Goal: Task Accomplishment & Management: Manage account settings

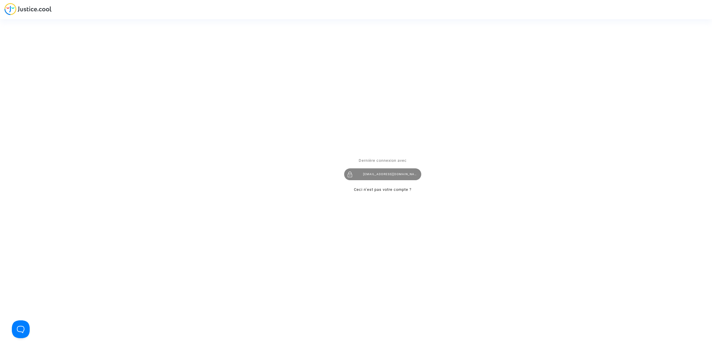
click at [394, 170] on div "hibo@pitcher-avocat.fr" at bounding box center [382, 175] width 77 height 12
drag, startPoint x: 366, startPoint y: 177, endPoint x: 361, endPoint y: 157, distance: 20.1
click at [366, 177] on div "[EMAIL_ADDRESS][DOMAIN_NAME]" at bounding box center [382, 175] width 77 height 12
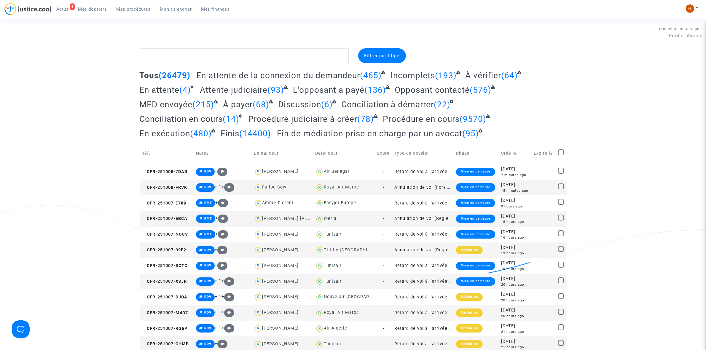
drag, startPoint x: 132, startPoint y: 8, endPoint x: 135, endPoint y: 1, distance: 7.2
click at [134, 8] on span "Mes procédures" at bounding box center [134, 9] width 34 height 5
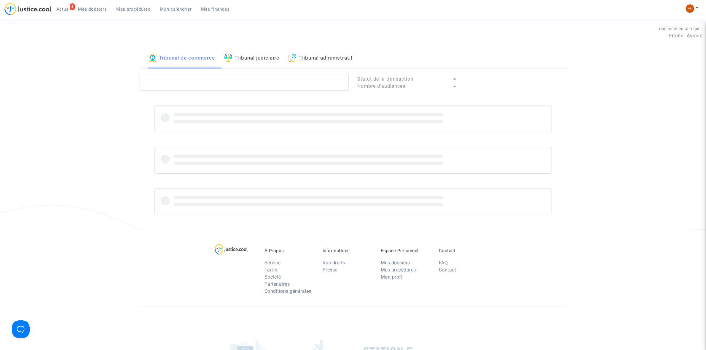
click at [247, 59] on link "Tribunal judiciaire" at bounding box center [251, 58] width 55 height 20
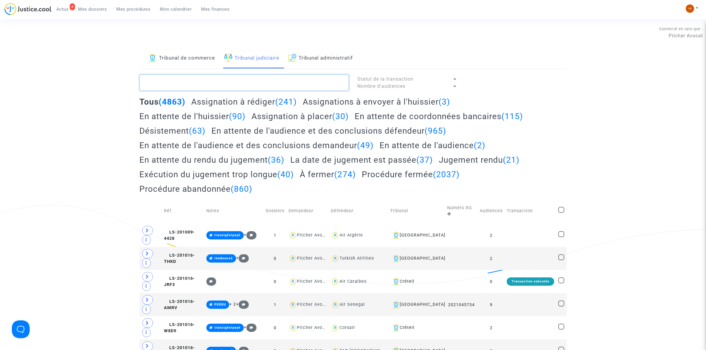
click at [211, 90] on textarea at bounding box center [244, 83] width 209 height 16
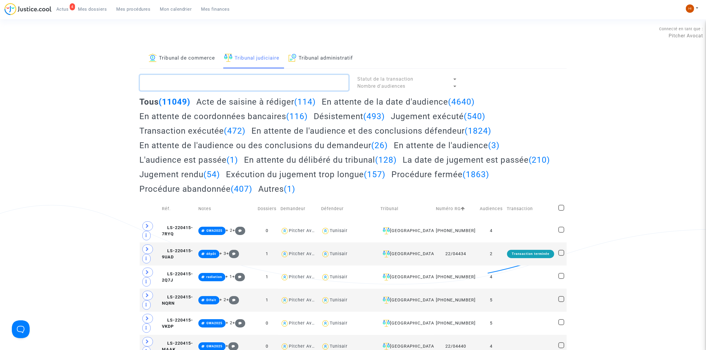
click at [198, 82] on textarea at bounding box center [244, 83] width 209 height 16
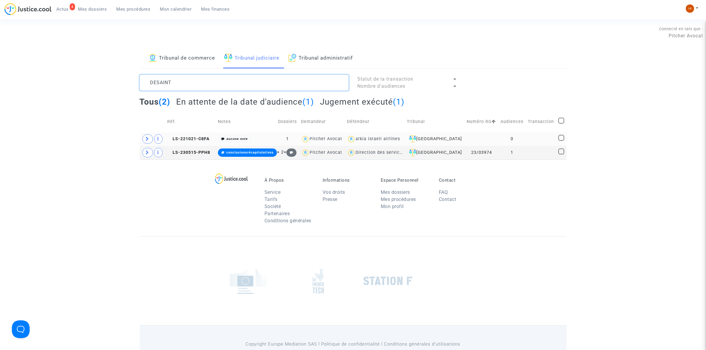
type textarea "DESAINT"
click at [517, 139] on td "0" at bounding box center [512, 139] width 27 height 14
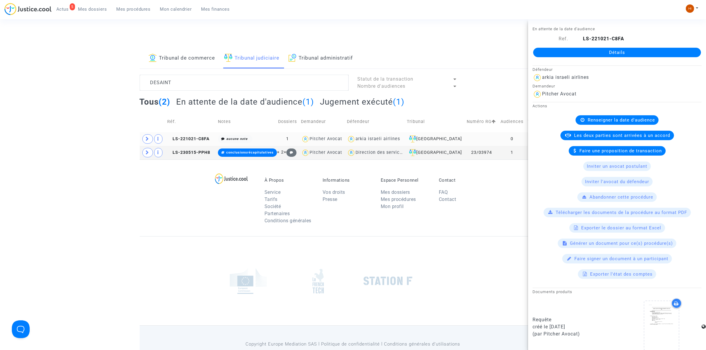
click at [153, 137] on td at bounding box center [153, 139] width 26 height 14
click at [151, 136] on span at bounding box center [147, 138] width 11 height 9
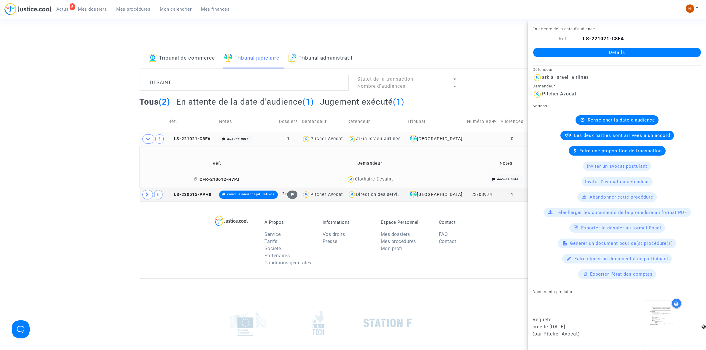
click at [196, 179] on icon at bounding box center [196, 179] width 4 height 4
click at [201, 139] on span "LS-221021-C8FA" at bounding box center [190, 138] width 42 height 5
click at [198, 177] on span "CFR-210612-H7PJ" at bounding box center [216, 179] width 45 height 5
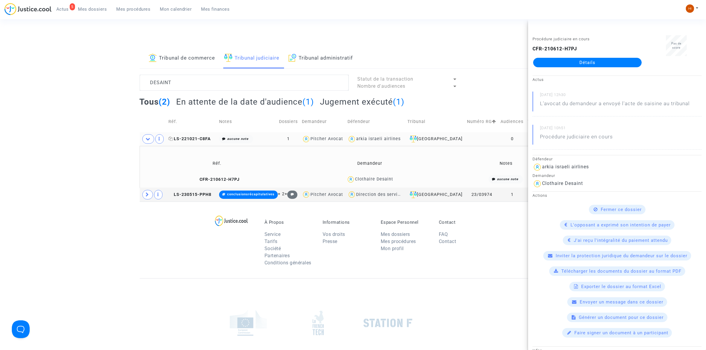
click at [201, 137] on span "LS-221021-C8FA" at bounding box center [190, 138] width 42 height 5
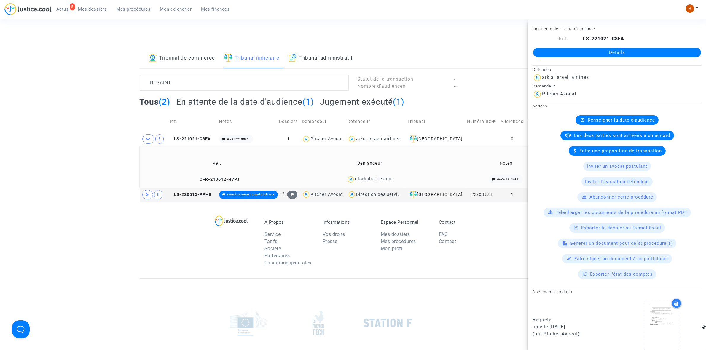
click at [597, 58] on div "Détails" at bounding box center [617, 52] width 178 height 20
click at [604, 50] on link "Détails" at bounding box center [617, 52] width 168 height 9
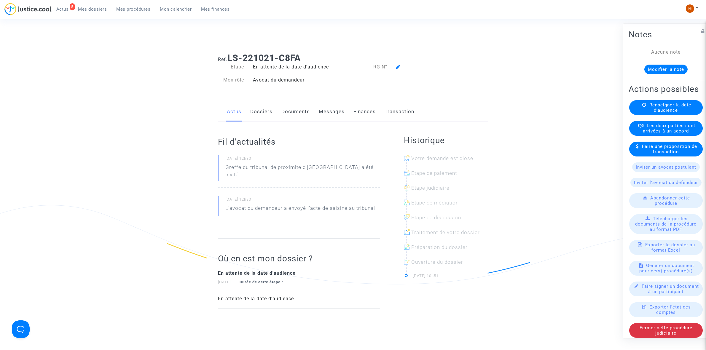
click at [665, 113] on span "Renseigner la date d'audience" at bounding box center [671, 107] width 42 height 11
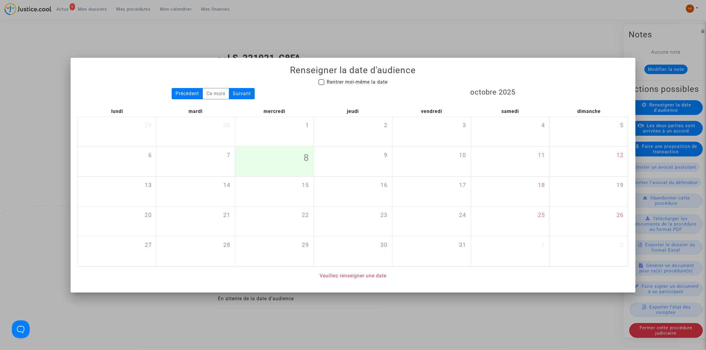
click at [330, 76] on div "Renseigner la date d'audience Rentrer moi-même la date Précédent Ce mois Suivan…" at bounding box center [353, 172] width 551 height 215
click at [331, 81] on span "Rentrer moi-même la date" at bounding box center [357, 82] width 61 height 6
click at [322, 85] on input "Rentrer moi-même la date" at bounding box center [321, 85] width 0 height 0
checkbox input "true"
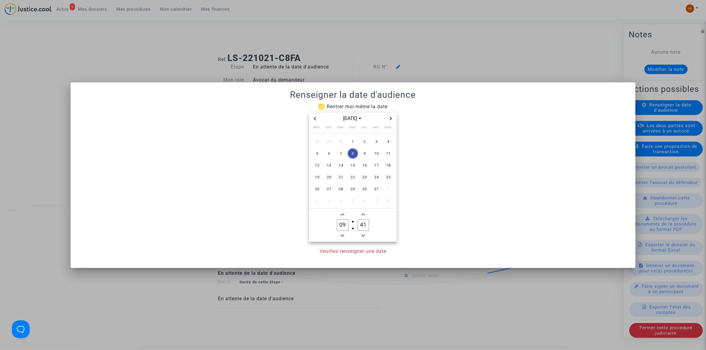
click at [394, 119] on span "Next month" at bounding box center [390, 118] width 7 height 7
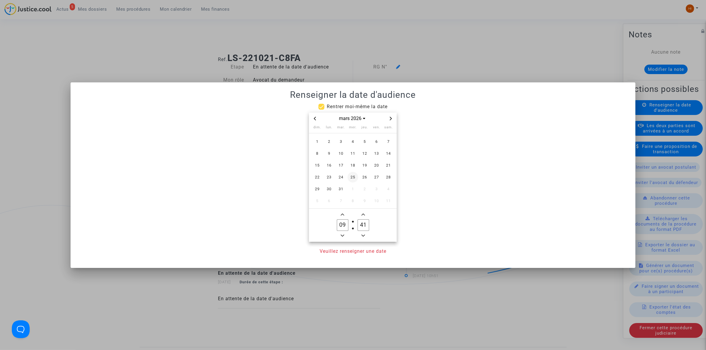
click at [351, 176] on span "25" at bounding box center [353, 177] width 11 height 11
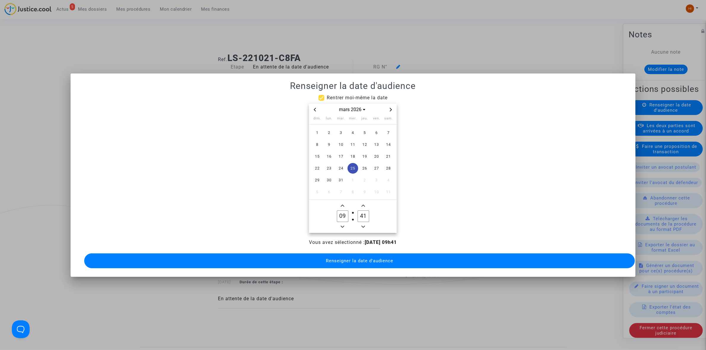
drag, startPoint x: 363, startPoint y: 213, endPoint x: 349, endPoint y: 212, distance: 14.3
click at [349, 212] on owl-date-time-timer "09 Hour 41 Minute" at bounding box center [353, 216] width 88 height 33
click at [366, 225] on span "Minus a minute" at bounding box center [363, 226] width 7 height 7
type input "30"
click at [363, 263] on button "Renseigner la date d'audience" at bounding box center [359, 261] width 551 height 15
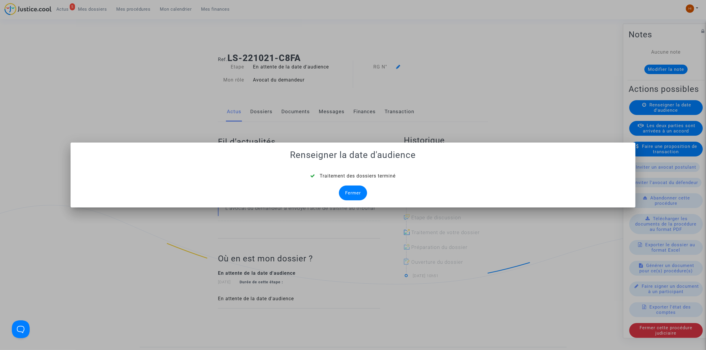
click at [361, 186] on div "Fermer" at bounding box center [353, 193] width 28 height 15
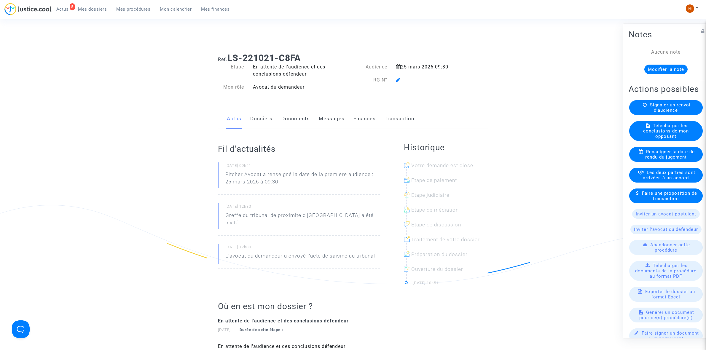
drag, startPoint x: 401, startPoint y: 74, endPoint x: 401, endPoint y: 81, distance: 6.8
click at [401, 74] on div "Audience 25 mars 2026 09:30 RG N°" at bounding box center [411, 80] width 116 height 34
click at [397, 76] on span at bounding box center [398, 63] width 4 height 40
click at [397, 79] on icon at bounding box center [398, 79] width 4 height 5
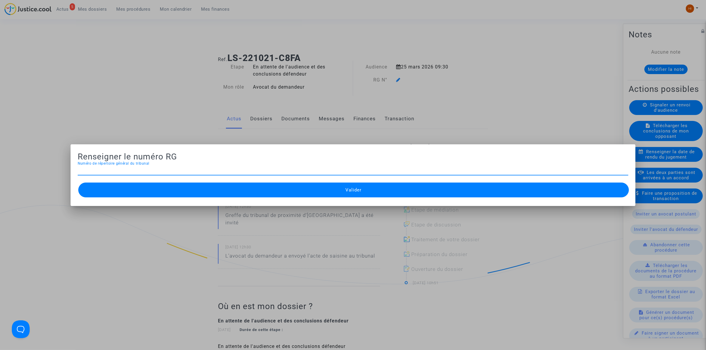
paste input "11-22-003956"
click at [300, 199] on mat-dialog-container "Renseigner le numéro RG 11-22-0039567 Numéro de répertoire général du tribunal …" at bounding box center [353, 175] width 565 height 62
click at [104, 168] on input "11-22-0039567" at bounding box center [353, 170] width 551 height 5
type input "11-22-003957"
click at [169, 187] on button "Valider" at bounding box center [353, 190] width 551 height 15
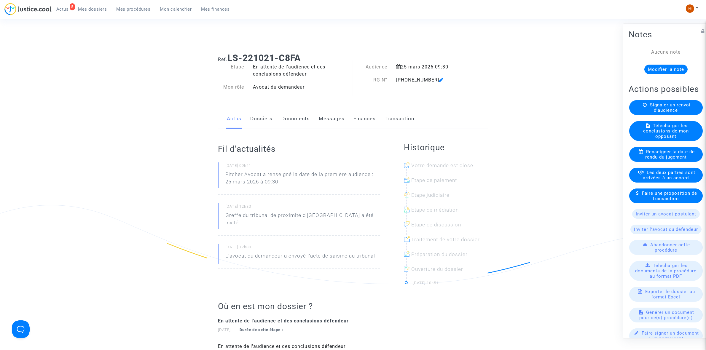
click at [303, 119] on link "Documents" at bounding box center [296, 119] width 28 height 20
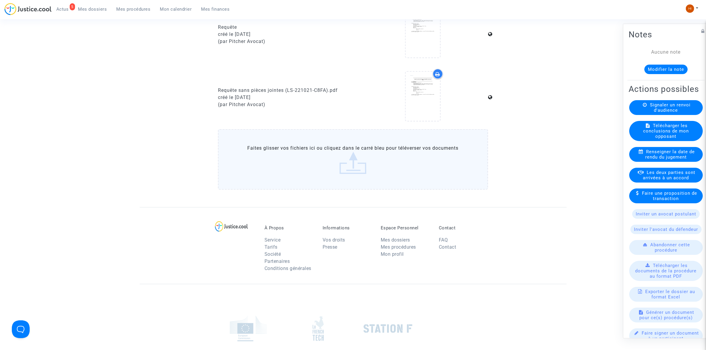
scroll to position [361, 0]
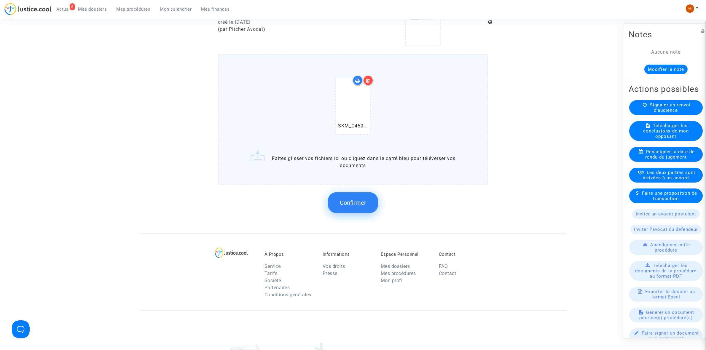
click at [346, 199] on span "Confirmer" at bounding box center [353, 202] width 26 height 7
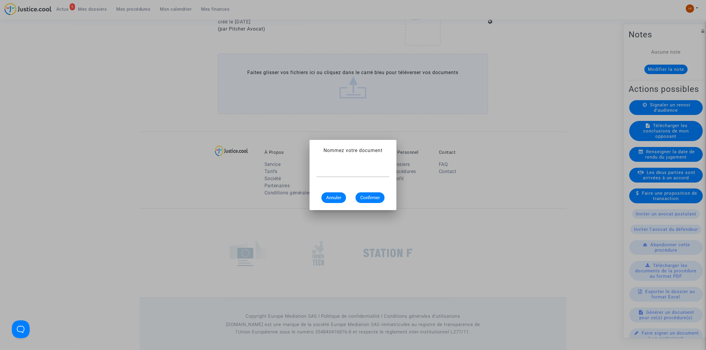
scroll to position [0, 0]
click at [358, 171] on input "text" at bounding box center [353, 172] width 73 height 5
click at [350, 174] on input "text" at bounding box center [353, 172] width 73 height 5
type input "CONVOCATION"
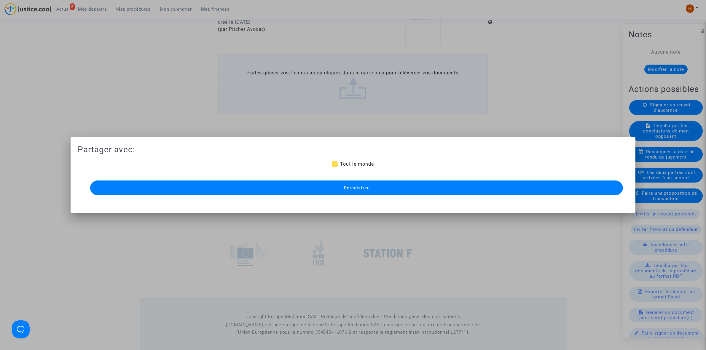
click at [375, 190] on button "Enregistrer" at bounding box center [356, 188] width 533 height 15
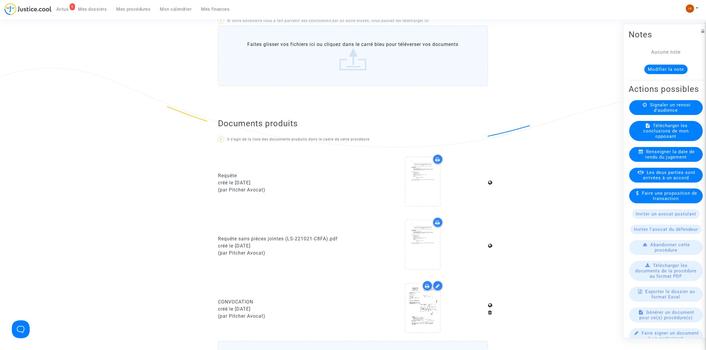
scroll to position [0, 0]
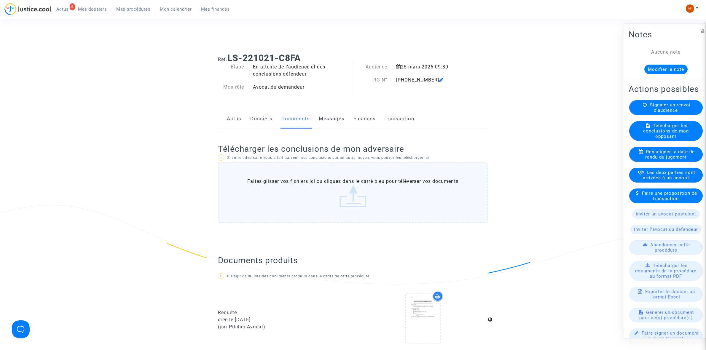
drag, startPoint x: 395, startPoint y: 77, endPoint x: 432, endPoint y: 79, distance: 36.5
click at [432, 79] on div "11-22-003957" at bounding box center [430, 80] width 77 height 7
copy div "11-22-003957"
drag, startPoint x: 132, startPoint y: 7, endPoint x: 181, endPoint y: 7, distance: 49.0
click at [132, 7] on span "Mes procédures" at bounding box center [134, 9] width 34 height 5
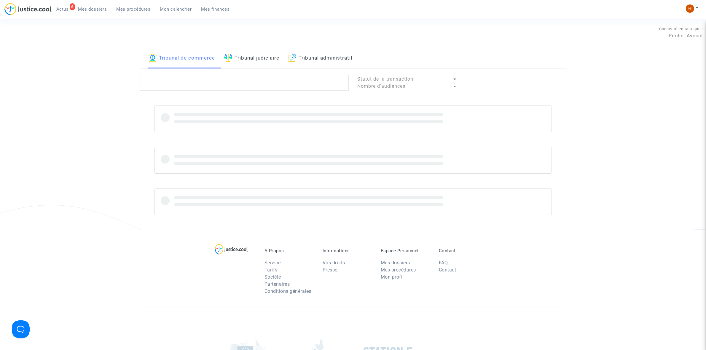
click at [250, 54] on link "Tribunal judiciaire" at bounding box center [251, 58] width 55 height 20
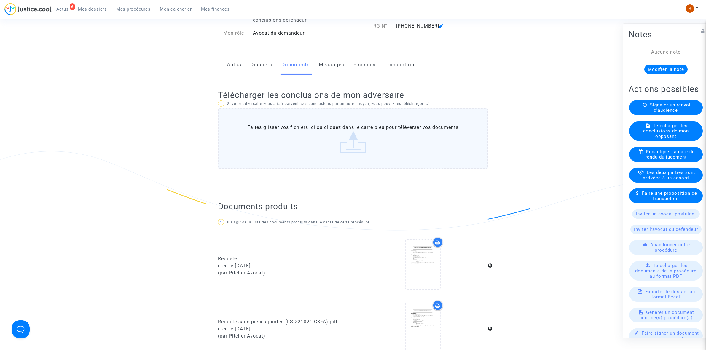
scroll to position [53, 0]
click at [130, 3] on ul "6 Actus Mes dossiers Mes procédures Mon calendrier Mes finances" at bounding box center [143, 8] width 183 height 11
click at [131, 7] on span "Mes procédures" at bounding box center [134, 9] width 34 height 5
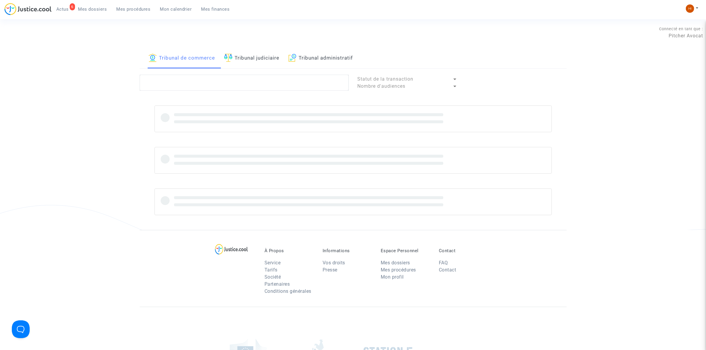
click at [251, 56] on link "Tribunal judiciaire" at bounding box center [251, 58] width 55 height 20
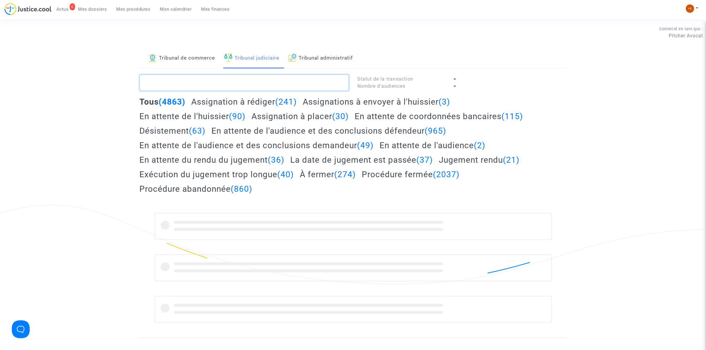
click at [258, 90] on textarea at bounding box center [244, 83] width 209 height 16
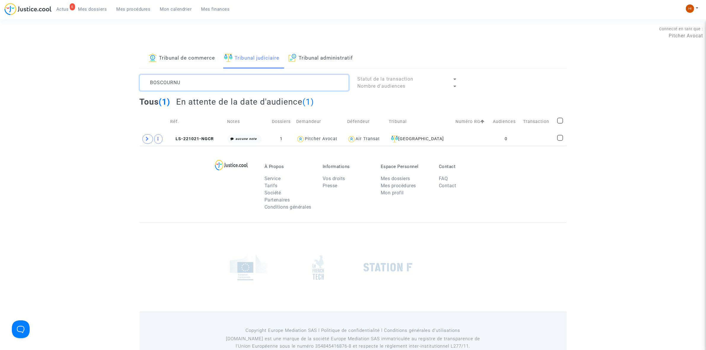
type textarea "BOSCOURNU"
click at [149, 139] on span at bounding box center [147, 138] width 11 height 9
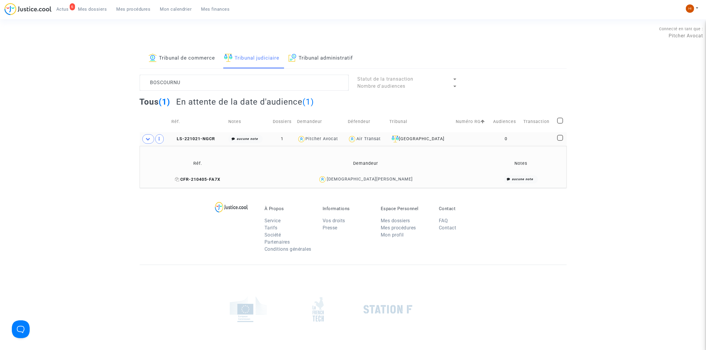
click at [179, 180] on icon at bounding box center [177, 179] width 4 height 4
click at [202, 137] on span "LS-221021-NGCR" at bounding box center [193, 138] width 44 height 5
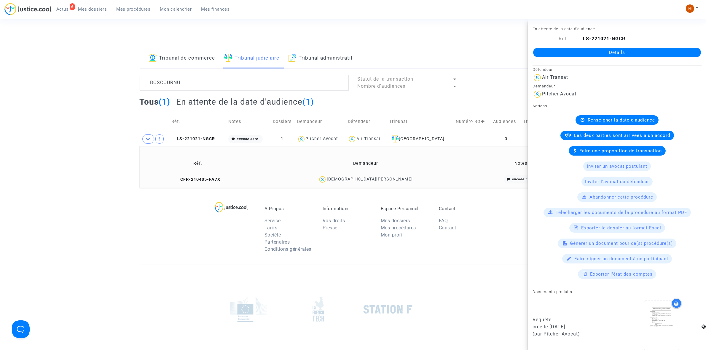
click at [619, 54] on link "Détails" at bounding box center [617, 52] width 168 height 9
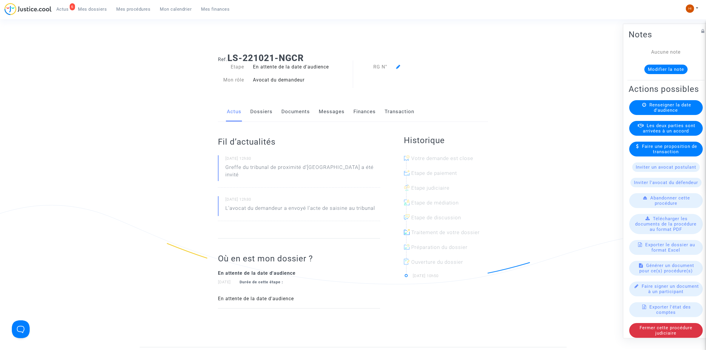
click at [648, 115] on div "Renseigner la date d'audience" at bounding box center [667, 107] width 74 height 15
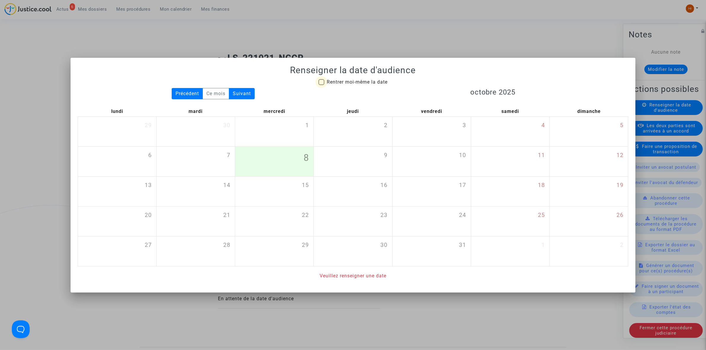
click at [374, 80] on span "Rentrer moi-même la date" at bounding box center [357, 82] width 61 height 6
click at [322, 85] on input "Rentrer moi-même la date" at bounding box center [321, 85] width 0 height 0
checkbox input "true"
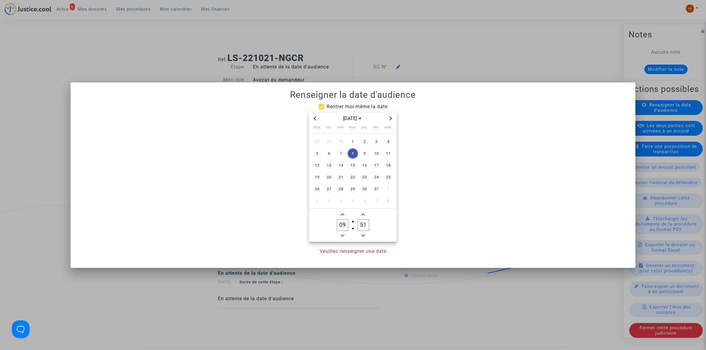
click at [388, 118] on span "Next month" at bounding box center [390, 118] width 7 height 7
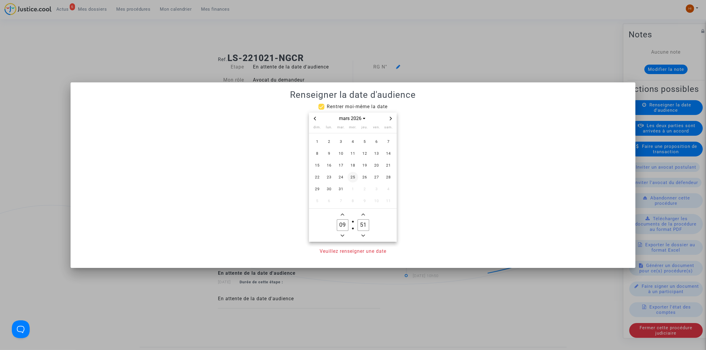
click at [355, 175] on span "25" at bounding box center [353, 177] width 11 height 11
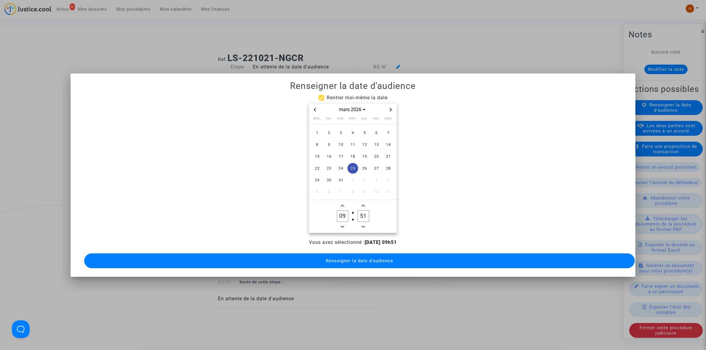
click at [360, 216] on input "51" at bounding box center [363, 216] width 11 height 11
click at [365, 225] on icon "Minus a minute" at bounding box center [364, 227] width 4 height 4
click at [366, 205] on span "Add a minute" at bounding box center [363, 205] width 7 height 7
type input "30"
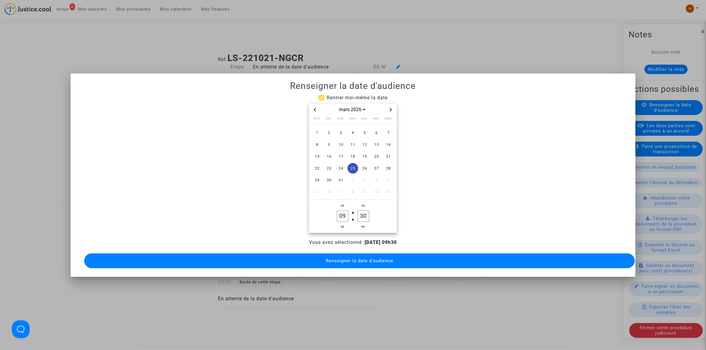
click at [367, 262] on button "Renseigner la date d'audience" at bounding box center [359, 261] width 551 height 15
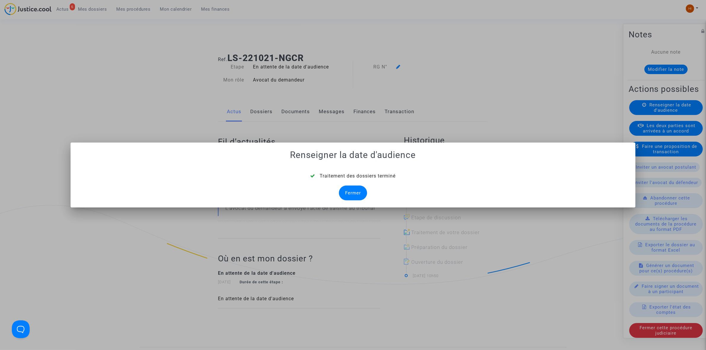
click at [357, 195] on div "Fermer" at bounding box center [353, 193] width 28 height 15
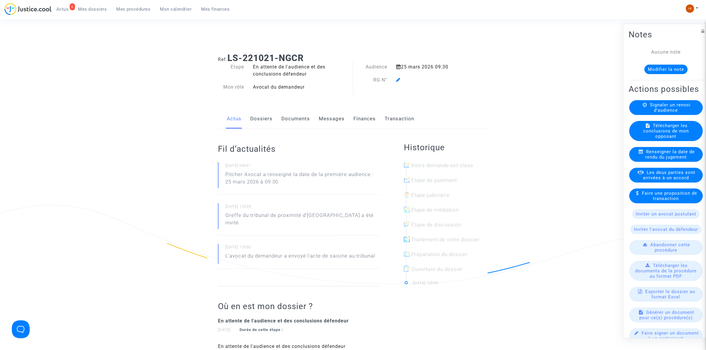
click at [399, 79] on icon at bounding box center [398, 79] width 4 height 5
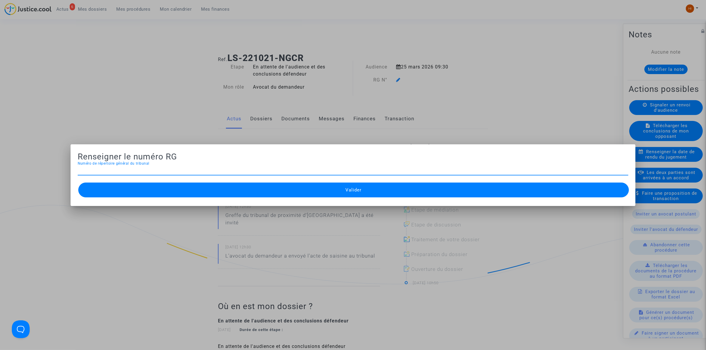
click at [399, 79] on div at bounding box center [353, 175] width 706 height 350
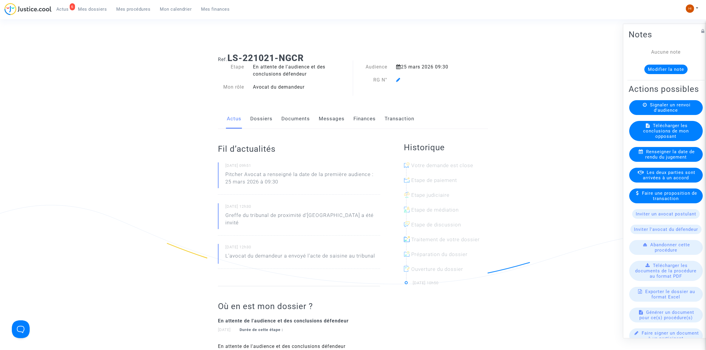
click at [399, 79] on icon at bounding box center [398, 79] width 4 height 5
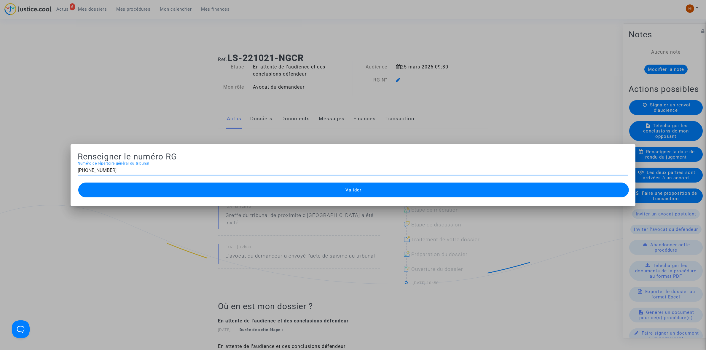
type input "11-22-003963"
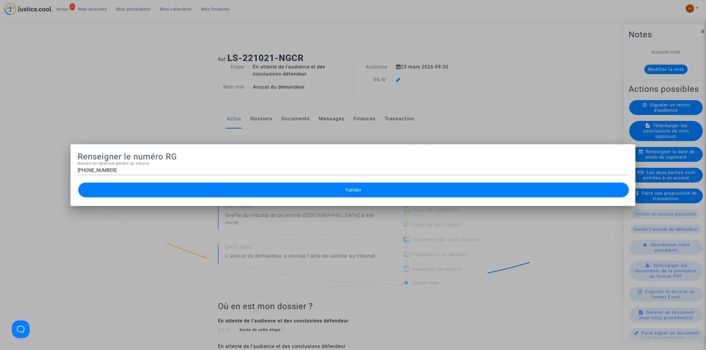
click at [364, 187] on button "Valider" at bounding box center [353, 190] width 551 height 15
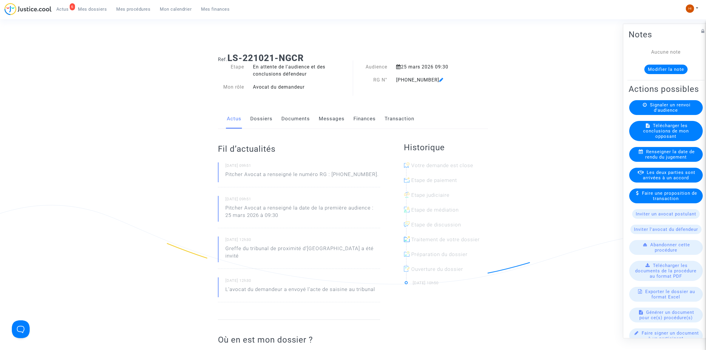
click at [295, 117] on link "Documents" at bounding box center [296, 119] width 28 height 20
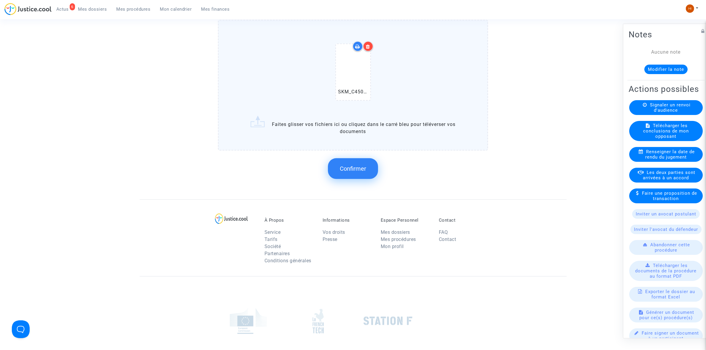
scroll to position [462, 0]
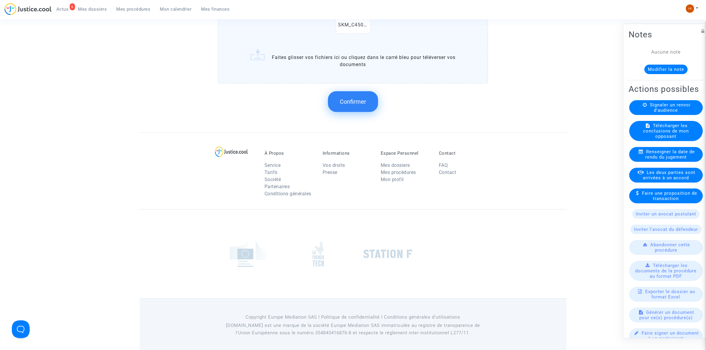
click at [350, 99] on span "Confirmer" at bounding box center [353, 101] width 26 height 7
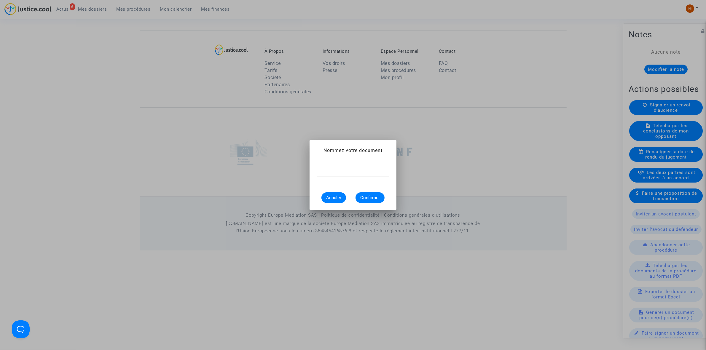
scroll to position [0, 0]
type input "CONVOCATION"
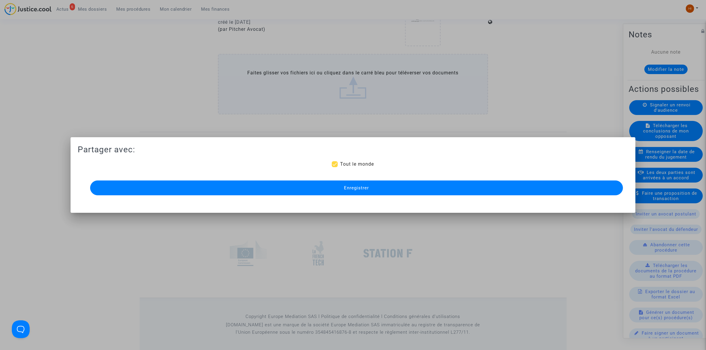
click at [371, 189] on button "Enregistrer" at bounding box center [356, 188] width 533 height 15
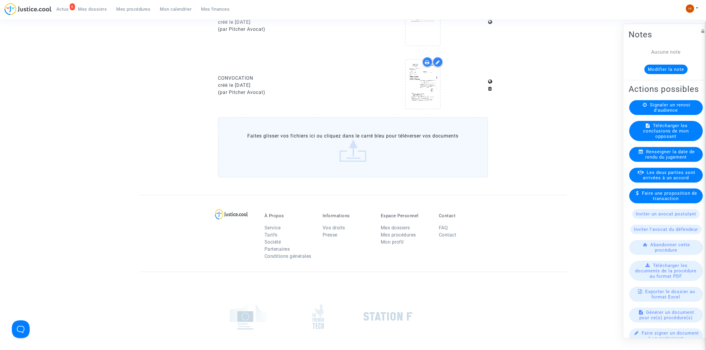
drag, startPoint x: 125, startPoint y: 7, endPoint x: 305, endPoint y: 18, distance: 180.7
click at [125, 7] on span "Mes procédures" at bounding box center [134, 9] width 34 height 5
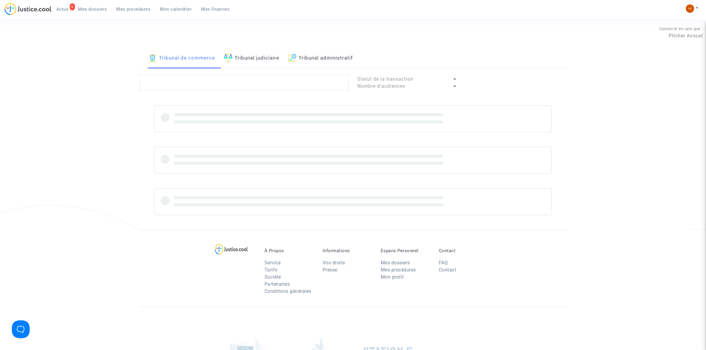
click at [266, 64] on link "Tribunal judiciaire" at bounding box center [251, 58] width 55 height 20
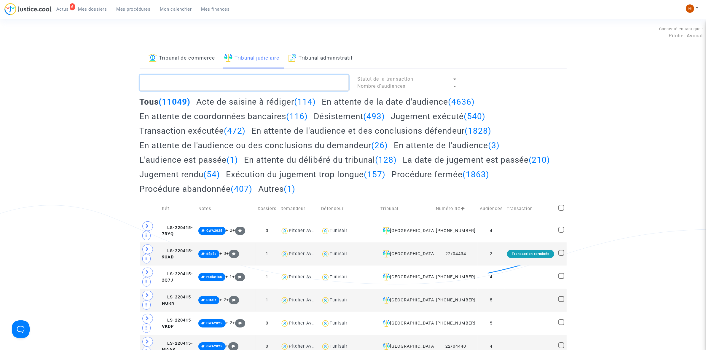
drag, startPoint x: 205, startPoint y: 87, endPoint x: 227, endPoint y: 74, distance: 25.6
click at [205, 86] on textarea at bounding box center [244, 83] width 209 height 16
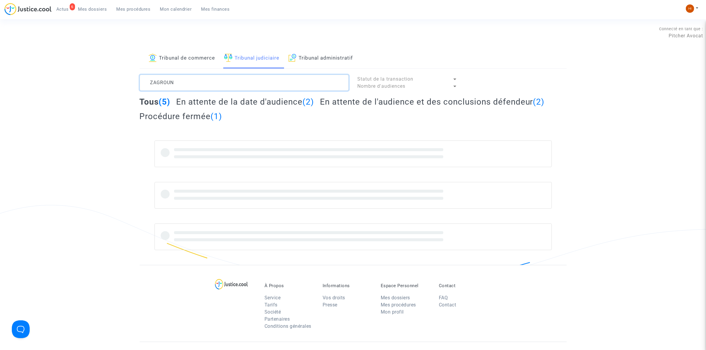
type textarea "ZAGROUN"
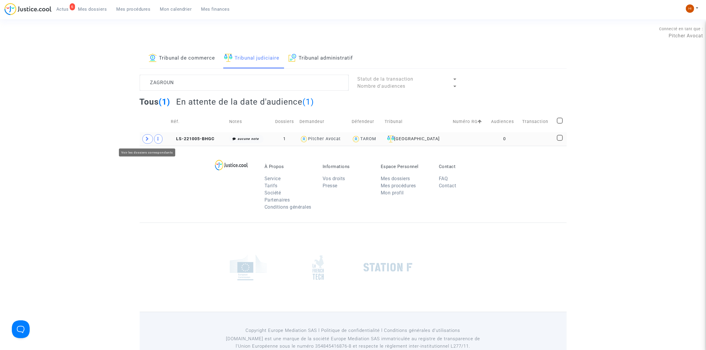
click at [146, 140] on icon at bounding box center [148, 139] width 4 height 4
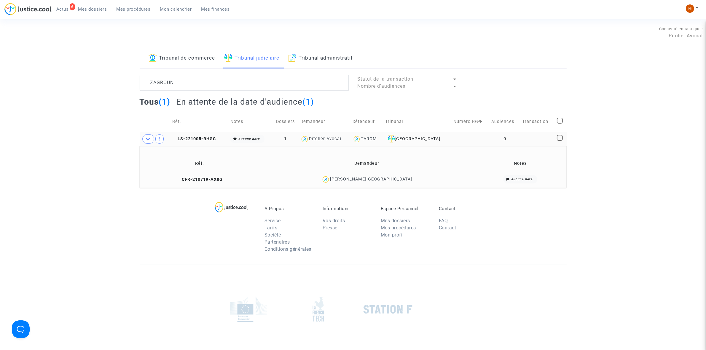
drag, startPoint x: 202, startPoint y: 179, endPoint x: 241, endPoint y: 86, distance: 100.8
click at [181, 179] on icon at bounding box center [179, 179] width 4 height 4
click at [208, 140] on span "LS-221005-BHGC" at bounding box center [194, 138] width 44 height 5
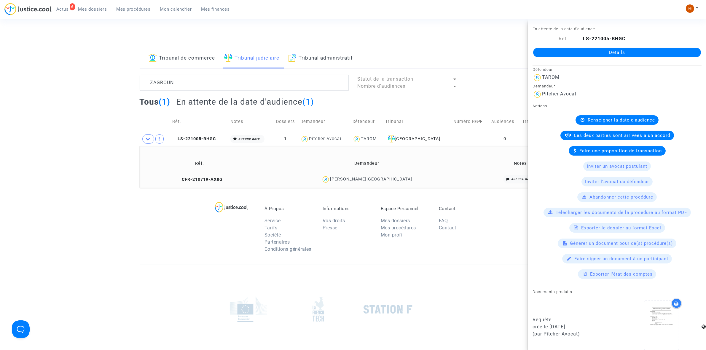
click at [607, 54] on link "Détails" at bounding box center [617, 52] width 168 height 9
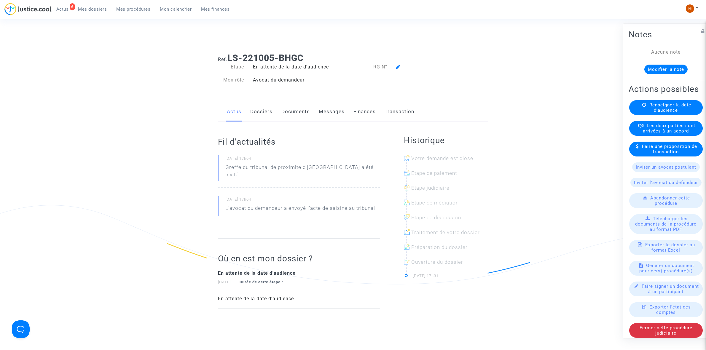
click at [656, 113] on span "Renseigner la date d'audience" at bounding box center [671, 107] width 42 height 11
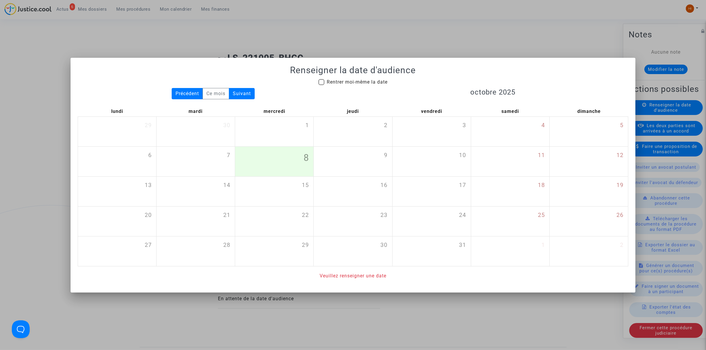
click at [347, 79] on span "Rentrer moi-même la date" at bounding box center [357, 82] width 61 height 7
click at [322, 85] on input "Rentrer moi-même la date" at bounding box center [321, 85] width 0 height 0
checkbox input "true"
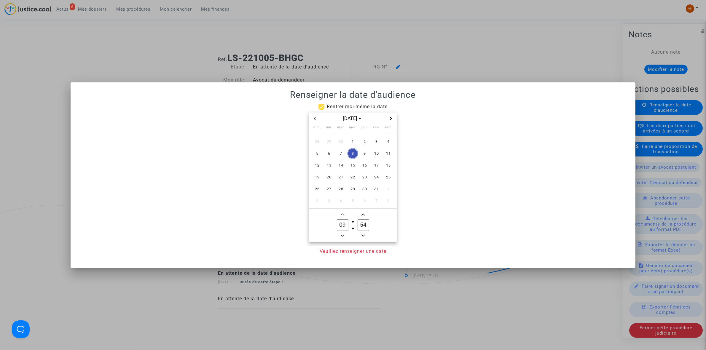
click at [389, 117] on icon "Next month" at bounding box center [391, 119] width 4 height 4
click at [389, 117] on span "Next month" at bounding box center [390, 118] width 7 height 7
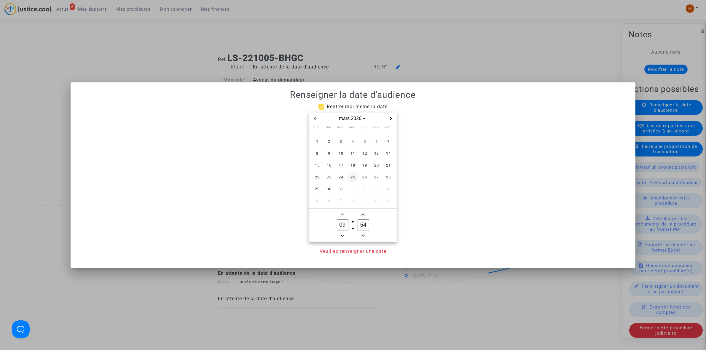
click at [352, 177] on span "25" at bounding box center [353, 177] width 11 height 11
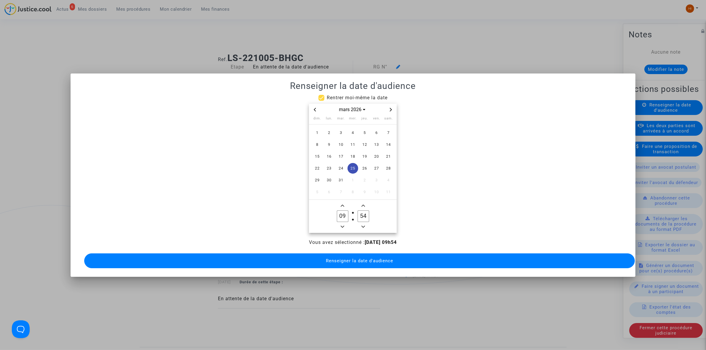
drag, startPoint x: 363, startPoint y: 213, endPoint x: 359, endPoint y: 212, distance: 3.5
click at [359, 212] on input "54" at bounding box center [363, 216] width 11 height 11
drag, startPoint x: 369, startPoint y: 215, endPoint x: 364, endPoint y: 212, distance: 5.3
click at [364, 212] on input "34" at bounding box center [363, 216] width 11 height 11
type input "30"
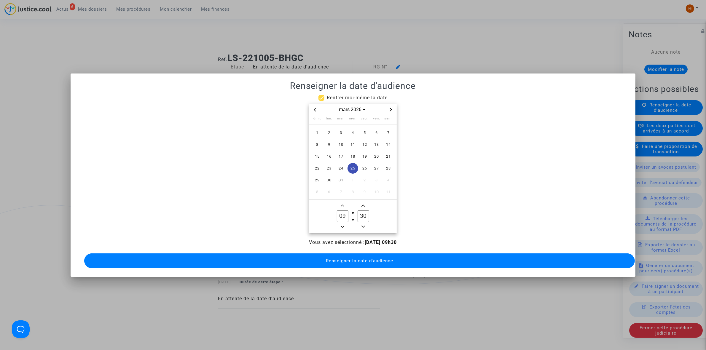
click at [348, 255] on button "Renseigner la date d'audience" at bounding box center [359, 261] width 551 height 15
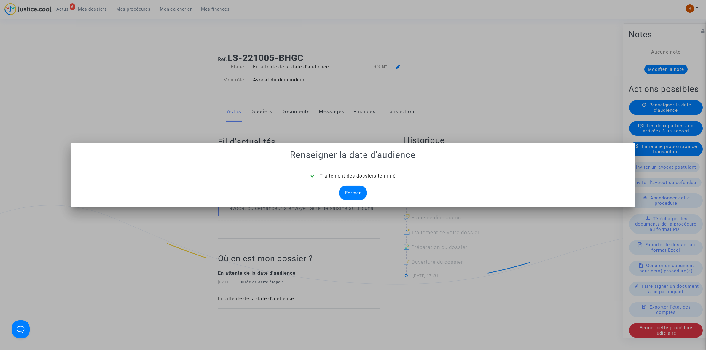
click at [361, 195] on div "Fermer" at bounding box center [353, 193] width 28 height 15
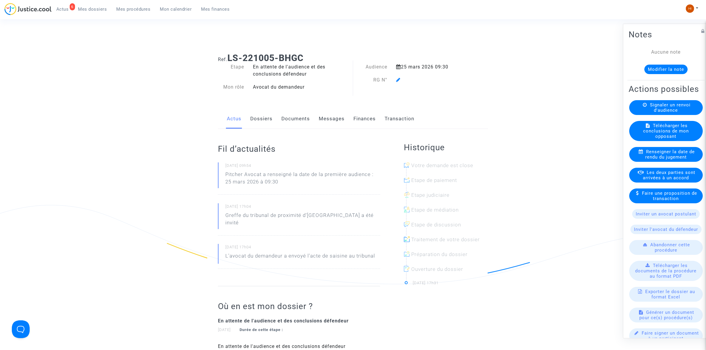
click at [398, 79] on icon at bounding box center [398, 79] width 4 height 5
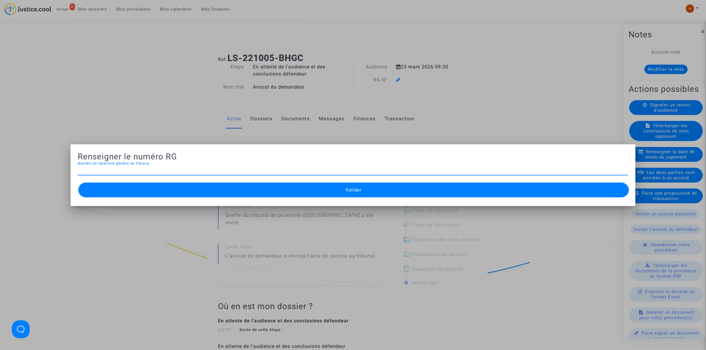
type input "CFR-210719-AX8G"
paste input "11-22-003962"
type input "11-22-003934"
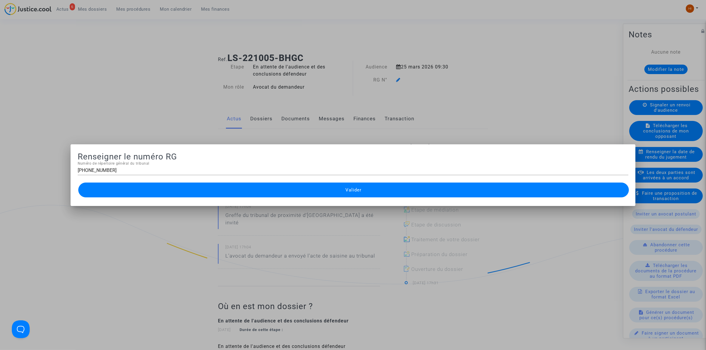
drag, startPoint x: 371, startPoint y: 189, endPoint x: 349, endPoint y: 202, distance: 26.1
click at [371, 188] on button "Valider" at bounding box center [353, 190] width 551 height 15
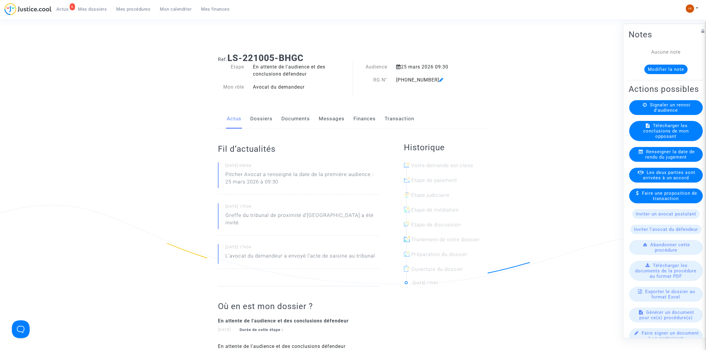
click at [306, 120] on link "Documents" at bounding box center [296, 119] width 28 height 20
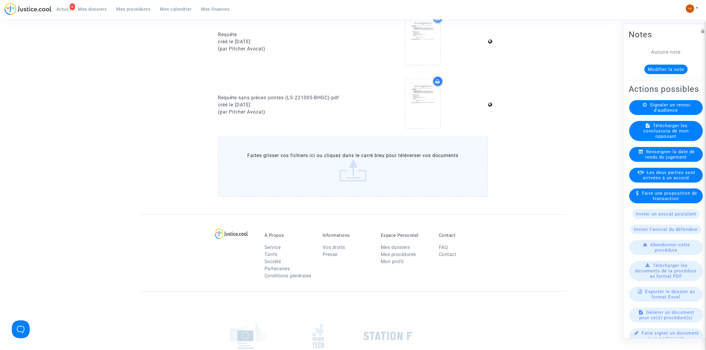
scroll to position [297, 0]
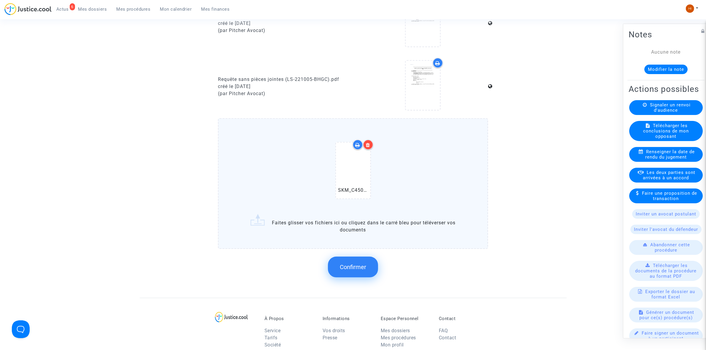
click at [355, 258] on button "Confirmer" at bounding box center [353, 267] width 50 height 21
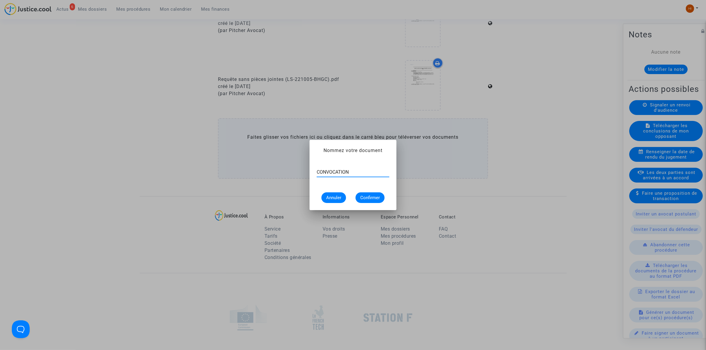
type input "CONVOCATION"
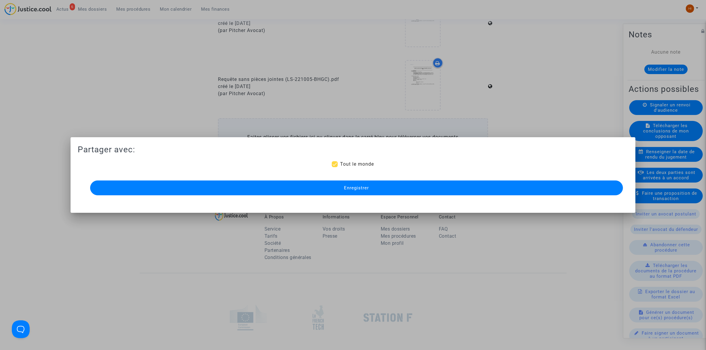
click at [343, 185] on button "Enregistrer" at bounding box center [356, 188] width 533 height 15
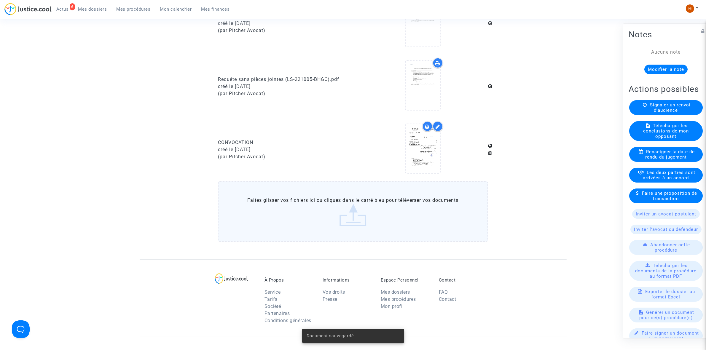
click at [127, 8] on span "Mes procédures" at bounding box center [134, 9] width 34 height 5
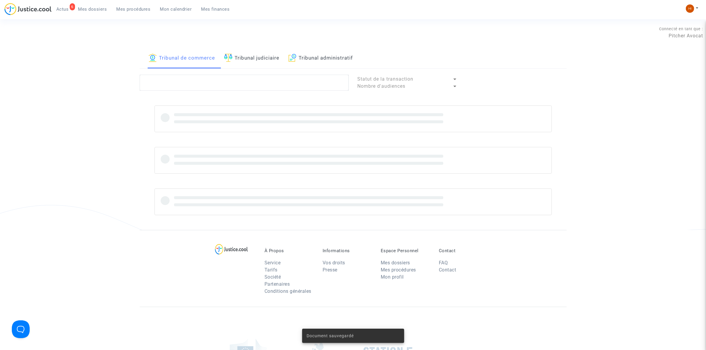
drag, startPoint x: 245, startPoint y: 54, endPoint x: 241, endPoint y: 67, distance: 13.7
click at [245, 54] on link "Tribunal judiciaire" at bounding box center [251, 58] width 55 height 20
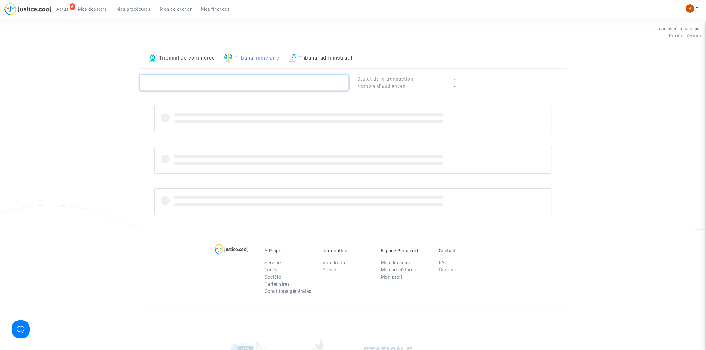
click at [238, 77] on textarea at bounding box center [244, 83] width 209 height 16
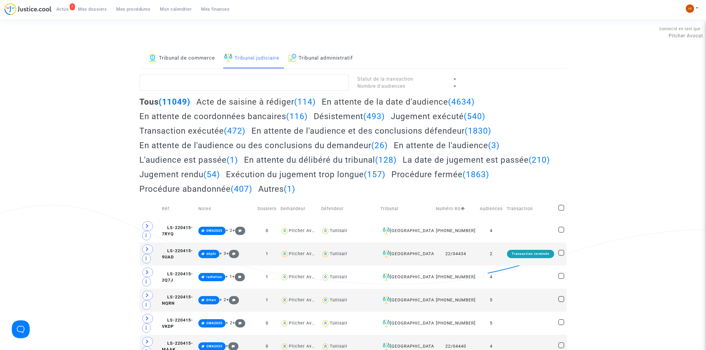
drag, startPoint x: 208, startPoint y: 92, endPoint x: 207, endPoint y: 86, distance: 6.3
click at [209, 79] on textarea at bounding box center [244, 83] width 209 height 16
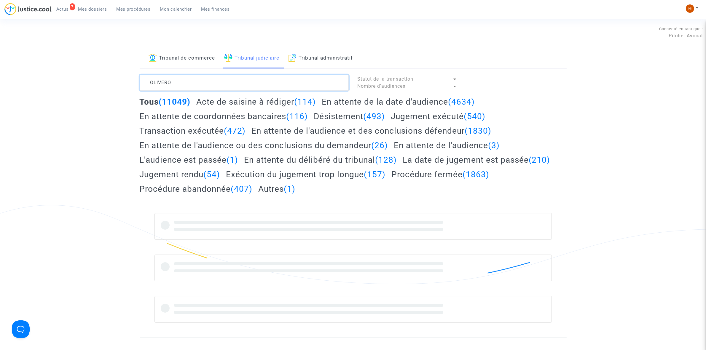
type textarea "OLIVERO"
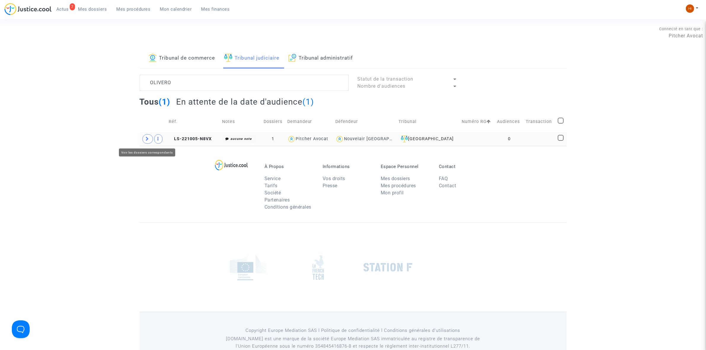
drag, startPoint x: 147, startPoint y: 142, endPoint x: 150, endPoint y: 144, distance: 3.9
click at [147, 142] on span at bounding box center [147, 138] width 11 height 9
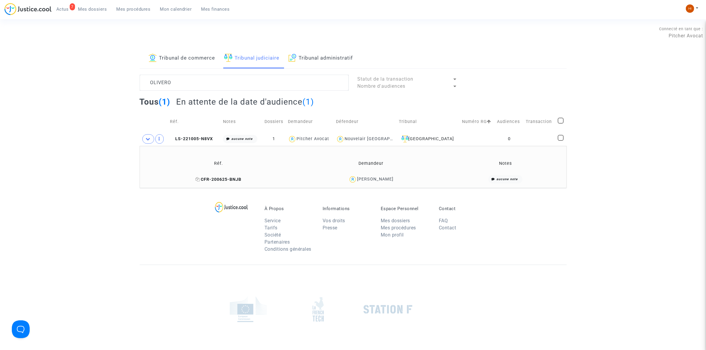
click at [200, 181] on icon at bounding box center [198, 179] width 4 height 4
click at [207, 136] on td "LS-221005-N8VX" at bounding box center [194, 139] width 53 height 14
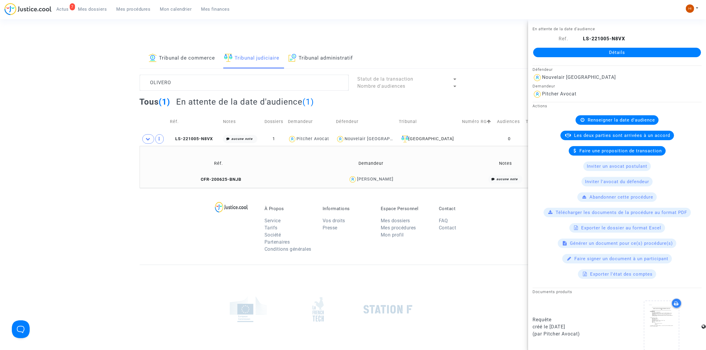
click at [661, 54] on link "Détails" at bounding box center [617, 52] width 168 height 9
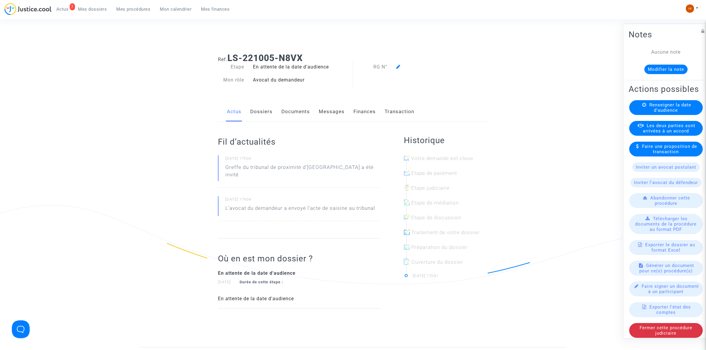
click at [674, 113] on span "Renseigner la date d'audience" at bounding box center [671, 107] width 42 height 11
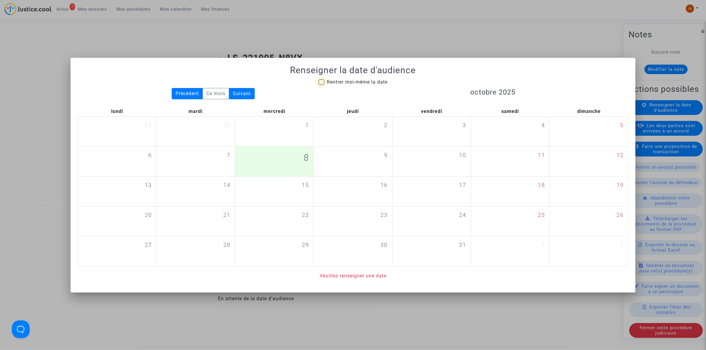
click at [356, 82] on span "Rentrer moi-même la date" at bounding box center [357, 82] width 61 height 6
click at [322, 85] on input "Rentrer moi-même la date" at bounding box center [321, 85] width 0 height 0
checkbox input "true"
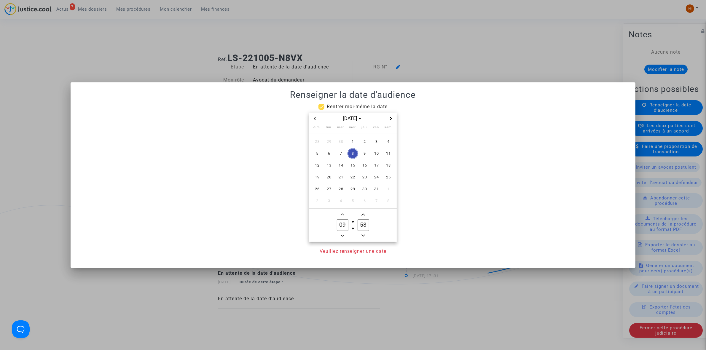
click at [390, 117] on icon "Next month" at bounding box center [391, 119] width 4 height 4
click at [391, 118] on icon "Next month" at bounding box center [391, 119] width 4 height 4
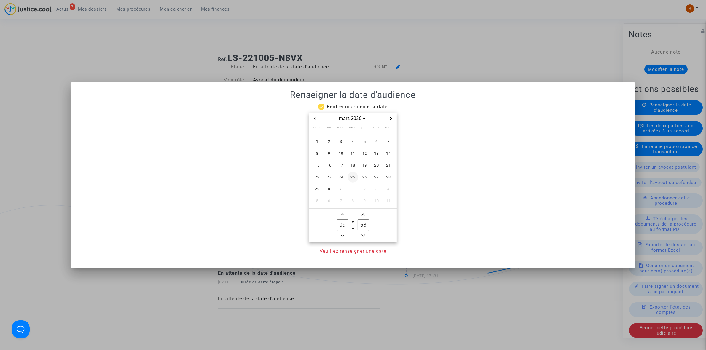
click at [352, 178] on span "25" at bounding box center [353, 177] width 11 height 11
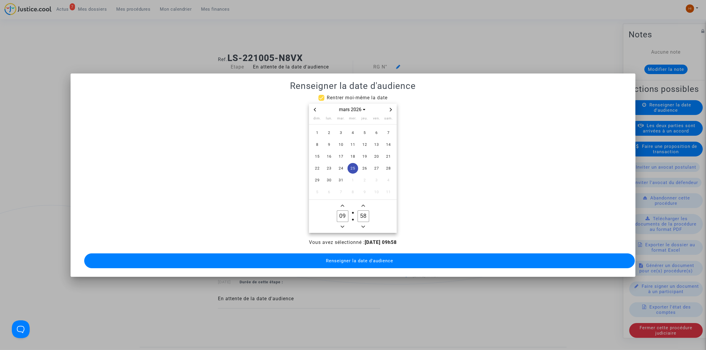
drag, startPoint x: 364, startPoint y: 211, endPoint x: 358, endPoint y: 211, distance: 6.5
click at [358, 211] on label "58 Minute" at bounding box center [363, 217] width 21 height 12
drag, startPoint x: 364, startPoint y: 217, endPoint x: 370, endPoint y: 216, distance: 6.3
click at [370, 216] on label "38 Minute" at bounding box center [363, 217] width 21 height 12
type input "30"
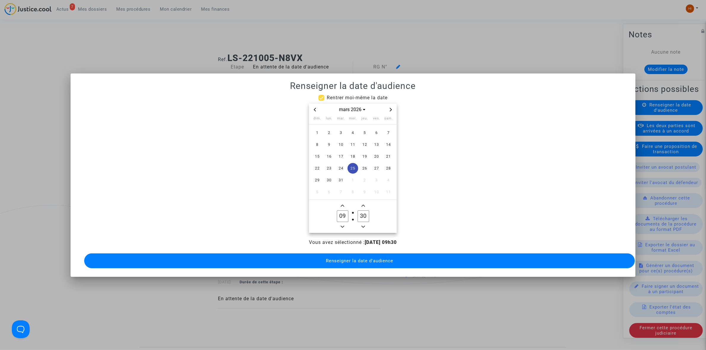
click at [365, 258] on span "Renseigner la date d'audience" at bounding box center [359, 260] width 67 height 5
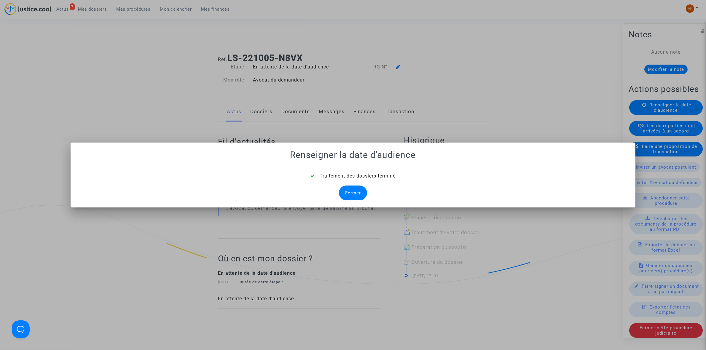
drag, startPoint x: 360, startPoint y: 193, endPoint x: 355, endPoint y: 192, distance: 5.2
click at [358, 193] on div "Fermer" at bounding box center [353, 193] width 28 height 15
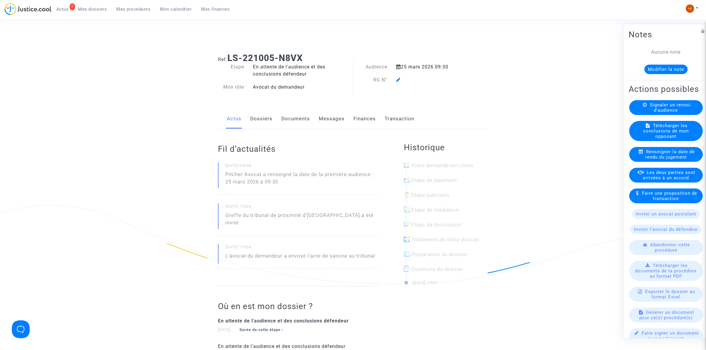
click at [399, 80] on icon at bounding box center [398, 79] width 4 height 5
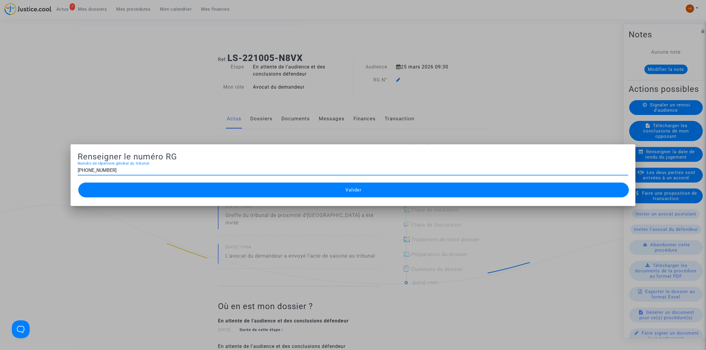
type input "11-22-003936"
click at [383, 195] on button "Valider" at bounding box center [353, 190] width 551 height 15
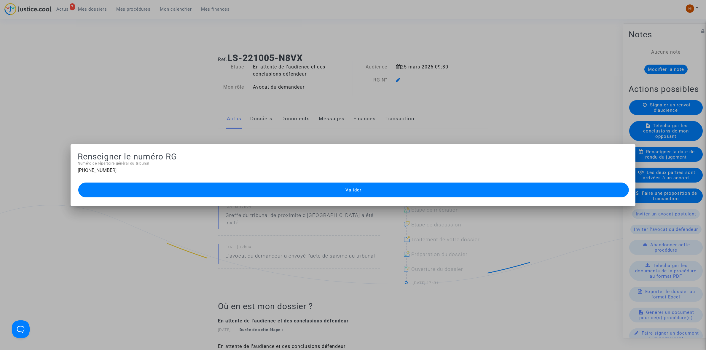
click at [316, 188] on button "Valider" at bounding box center [353, 190] width 551 height 15
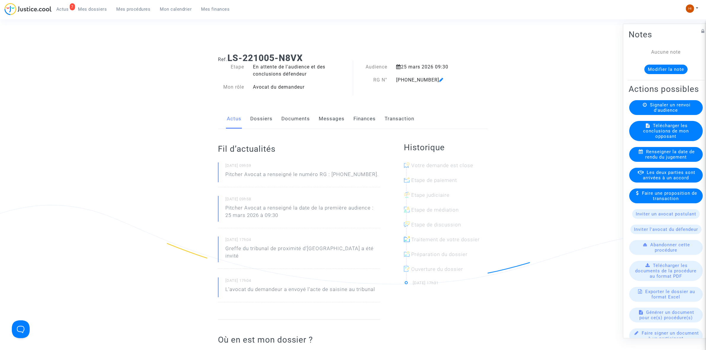
click at [285, 120] on link "Documents" at bounding box center [296, 119] width 28 height 20
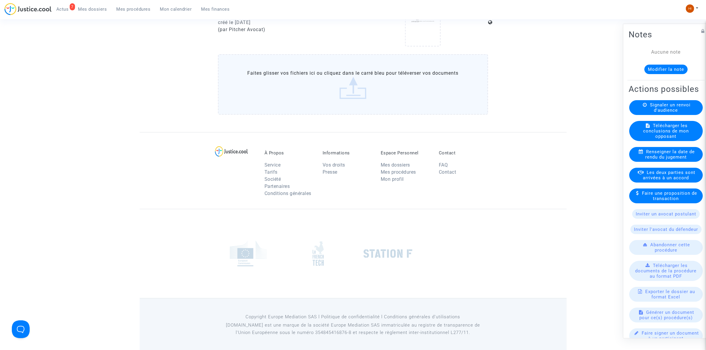
scroll to position [361, 0]
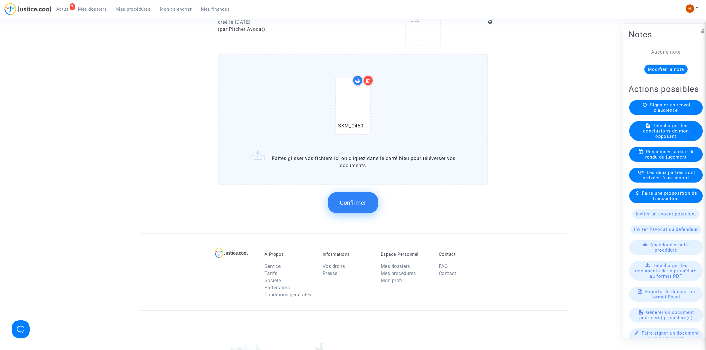
click at [359, 199] on span "Confirmer" at bounding box center [353, 202] width 26 height 7
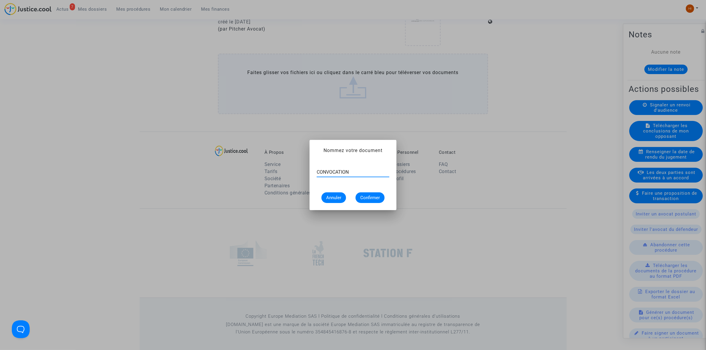
type input "CONVOCATION"
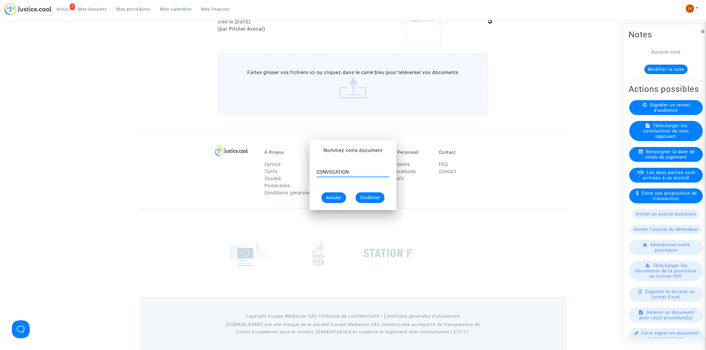
scroll to position [361, 0]
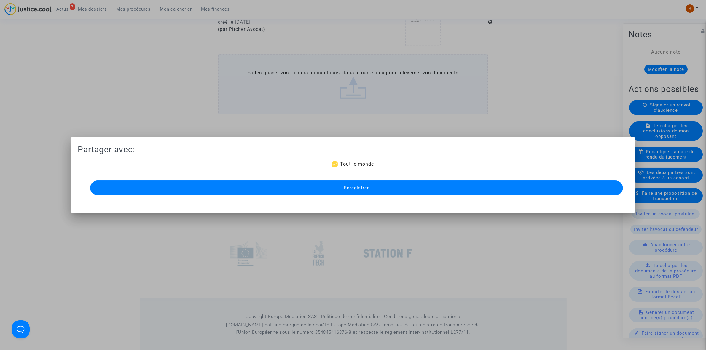
click at [401, 189] on button "Enregistrer" at bounding box center [356, 188] width 533 height 15
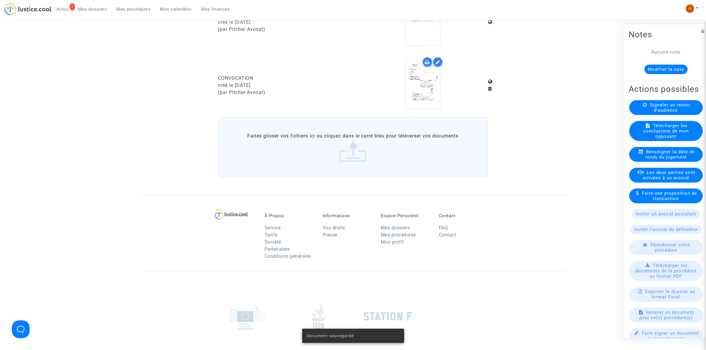
click at [138, 11] on span "Mes procédures" at bounding box center [134, 9] width 34 height 5
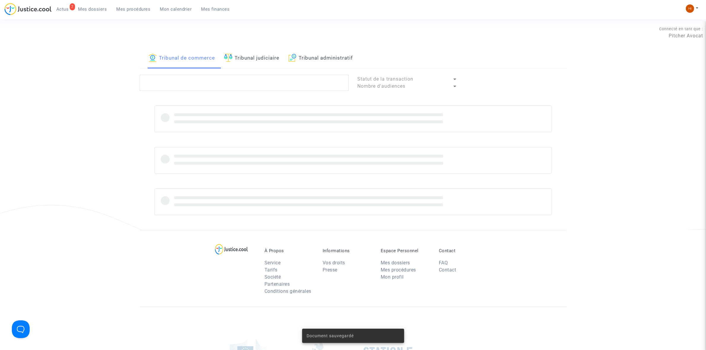
click at [244, 59] on link "Tribunal judiciaire" at bounding box center [251, 58] width 55 height 20
click at [237, 80] on textarea at bounding box center [244, 83] width 209 height 16
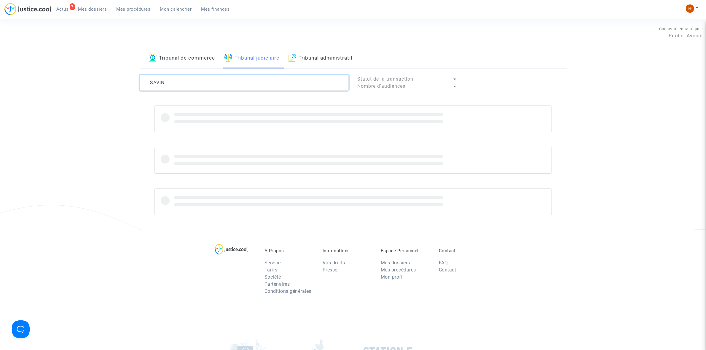
type textarea "SAVIN"
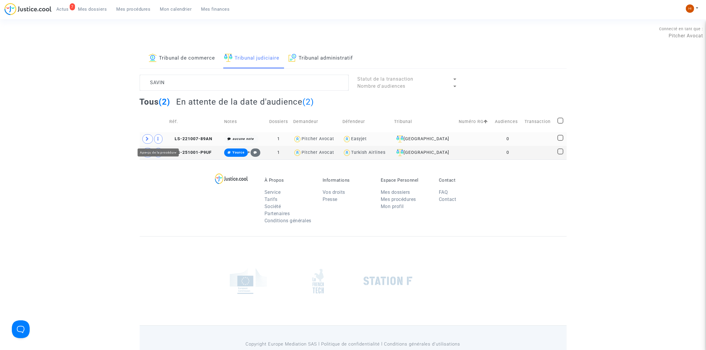
click at [159, 136] on span at bounding box center [158, 138] width 8 height 9
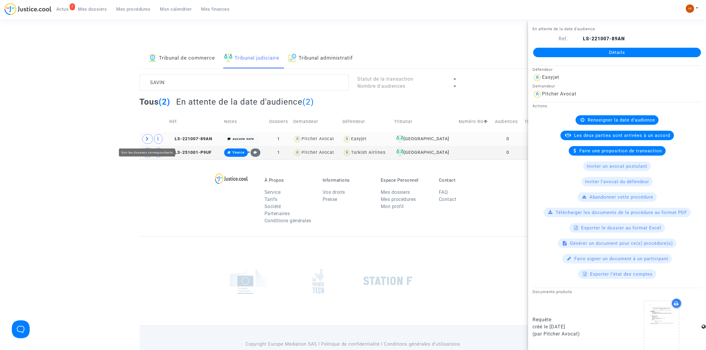
click at [144, 137] on span at bounding box center [147, 138] width 11 height 9
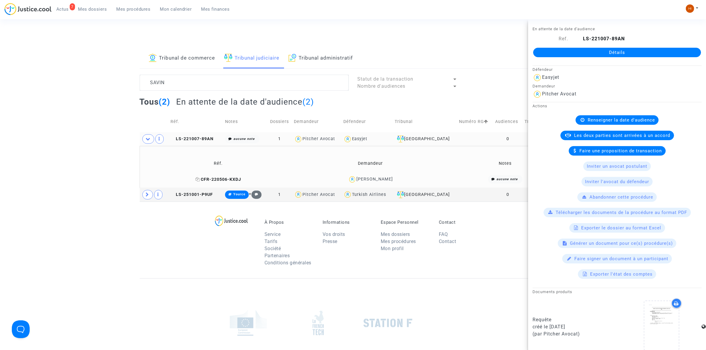
click at [198, 180] on icon at bounding box center [198, 179] width 4 height 4
drag, startPoint x: 205, startPoint y: 137, endPoint x: 216, endPoint y: 137, distance: 11.0
click at [205, 137] on span "LS-221007-89AN" at bounding box center [192, 138] width 43 height 5
click at [630, 50] on link "Détails" at bounding box center [617, 52] width 168 height 9
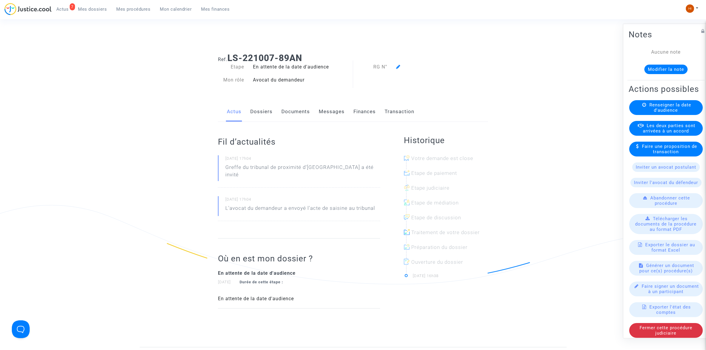
click at [683, 115] on div "Renseigner la date d'audience" at bounding box center [667, 107] width 74 height 15
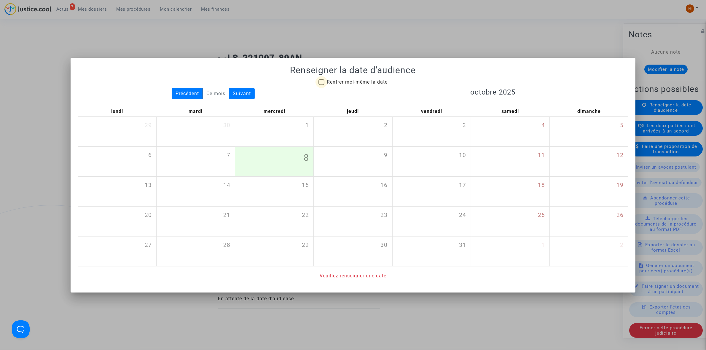
click at [367, 82] on span "Rentrer moi-même la date" at bounding box center [357, 82] width 61 height 6
click at [322, 85] on input "Rentrer moi-même la date" at bounding box center [321, 85] width 0 height 0
checkbox input "true"
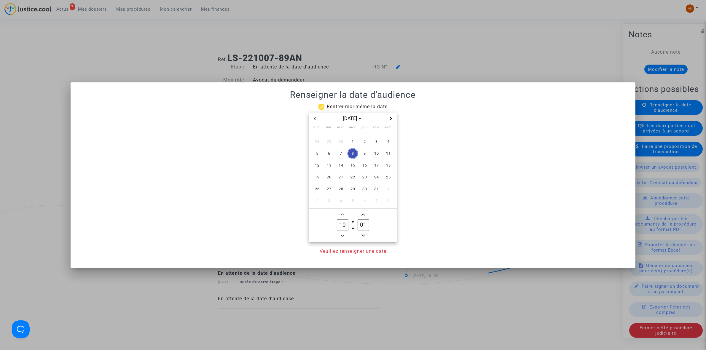
click at [394, 118] on span "Next month" at bounding box center [390, 118] width 7 height 7
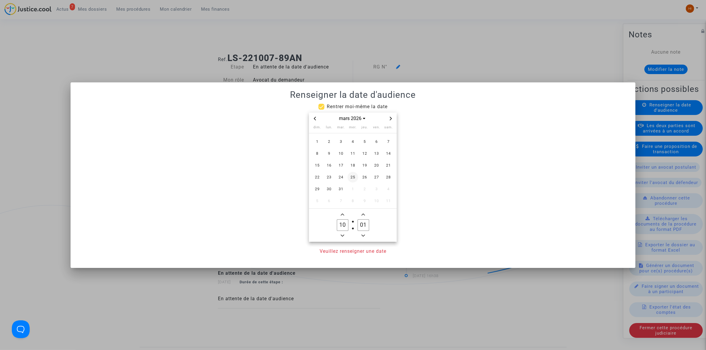
click at [349, 179] on span "25" at bounding box center [353, 177] width 11 height 11
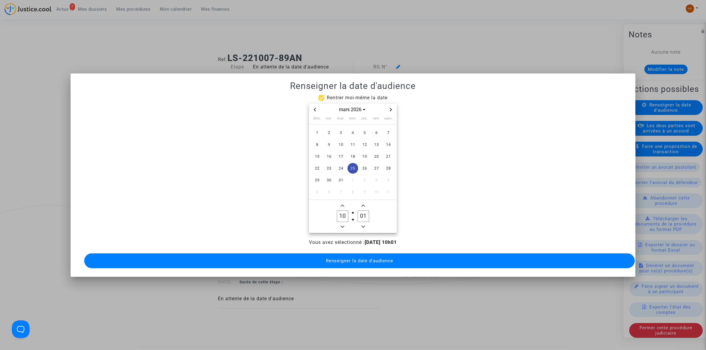
click at [344, 225] on icon "Minus a hour" at bounding box center [343, 227] width 4 height 4
type input "09"
drag, startPoint x: 364, startPoint y: 215, endPoint x: 351, endPoint y: 214, distance: 12.8
click at [351, 214] on owl-date-time-timer "09 Hour 01 Minute" at bounding box center [353, 216] width 88 height 33
click at [362, 225] on icon "Minus a minute" at bounding box center [364, 227] width 4 height 4
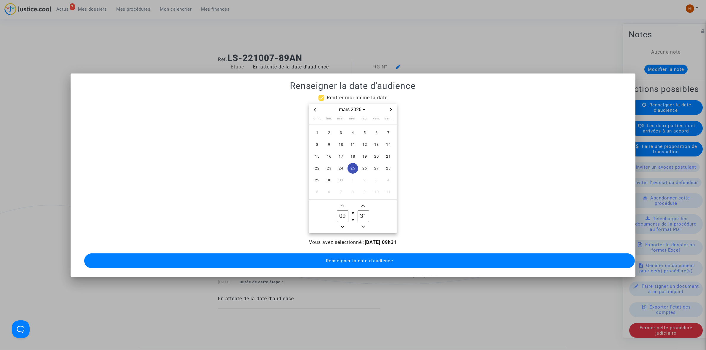
type input "30"
click at [360, 258] on span "Renseigner la date d'audience" at bounding box center [359, 260] width 67 height 5
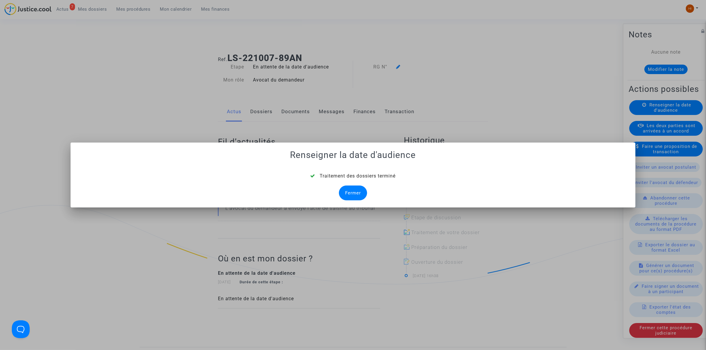
click at [359, 194] on div "Fermer" at bounding box center [353, 193] width 28 height 15
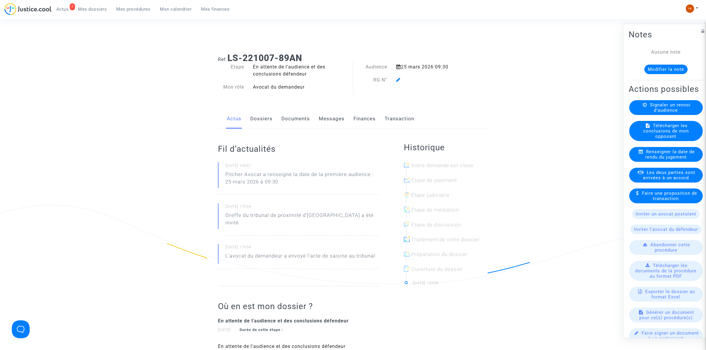
click at [398, 78] on icon at bounding box center [398, 79] width 4 height 5
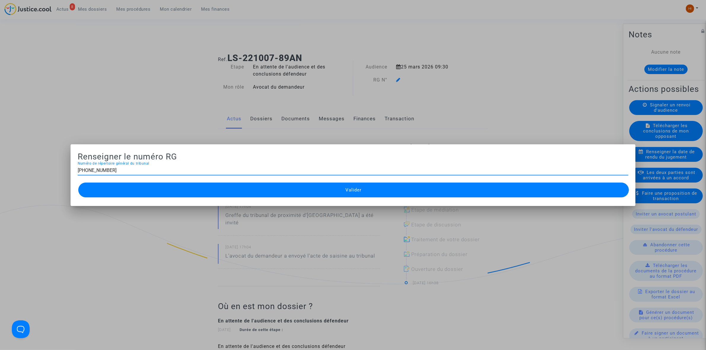
type input "11-22-003944"
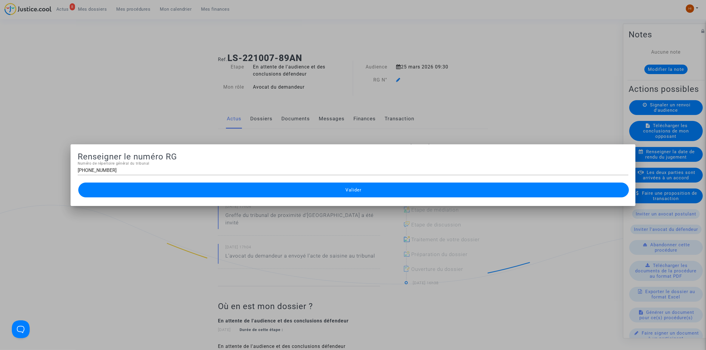
click at [347, 191] on span "Valider" at bounding box center [354, 190] width 16 height 5
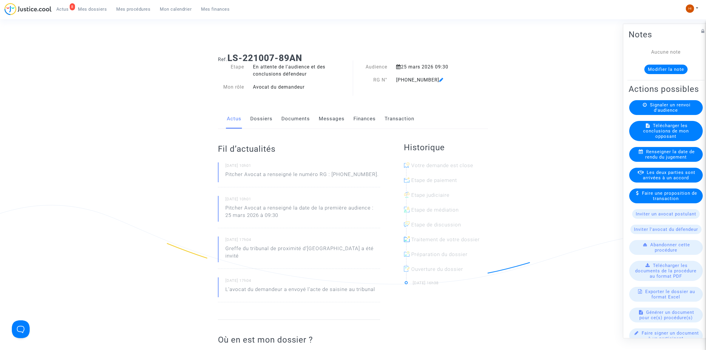
click at [283, 118] on link "Documents" at bounding box center [296, 119] width 28 height 20
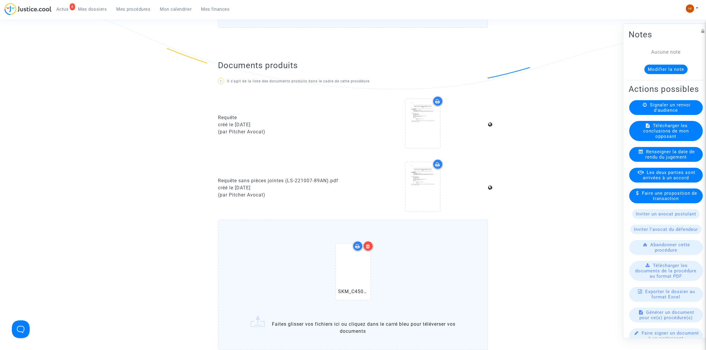
scroll to position [297, 0]
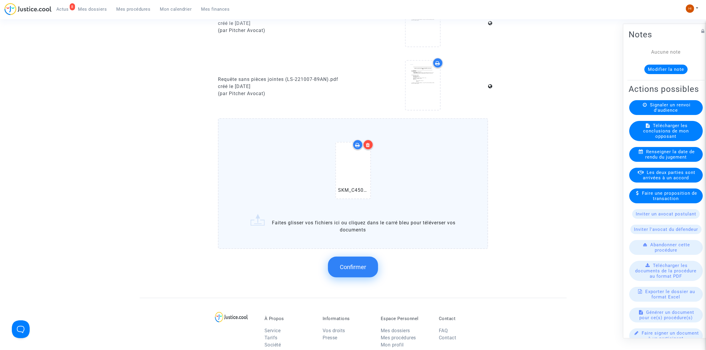
click at [355, 264] on span "Confirmer" at bounding box center [353, 267] width 26 height 7
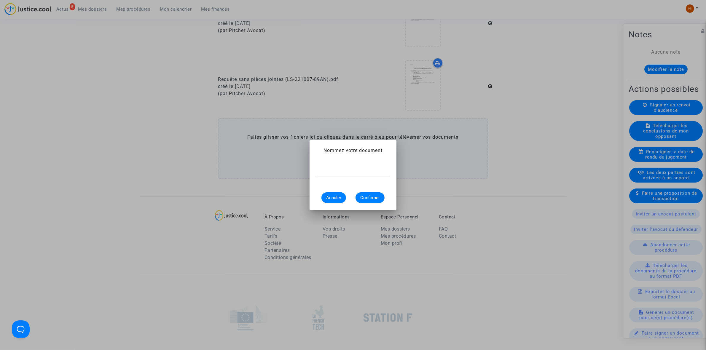
scroll to position [0, 0]
type input "CONVOCATION"
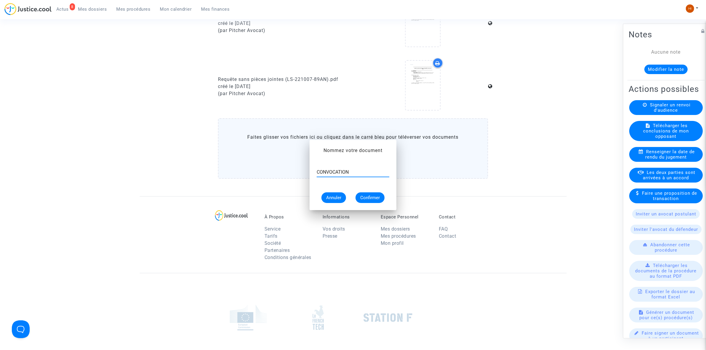
scroll to position [297, 0]
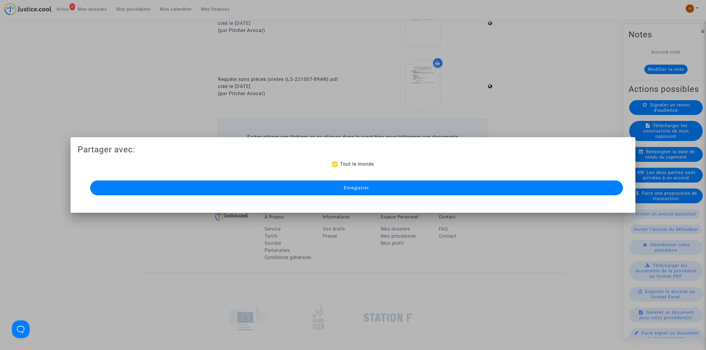
click at [361, 188] on span "Enregistrer" at bounding box center [356, 187] width 25 height 5
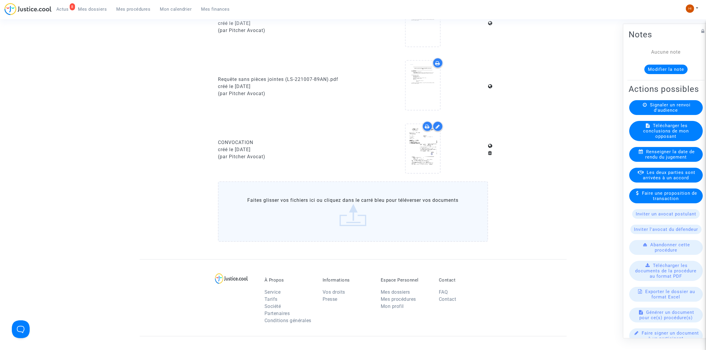
click at [136, 13] on link "Mes procédures" at bounding box center [134, 9] width 44 height 9
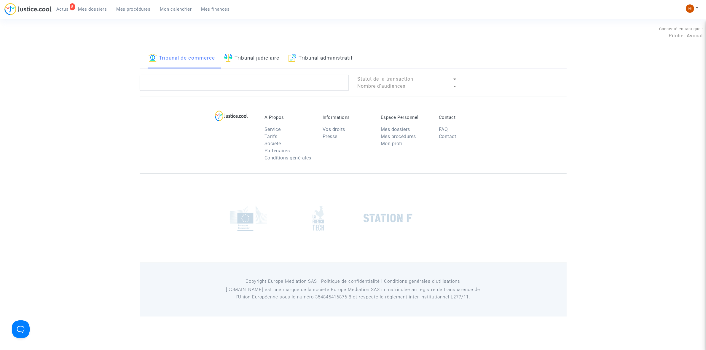
click at [220, 52] on div "Tribunal de commerce Tribunal judiciaire Tribunal administratif" at bounding box center [353, 58] width 427 height 20
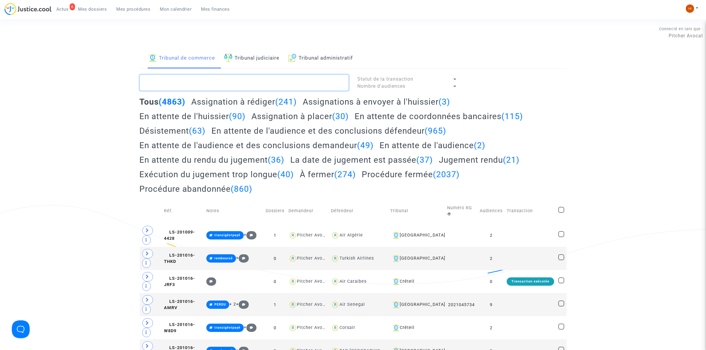
click at [248, 76] on textarea at bounding box center [244, 83] width 209 height 16
click at [262, 56] on link "Tribunal judiciaire" at bounding box center [251, 58] width 55 height 20
click at [266, 80] on textarea at bounding box center [244, 83] width 209 height 16
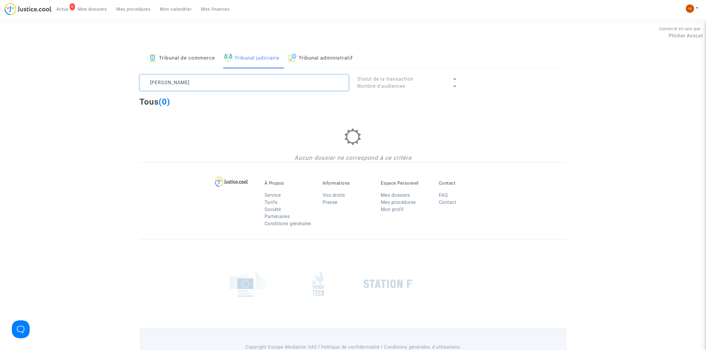
drag, startPoint x: 267, startPoint y: 80, endPoint x: 168, endPoint y: 82, distance: 98.8
click at [168, 82] on textarea at bounding box center [244, 83] width 209 height 16
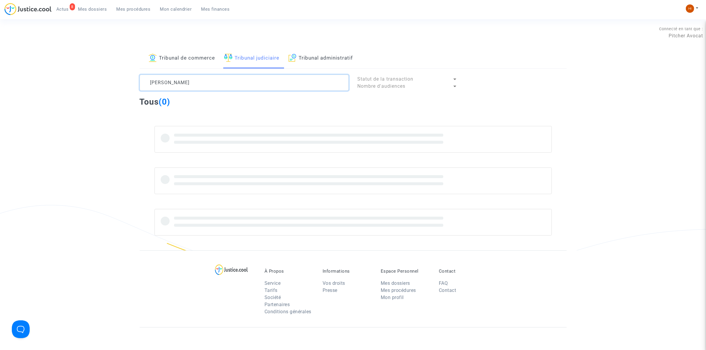
type textarea "OMAR"
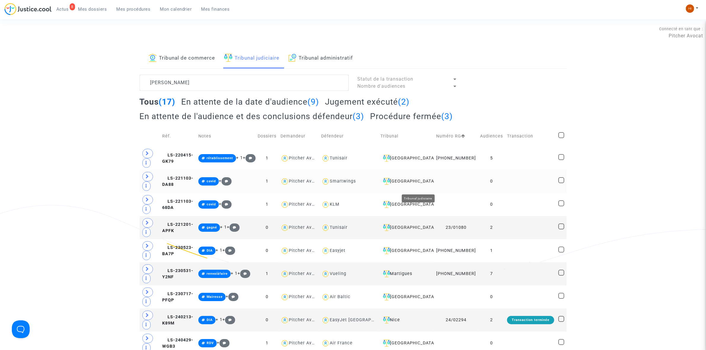
click at [433, 185] on div "Aulnay-sous-Bois" at bounding box center [407, 181] width 52 height 7
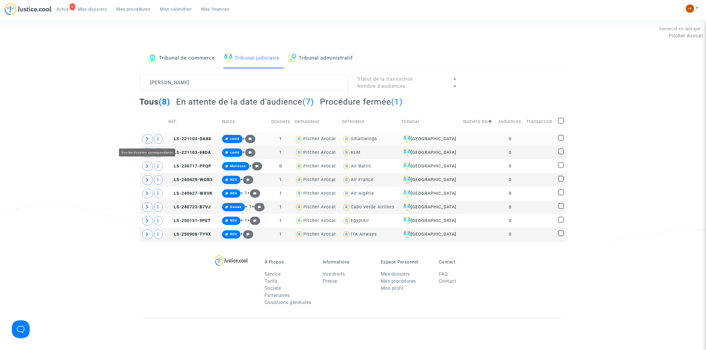
click at [147, 136] on span at bounding box center [147, 138] width 11 height 9
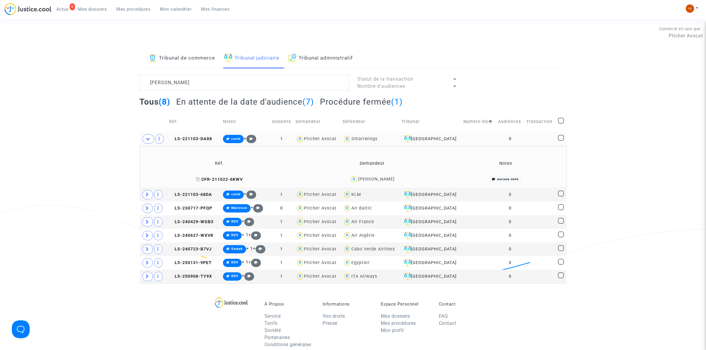
click at [201, 179] on icon at bounding box center [198, 179] width 4 height 4
click at [209, 139] on span "LS-221103-DA88" at bounding box center [190, 138] width 43 height 5
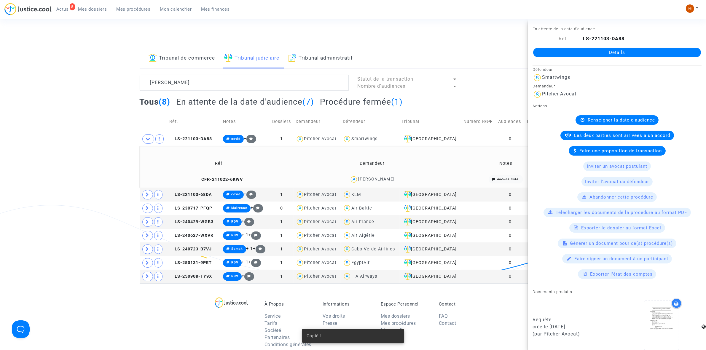
click at [565, 54] on link "Détails" at bounding box center [617, 52] width 168 height 9
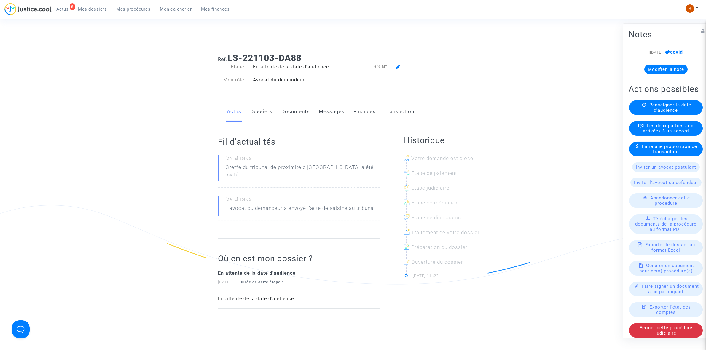
click at [694, 115] on div "Renseigner la date d'audience" at bounding box center [667, 107] width 74 height 15
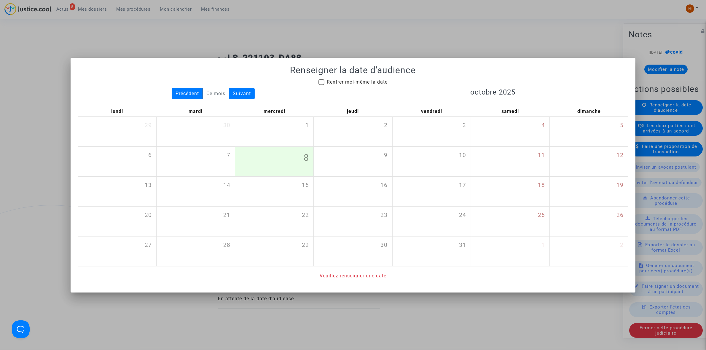
click at [344, 85] on mat-checkbox "Rentrer moi-même la date" at bounding box center [353, 83] width 69 height 9
click at [363, 79] on span "Rentrer moi-même la date" at bounding box center [357, 82] width 61 height 6
click at [322, 85] on input "Rentrer moi-même la date" at bounding box center [321, 85] width 0 height 0
checkbox input "true"
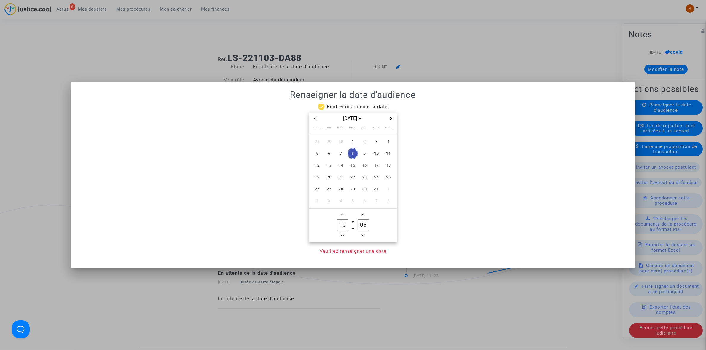
click at [393, 119] on span "Next month" at bounding box center [390, 118] width 7 height 7
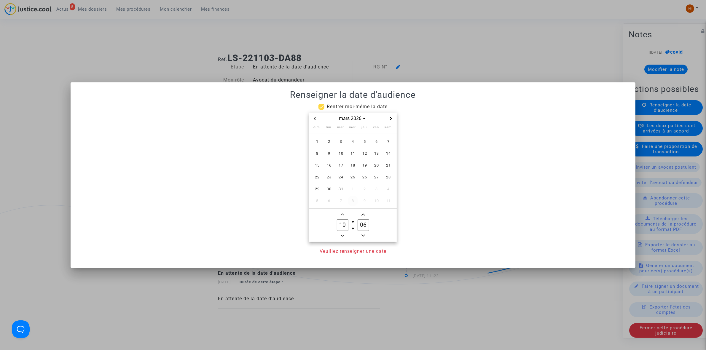
click at [355, 182] on span "25" at bounding box center [353, 177] width 11 height 11
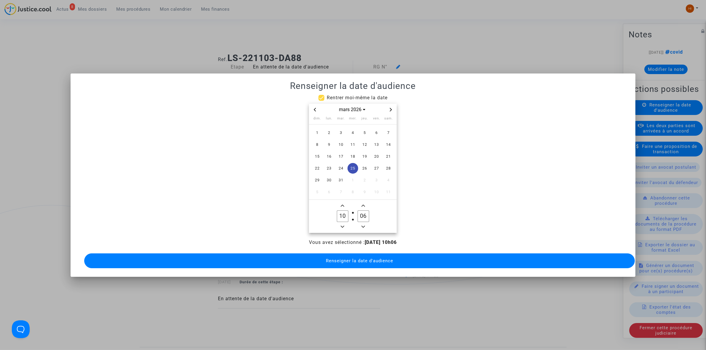
click at [344, 225] on icon "Minus a hour" at bounding box center [343, 227] width 4 height 4
type input "09"
drag, startPoint x: 364, startPoint y: 215, endPoint x: 358, endPoint y: 215, distance: 6.8
click at [358, 215] on label "06 Minute" at bounding box center [363, 217] width 21 height 12
drag, startPoint x: 368, startPoint y: 214, endPoint x: 364, endPoint y: 214, distance: 4.7
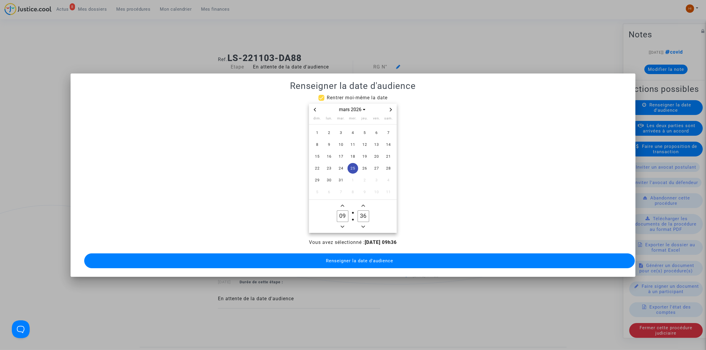
click at [364, 214] on input "36" at bounding box center [363, 216] width 11 height 11
type input "30"
click at [356, 262] on button "Renseigner la date d'audience" at bounding box center [359, 261] width 551 height 15
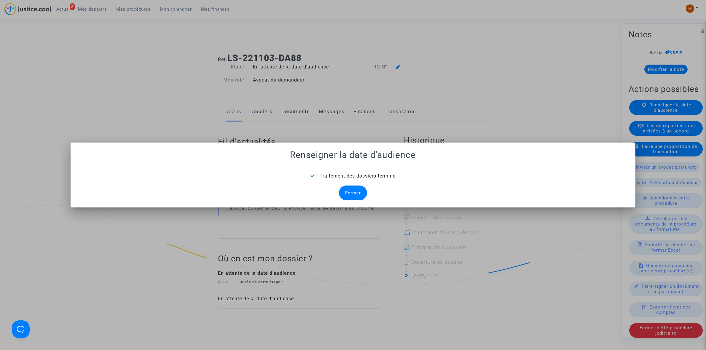
click at [352, 194] on div "Fermer" at bounding box center [353, 193] width 28 height 15
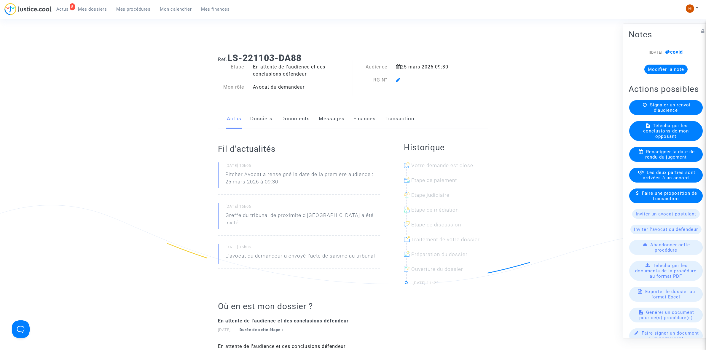
click at [399, 80] on icon at bounding box center [398, 79] width 4 height 5
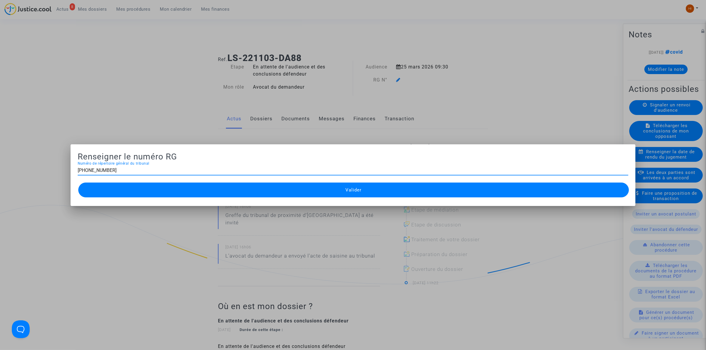
type input "11-22-004232"
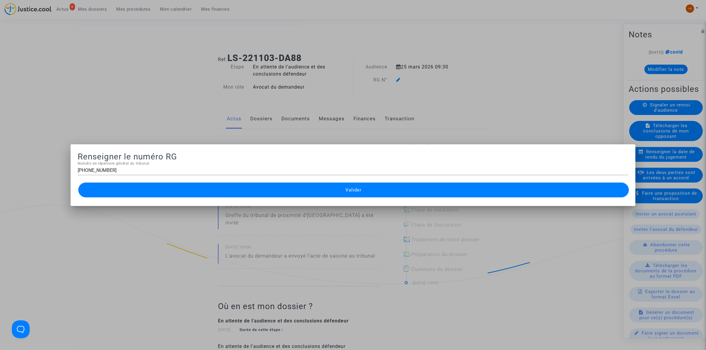
click at [368, 183] on button "Valider" at bounding box center [353, 190] width 551 height 15
click at [364, 187] on button "Valider" at bounding box center [353, 190] width 551 height 15
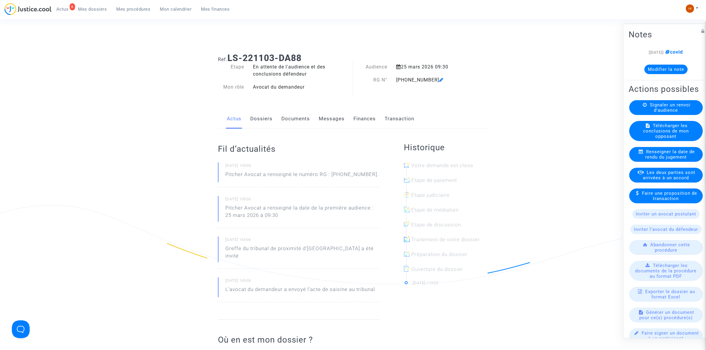
click at [288, 122] on link "Documents" at bounding box center [296, 119] width 28 height 20
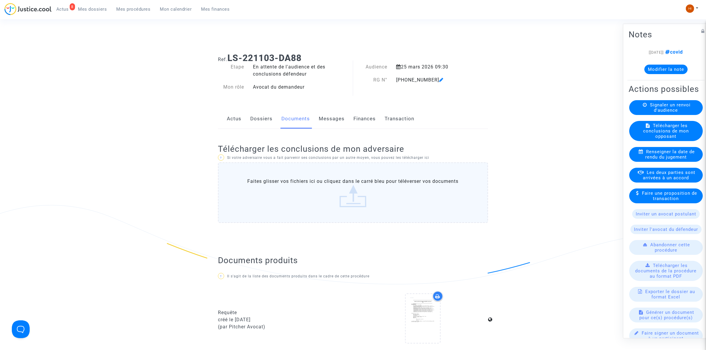
scroll to position [260, 0]
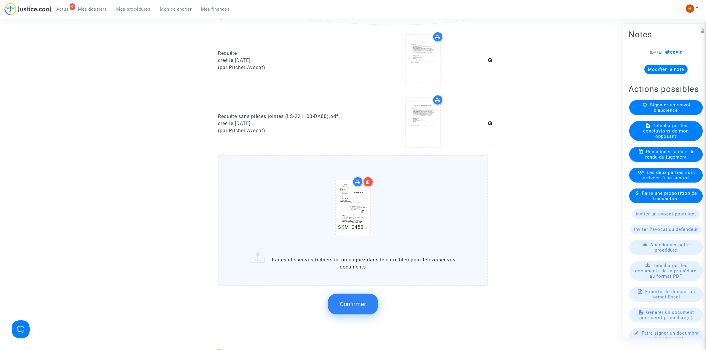
click at [357, 304] on span "Confirmer" at bounding box center [353, 304] width 26 height 7
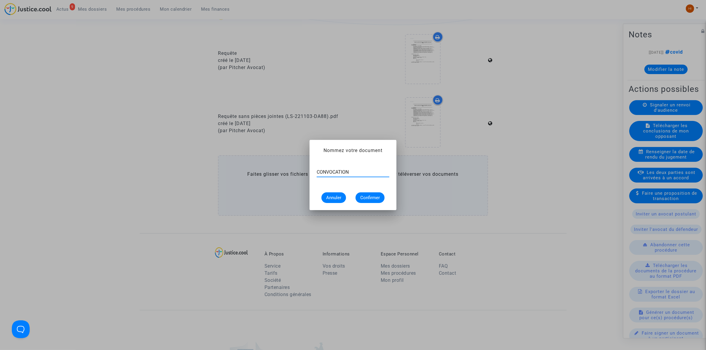
type input "CONVOCATION"
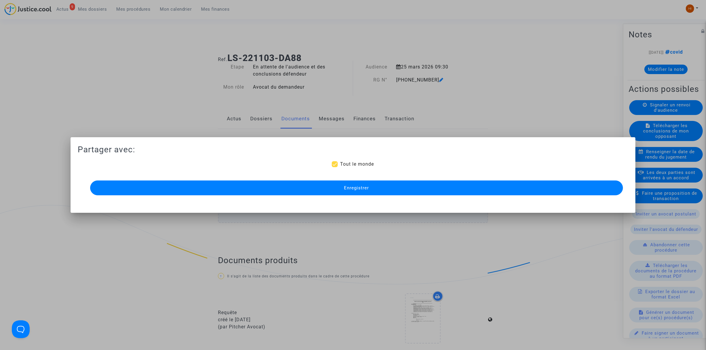
scroll to position [260, 0]
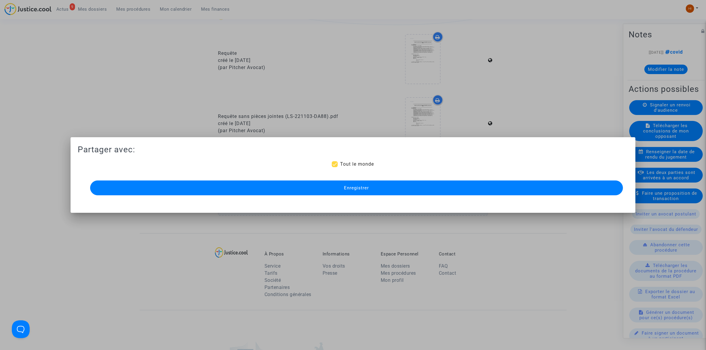
click at [418, 188] on button "Enregistrer" at bounding box center [356, 188] width 533 height 15
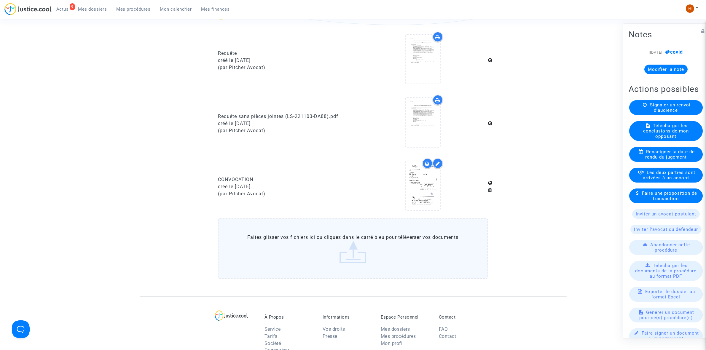
click at [132, 10] on span "Mes procédures" at bounding box center [134, 9] width 34 height 5
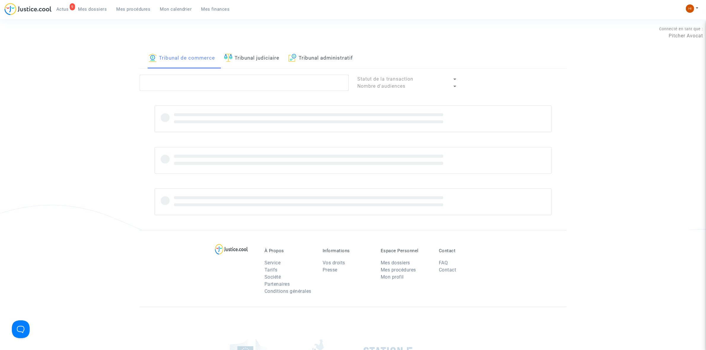
click at [258, 61] on link "Tribunal judiciaire" at bounding box center [251, 58] width 55 height 20
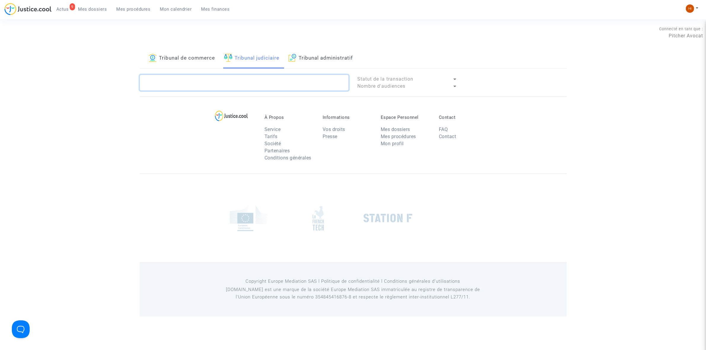
click at [245, 88] on textarea at bounding box center [244, 83] width 209 height 16
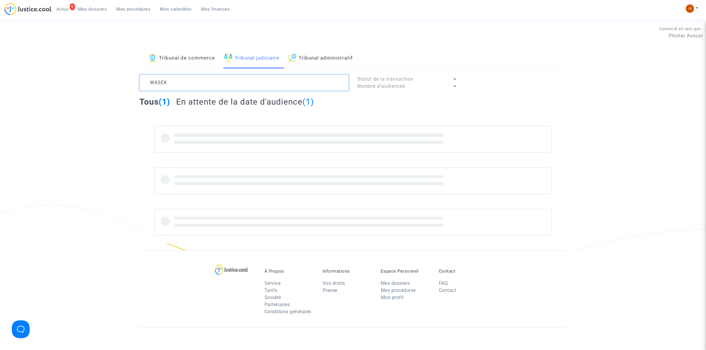
type textarea "WASEK"
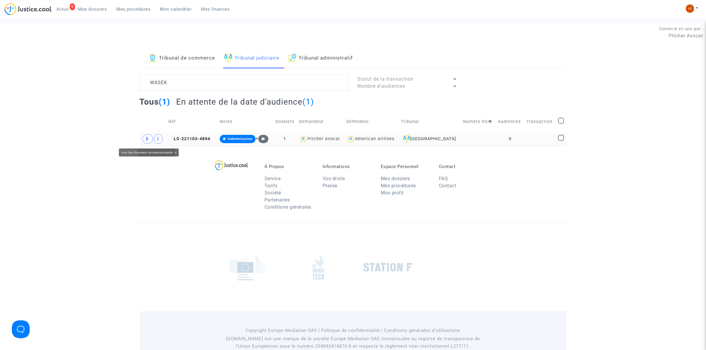
click at [151, 141] on span at bounding box center [147, 138] width 11 height 9
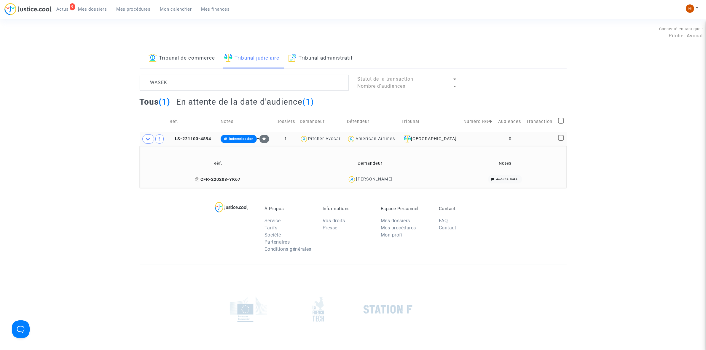
click at [199, 180] on icon at bounding box center [198, 179] width 4 height 4
click at [190, 135] on td "LS-221103-4894" at bounding box center [193, 139] width 51 height 14
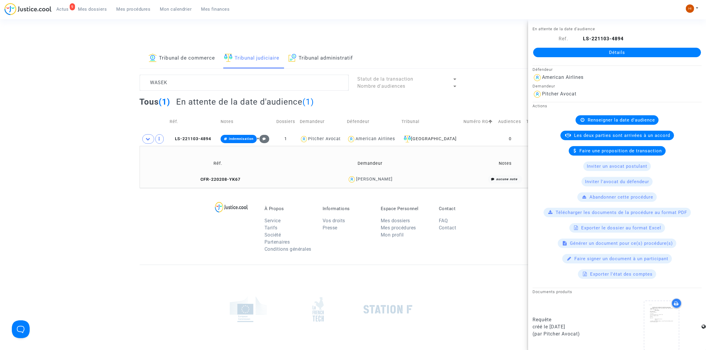
click at [657, 52] on link "Détails" at bounding box center [617, 52] width 168 height 9
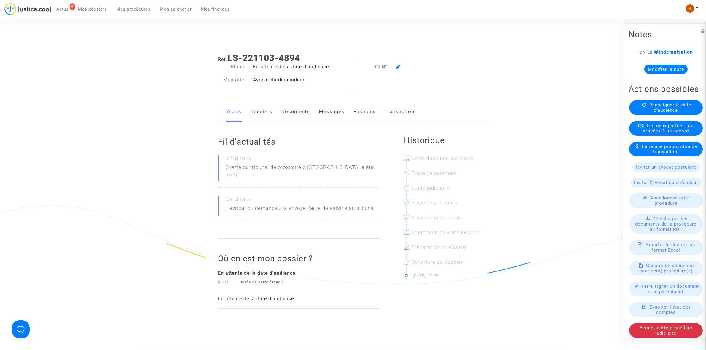
click at [274, 113] on div "Actus Dossiers Documents Messages Finances Transaction" at bounding box center [353, 112] width 270 height 20
click at [660, 113] on span "Renseigner la date d'audience" at bounding box center [671, 107] width 42 height 11
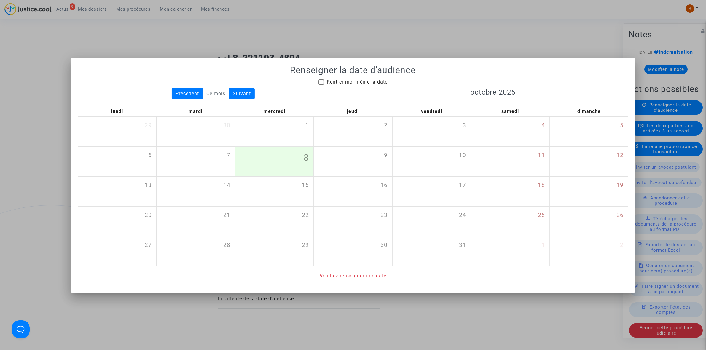
click at [347, 83] on span "Rentrer moi-même la date" at bounding box center [357, 82] width 61 height 6
click at [322, 85] on input "Rentrer moi-même la date" at bounding box center [321, 85] width 0 height 0
checkbox input "true"
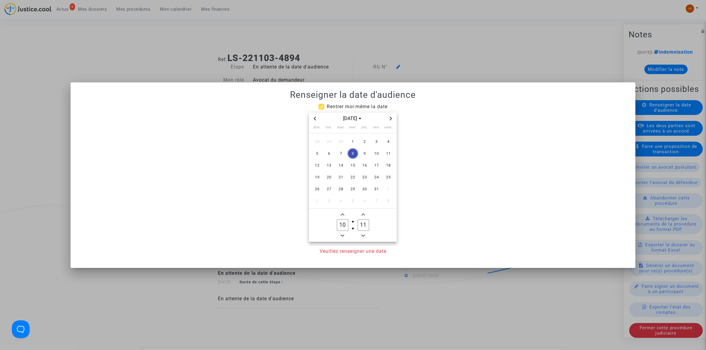
click at [395, 119] on span "Next month" at bounding box center [390, 118] width 7 height 7
click at [395, 119] on div "oct. 2025" at bounding box center [353, 119] width 88 height 12
click at [395, 119] on div "nov. 2025" at bounding box center [353, 119] width 88 height 12
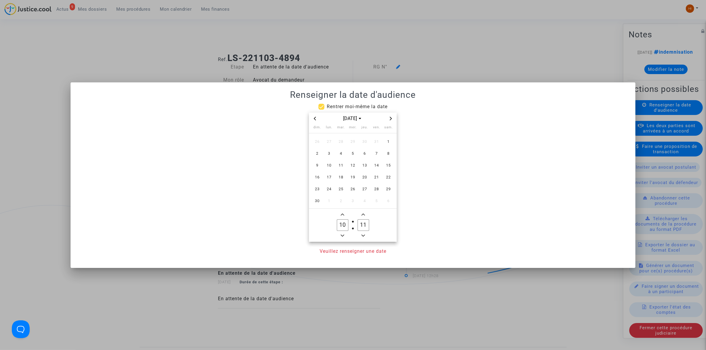
click at [389, 117] on icon "Next month" at bounding box center [391, 119] width 4 height 4
click at [355, 176] on span "25" at bounding box center [353, 177] width 11 height 11
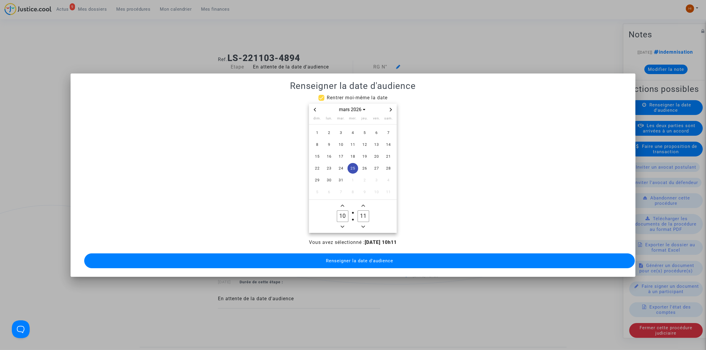
drag, startPoint x: 343, startPoint y: 225, endPoint x: 358, endPoint y: 219, distance: 15.6
click at [343, 225] on icon "Minus a hour" at bounding box center [343, 227] width 4 height 4
type input "09"
drag, startPoint x: 364, startPoint y: 214, endPoint x: 359, endPoint y: 214, distance: 5.0
click at [359, 214] on input "11" at bounding box center [363, 216] width 11 height 11
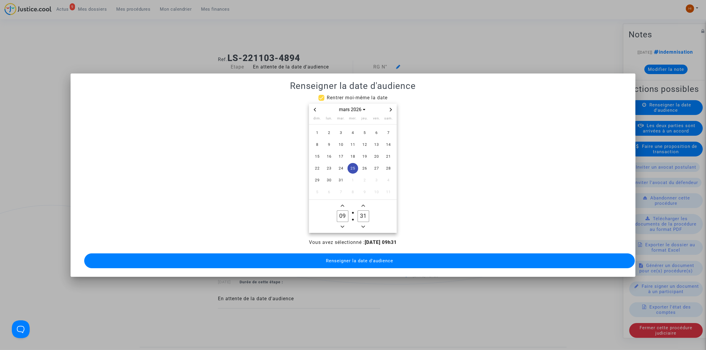
click at [365, 225] on icon "Minus a minute" at bounding box center [364, 227] width 4 height 4
type input "30"
click at [368, 258] on span "Renseigner la date d'audience" at bounding box center [359, 260] width 67 height 5
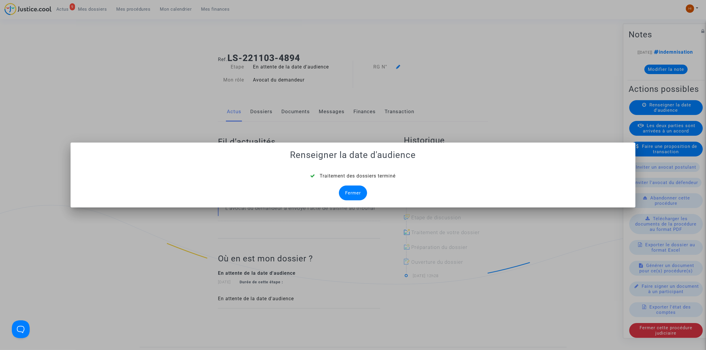
click at [349, 188] on div "Fermer" at bounding box center [353, 193] width 28 height 15
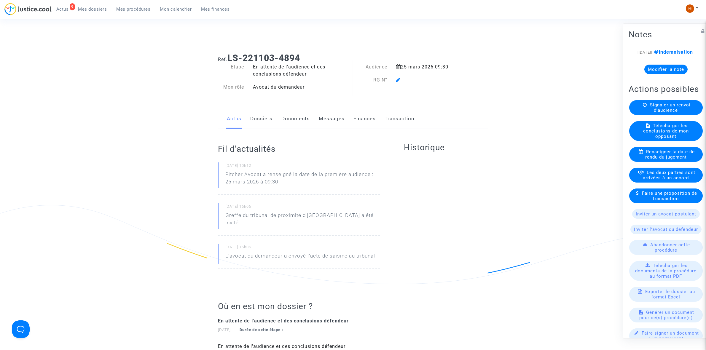
click at [397, 74] on span at bounding box center [398, 63] width 4 height 40
click at [398, 81] on icon at bounding box center [398, 79] width 4 height 5
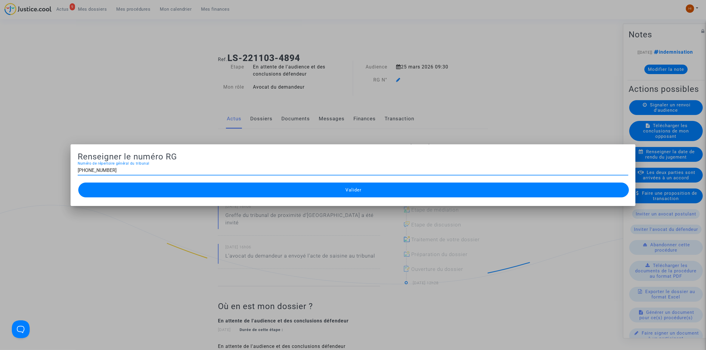
type input "11-22-004228"
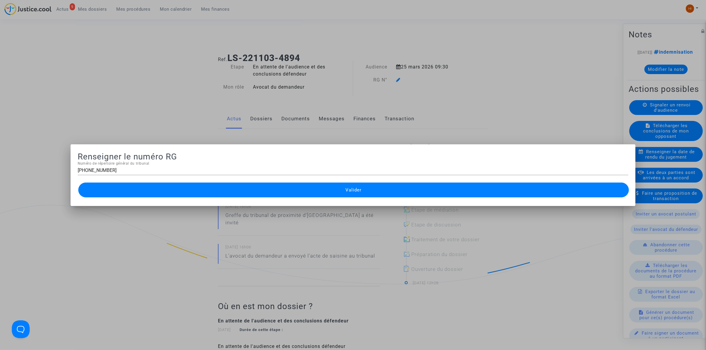
click at [331, 189] on button "Valider" at bounding box center [353, 190] width 551 height 15
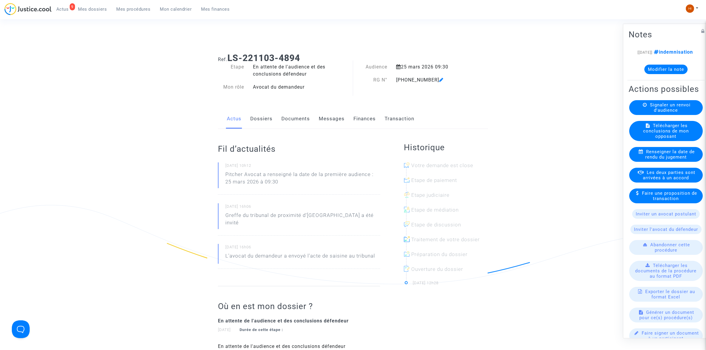
click at [292, 117] on link "Documents" at bounding box center [296, 119] width 28 height 20
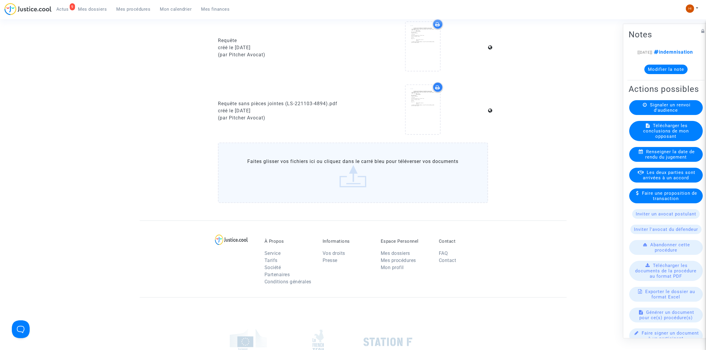
scroll to position [297, 0]
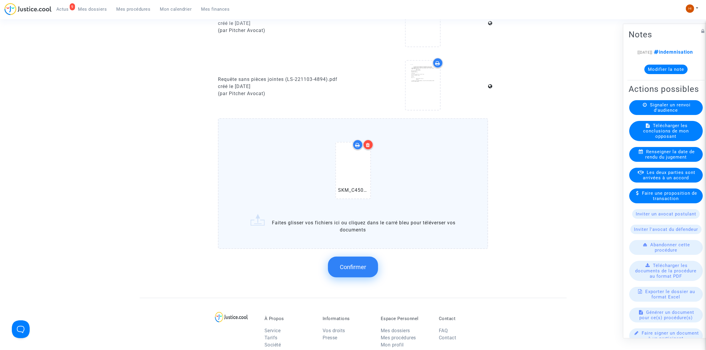
click at [358, 259] on button "Confirmer" at bounding box center [353, 267] width 50 height 21
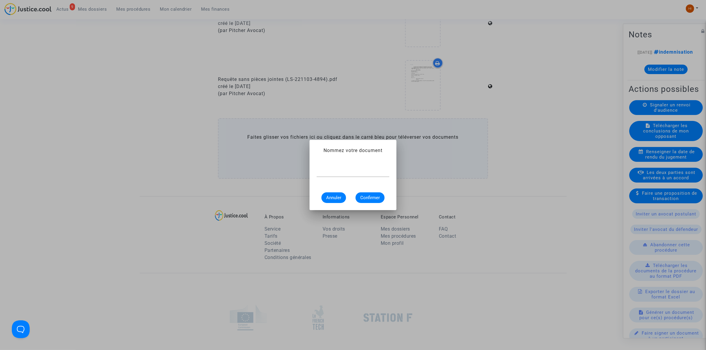
scroll to position [0, 0]
type input "CONVOCATION"
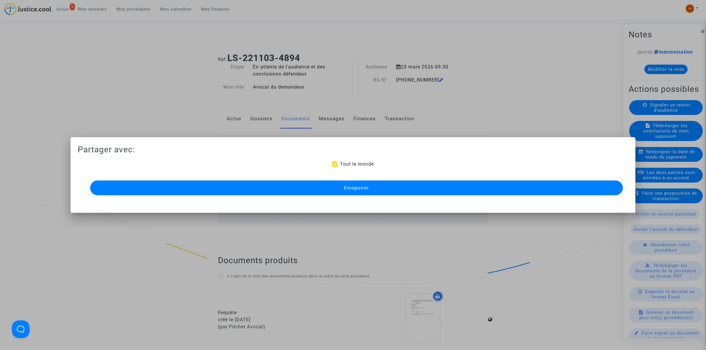
scroll to position [297, 0]
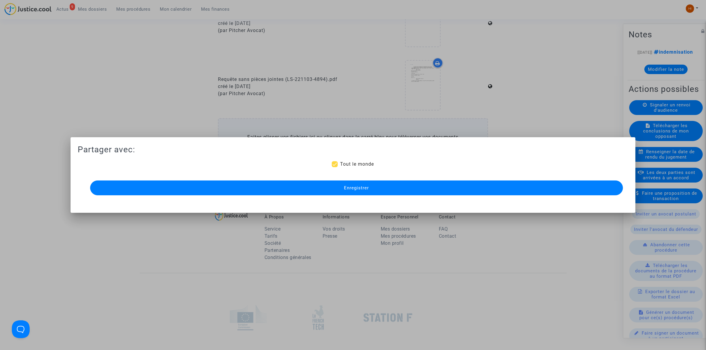
click at [389, 189] on button "Enregistrer" at bounding box center [356, 188] width 533 height 15
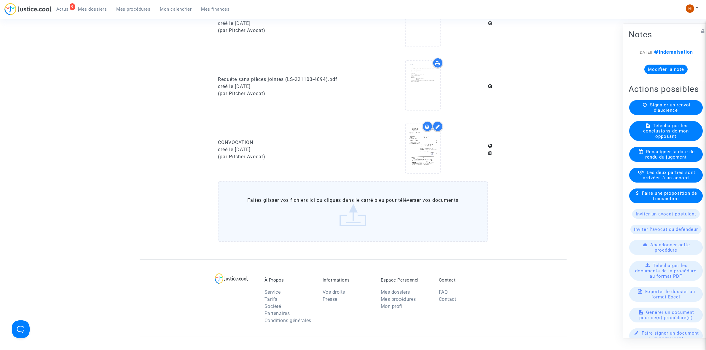
click at [137, 9] on span "Mes procédures" at bounding box center [134, 9] width 34 height 5
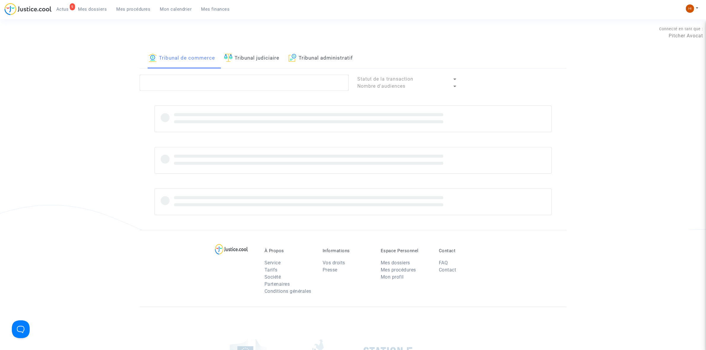
click at [248, 56] on link "Tribunal judiciaire" at bounding box center [251, 58] width 55 height 20
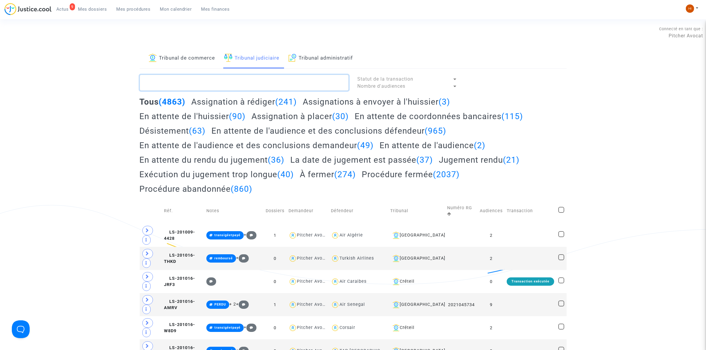
click at [244, 87] on textarea at bounding box center [244, 83] width 209 height 16
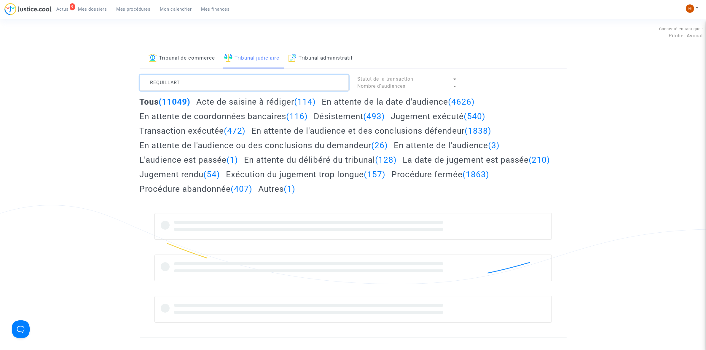
type textarea "REQUILLART"
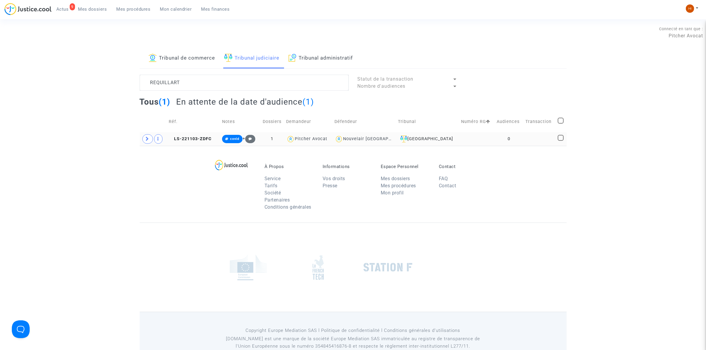
click at [198, 134] on td "LS-221103-ZDFC" at bounding box center [193, 139] width 53 height 14
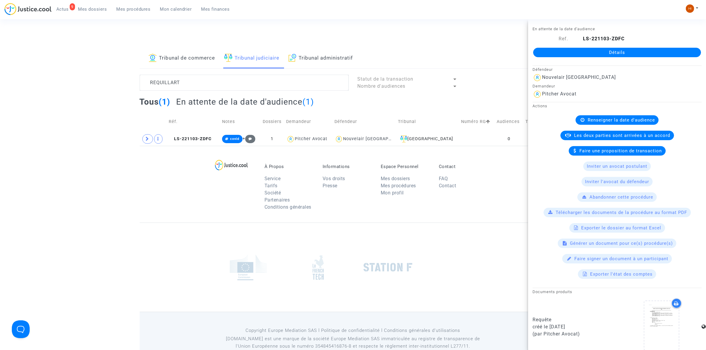
click at [572, 52] on link "Détails" at bounding box center [617, 52] width 168 height 9
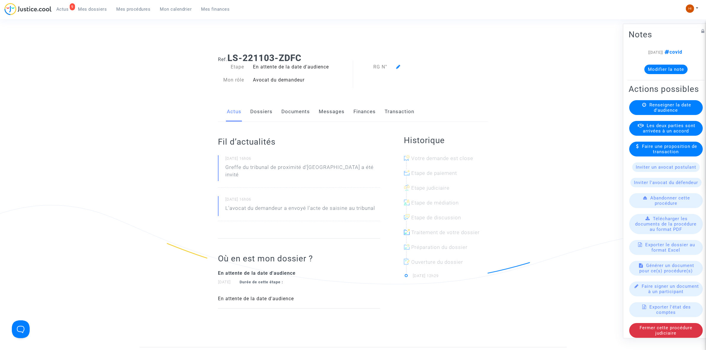
click at [655, 113] on span "Renseigner la date d'audience" at bounding box center [671, 107] width 42 height 11
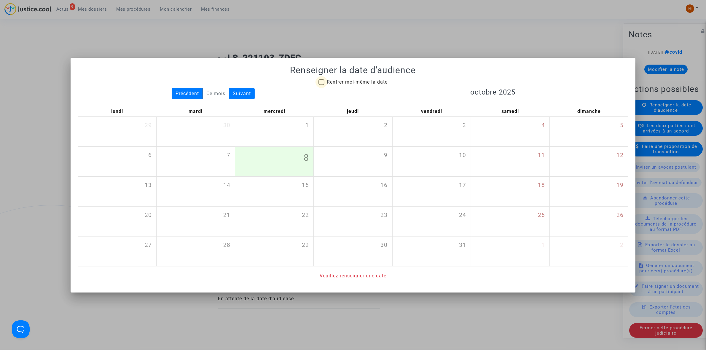
click at [372, 81] on span "Rentrer moi-même la date" at bounding box center [357, 82] width 61 height 6
click at [322, 85] on input "Rentrer moi-même la date" at bounding box center [321, 85] width 0 height 0
checkbox input "true"
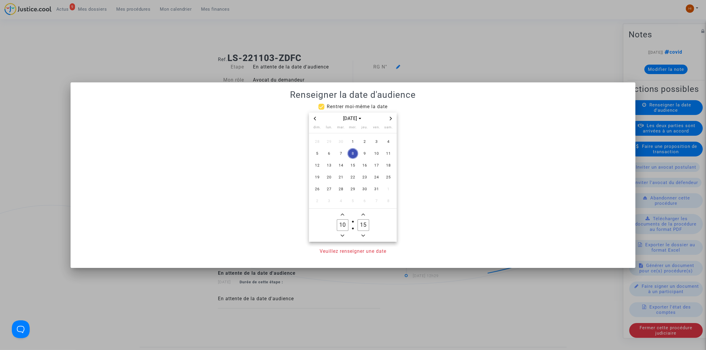
click at [393, 119] on span "Next month" at bounding box center [390, 118] width 7 height 7
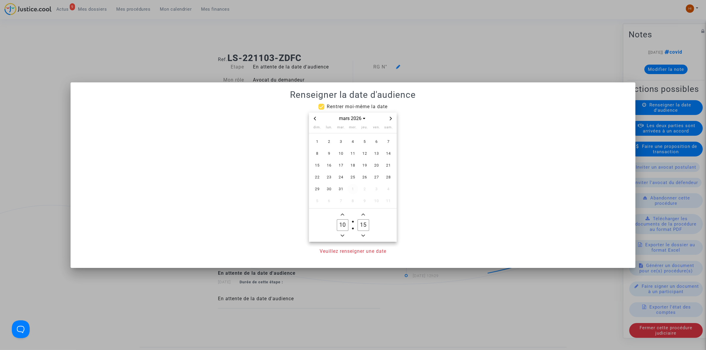
drag, startPoint x: 354, startPoint y: 177, endPoint x: 353, endPoint y: 182, distance: 4.5
click at [354, 177] on span "25" at bounding box center [353, 177] width 11 height 11
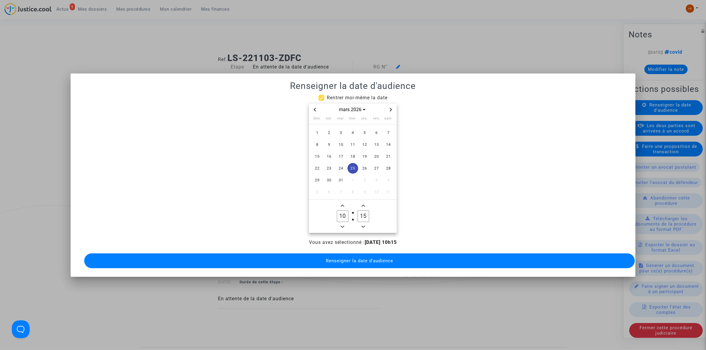
click at [345, 223] on span "Minus a hour" at bounding box center [342, 226] width 7 height 7
type input "09"
drag, startPoint x: 364, startPoint y: 213, endPoint x: 359, endPoint y: 213, distance: 4.7
click at [359, 213] on input "15" at bounding box center [363, 216] width 11 height 11
click at [366, 215] on input "35" at bounding box center [363, 216] width 11 height 11
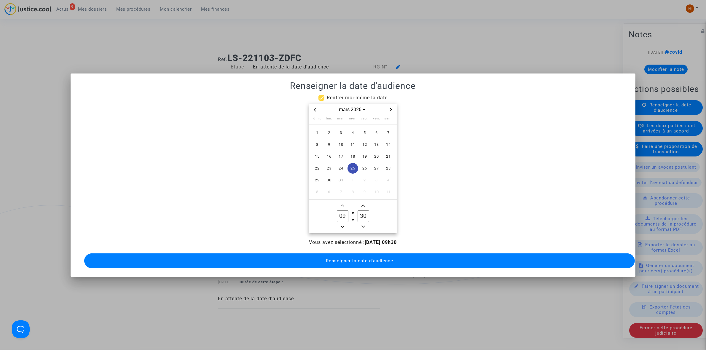
type input "30"
click at [376, 262] on button "Renseigner la date d'audience" at bounding box center [359, 261] width 551 height 15
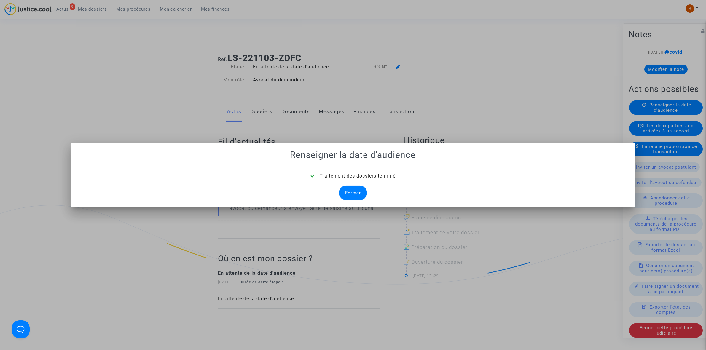
click at [357, 191] on div "Fermer" at bounding box center [353, 193] width 28 height 15
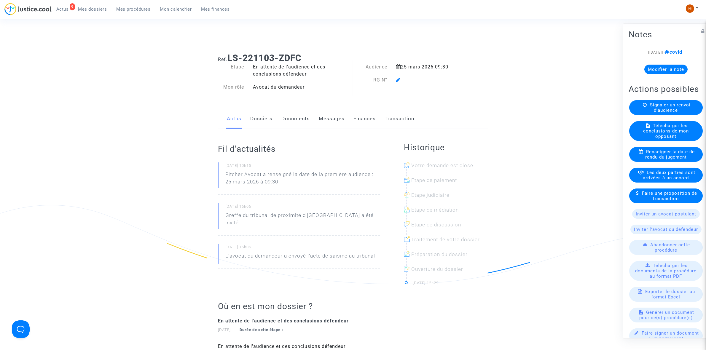
click at [397, 80] on icon at bounding box center [398, 79] width 4 height 5
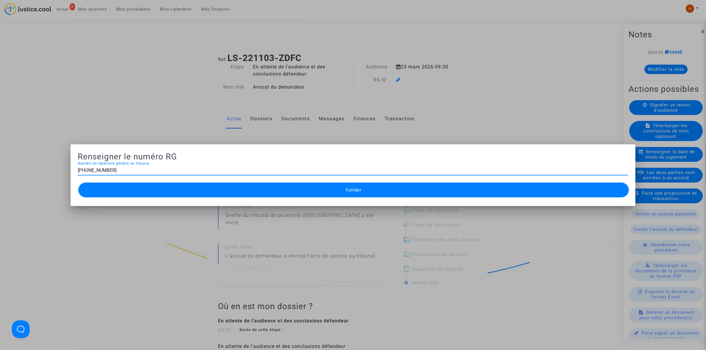
type input "11-22-004231"
click at [389, 200] on mat-dialog-container "Renseigner le numéro RG 11-22-004231 Numéro de répertoire général du tribunal V…" at bounding box center [353, 175] width 565 height 62
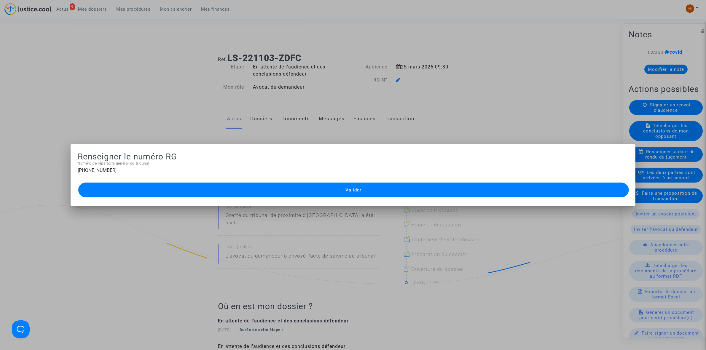
click at [389, 199] on mat-dialog-container "Renseigner le numéro RG 11-22-004231 Numéro de répertoire général du tribunal V…" at bounding box center [353, 175] width 565 height 62
click at [392, 190] on button "Valider" at bounding box center [353, 190] width 551 height 15
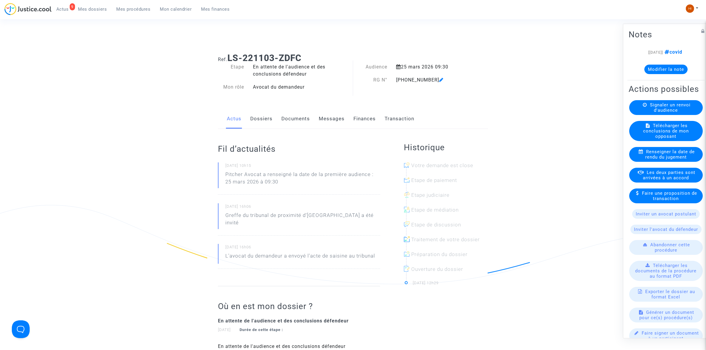
click at [295, 116] on link "Documents" at bounding box center [296, 119] width 28 height 20
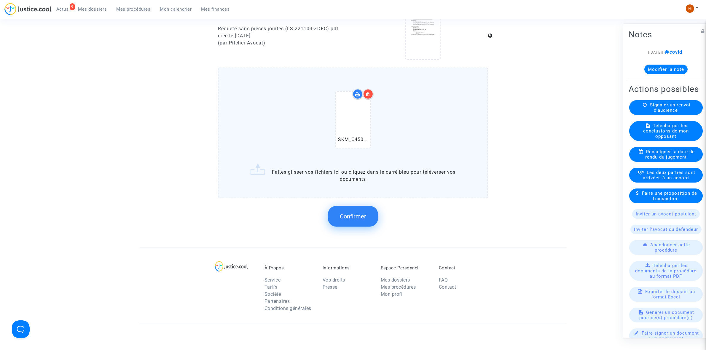
scroll to position [371, 0]
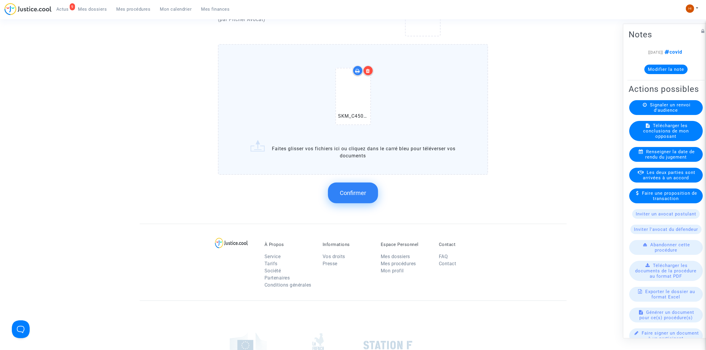
click at [348, 198] on button "Confirmer" at bounding box center [353, 193] width 50 height 21
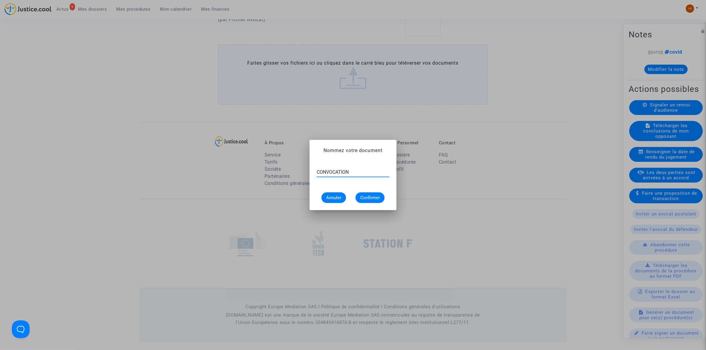
type input "CONVOCATION"
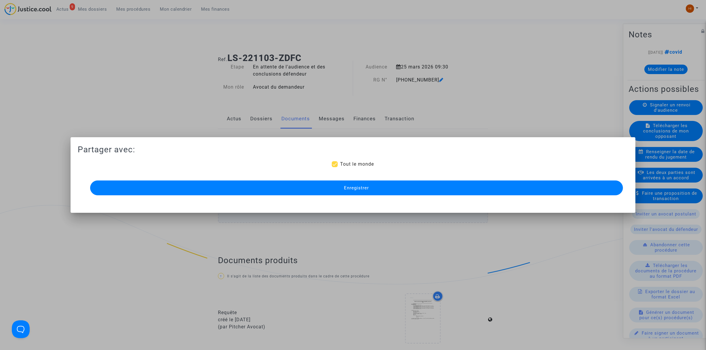
scroll to position [361, 0]
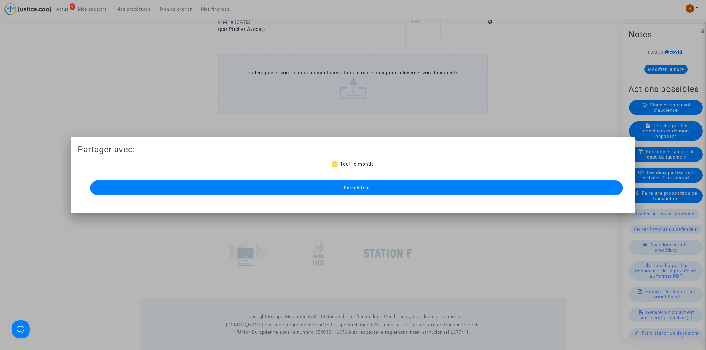
click at [357, 191] on button "Enregistrer" at bounding box center [356, 188] width 533 height 15
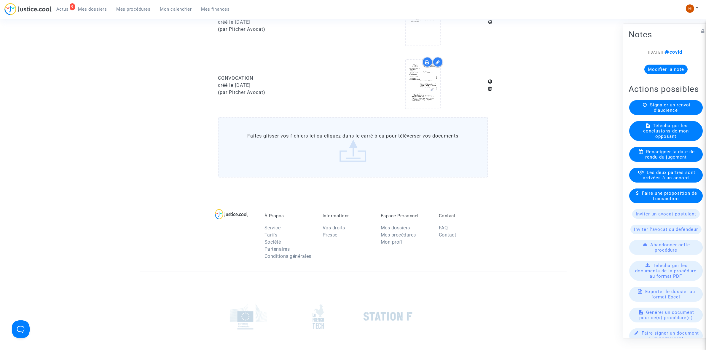
click at [141, 8] on span "Mes procédures" at bounding box center [134, 9] width 34 height 5
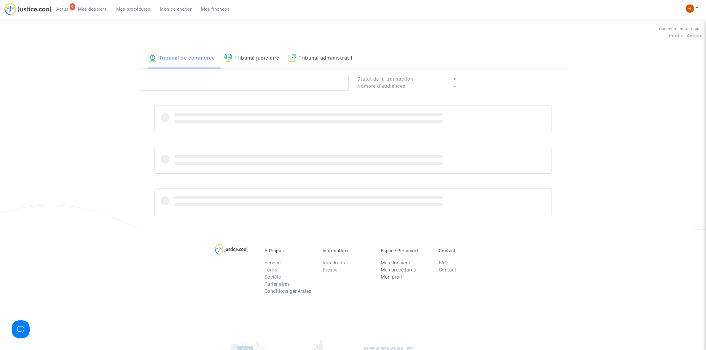
drag, startPoint x: 256, startPoint y: 54, endPoint x: 252, endPoint y: 77, distance: 22.5
click at [255, 54] on link "Tribunal judiciaire" at bounding box center [251, 58] width 55 height 20
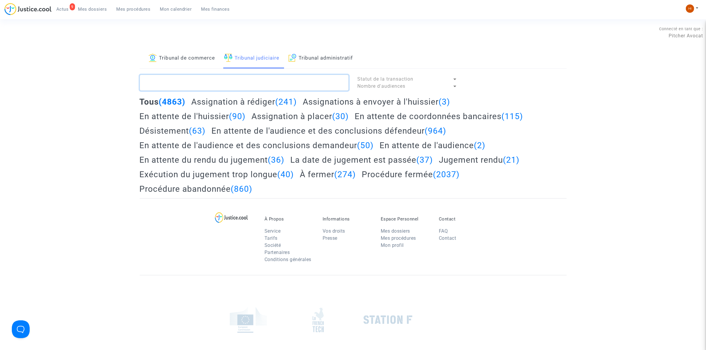
click at [251, 80] on textarea at bounding box center [244, 83] width 209 height 16
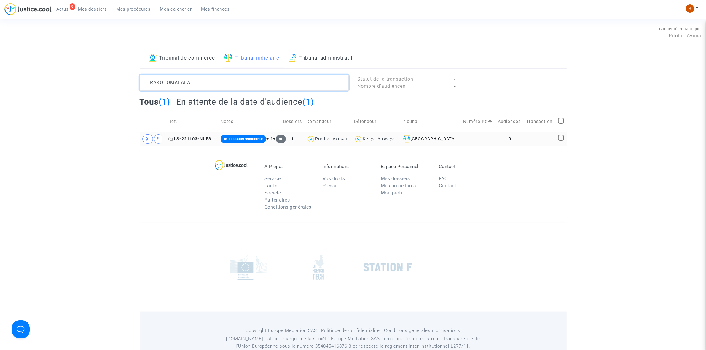
type textarea "RAKOTOMALALA"
click at [190, 141] on span "LS-221103-NUF8" at bounding box center [190, 138] width 43 height 5
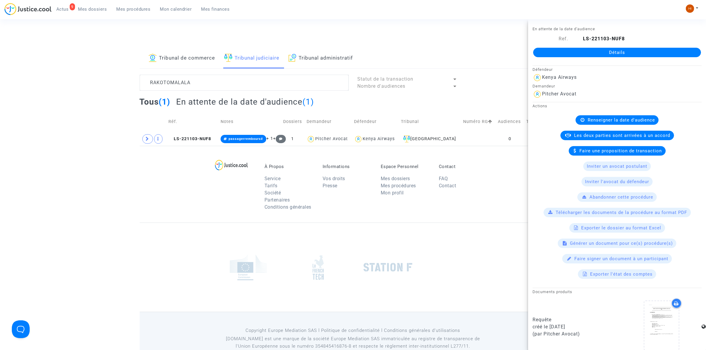
click at [615, 48] on link "Détails" at bounding box center [617, 52] width 168 height 9
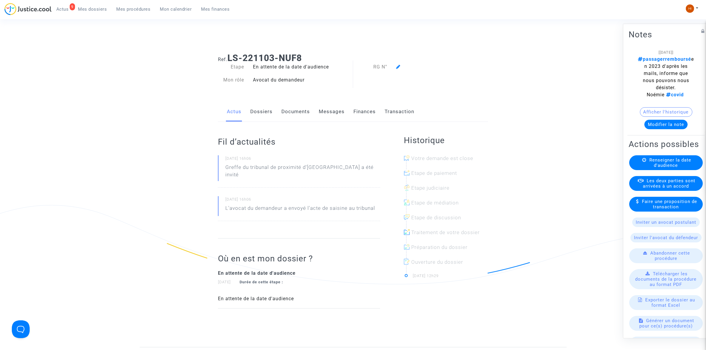
click at [646, 170] on div "Renseigner la date d'audience" at bounding box center [667, 162] width 74 height 15
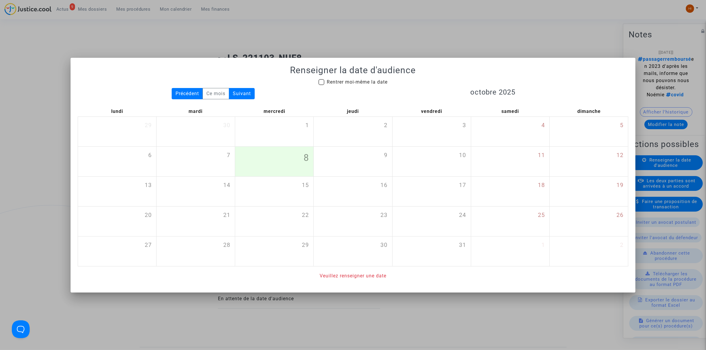
click at [346, 86] on mat-checkbox "Rentrer moi-même la date" at bounding box center [353, 83] width 69 height 9
click at [375, 82] on span "Rentrer moi-même la date" at bounding box center [357, 82] width 61 height 6
click at [322, 85] on input "Rentrer moi-même la date" at bounding box center [321, 85] width 0 height 0
checkbox input "true"
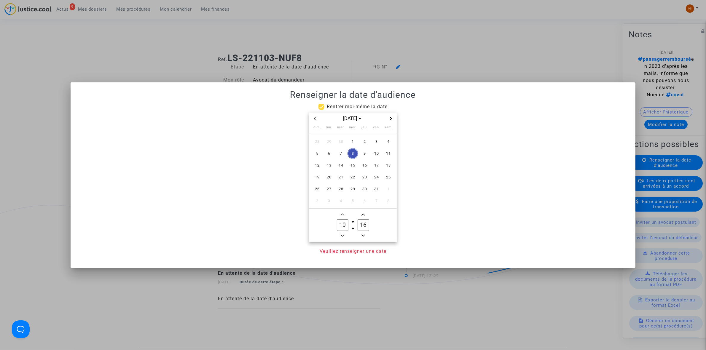
click at [394, 117] on span "Next month" at bounding box center [390, 118] width 7 height 7
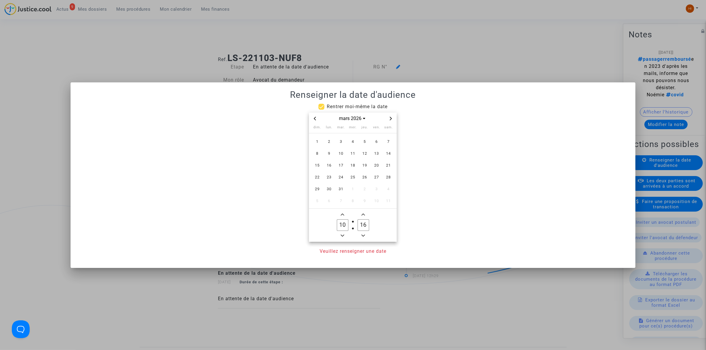
drag, startPoint x: 353, startPoint y: 178, endPoint x: 354, endPoint y: 208, distance: 30.3
click at [353, 178] on span "25" at bounding box center [353, 177] width 11 height 11
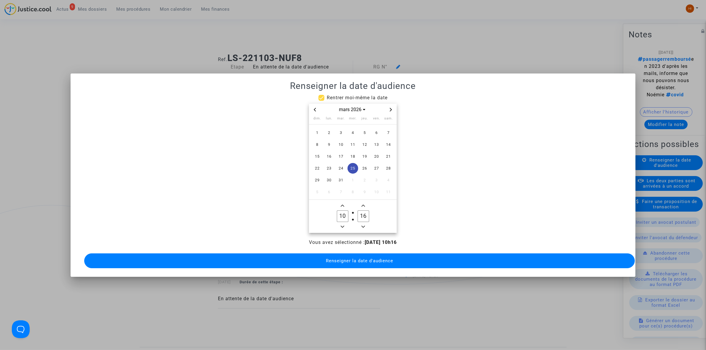
click at [343, 225] on icon "Minus a hour" at bounding box center [343, 227] width 4 height 4
type input "09"
drag, startPoint x: 362, startPoint y: 216, endPoint x: 356, endPoint y: 214, distance: 6.5
click at [356, 214] on label "16 Minute" at bounding box center [363, 217] width 21 height 12
drag, startPoint x: 368, startPoint y: 215, endPoint x: 365, endPoint y: 214, distance: 3.8
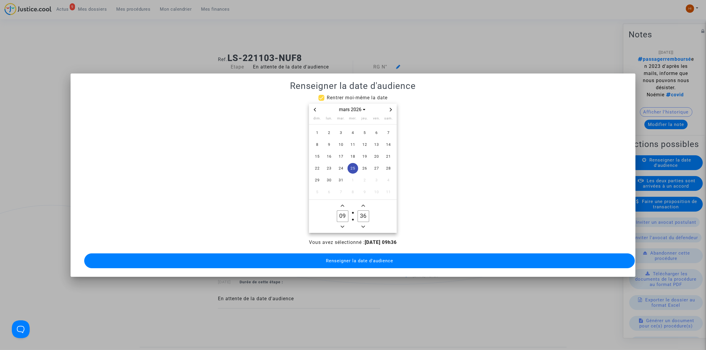
click at [365, 214] on input "36" at bounding box center [363, 216] width 11 height 11
type input "30"
click at [393, 263] on button "Renseigner la date d'audience" at bounding box center [359, 261] width 551 height 15
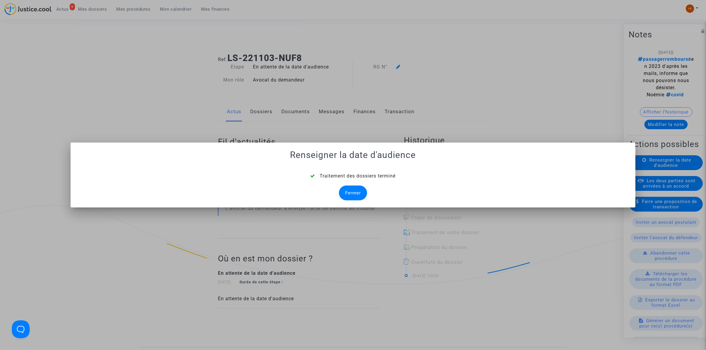
drag, startPoint x: 361, startPoint y: 190, endPoint x: 371, endPoint y: 1, distance: 189.9
click at [355, 184] on div "Traitement des dossiers terminé Fermer" at bounding box center [353, 187] width 551 height 28
click at [356, 191] on div "Fermer" at bounding box center [353, 193] width 28 height 15
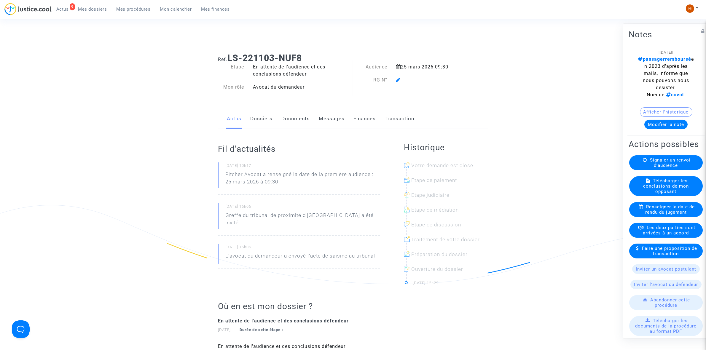
click at [398, 79] on icon at bounding box center [398, 79] width 4 height 5
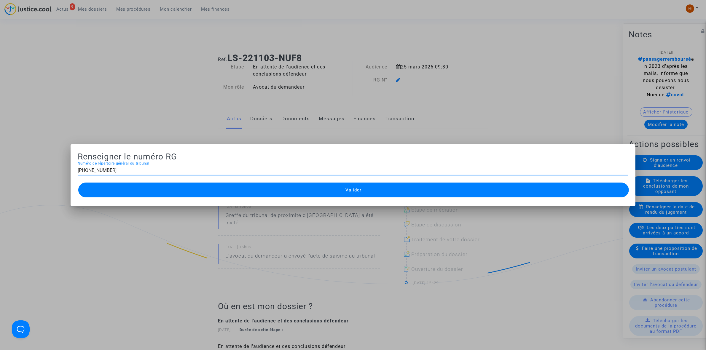
type input "11-22-004225"
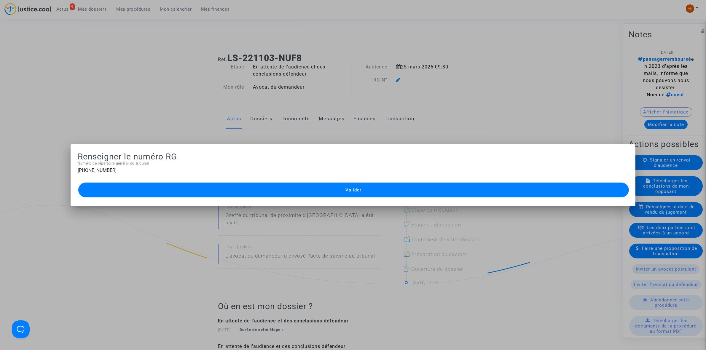
click at [294, 196] on button "Valider" at bounding box center [353, 190] width 551 height 15
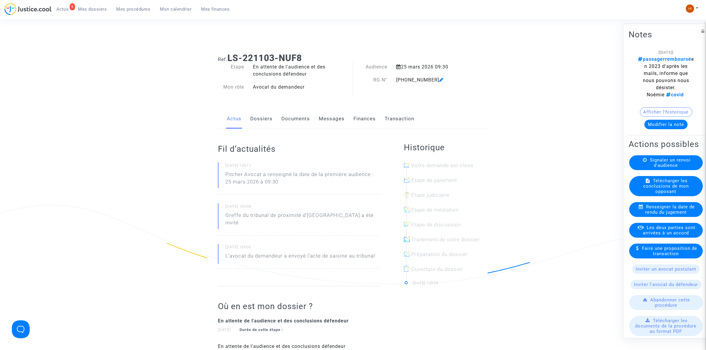
drag, startPoint x: 300, startPoint y: 123, endPoint x: 293, endPoint y: 102, distance: 21.4
click at [300, 123] on link "Documents" at bounding box center [296, 119] width 28 height 20
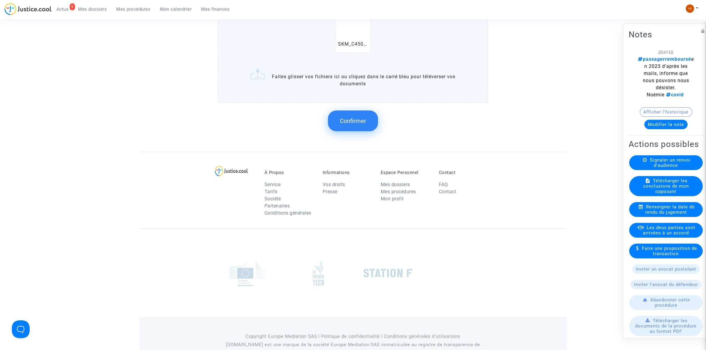
scroll to position [445, 0]
click at [347, 119] on span "Confirmer" at bounding box center [353, 118] width 26 height 7
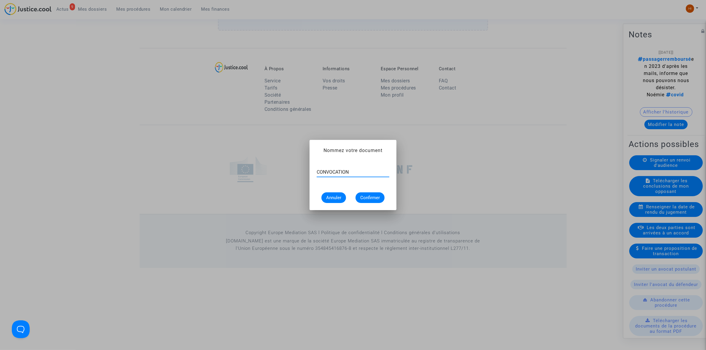
type input "CONVOCATION"
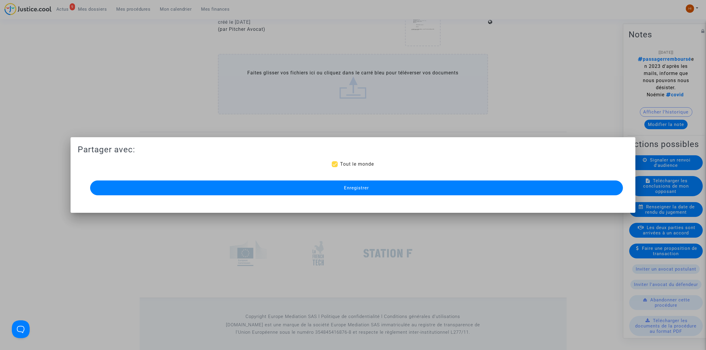
click at [324, 185] on button "Enregistrer" at bounding box center [356, 188] width 533 height 15
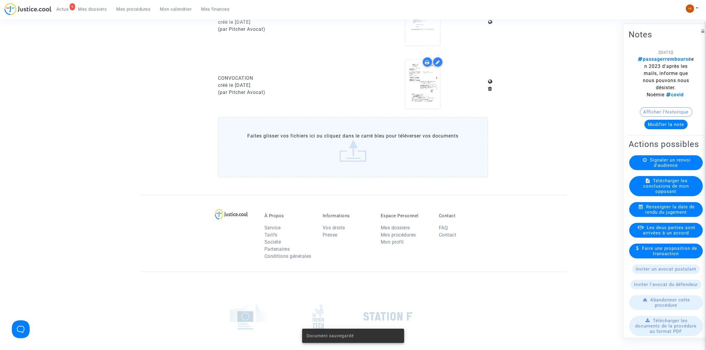
drag, startPoint x: 133, startPoint y: 6, endPoint x: 153, endPoint y: 28, distance: 30.7
click at [133, 6] on link "Mes procédures" at bounding box center [134, 9] width 44 height 9
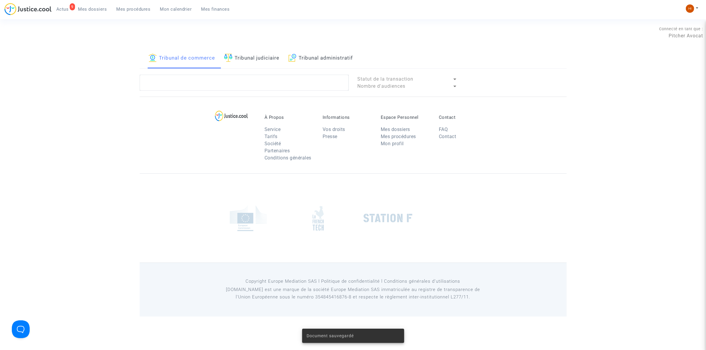
click at [269, 66] on link "Tribunal judiciaire" at bounding box center [251, 58] width 55 height 20
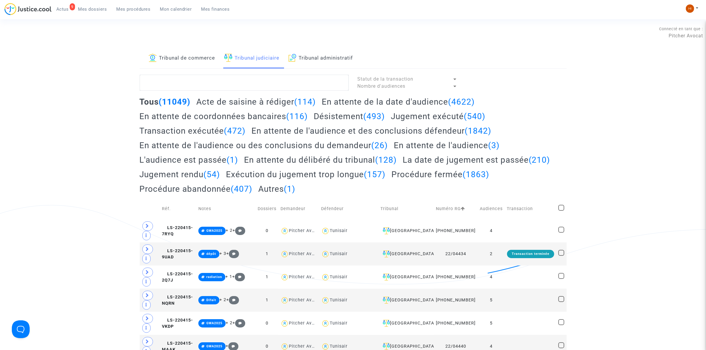
click at [270, 66] on link "Tribunal judiciaire" at bounding box center [251, 58] width 55 height 20
click at [254, 84] on textarea at bounding box center [244, 83] width 209 height 16
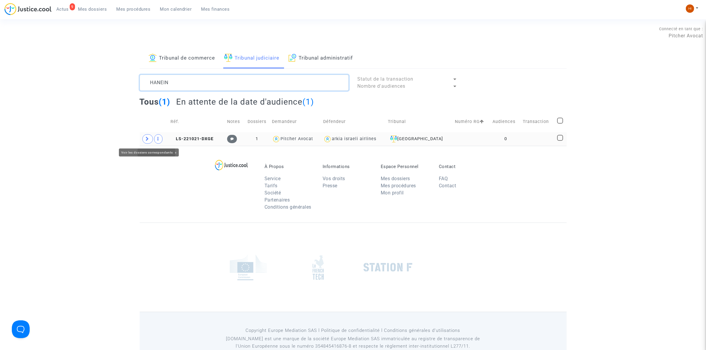
type textarea "HANEIN"
click at [146, 139] on icon at bounding box center [148, 139] width 4 height 4
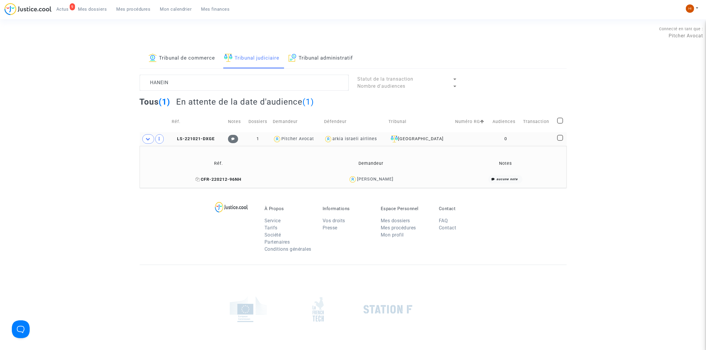
click at [200, 180] on icon at bounding box center [198, 179] width 4 height 4
drag, startPoint x: 196, startPoint y: 135, endPoint x: 218, endPoint y: 131, distance: 22.5
click at [196, 135] on td "LS-221021-DXGE" at bounding box center [198, 139] width 56 height 14
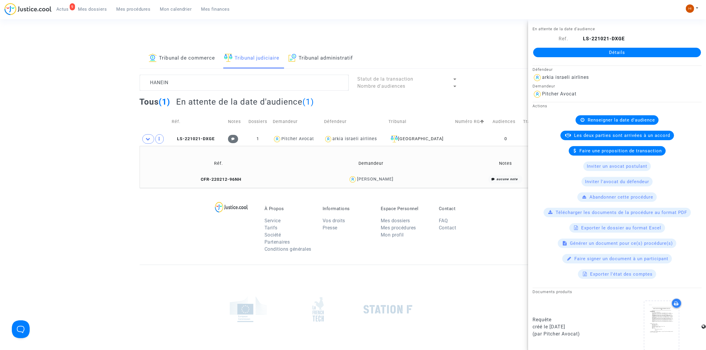
click at [595, 53] on link "Détails" at bounding box center [617, 52] width 168 height 9
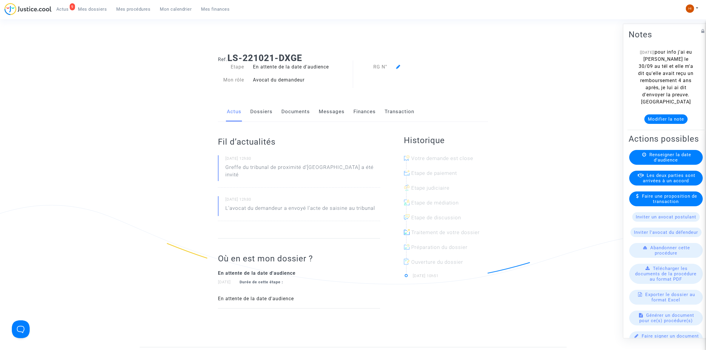
click at [654, 163] on span "Renseigner la date d'audience" at bounding box center [671, 157] width 42 height 11
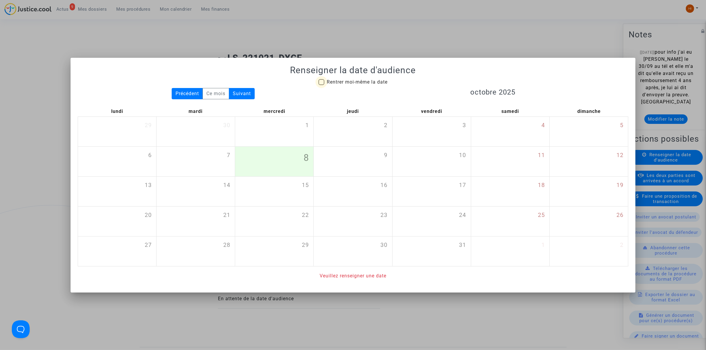
click at [359, 85] on span "Rentrer moi-même la date" at bounding box center [357, 82] width 61 height 7
click at [322, 85] on input "Rentrer moi-même la date" at bounding box center [321, 85] width 0 height 0
checkbox input "true"
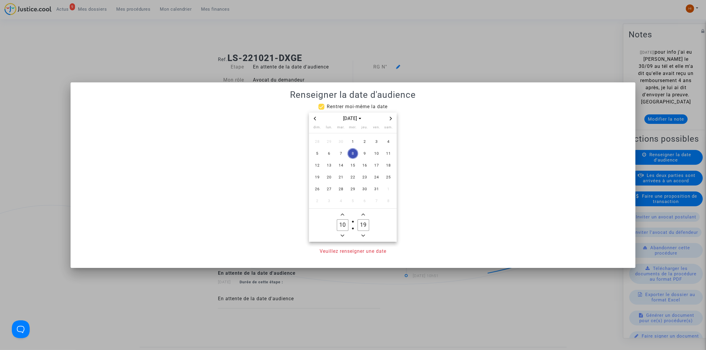
click at [392, 117] on icon "Next month" at bounding box center [391, 119] width 4 height 4
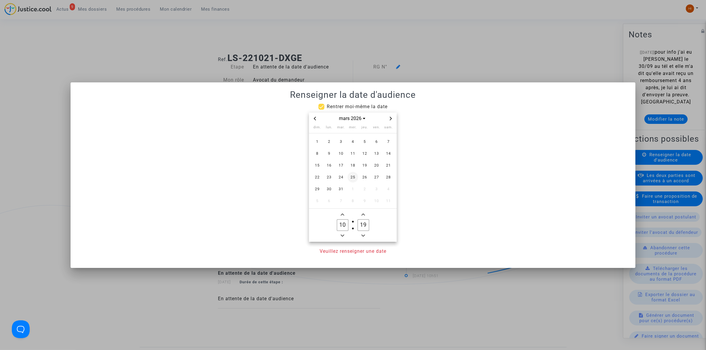
click at [350, 179] on span "25" at bounding box center [353, 177] width 11 height 11
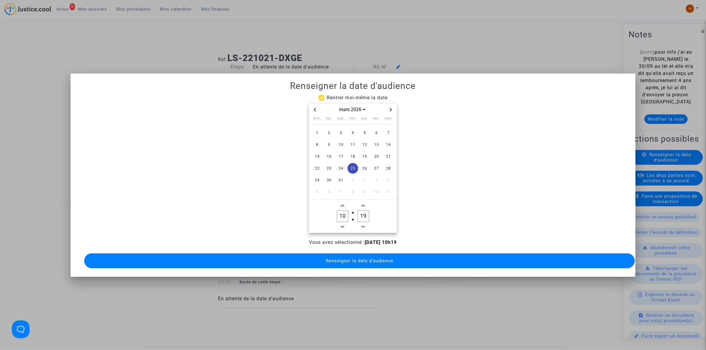
click at [341, 225] on icon "Minus a hour" at bounding box center [343, 227] width 4 height 4
type input "09"
click at [363, 214] on input "19" at bounding box center [363, 216] width 11 height 11
drag, startPoint x: 363, startPoint y: 214, endPoint x: 379, endPoint y: 217, distance: 15.4
click at [379, 217] on owl-date-time-timer "09 Hour 39 Minute" at bounding box center [353, 216] width 88 height 33
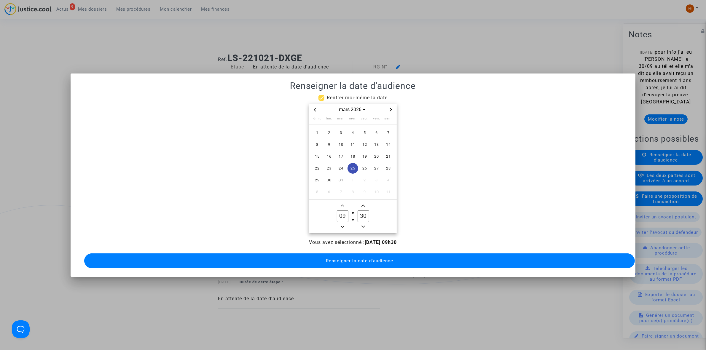
type input "30"
click at [358, 258] on span "Renseigner la date d'audience" at bounding box center [359, 260] width 67 height 5
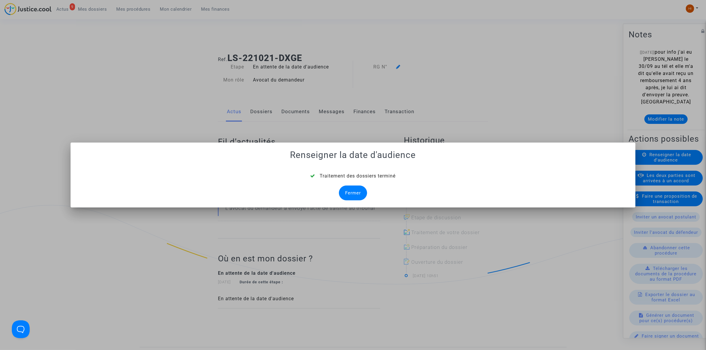
click at [358, 194] on div "Fermer" at bounding box center [353, 193] width 28 height 15
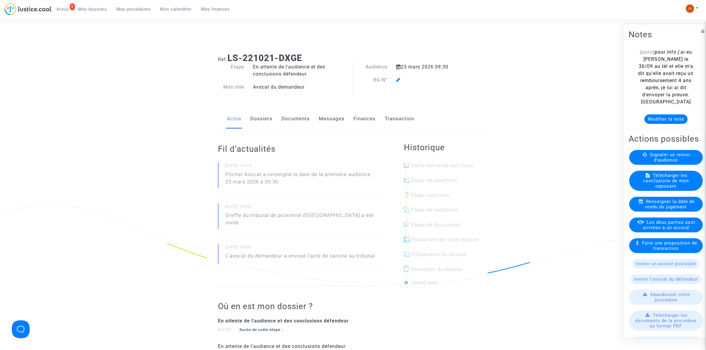
click at [398, 82] on icon at bounding box center [398, 79] width 4 height 5
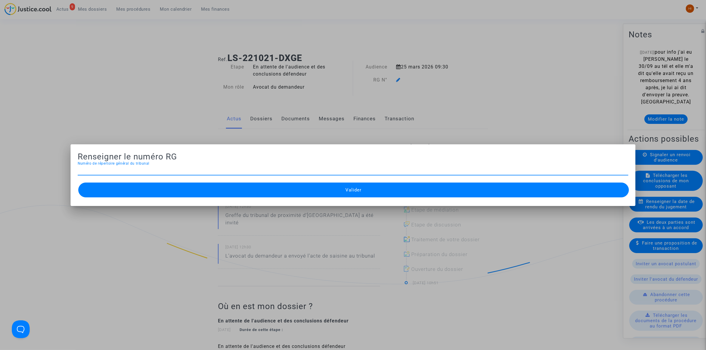
paste input "11-22-003962"
type input "11-22-003971"
click at [361, 191] on span "Valider" at bounding box center [354, 190] width 16 height 5
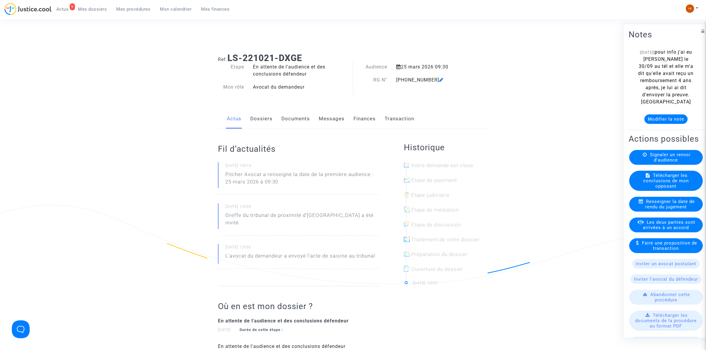
click at [295, 122] on link "Documents" at bounding box center [296, 119] width 28 height 20
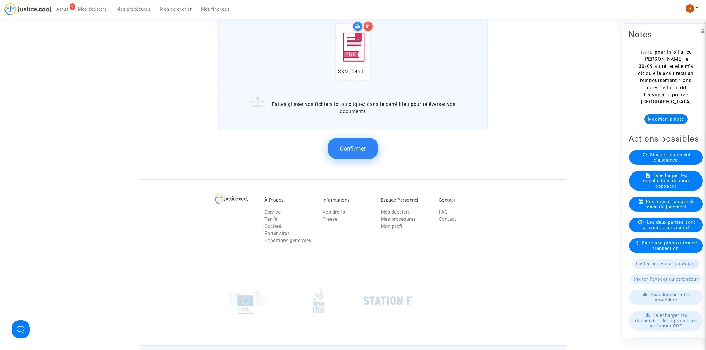
scroll to position [462, 0]
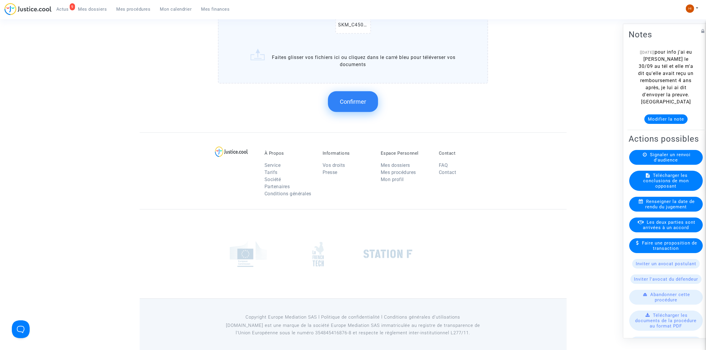
click at [360, 98] on span "Confirmer" at bounding box center [353, 101] width 26 height 7
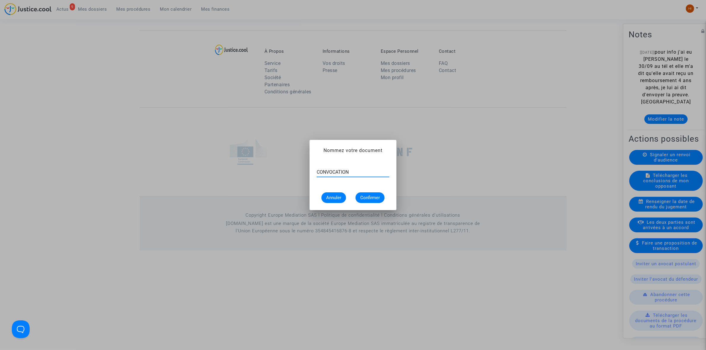
type input "CONVOCATION"
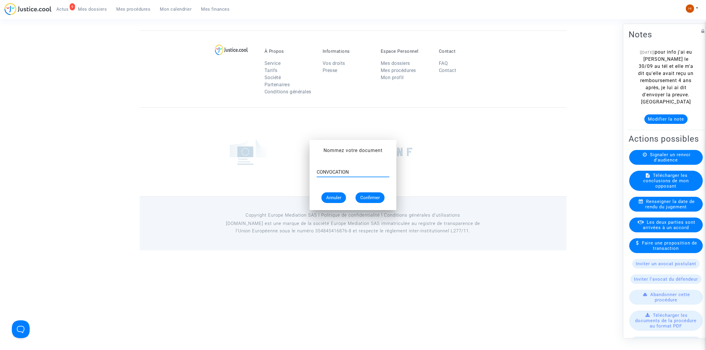
scroll to position [361, 0]
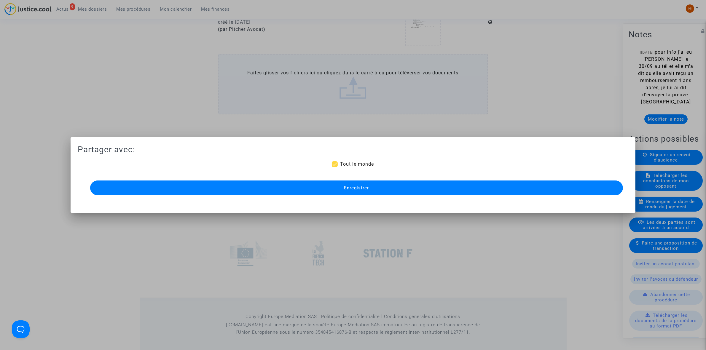
click at [395, 191] on button "Enregistrer" at bounding box center [356, 188] width 533 height 15
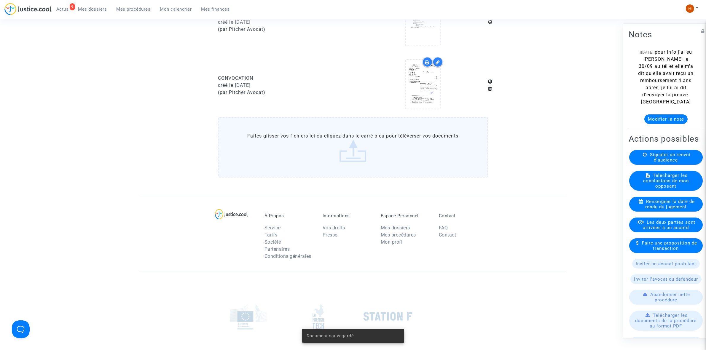
click at [131, 8] on span "Mes procédures" at bounding box center [134, 9] width 34 height 5
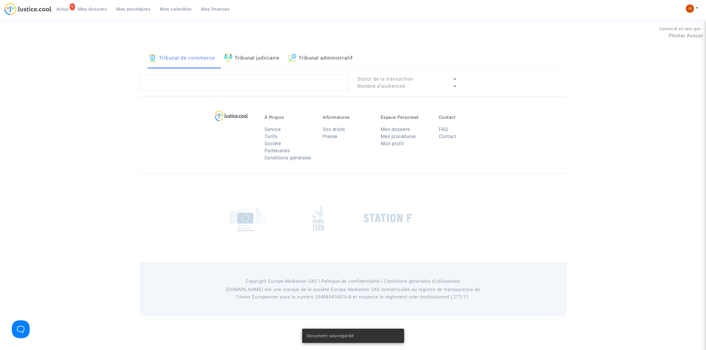
click at [254, 55] on link "Tribunal judiciaire" at bounding box center [251, 58] width 55 height 20
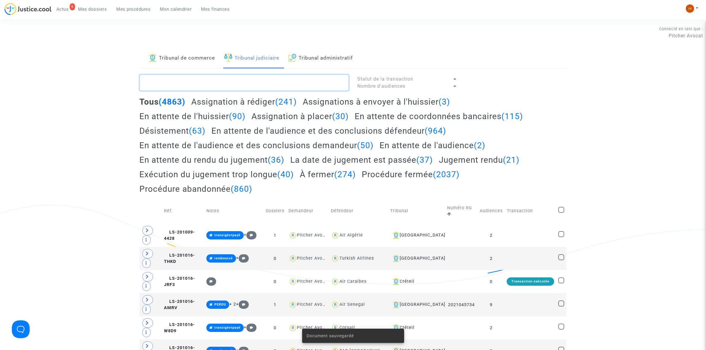
click at [250, 84] on textarea at bounding box center [244, 83] width 209 height 16
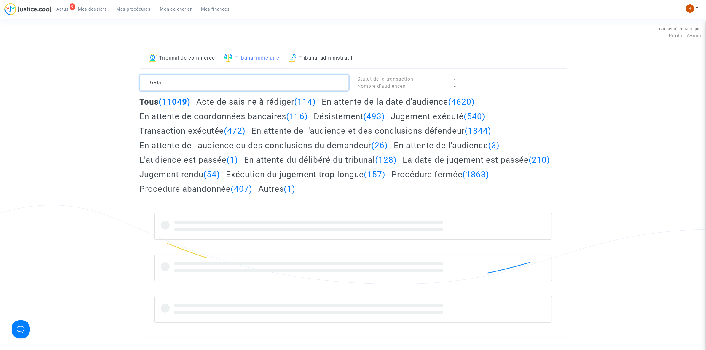
type textarea "GRISEL"
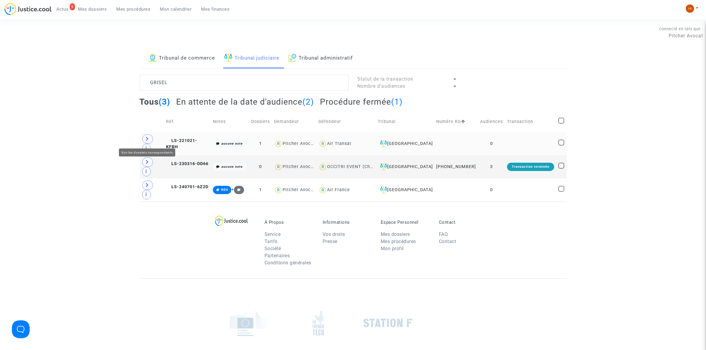
click at [148, 139] on icon at bounding box center [148, 139] width 4 height 4
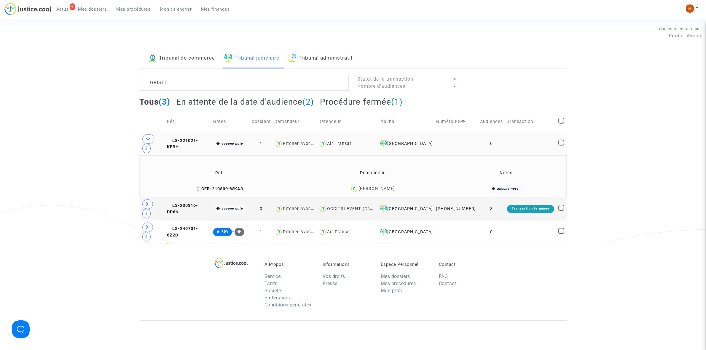
click at [201, 187] on icon at bounding box center [198, 189] width 4 height 4
click at [198, 139] on span "LS-221021-KFBH" at bounding box center [182, 144] width 31 height 12
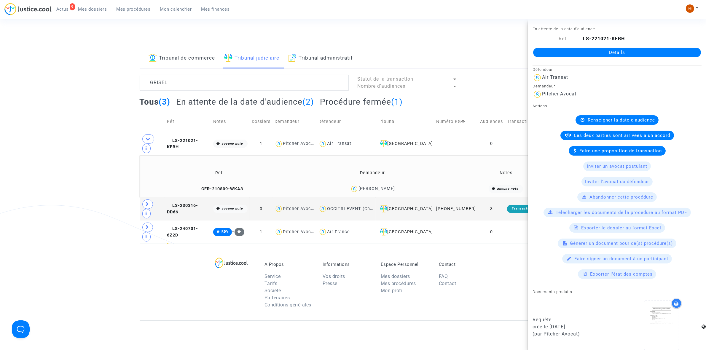
click at [579, 52] on link "Détails" at bounding box center [617, 52] width 168 height 9
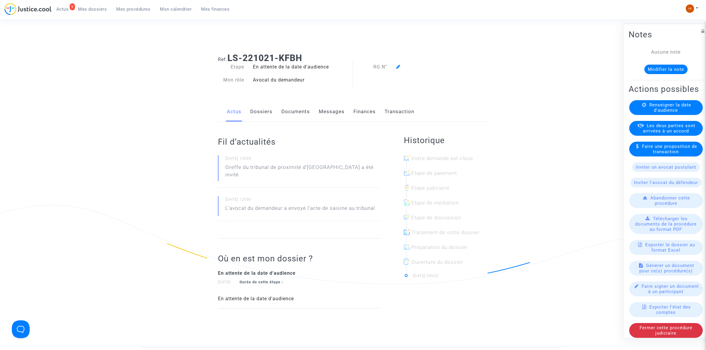
click at [268, 109] on link "Dossiers" at bounding box center [261, 112] width 22 height 20
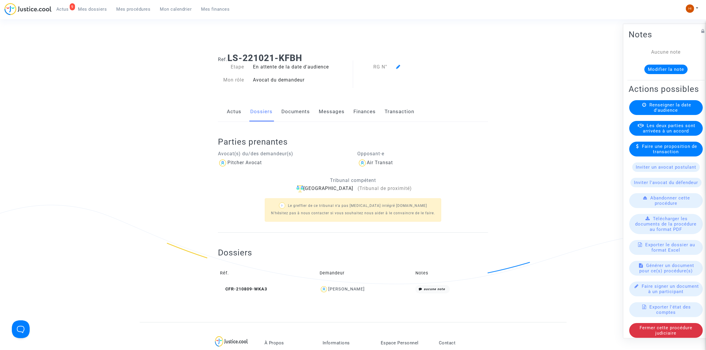
click at [659, 113] on span "Renseigner la date d'audience" at bounding box center [671, 107] width 42 height 11
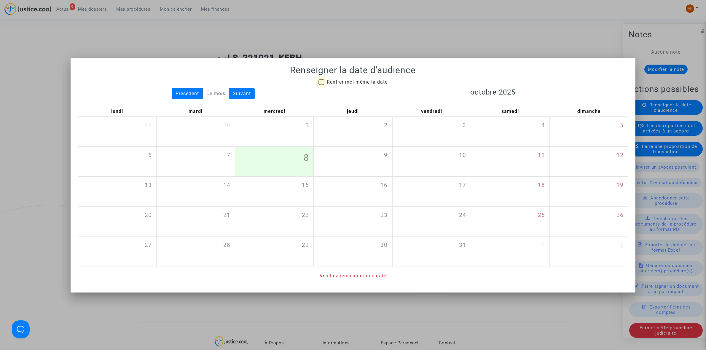
click at [342, 80] on span "Rentrer moi-même la date" at bounding box center [357, 82] width 61 height 6
click at [322, 85] on input "Rentrer moi-même la date" at bounding box center [321, 85] width 0 height 0
checkbox input "true"
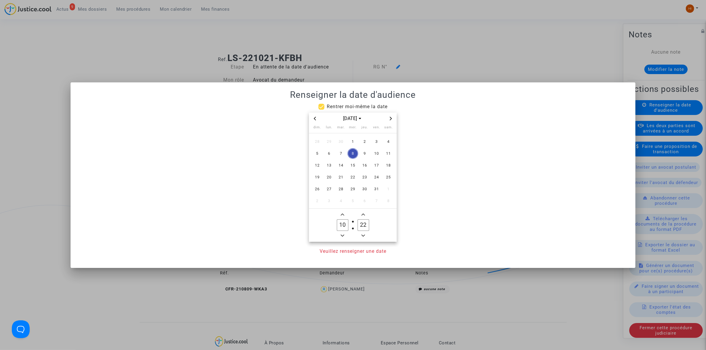
click at [392, 117] on icon "Next month" at bounding box center [391, 119] width 4 height 4
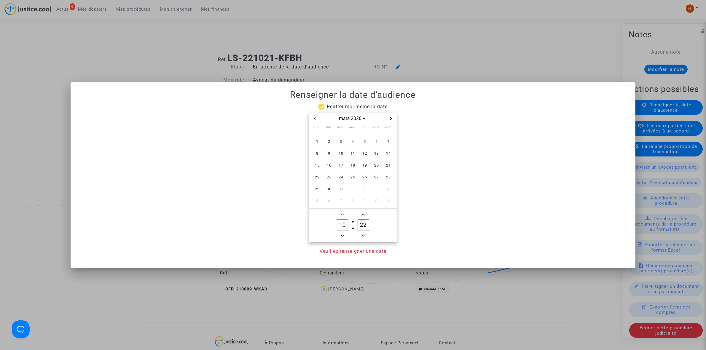
click at [392, 117] on icon "Next month" at bounding box center [391, 119] width 4 height 4
click at [315, 119] on icon "Previous month" at bounding box center [315, 119] width 2 height 4
click at [358, 177] on span "25" at bounding box center [353, 177] width 11 height 11
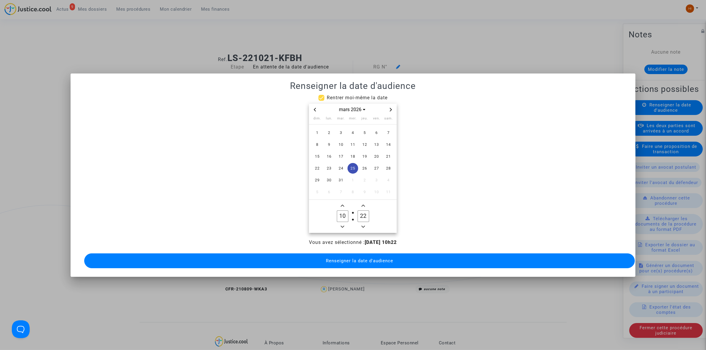
click at [342, 226] on span "Minus a hour" at bounding box center [342, 226] width 7 height 7
type input "09"
click at [363, 205] on icon "Add a minute" at bounding box center [364, 206] width 4 height 2
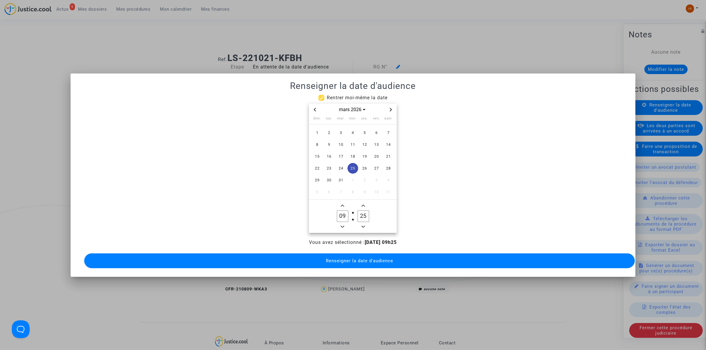
click at [363, 205] on icon "Add a minute" at bounding box center [364, 206] width 4 height 2
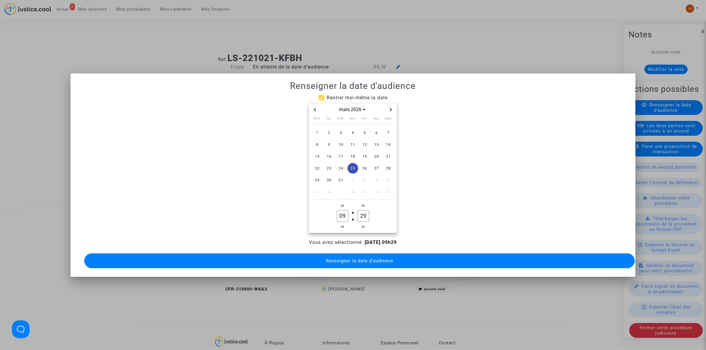
type input "30"
click at [347, 258] on span "Renseigner la date d'audience" at bounding box center [359, 260] width 67 height 5
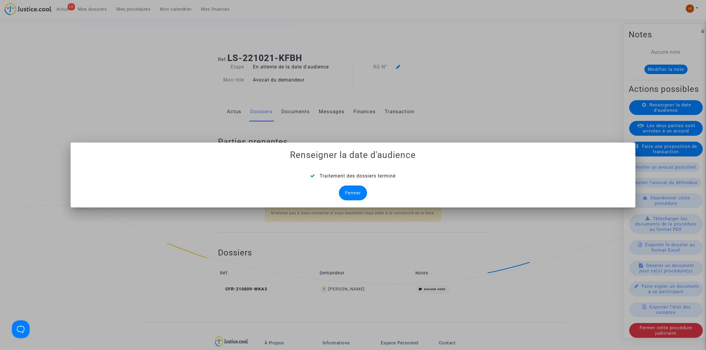
click at [351, 195] on div "Fermer" at bounding box center [353, 193] width 28 height 15
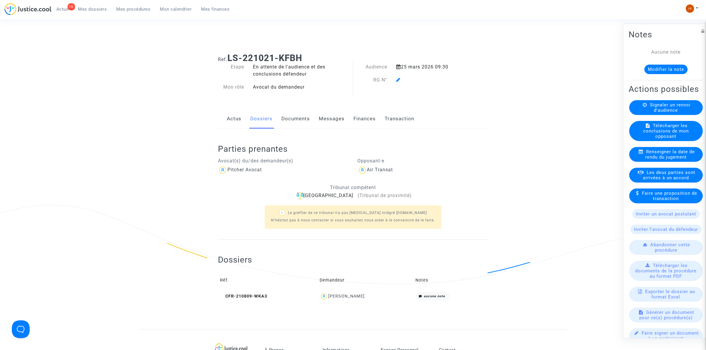
click at [398, 77] on span at bounding box center [398, 63] width 4 height 40
click at [399, 81] on icon at bounding box center [398, 79] width 4 height 5
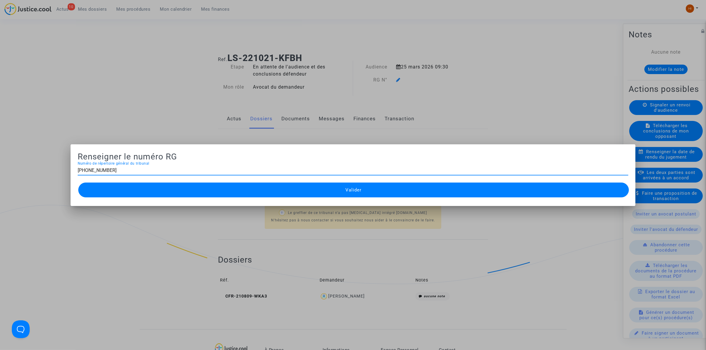
type input "11-22-003967"
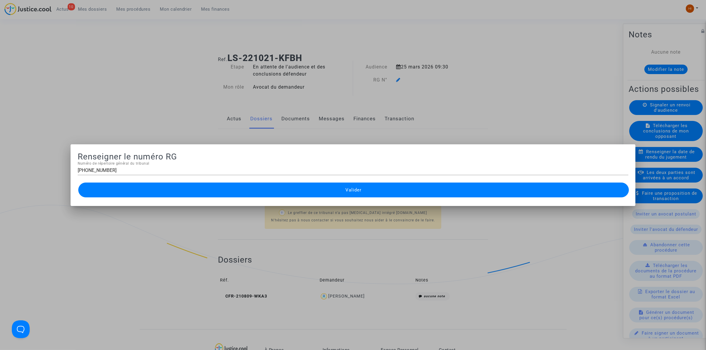
drag, startPoint x: 333, startPoint y: 195, endPoint x: 330, endPoint y: 196, distance: 3.2
click at [332, 196] on button "Valider" at bounding box center [353, 190] width 551 height 15
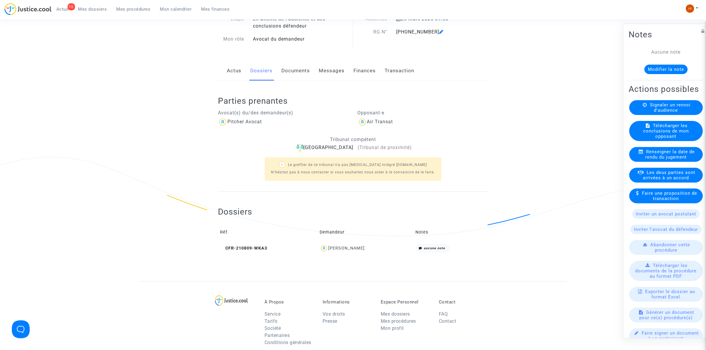
scroll to position [37, 0]
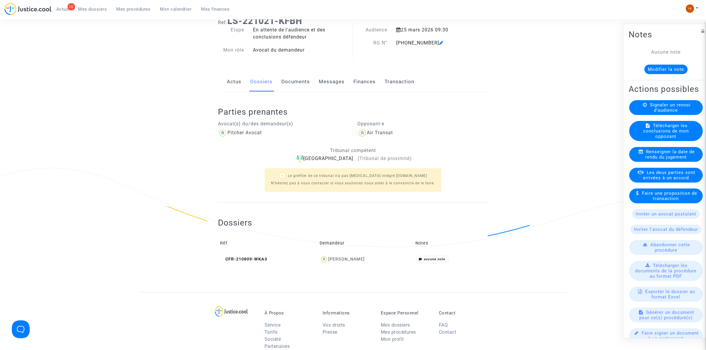
click at [297, 84] on link "Documents" at bounding box center [296, 82] width 28 height 20
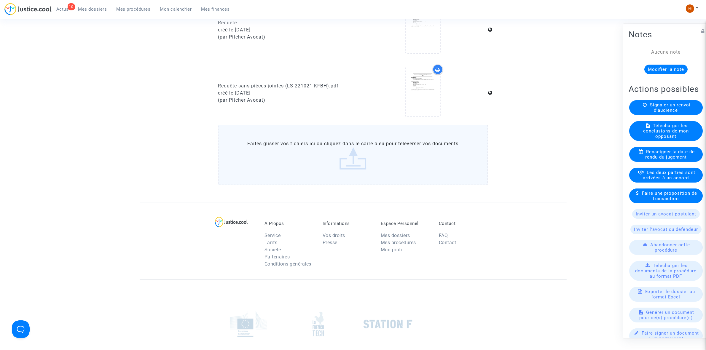
scroll to position [361, 0]
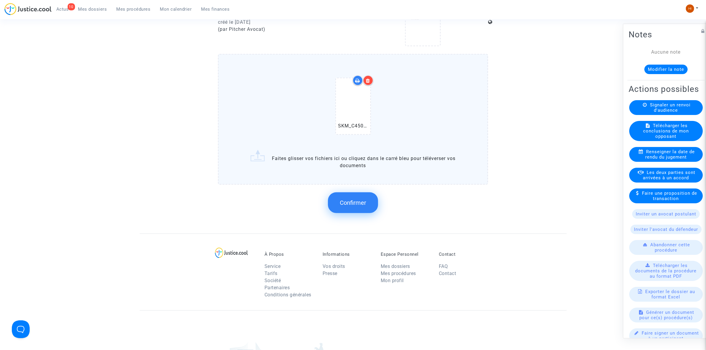
click at [355, 199] on span "Confirmer" at bounding box center [353, 202] width 26 height 7
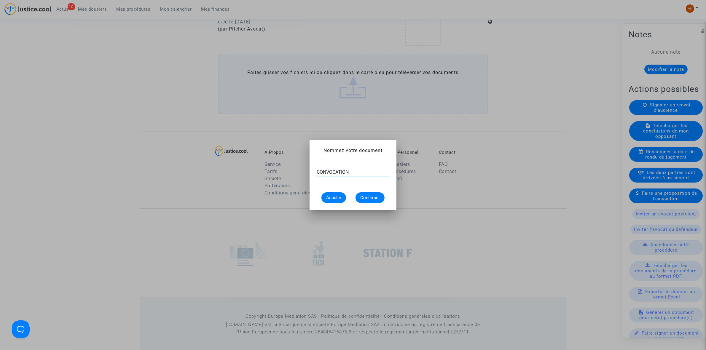
type input "CONVOCATION"
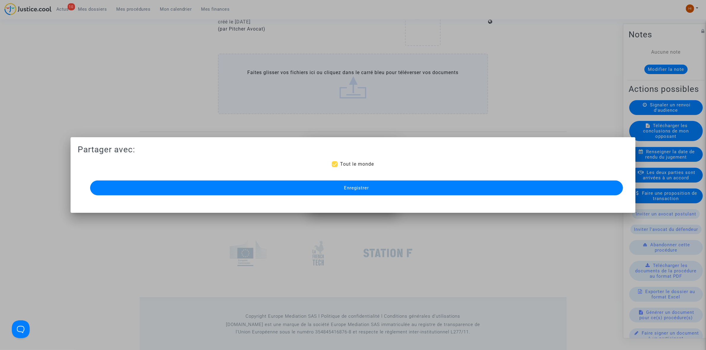
scroll to position [361, 0]
click at [344, 191] on button "Enregistrer" at bounding box center [356, 188] width 533 height 15
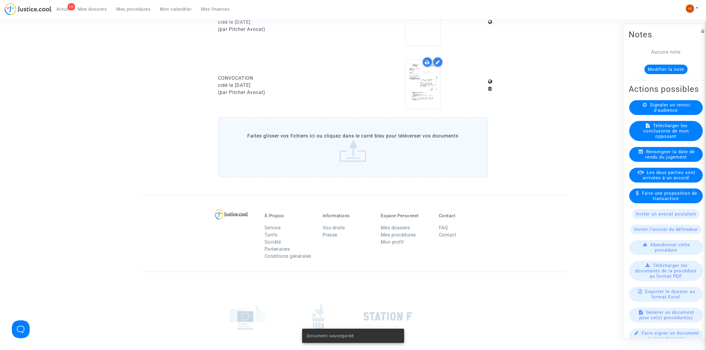
click at [132, 6] on link "Mes procédures" at bounding box center [134, 9] width 44 height 9
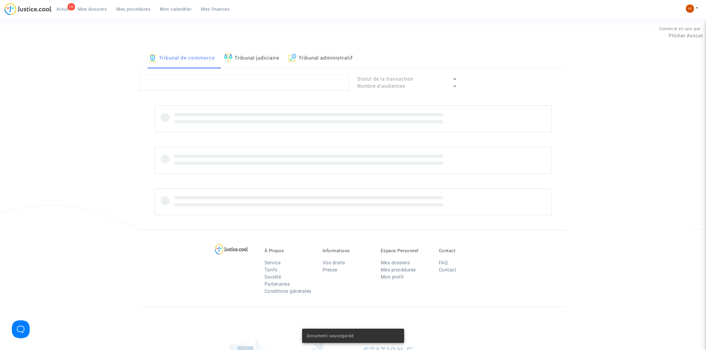
click at [244, 57] on link "Tribunal judiciaire" at bounding box center [251, 58] width 55 height 20
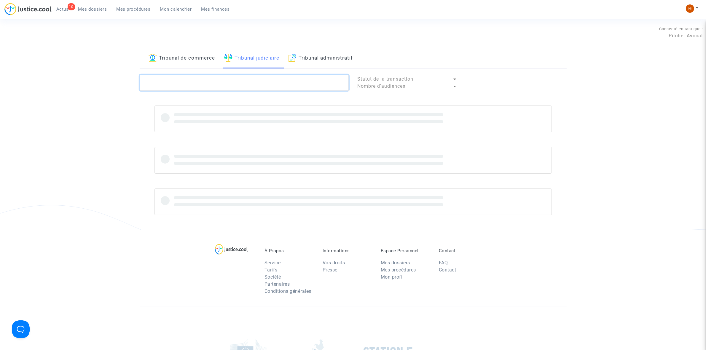
click at [242, 81] on textarea at bounding box center [244, 83] width 209 height 16
type textarea "NOSSENT"
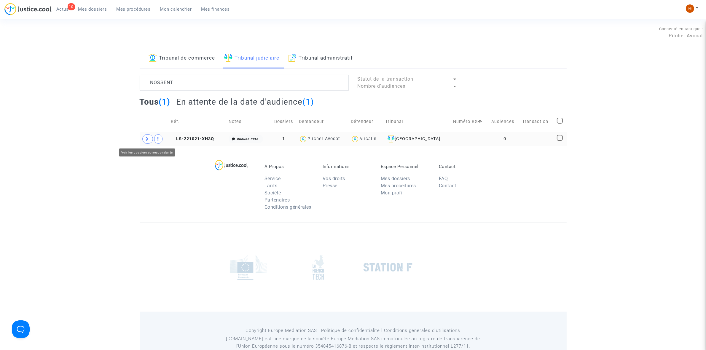
click at [147, 141] on icon at bounding box center [148, 139] width 4 height 4
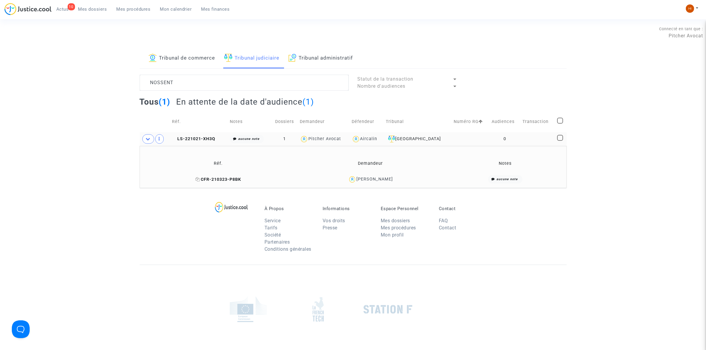
click at [196, 180] on icon at bounding box center [198, 179] width 4 height 4
click at [212, 140] on span "LS-221021-XH3Q" at bounding box center [193, 138] width 43 height 5
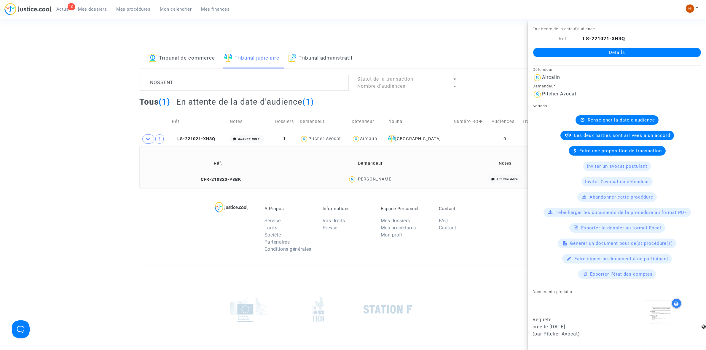
click at [575, 49] on link "Détails" at bounding box center [617, 52] width 168 height 9
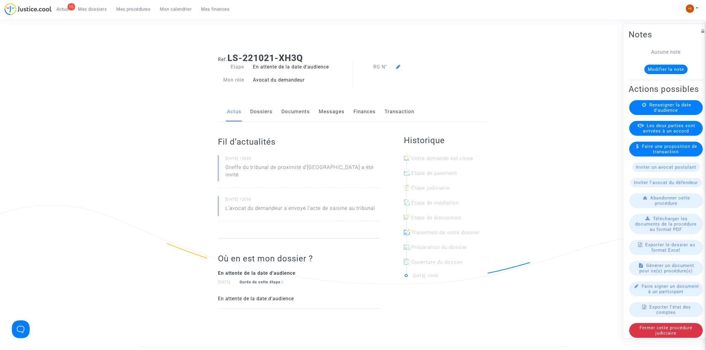
click at [637, 115] on div "Renseigner la date d'audience" at bounding box center [667, 107] width 74 height 15
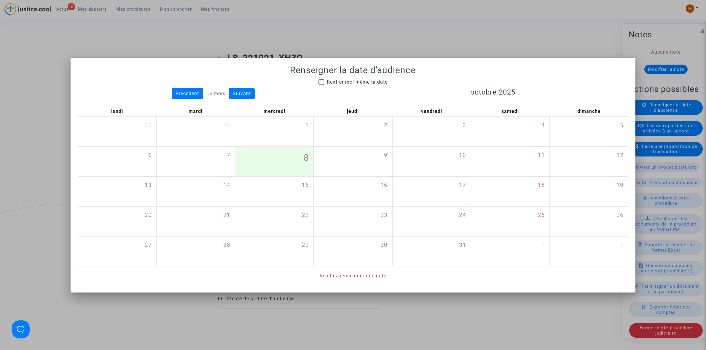
click at [371, 82] on span "Rentrer moi-même la date" at bounding box center [357, 82] width 61 height 6
click at [322, 85] on input "Rentrer moi-même la date" at bounding box center [321, 85] width 0 height 0
checkbox input "true"
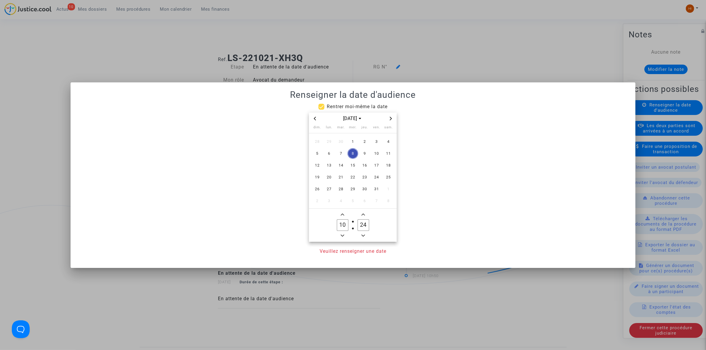
click at [390, 119] on icon "Next month" at bounding box center [391, 119] width 4 height 4
click at [393, 118] on span "Next month" at bounding box center [390, 118] width 7 height 7
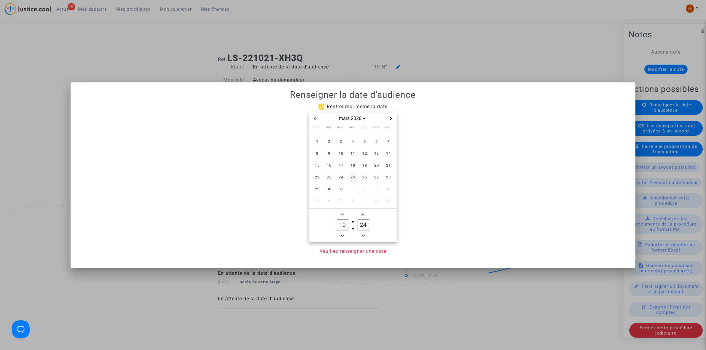
click at [357, 179] on span "25" at bounding box center [353, 177] width 11 height 11
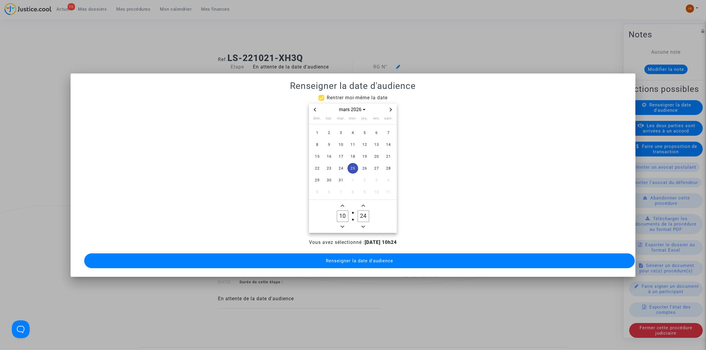
click at [342, 226] on span "Minus a hour" at bounding box center [342, 226] width 7 height 7
type input "09"
click at [364, 204] on icon "Add a minute" at bounding box center [364, 206] width 4 height 4
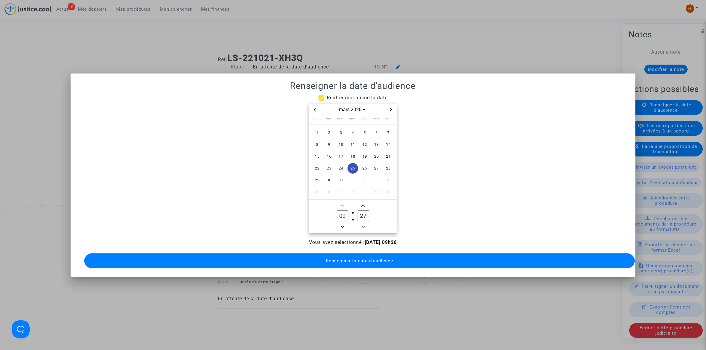
click at [364, 204] on icon "Add a minute" at bounding box center [364, 206] width 4 height 4
type input "30"
drag, startPoint x: 366, startPoint y: 260, endPoint x: 342, endPoint y: 216, distance: 49.7
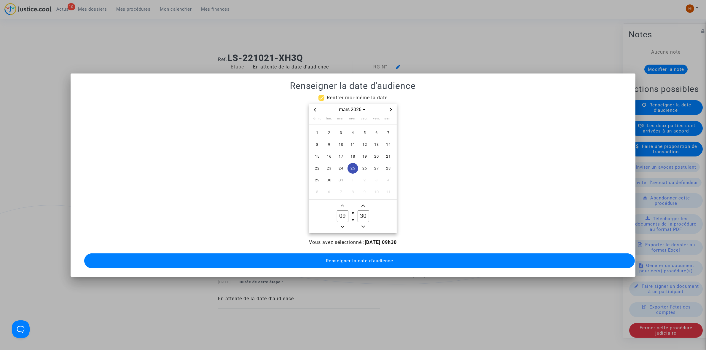
click at [366, 260] on span "Renseigner la date d'audience" at bounding box center [359, 260] width 67 height 5
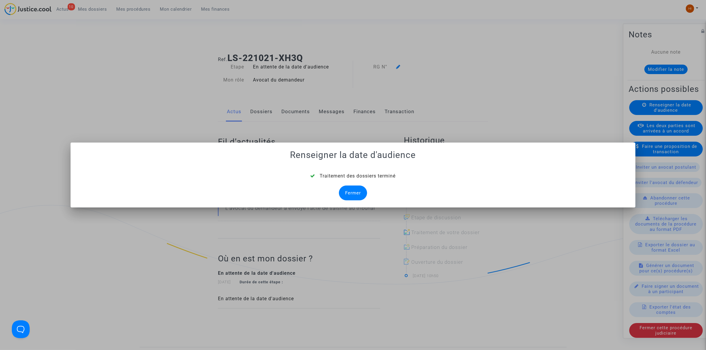
click at [352, 196] on div "Fermer" at bounding box center [353, 193] width 28 height 15
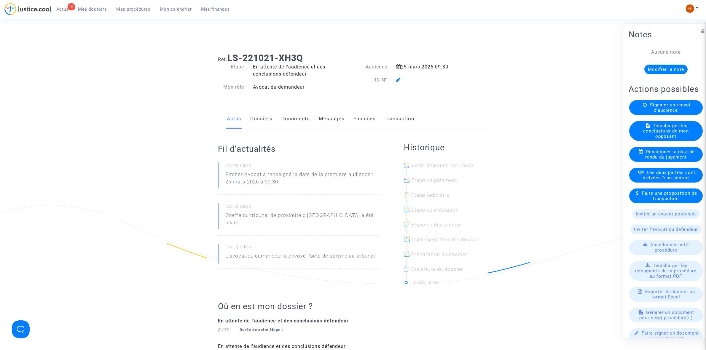
click at [399, 79] on icon at bounding box center [398, 79] width 4 height 5
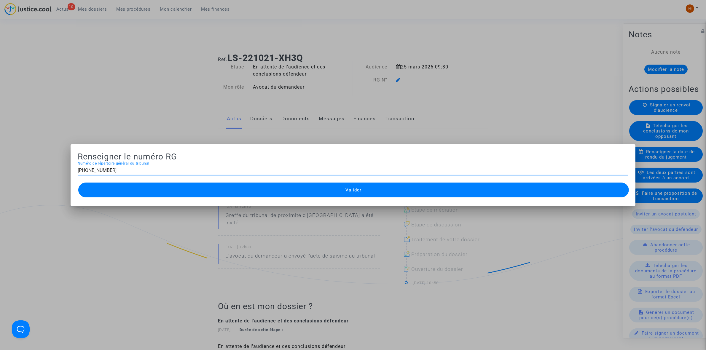
type input "11-22-003965"
click at [357, 188] on span "Valider" at bounding box center [354, 190] width 16 height 5
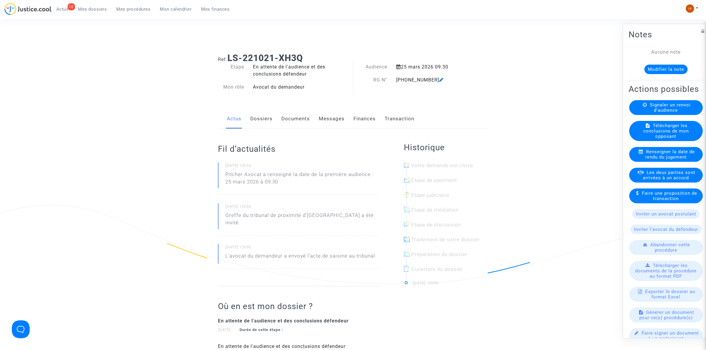
click at [302, 120] on link "Documents" at bounding box center [296, 119] width 28 height 20
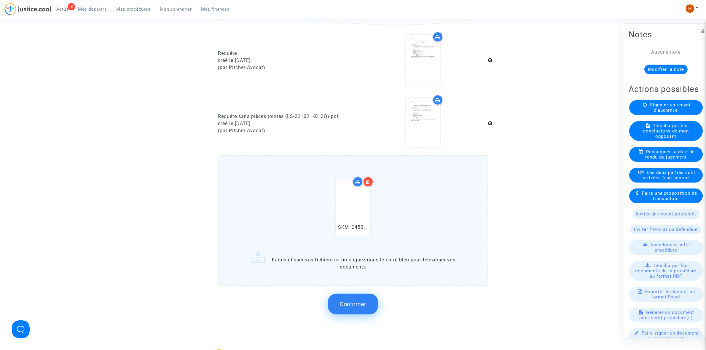
scroll to position [462, 0]
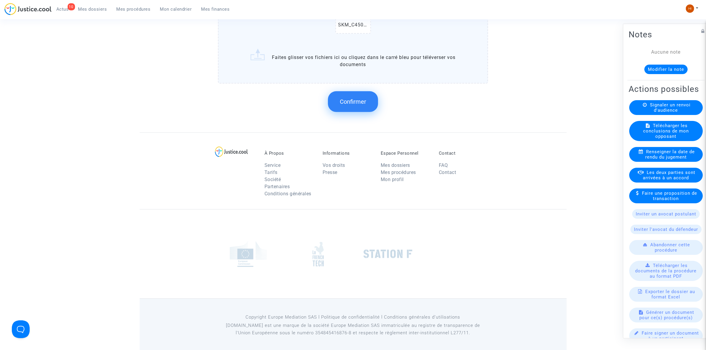
click at [367, 97] on button "Confirmer" at bounding box center [353, 101] width 50 height 21
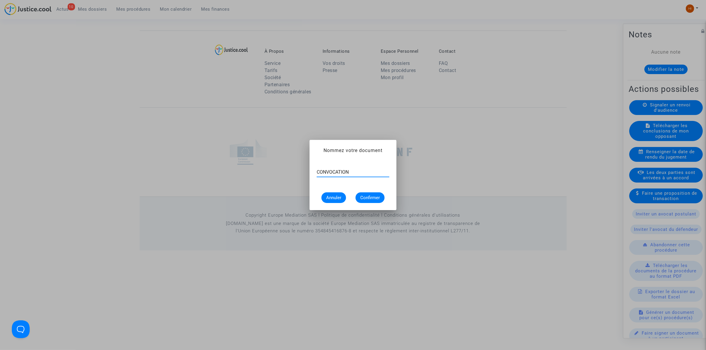
type input "CONVOCATION"
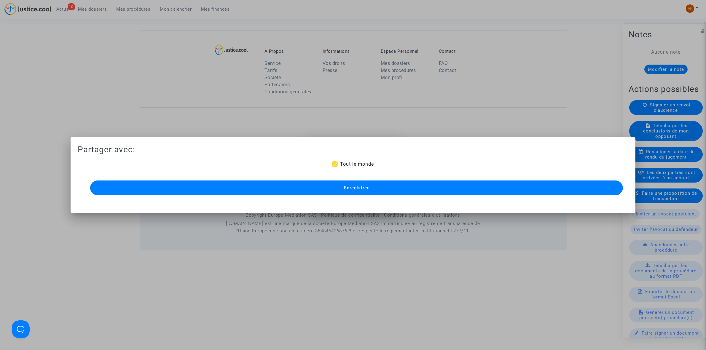
scroll to position [361, 0]
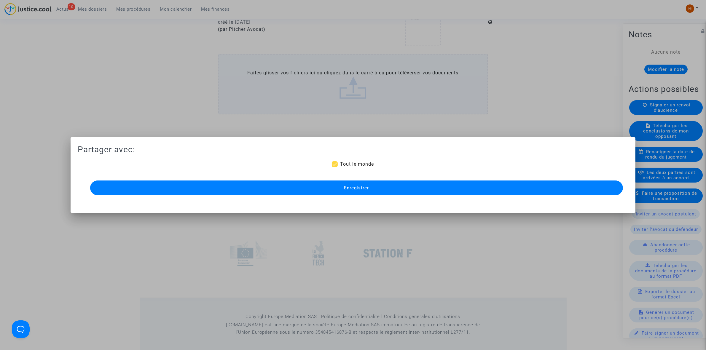
click at [326, 189] on button "Enregistrer" at bounding box center [356, 188] width 533 height 15
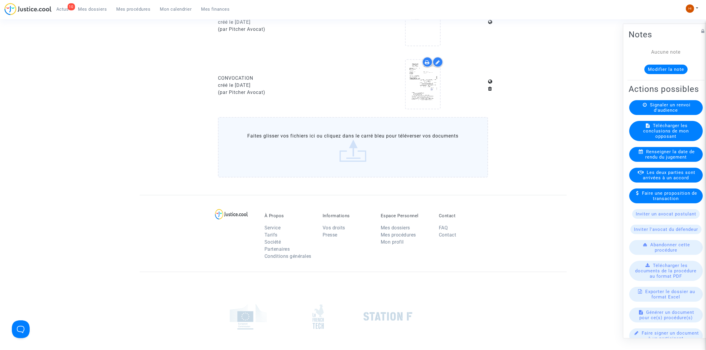
click at [141, 9] on span "Mes procédures" at bounding box center [134, 9] width 34 height 5
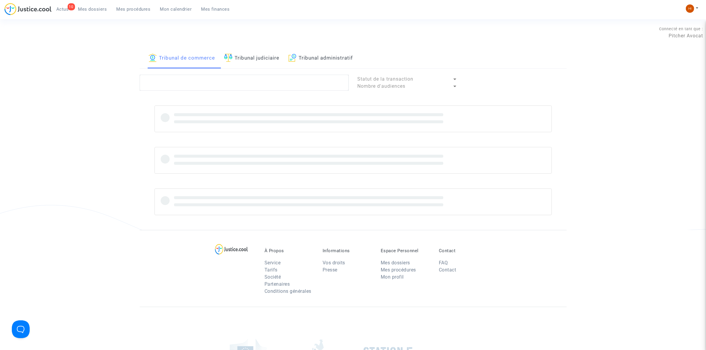
click at [271, 50] on link "Tribunal judiciaire" at bounding box center [251, 58] width 55 height 20
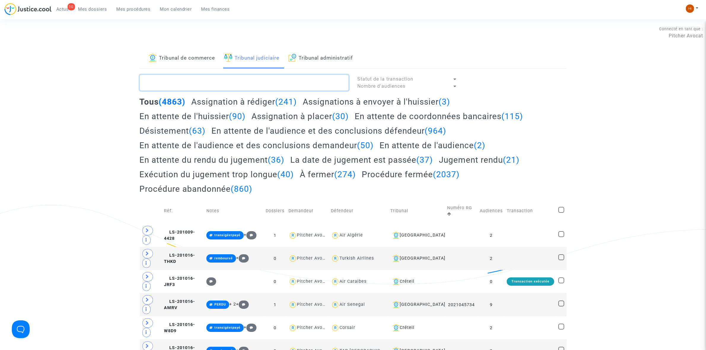
click at [265, 83] on textarea at bounding box center [244, 83] width 209 height 16
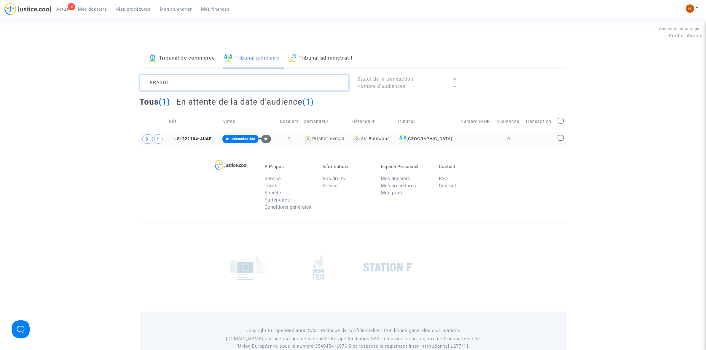
type textarea "FRABOT"
click at [149, 142] on span at bounding box center [147, 138] width 11 height 9
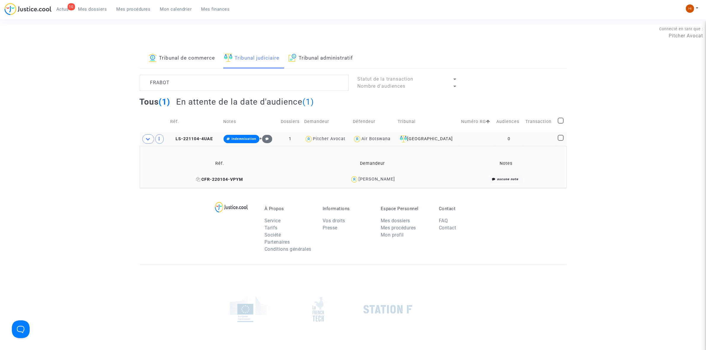
click at [201, 179] on icon at bounding box center [198, 179] width 4 height 4
drag, startPoint x: 481, startPoint y: 139, endPoint x: 484, endPoint y: 137, distance: 3.8
click at [481, 139] on td at bounding box center [477, 139] width 36 height 14
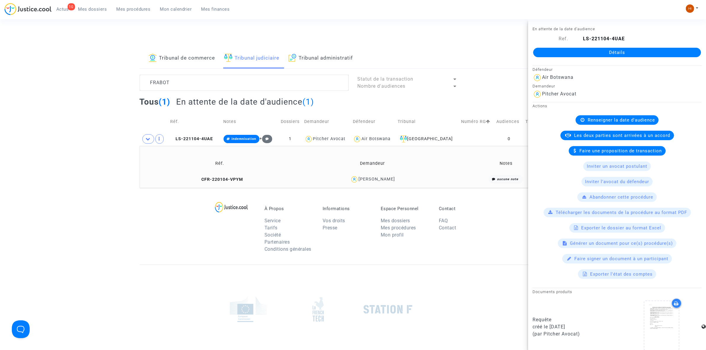
click at [625, 49] on link "Détails" at bounding box center [617, 52] width 168 height 9
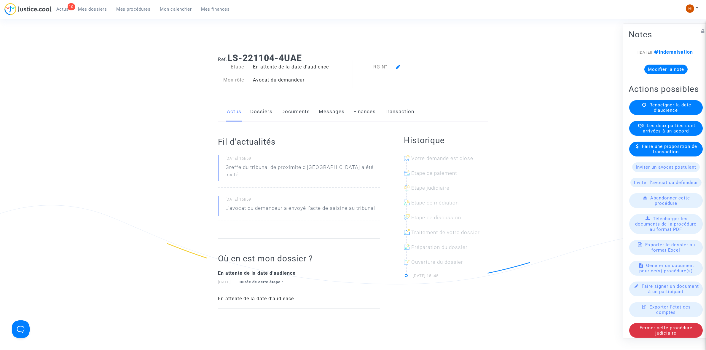
click at [684, 113] on span "Renseigner la date d'audience" at bounding box center [671, 107] width 42 height 11
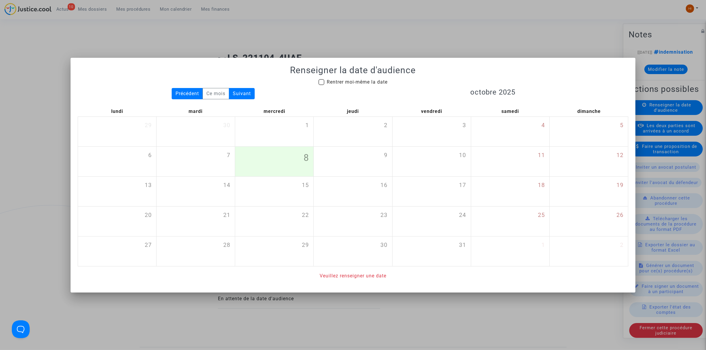
click at [341, 79] on span "Rentrer moi-même la date" at bounding box center [357, 82] width 61 height 7
click at [322, 85] on input "Rentrer moi-même la date" at bounding box center [321, 85] width 0 height 0
checkbox input "true"
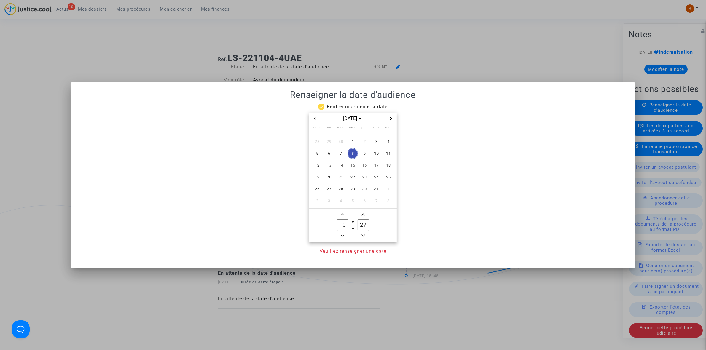
click at [393, 119] on icon "Next month" at bounding box center [391, 119] width 4 height 4
click at [392, 119] on icon "Next month" at bounding box center [391, 119] width 4 height 4
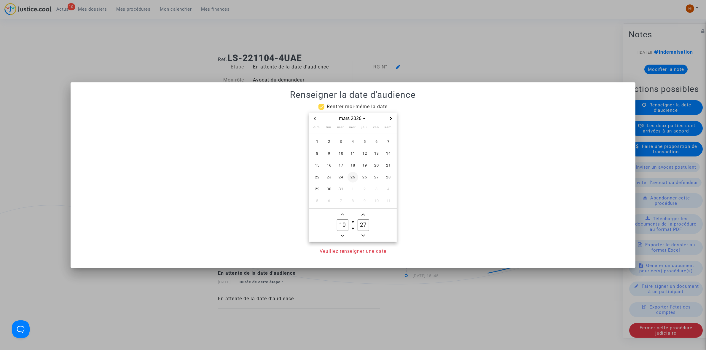
click at [352, 182] on span "25" at bounding box center [353, 177] width 11 height 11
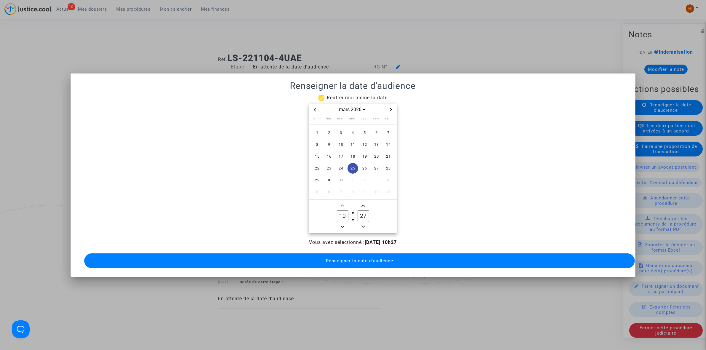
click at [341, 223] on button "Minus a hour" at bounding box center [342, 226] width 7 height 7
type input "09"
click at [364, 204] on icon "Add a minute" at bounding box center [364, 206] width 4 height 4
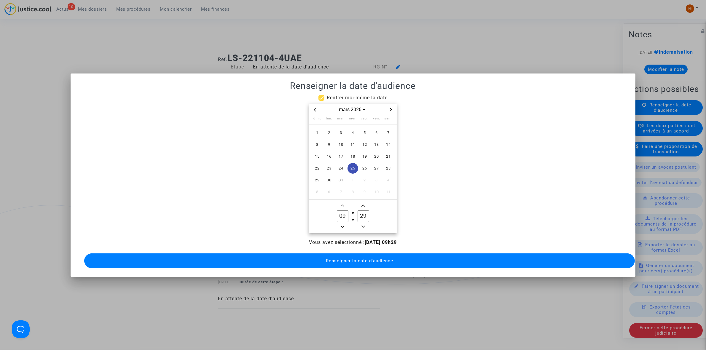
type input "30"
click at [349, 261] on button "Renseigner la date d'audience" at bounding box center [359, 261] width 551 height 15
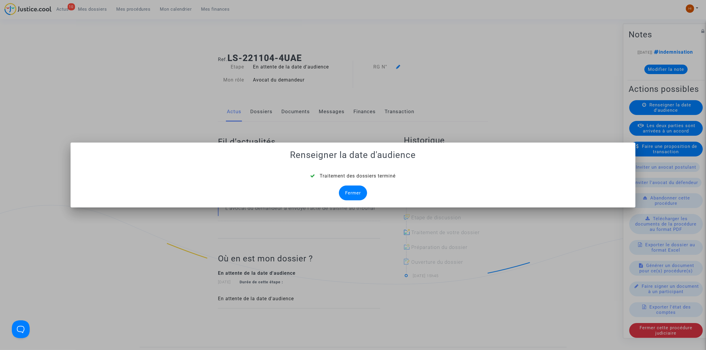
click at [350, 195] on div "Fermer" at bounding box center [353, 193] width 28 height 15
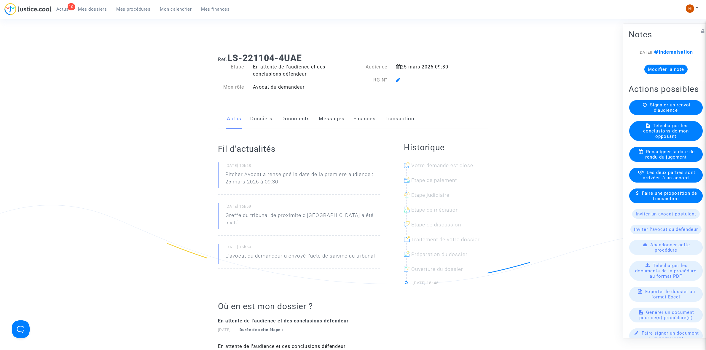
click at [399, 80] on icon at bounding box center [398, 79] width 4 height 5
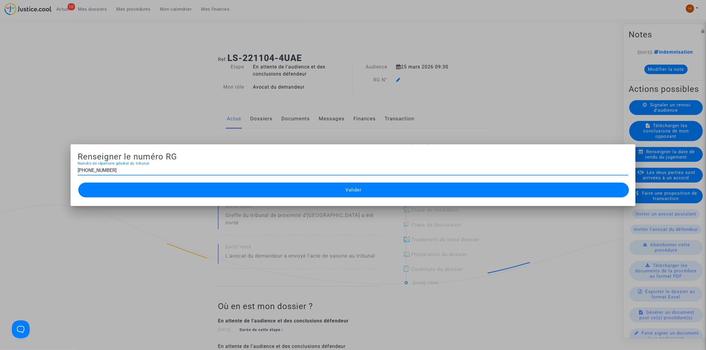
type input "11-22-004268"
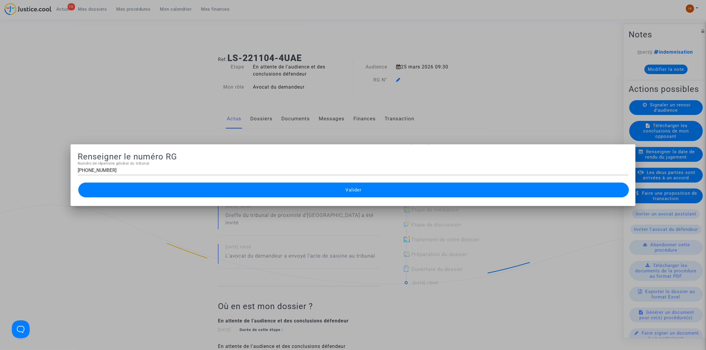
click at [357, 190] on span "Valider" at bounding box center [354, 190] width 16 height 5
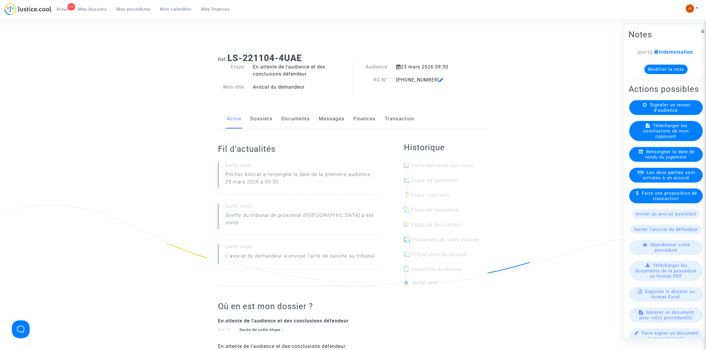
click at [287, 124] on link "Documents" at bounding box center [296, 119] width 28 height 20
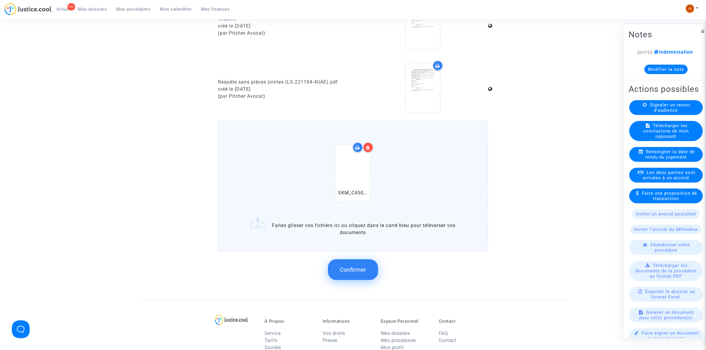
scroll to position [297, 0]
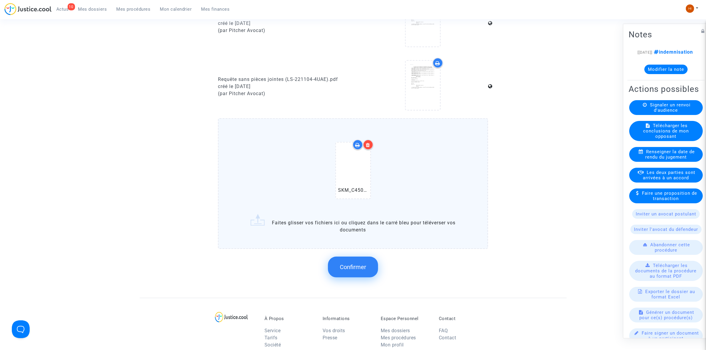
click at [349, 268] on span "Confirmer" at bounding box center [353, 267] width 26 height 7
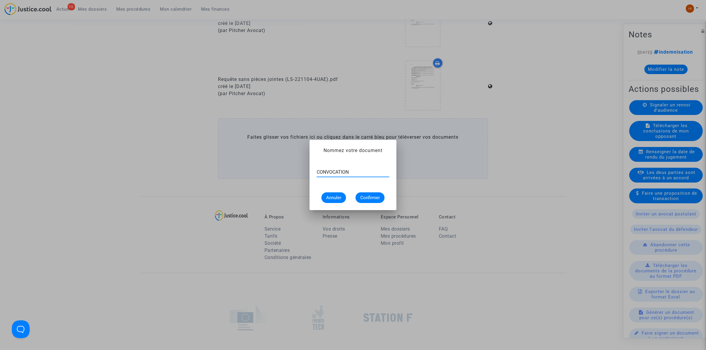
type input "CONVOCATION"
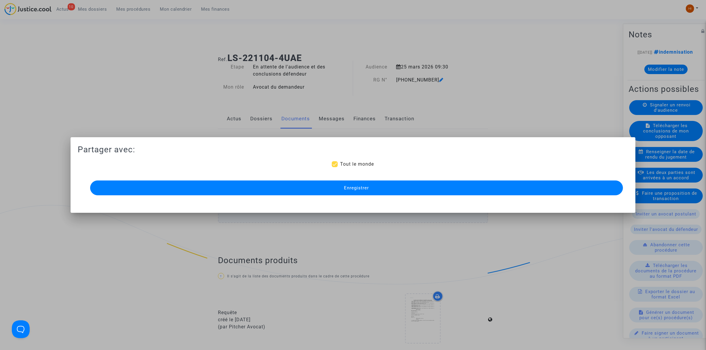
scroll to position [297, 0]
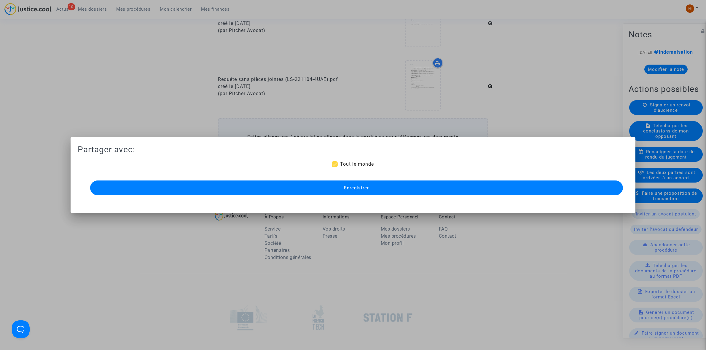
click at [336, 188] on button "Enregistrer" at bounding box center [356, 188] width 533 height 15
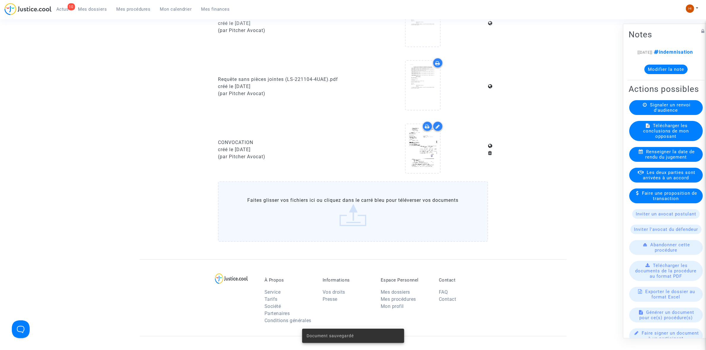
click at [139, 9] on span "Mes procédures" at bounding box center [134, 9] width 34 height 5
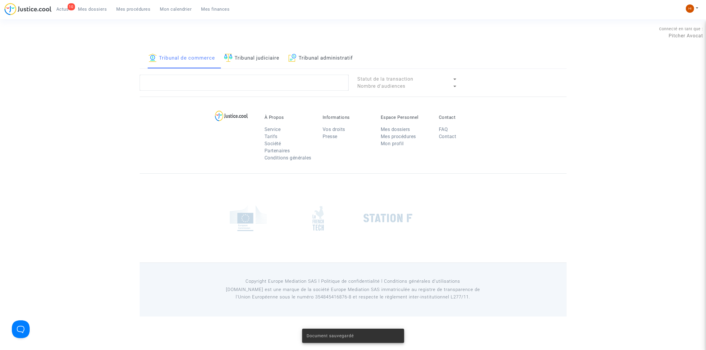
click at [245, 53] on link "Tribunal judiciaire" at bounding box center [251, 58] width 55 height 20
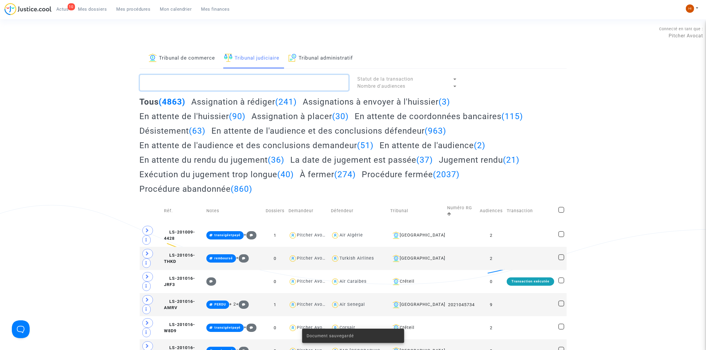
click at [258, 85] on textarea at bounding box center [244, 83] width 209 height 16
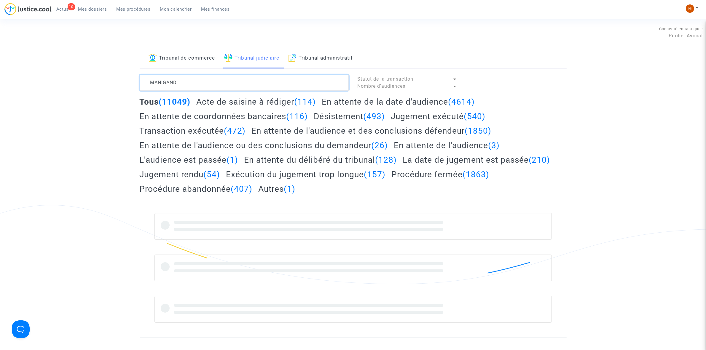
type textarea "MANIGAND"
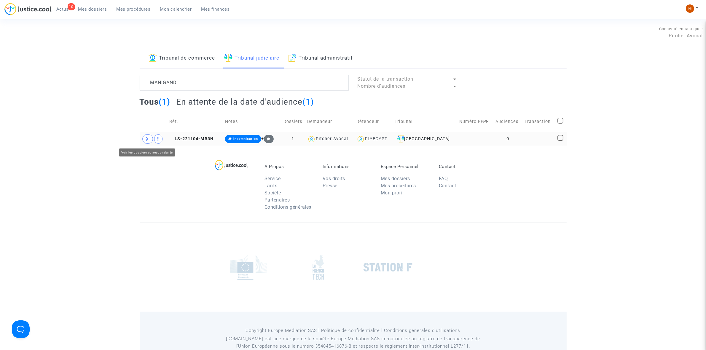
click at [149, 139] on icon at bounding box center [148, 139] width 4 height 4
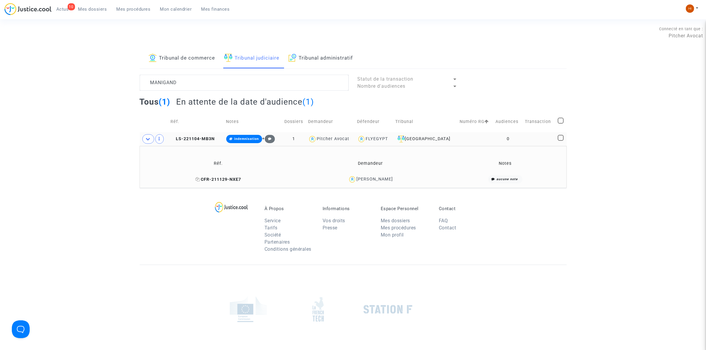
click at [196, 179] on icon at bounding box center [198, 179] width 4 height 4
drag, startPoint x: 206, startPoint y: 142, endPoint x: 347, endPoint y: 130, distance: 141.7
click at [204, 142] on td "LS-221104-MB3N" at bounding box center [196, 139] width 55 height 14
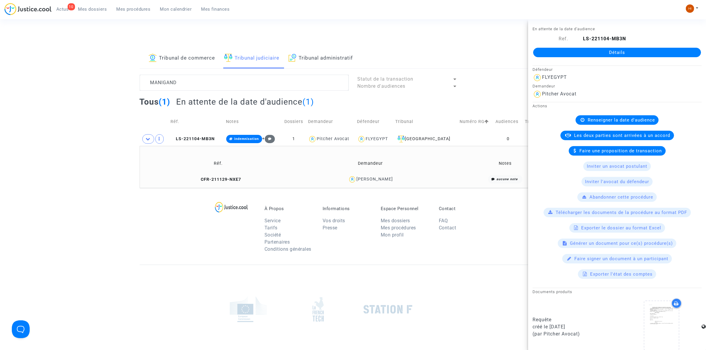
click at [617, 54] on link "Détails" at bounding box center [617, 52] width 168 height 9
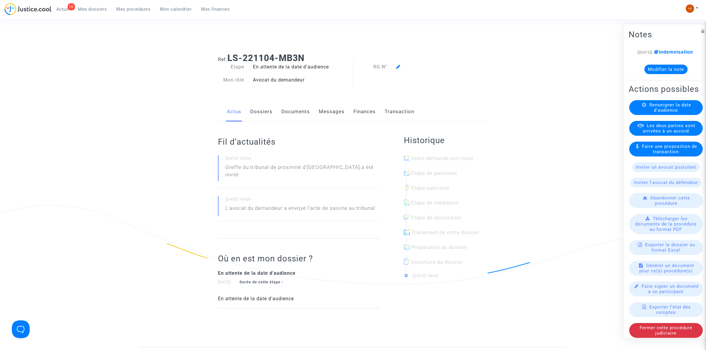
click at [645, 115] on div "Renseigner la date d'audience" at bounding box center [667, 107] width 74 height 15
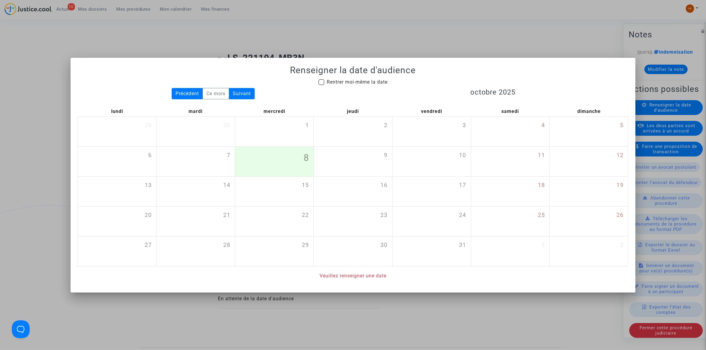
click at [347, 81] on span "Rentrer moi-même la date" at bounding box center [357, 82] width 61 height 6
click at [322, 85] on input "Rentrer moi-même la date" at bounding box center [321, 85] width 0 height 0
checkbox input "true"
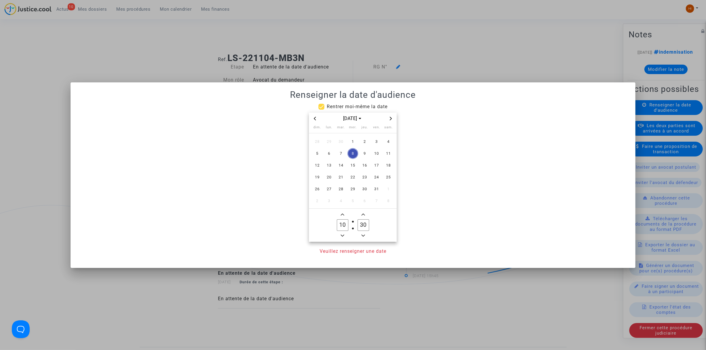
click at [390, 117] on icon "Next month" at bounding box center [391, 119] width 4 height 4
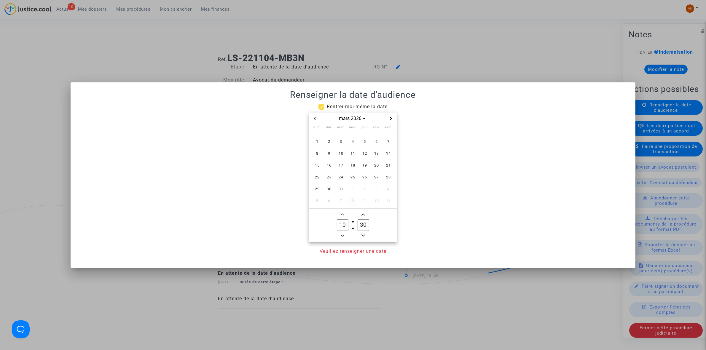
drag, startPoint x: 350, startPoint y: 179, endPoint x: 351, endPoint y: 189, distance: 9.5
click at [350, 180] on span "25" at bounding box center [353, 177] width 11 height 11
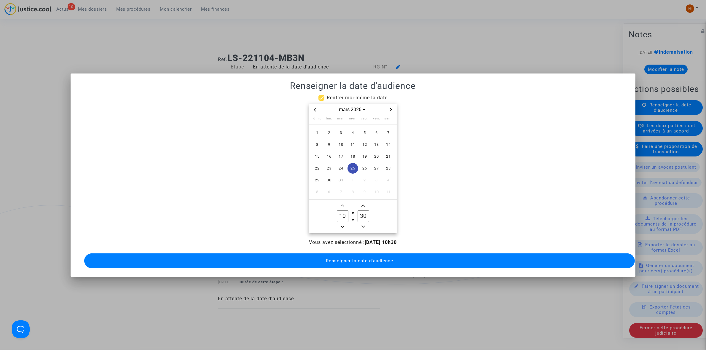
click at [341, 228] on owl-date-time-timer "10 Hour 30 Minute" at bounding box center [353, 216] width 88 height 33
click at [344, 226] on icon "Minus a hour" at bounding box center [343, 227] width 4 height 2
type input "09"
drag, startPoint x: 349, startPoint y: 255, endPoint x: 242, endPoint y: 175, distance: 133.0
click at [349, 258] on span "Renseigner la date d'audience" at bounding box center [359, 260] width 67 height 5
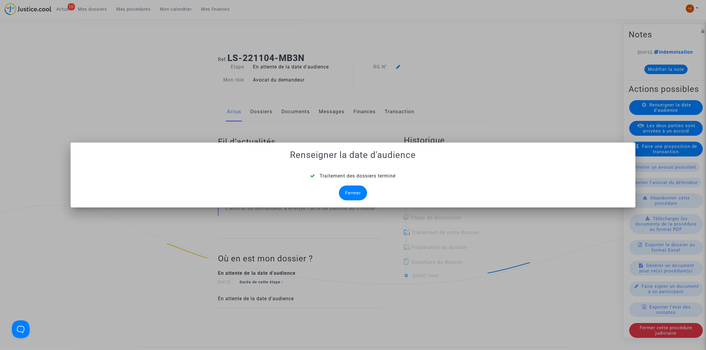
click at [353, 189] on div "Fermer" at bounding box center [353, 193] width 28 height 15
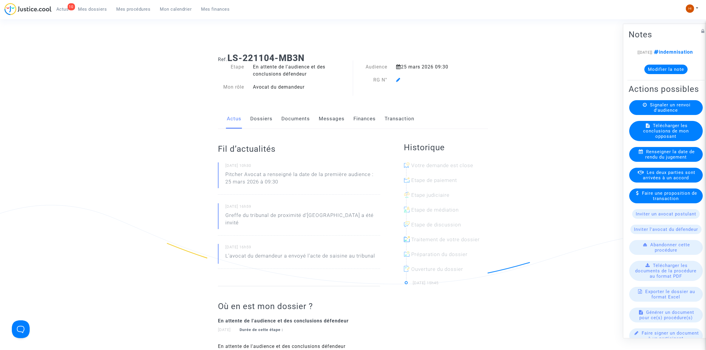
click at [398, 78] on icon at bounding box center [398, 79] width 4 height 5
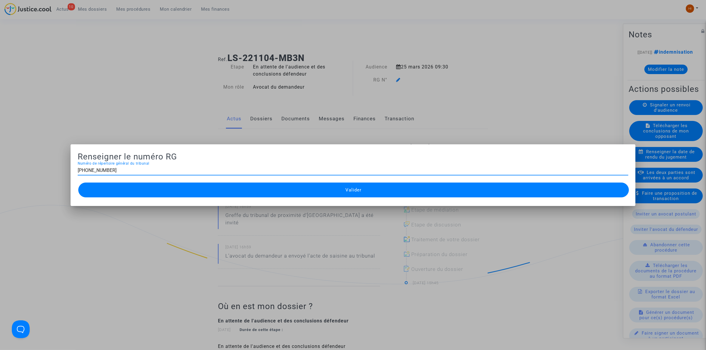
type input "11-22-004265"
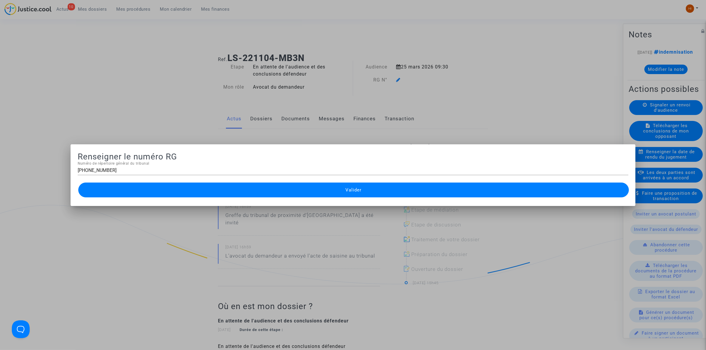
click at [197, 192] on button "Valider" at bounding box center [353, 190] width 551 height 15
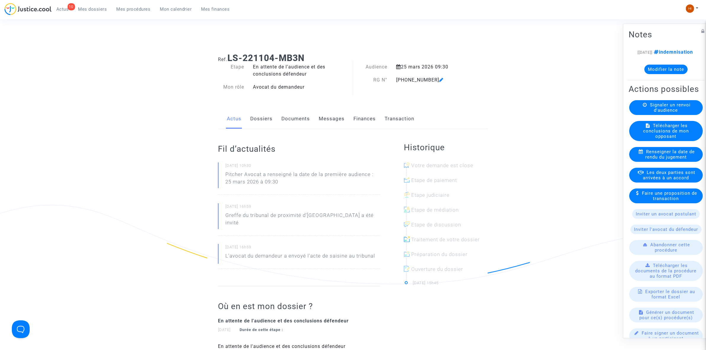
click at [299, 119] on link "Documents" at bounding box center [296, 119] width 28 height 20
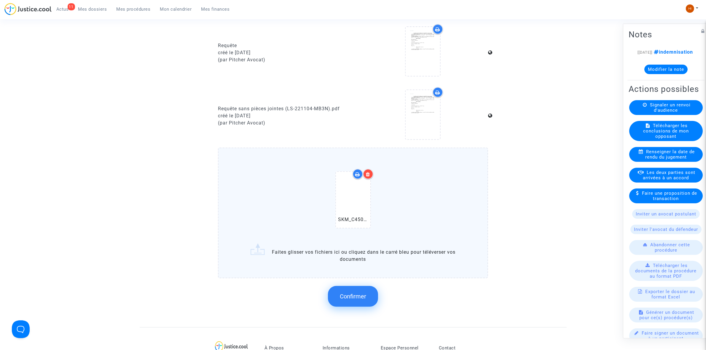
scroll to position [445, 0]
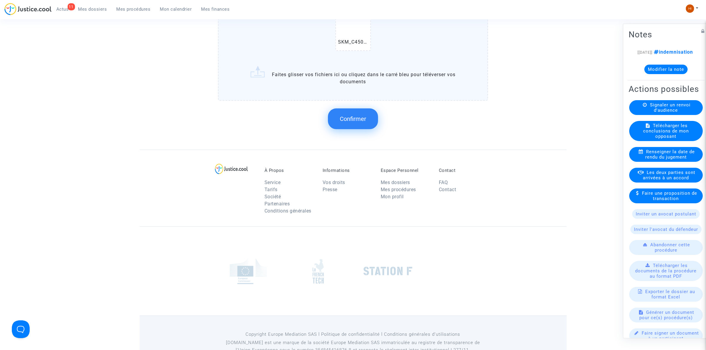
click at [349, 117] on span "Confirmer" at bounding box center [353, 118] width 26 height 7
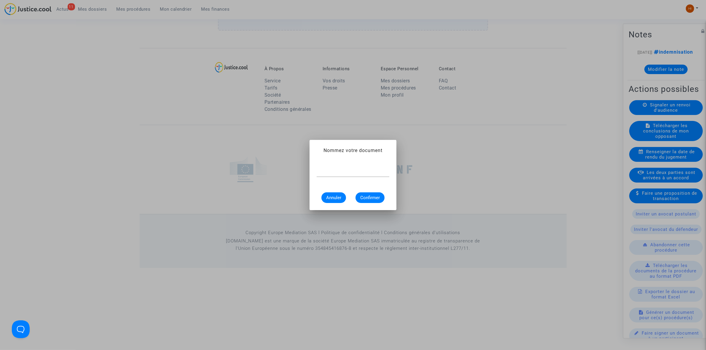
scroll to position [0, 0]
type input "CONVOCATION"
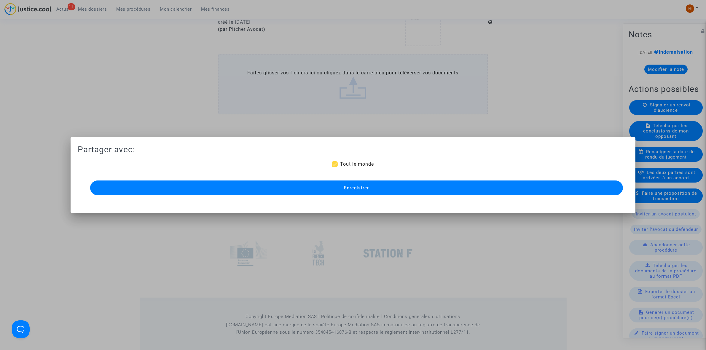
click at [350, 185] on button "Enregistrer" at bounding box center [356, 188] width 533 height 15
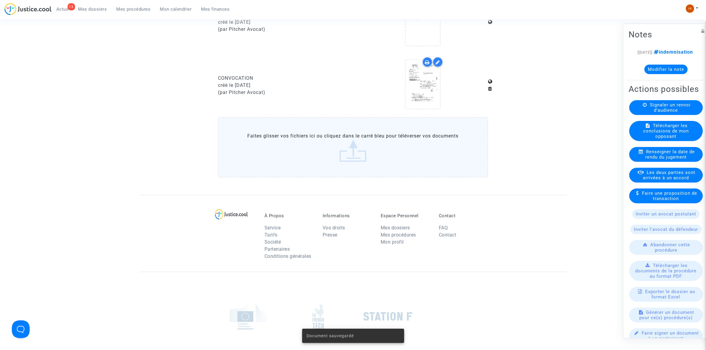
drag, startPoint x: 52, startPoint y: 112, endPoint x: 462, endPoint y: 9, distance: 423.0
click at [700, 7] on div "Mon profil Changer de compte Paramètres Déconnexion" at bounding box center [694, 11] width 16 height 15
click at [699, 8] on div "Mon profil Changer de compte Paramètres Déconnexion" at bounding box center [694, 11] width 16 height 15
click at [696, 10] on button at bounding box center [692, 8] width 13 height 9
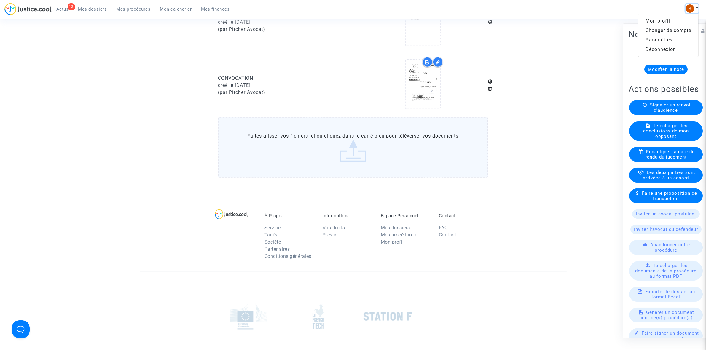
click at [696, 10] on button at bounding box center [692, 8] width 13 height 9
click at [671, 28] on link "Changer de compte" at bounding box center [669, 30] width 60 height 9
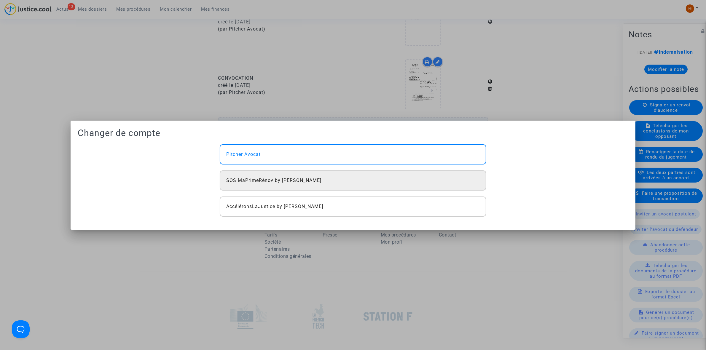
click at [254, 180] on span "SOS MaPrimeRénov by [PERSON_NAME]" at bounding box center [273, 180] width 95 height 7
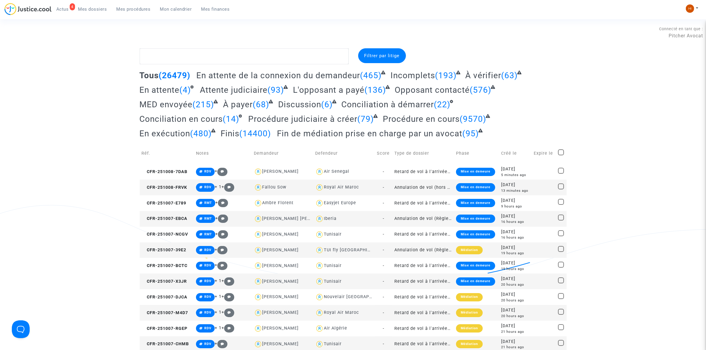
drag, startPoint x: 129, startPoint y: 9, endPoint x: 711, endPoint y: 4, distance: 582.1
click at [129, 9] on span "Mes procédures" at bounding box center [134, 9] width 34 height 5
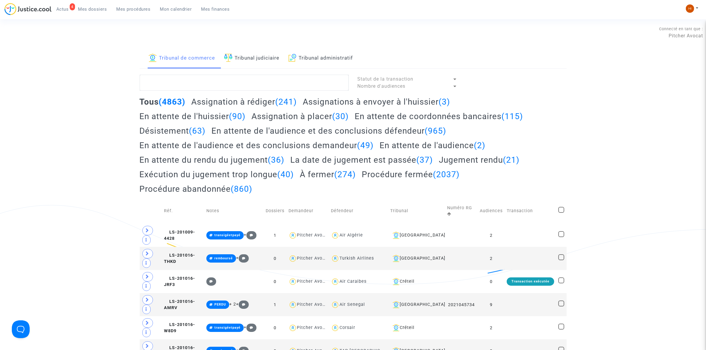
click at [255, 59] on link "Tribunal judiciaire" at bounding box center [251, 58] width 55 height 20
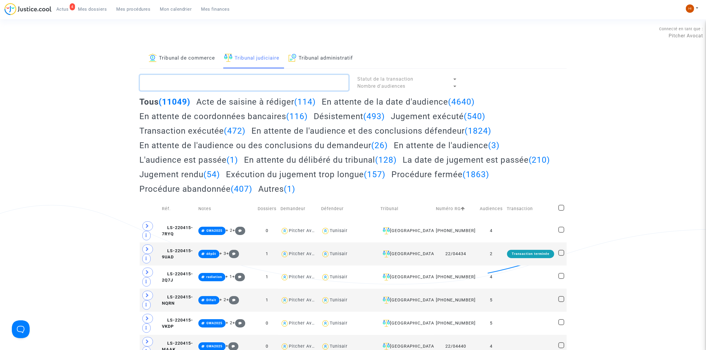
click at [174, 88] on textarea at bounding box center [244, 83] width 209 height 16
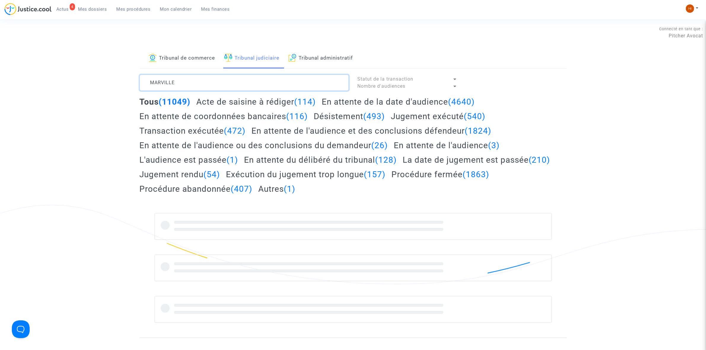
type textarea "MARVILLE"
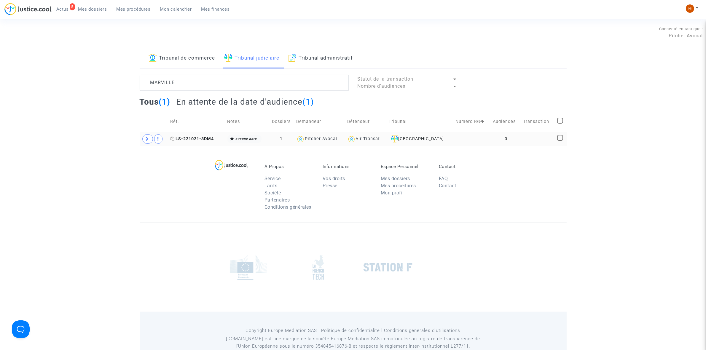
click at [196, 140] on span "LS-221021-3DM4" at bounding box center [192, 138] width 44 height 5
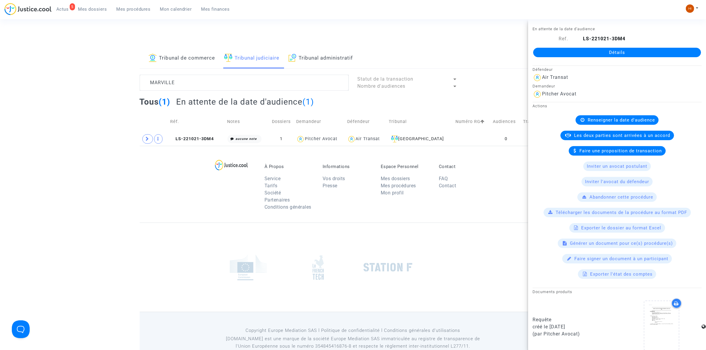
click at [572, 51] on link "Détails" at bounding box center [617, 52] width 168 height 9
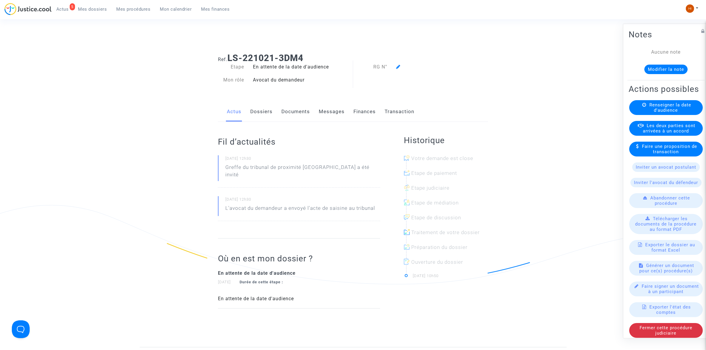
click at [652, 113] on span "Renseigner la date d'audience" at bounding box center [671, 107] width 42 height 11
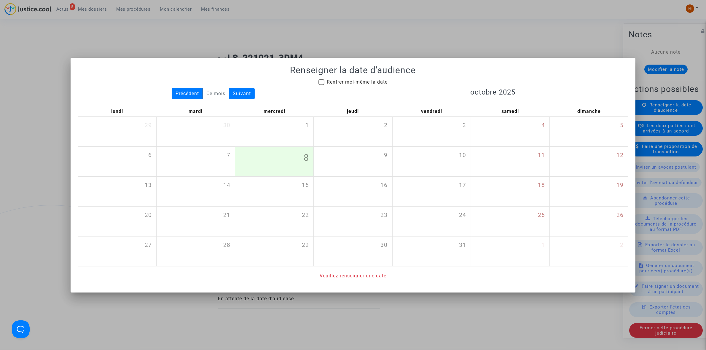
click at [266, 38] on div at bounding box center [353, 175] width 706 height 350
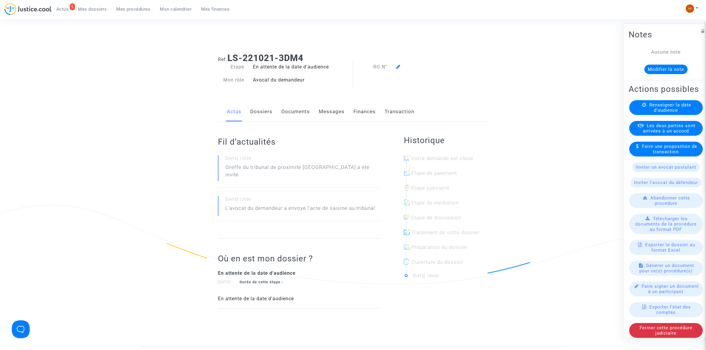
click at [259, 115] on link "Dossiers" at bounding box center [261, 112] width 22 height 20
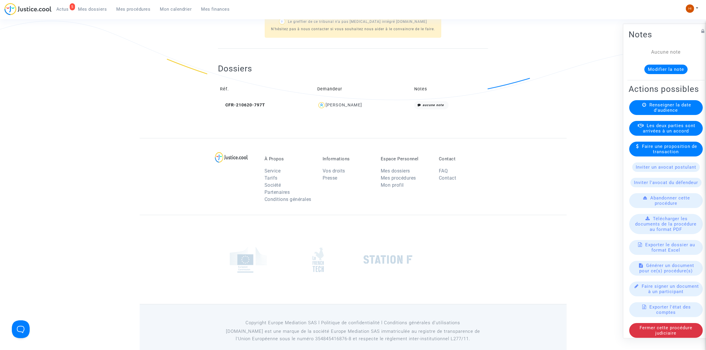
scroll to position [193, 0]
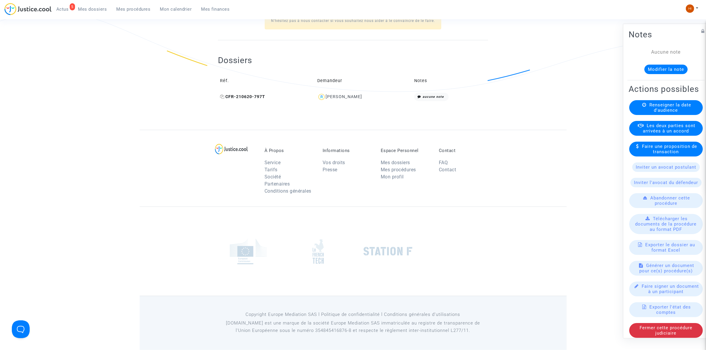
click at [223, 97] on icon at bounding box center [222, 97] width 4 height 4
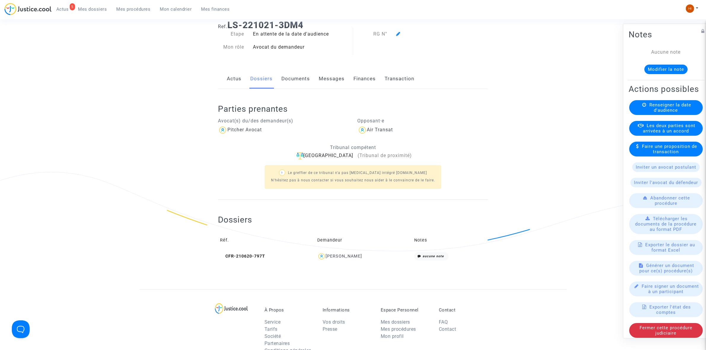
scroll to position [0, 0]
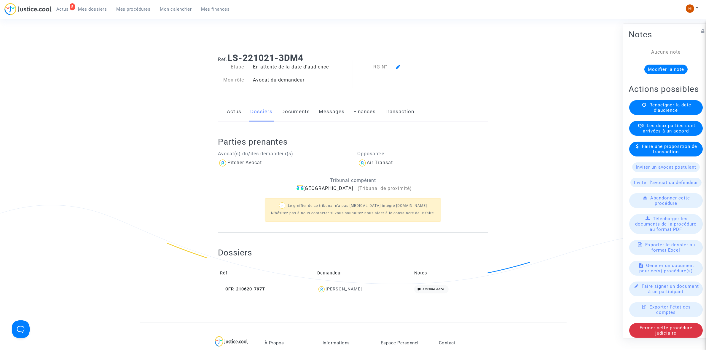
click at [650, 115] on div "Renseigner la date d'audience" at bounding box center [667, 107] width 74 height 15
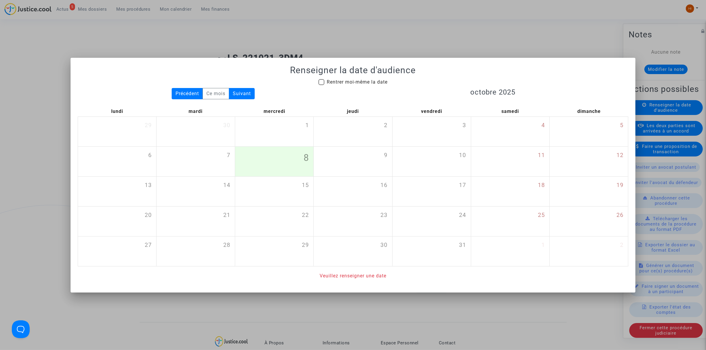
click at [355, 84] on span "Rentrer moi-même la date" at bounding box center [357, 82] width 61 height 6
click at [322, 85] on input "Rentrer moi-même la date" at bounding box center [321, 85] width 0 height 0
checkbox input "true"
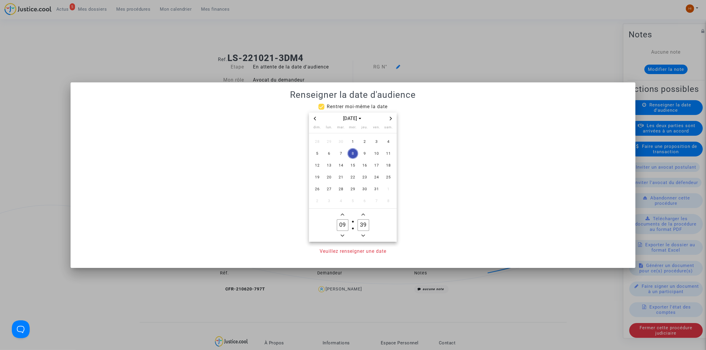
click at [392, 118] on icon "Next month" at bounding box center [391, 119] width 2 height 4
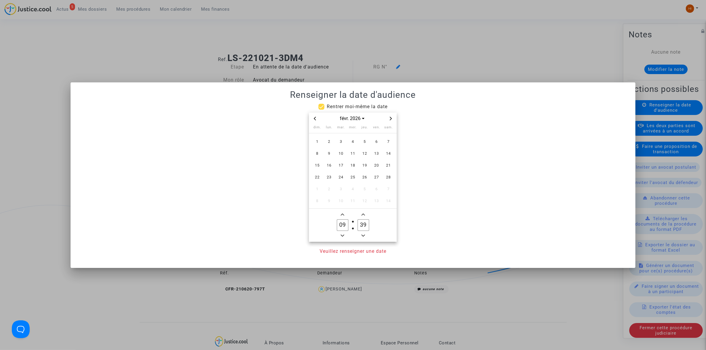
click at [392, 118] on icon "Next month" at bounding box center [391, 119] width 2 height 4
click at [314, 117] on icon "Previous month" at bounding box center [315, 119] width 4 height 4
click at [352, 177] on span "25" at bounding box center [353, 177] width 11 height 11
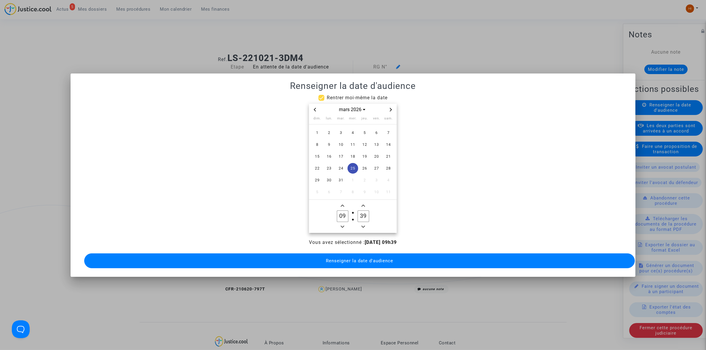
drag, startPoint x: 363, startPoint y: 217, endPoint x: 367, endPoint y: 216, distance: 4.2
click at [367, 216] on input "39" at bounding box center [363, 216] width 11 height 11
type input "30"
click at [378, 260] on span "Renseigner la date d'audience" at bounding box center [359, 260] width 67 height 5
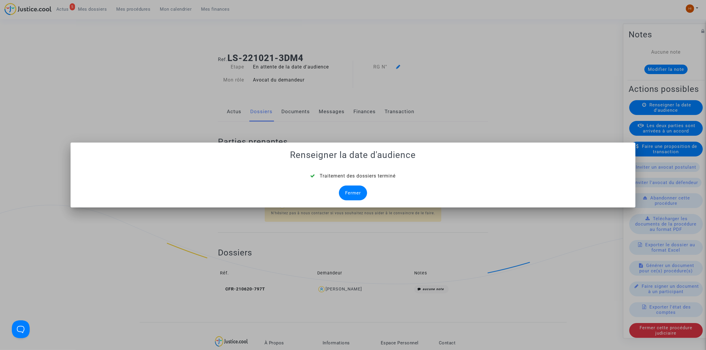
click at [354, 192] on div "Fermer" at bounding box center [353, 193] width 28 height 15
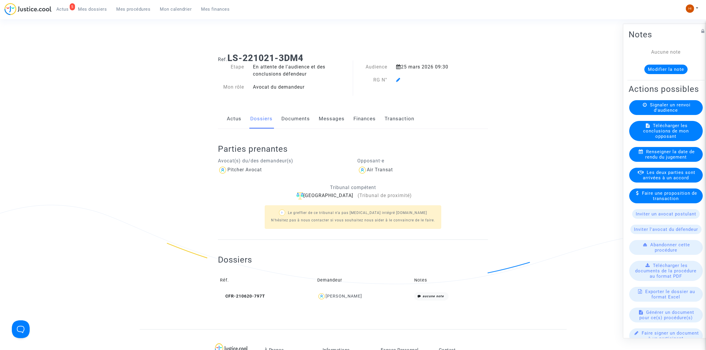
click at [399, 81] on icon at bounding box center [398, 79] width 4 height 5
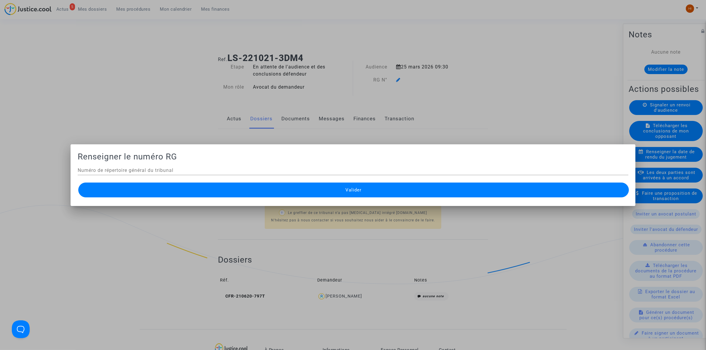
click at [398, 81] on div at bounding box center [353, 175] width 706 height 350
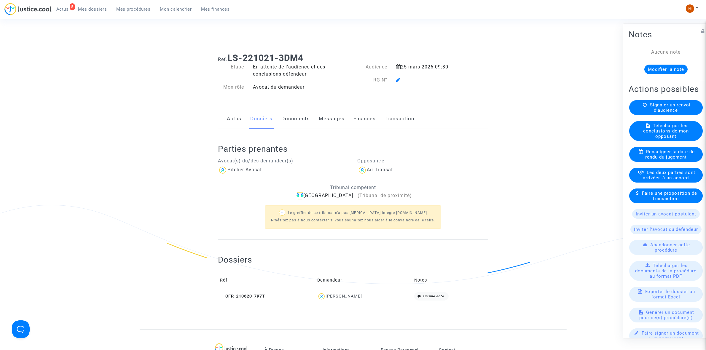
click at [398, 81] on icon at bounding box center [398, 79] width 4 height 5
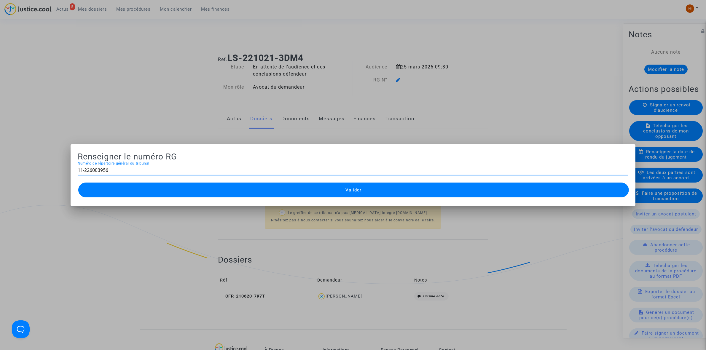
click at [90, 169] on input "11-226003956" at bounding box center [353, 170] width 551 height 5
type input "11-22-003956"
click at [145, 193] on button "Valider" at bounding box center [353, 190] width 551 height 15
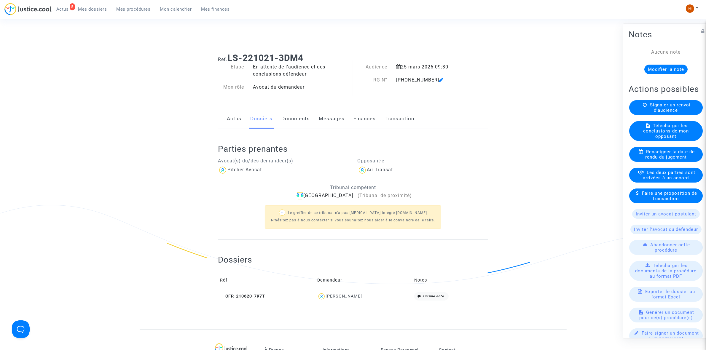
click at [302, 119] on link "Documents" at bounding box center [296, 119] width 28 height 20
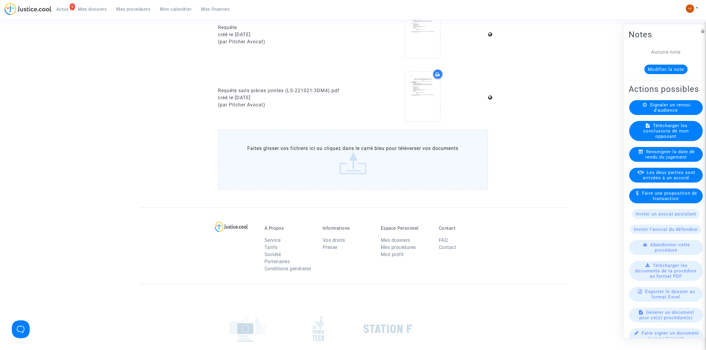
scroll to position [361, 0]
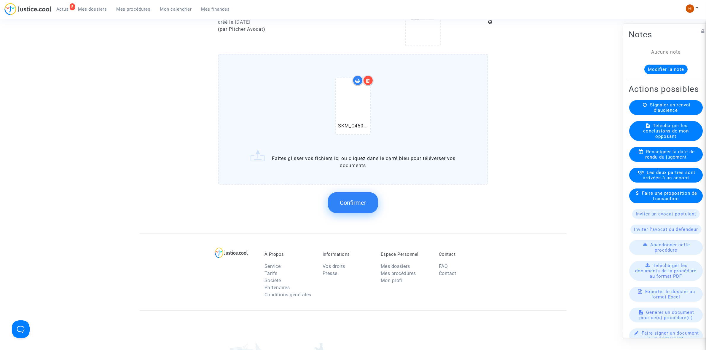
click at [357, 199] on span "Confirmer" at bounding box center [353, 202] width 26 height 7
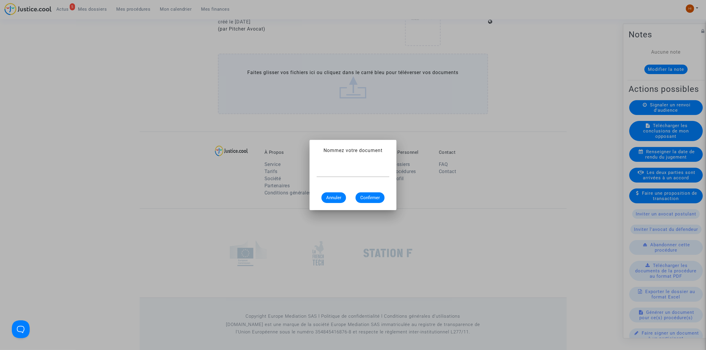
scroll to position [0, 0]
type input "CONVOCATION"
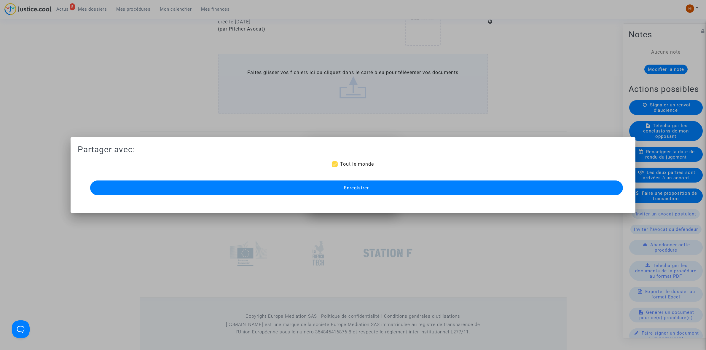
scroll to position [361, 0]
click at [374, 186] on button "Enregistrer" at bounding box center [356, 188] width 533 height 15
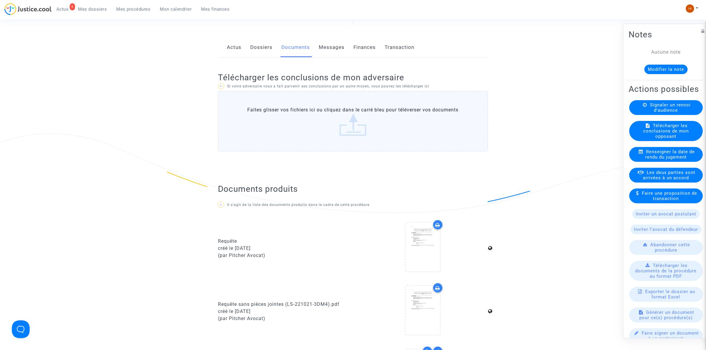
scroll to position [0, 0]
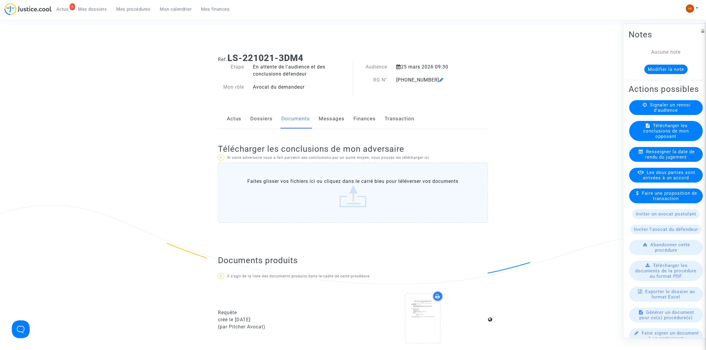
drag, startPoint x: 396, startPoint y: 81, endPoint x: 432, endPoint y: 82, distance: 35.6
click at [432, 82] on div "11-22-003956" at bounding box center [430, 80] width 77 height 7
copy div "11-22-003956"
click at [144, 7] on span "Mes procédures" at bounding box center [134, 9] width 34 height 5
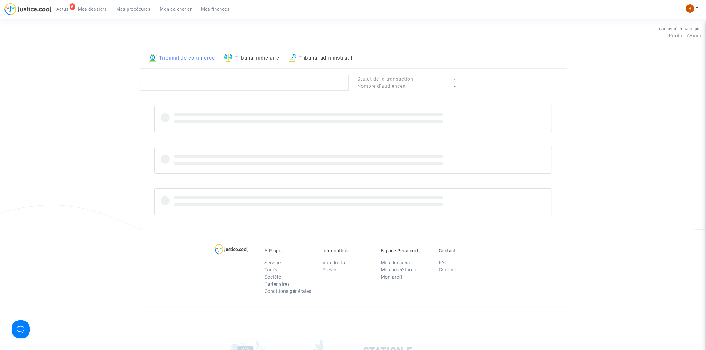
click at [252, 56] on link "Tribunal judiciaire" at bounding box center [251, 58] width 55 height 20
click at [235, 75] on textarea at bounding box center [244, 83] width 209 height 16
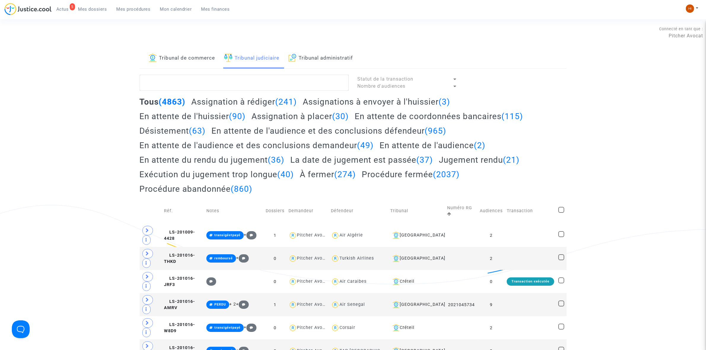
click at [252, 61] on link "Tribunal judiciaire" at bounding box center [251, 58] width 55 height 20
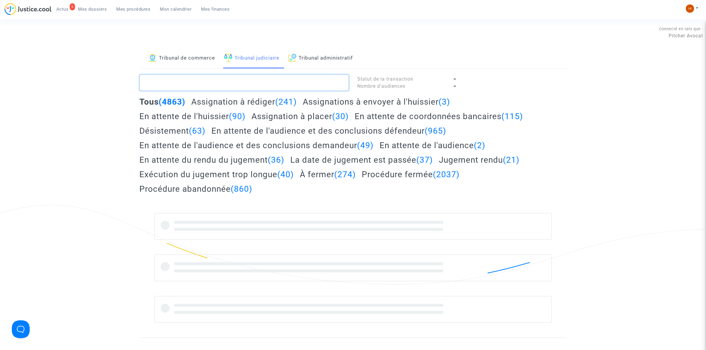
click at [228, 85] on textarea at bounding box center [244, 83] width 209 height 16
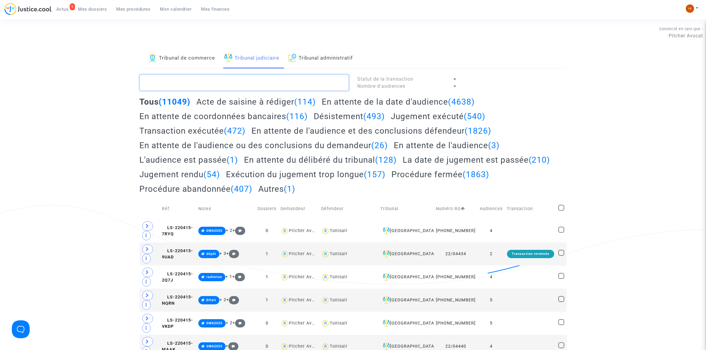
click at [220, 82] on textarea at bounding box center [244, 83] width 209 height 16
click at [320, 85] on textarea at bounding box center [244, 83] width 209 height 16
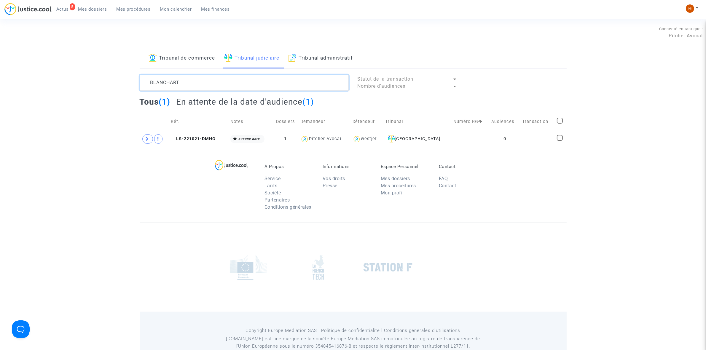
type textarea "BLANCHART"
click at [147, 139] on icon at bounding box center [148, 139] width 4 height 4
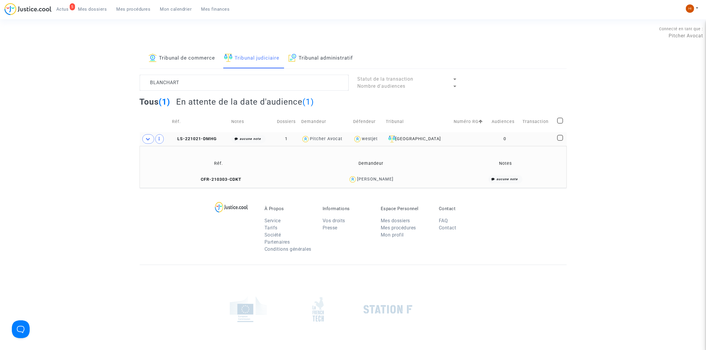
drag, startPoint x: 196, startPoint y: 181, endPoint x: 206, endPoint y: 96, distance: 85.2
click at [196, 181] on icon at bounding box center [198, 179] width 4 height 4
click at [201, 137] on span "LS-221021-DMHG" at bounding box center [194, 138] width 45 height 5
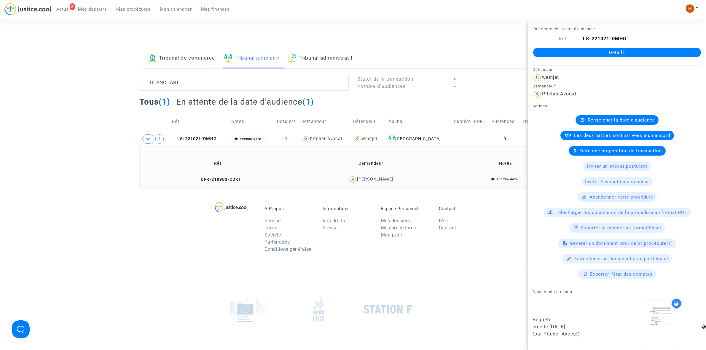
click at [617, 50] on link "Détails" at bounding box center [617, 52] width 168 height 9
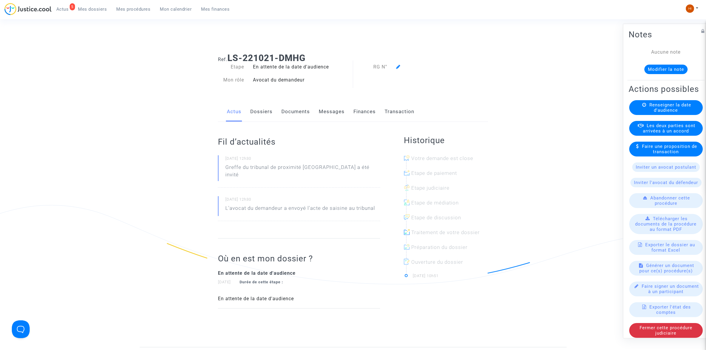
click at [661, 113] on span "Renseigner la date d'audience" at bounding box center [671, 107] width 42 height 11
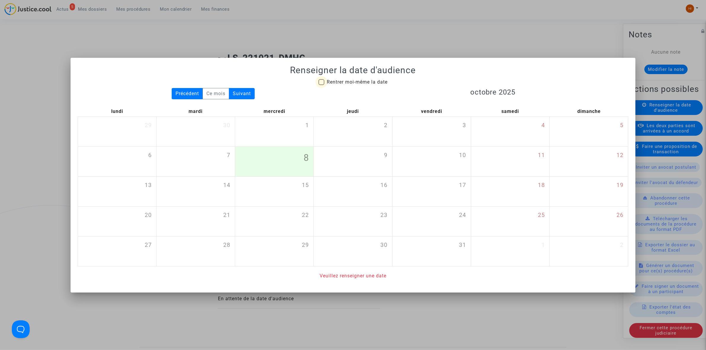
click at [350, 83] on span "Rentrer moi-même la date" at bounding box center [357, 82] width 61 height 6
click at [322, 85] on input "Rentrer moi-même la date" at bounding box center [321, 85] width 0 height 0
checkbox input "true"
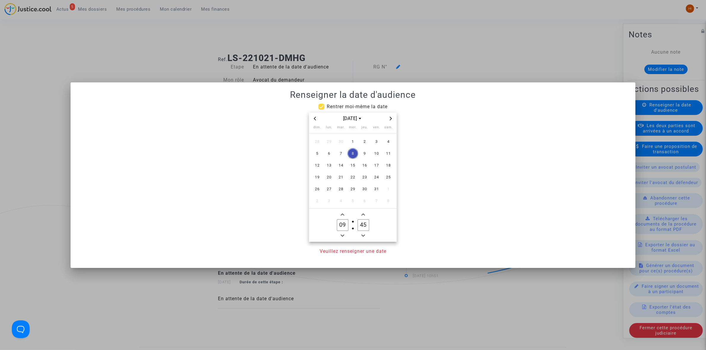
click at [391, 118] on icon "Next month" at bounding box center [391, 119] width 4 height 4
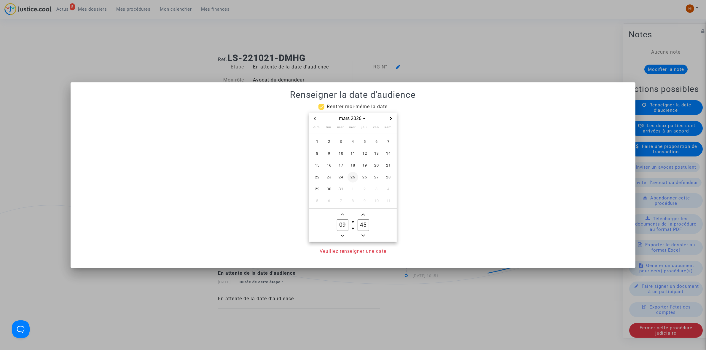
click at [354, 176] on span "25" at bounding box center [353, 177] width 11 height 11
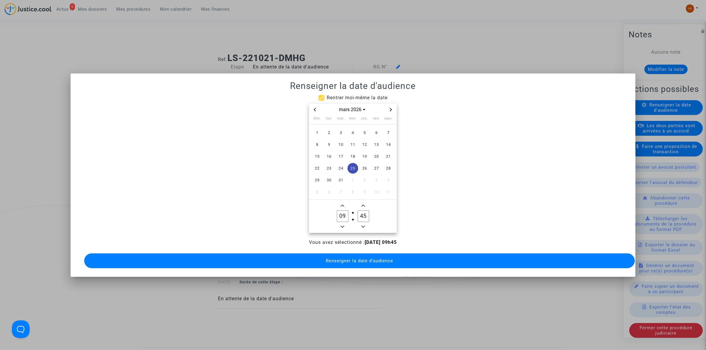
drag, startPoint x: 364, startPoint y: 215, endPoint x: 357, endPoint y: 213, distance: 7.5
click at [357, 213] on label "45 Minute" at bounding box center [363, 217] width 21 height 12
drag, startPoint x: 364, startPoint y: 214, endPoint x: 370, endPoint y: 214, distance: 5.3
click at [370, 214] on label "35 Minute" at bounding box center [363, 217] width 21 height 12
type input "30"
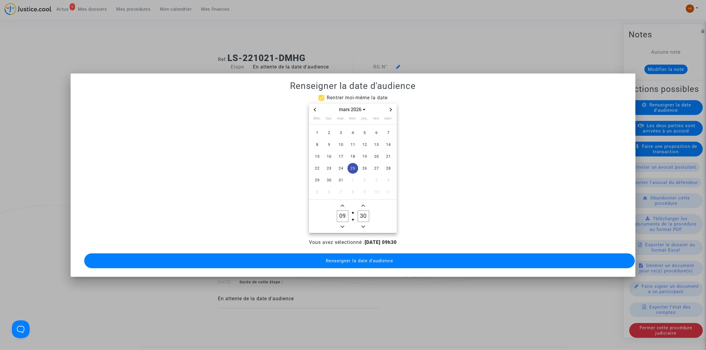
click at [357, 262] on button "Renseigner la date d'audience" at bounding box center [359, 261] width 551 height 15
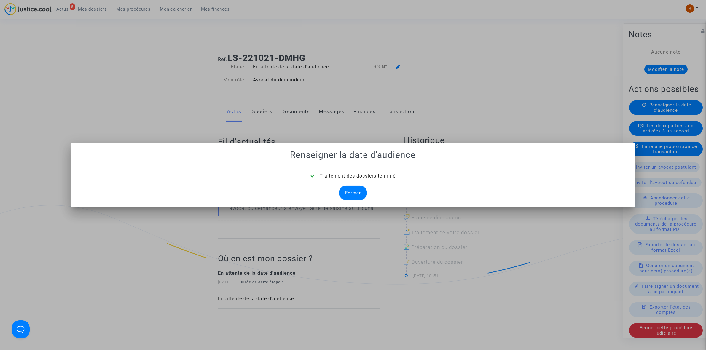
click at [352, 191] on div "Fermer" at bounding box center [353, 193] width 28 height 15
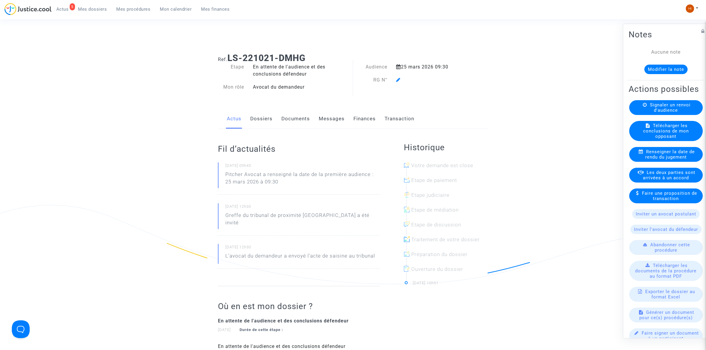
click at [401, 76] on span at bounding box center [398, 63] width 4 height 40
click at [400, 82] on icon at bounding box center [398, 79] width 4 height 5
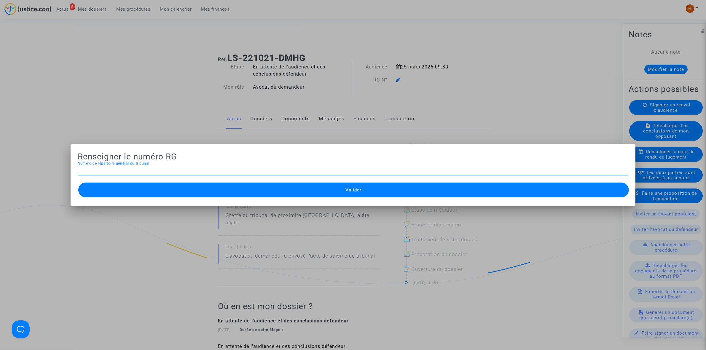
click at [215, 171] on input "Numéro de répertoire général du tribunal" at bounding box center [353, 170] width 551 height 5
type input "11-22-003962"
click at [328, 188] on button "Valider" at bounding box center [353, 190] width 551 height 15
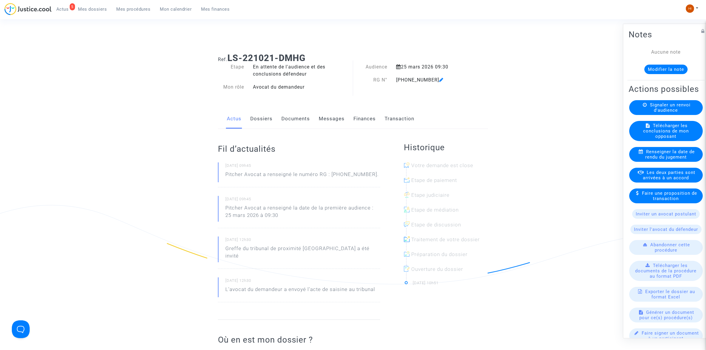
click at [296, 121] on link "Documents" at bounding box center [296, 119] width 28 height 20
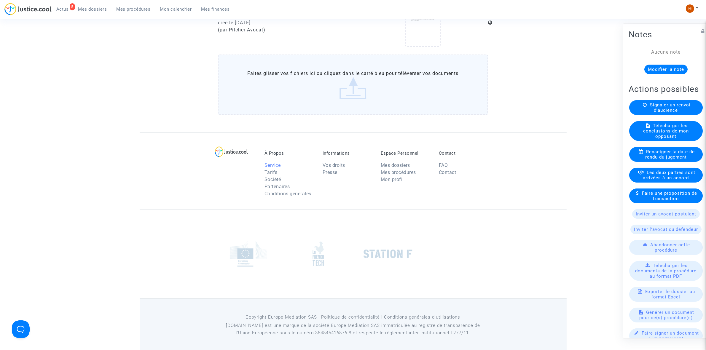
scroll to position [361, 0]
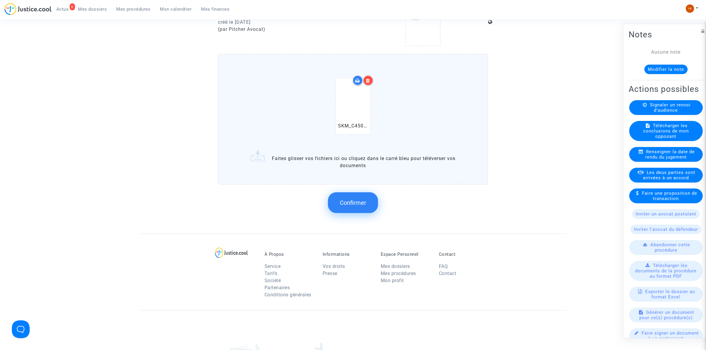
click at [342, 202] on span "Confirmer" at bounding box center [353, 202] width 26 height 7
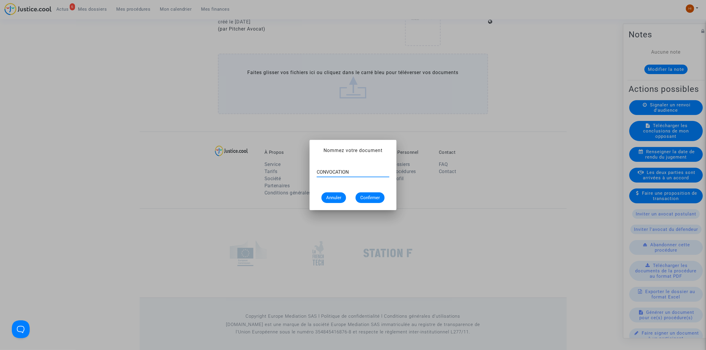
type input "CONVOCATION"
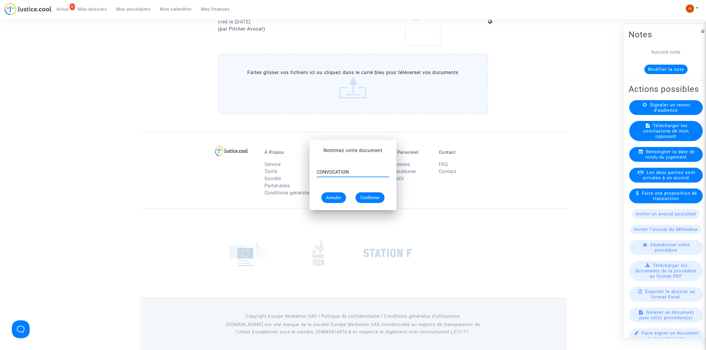
scroll to position [361, 0]
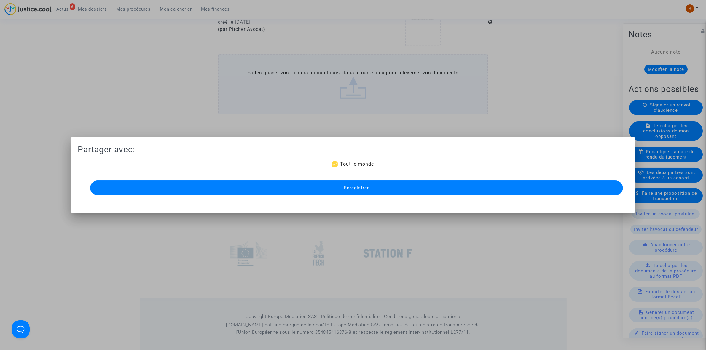
click at [345, 183] on button "Enregistrer" at bounding box center [356, 188] width 533 height 15
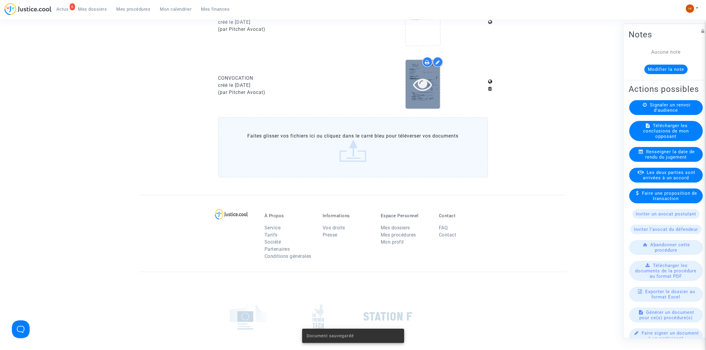
click at [417, 82] on icon at bounding box center [422, 84] width 19 height 19
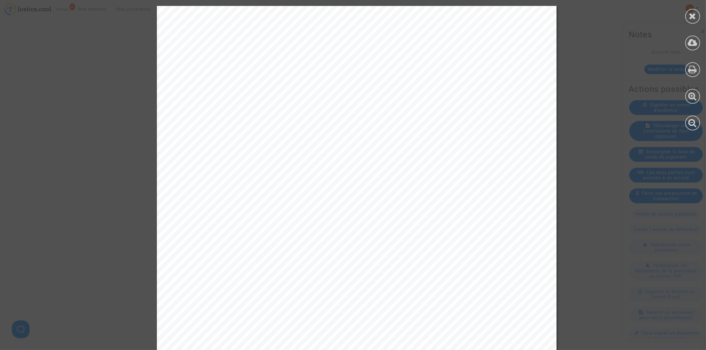
click at [704, 17] on div at bounding box center [693, 68] width 27 height 136
click at [700, 14] on div at bounding box center [693, 16] width 15 height 15
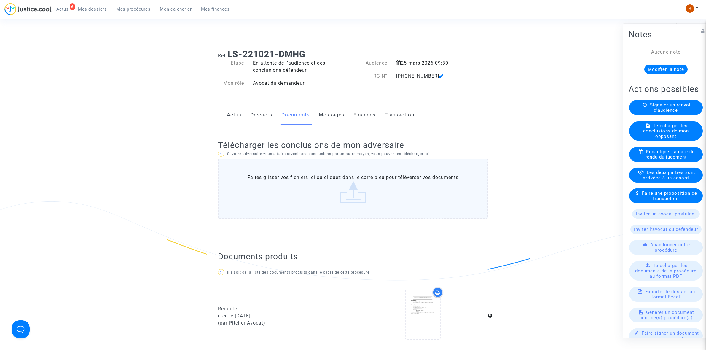
scroll to position [0, 0]
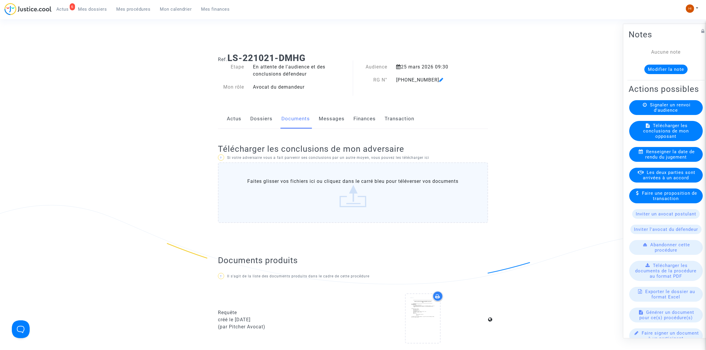
drag, startPoint x: 398, startPoint y: 76, endPoint x: 429, endPoint y: 79, distance: 30.7
click at [429, 79] on div "11-22-003962" at bounding box center [430, 80] width 77 height 7
copy div "11-22-003962"
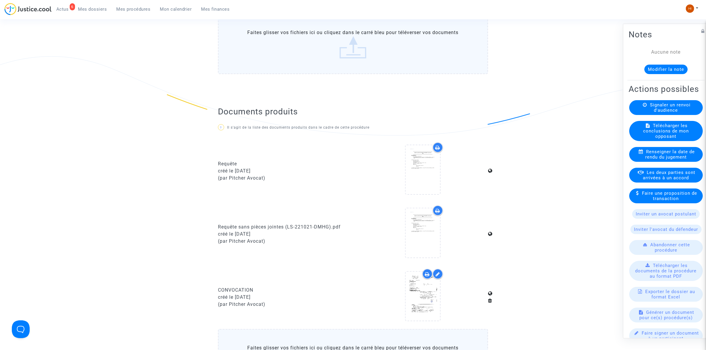
scroll to position [148, 0]
click at [134, 7] on span "Mes procédures" at bounding box center [134, 9] width 34 height 5
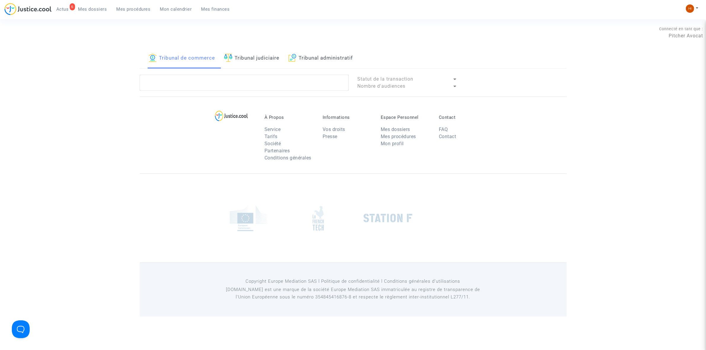
click at [253, 56] on link "Tribunal judiciaire" at bounding box center [251, 58] width 55 height 20
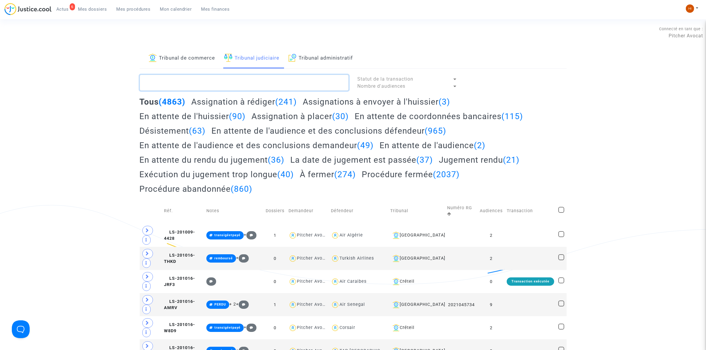
click at [246, 83] on textarea at bounding box center [244, 83] width 209 height 16
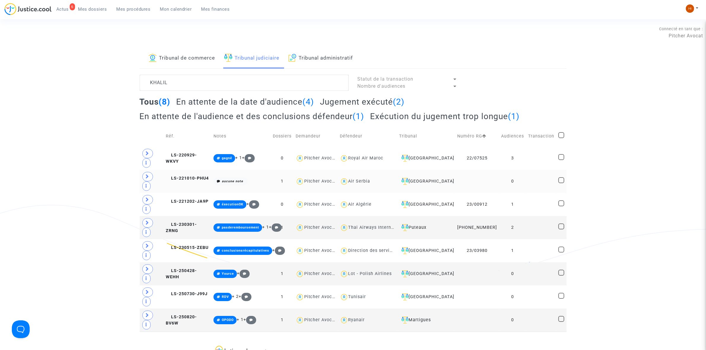
click at [362, 179] on div "Air Serbia" at bounding box center [360, 181] width 22 height 5
type textarea "KHALIL @"Air Serbia""
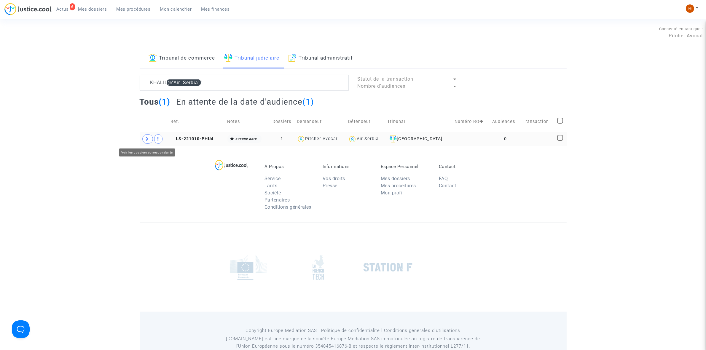
click at [149, 137] on span at bounding box center [147, 138] width 11 height 9
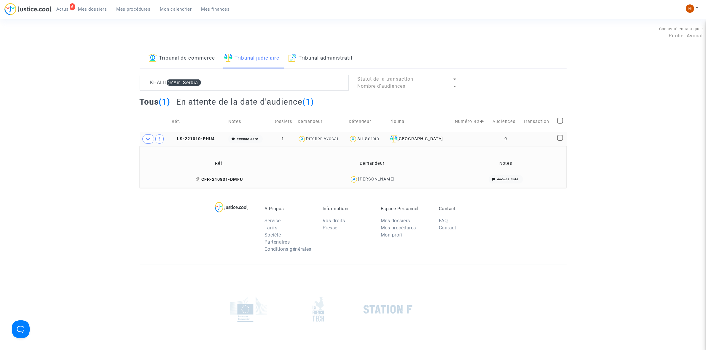
click at [201, 179] on icon at bounding box center [198, 179] width 4 height 4
click at [207, 141] on span "LS-221010-PHU4" at bounding box center [193, 138] width 43 height 5
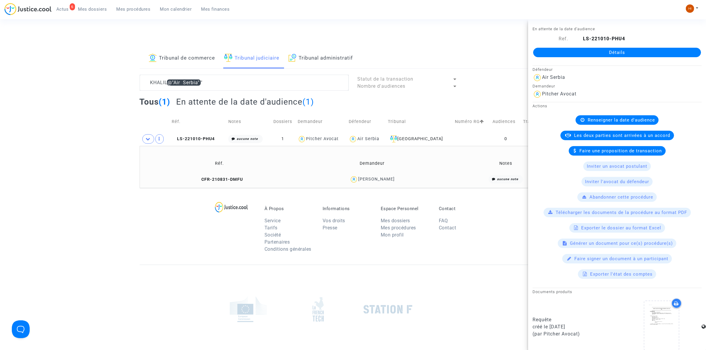
click at [565, 51] on link "Détails" at bounding box center [617, 52] width 168 height 9
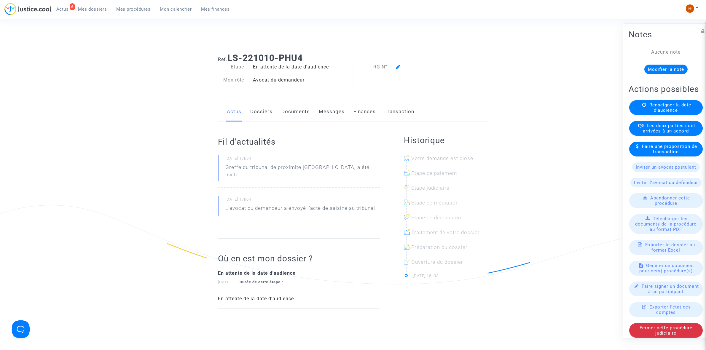
click at [636, 114] on div "Renseigner la date d'audience" at bounding box center [667, 107] width 74 height 15
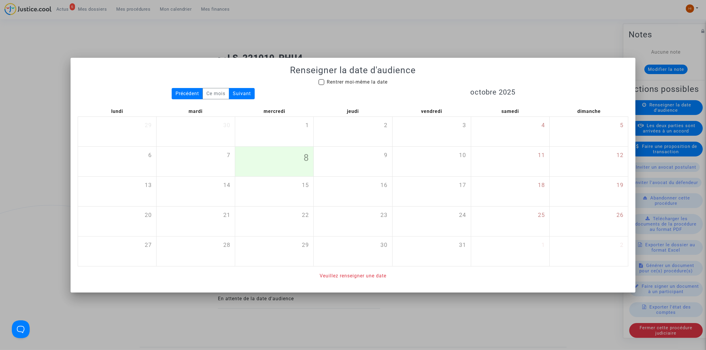
click at [360, 83] on span "Rentrer moi-même la date" at bounding box center [357, 82] width 61 height 6
click at [322, 85] on input "Rentrer moi-même la date" at bounding box center [321, 85] width 0 height 0
checkbox input "true"
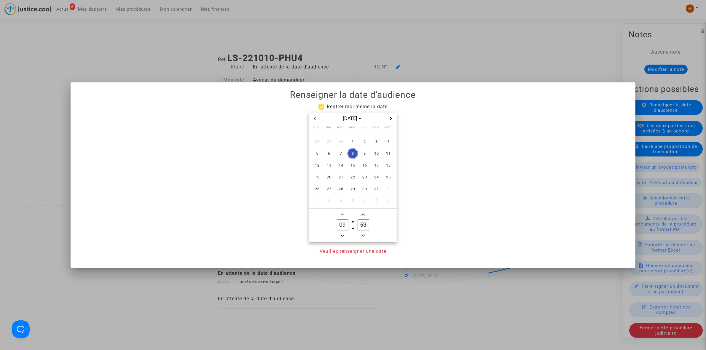
click at [389, 119] on span "Next month" at bounding box center [390, 118] width 7 height 7
click at [389, 119] on icon "Next month" at bounding box center [391, 119] width 4 height 4
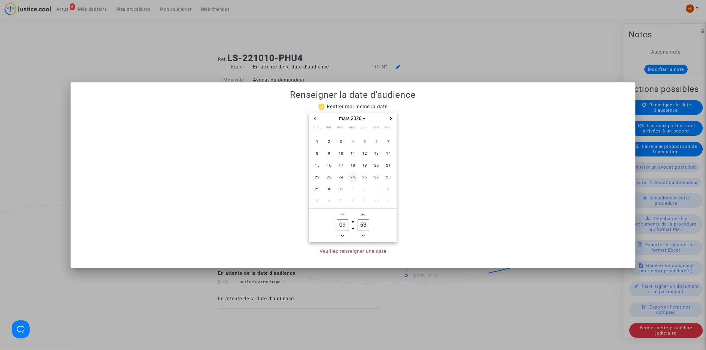
click at [352, 179] on span "25" at bounding box center [353, 177] width 11 height 11
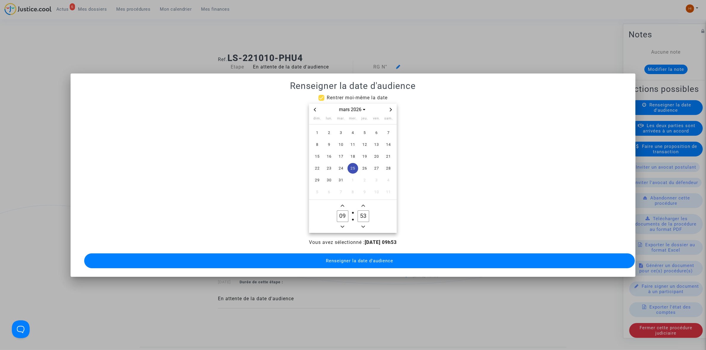
click at [351, 213] on owl-date-time-timer "09 Hour 53 Minute" at bounding box center [353, 216] width 88 height 33
drag, startPoint x: 364, startPoint y: 214, endPoint x: 367, endPoint y: 213, distance: 3.0
click at [367, 213] on input "33" at bounding box center [363, 216] width 11 height 11
type input "30"
click at [353, 260] on span "Renseigner la date d'audience" at bounding box center [359, 260] width 67 height 5
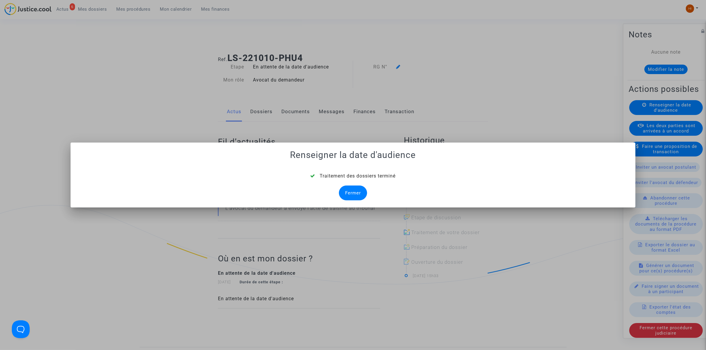
drag, startPoint x: 357, startPoint y: 198, endPoint x: 358, endPoint y: 161, distance: 36.5
click at [357, 195] on div "Fermer" at bounding box center [353, 193] width 28 height 15
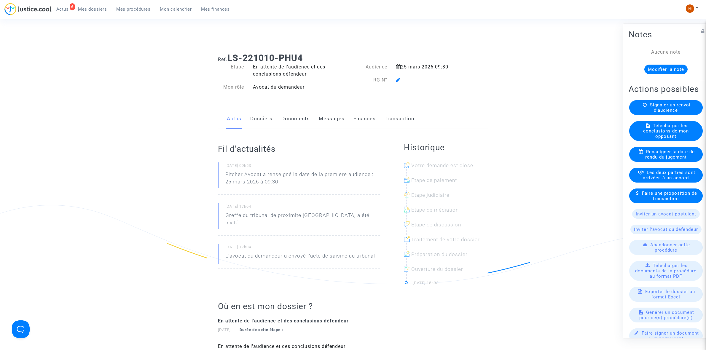
click at [398, 78] on icon at bounding box center [398, 79] width 4 height 5
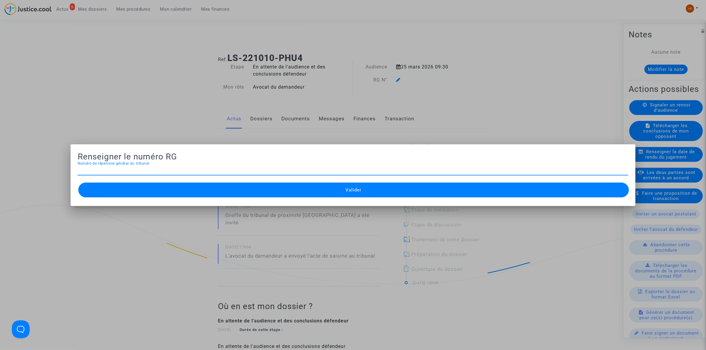
paste input "CFR-210831-DMFU"
type input "CFR-210831-DMFU"
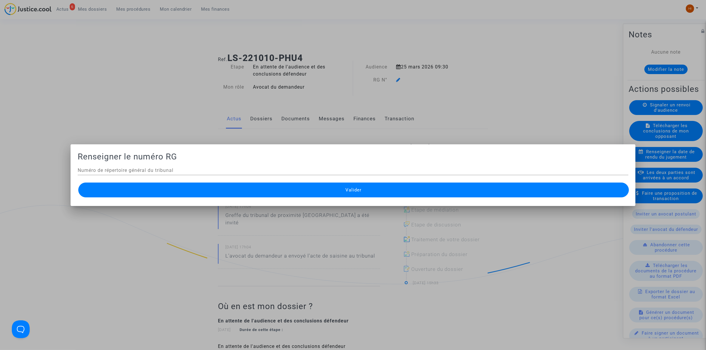
click at [398, 78] on div at bounding box center [353, 175] width 706 height 350
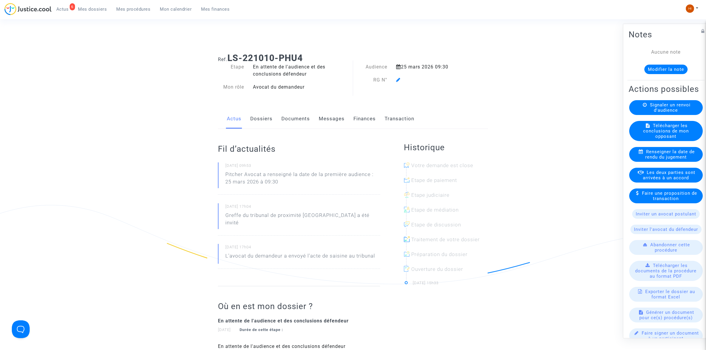
click at [402, 81] on div at bounding box center [430, 80] width 77 height 7
click at [398, 79] on icon at bounding box center [398, 79] width 4 height 5
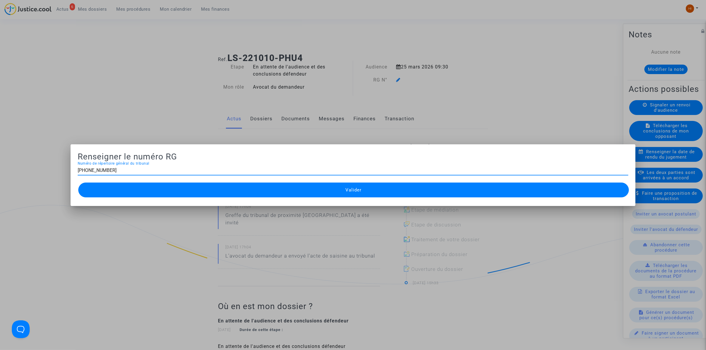
type input "11-22-003954"
click at [346, 186] on button "Valider" at bounding box center [353, 190] width 551 height 15
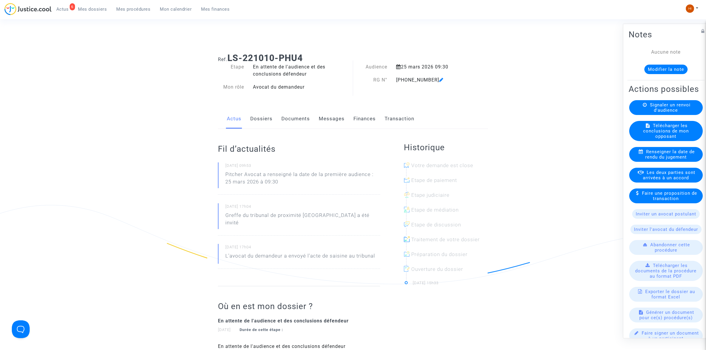
click at [298, 120] on link "Documents" at bounding box center [296, 119] width 28 height 20
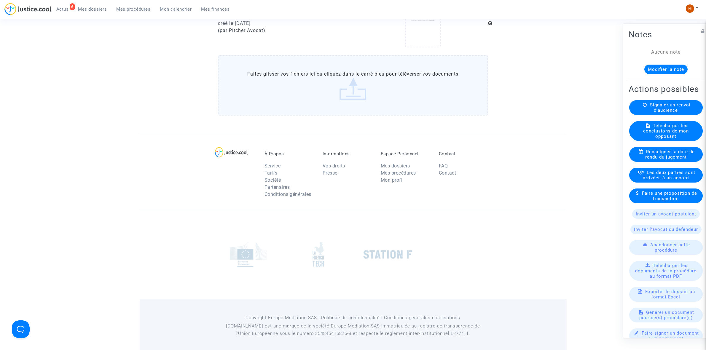
scroll to position [361, 0]
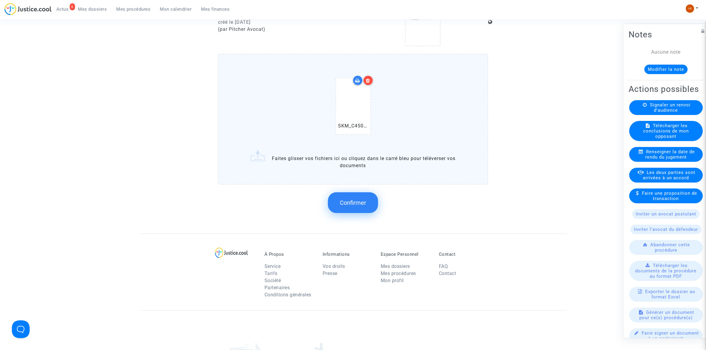
click at [337, 202] on button "Confirmer" at bounding box center [353, 203] width 50 height 21
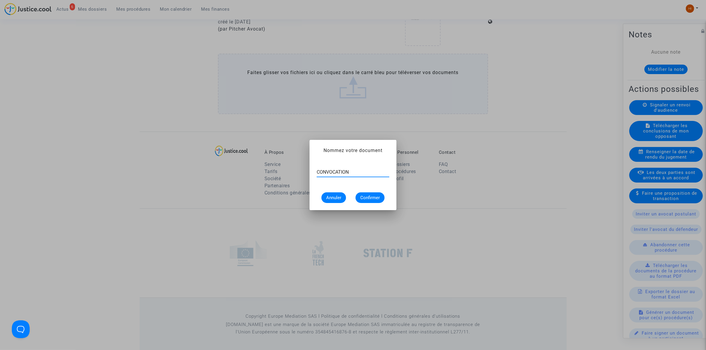
type input "CONVOCATION"
click at [378, 198] on span "Confirmer" at bounding box center [370, 197] width 20 height 5
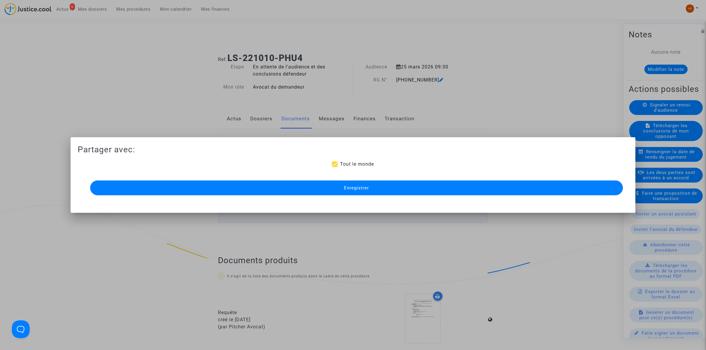
scroll to position [361, 0]
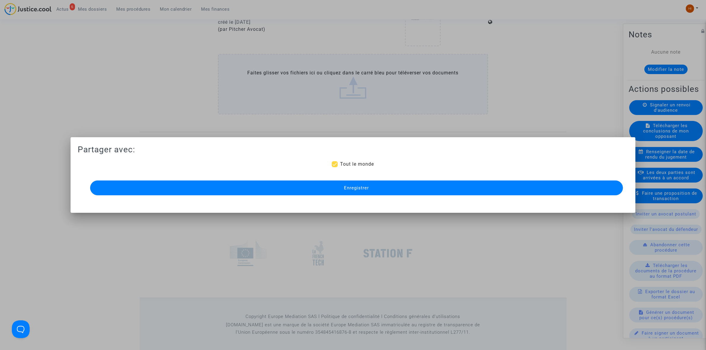
click at [204, 190] on button "Enregistrer" at bounding box center [356, 188] width 533 height 15
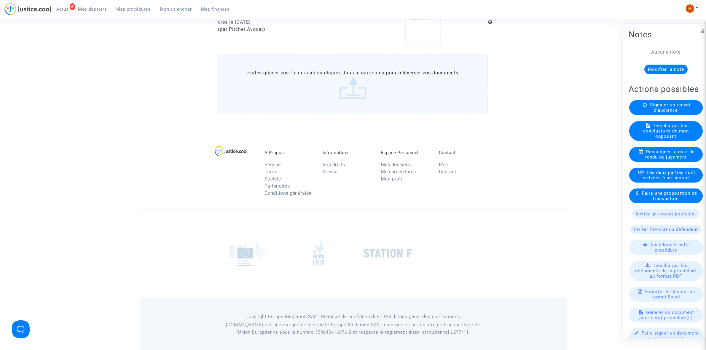
click at [134, 7] on span "Mes procédures" at bounding box center [134, 9] width 34 height 5
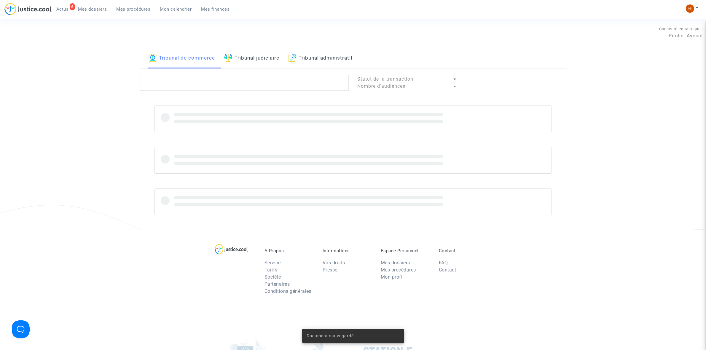
click at [248, 59] on link "Tribunal judiciaire" at bounding box center [251, 58] width 55 height 20
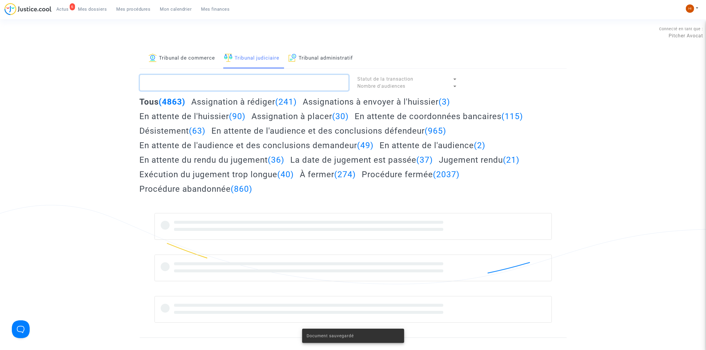
click at [243, 82] on textarea at bounding box center [244, 83] width 209 height 16
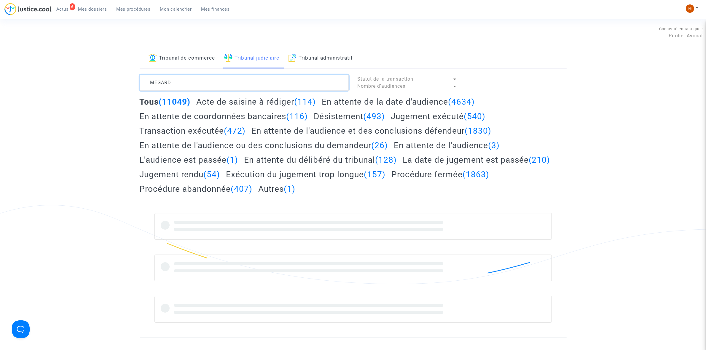
type textarea "MEGARD"
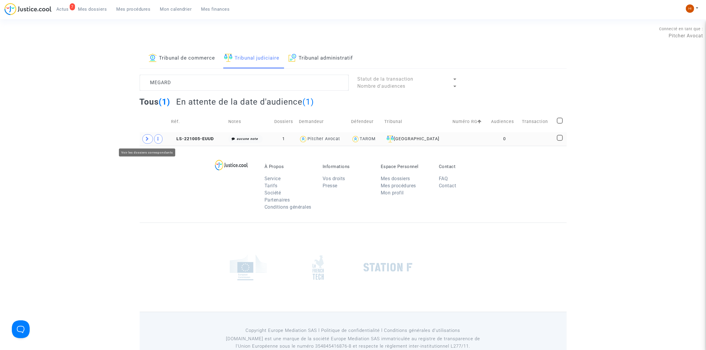
click at [148, 144] on span at bounding box center [147, 138] width 11 height 9
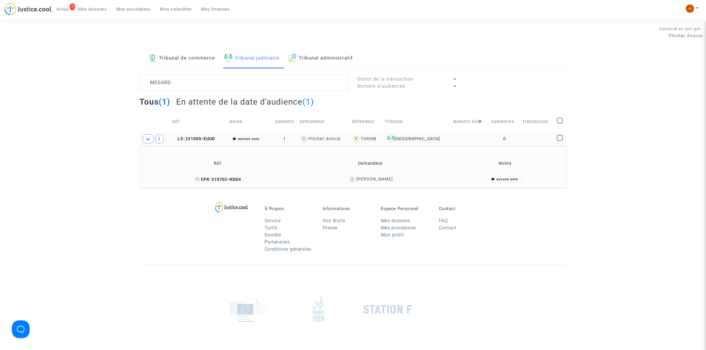
click at [199, 181] on icon at bounding box center [198, 179] width 4 height 4
click at [195, 137] on span "LS-221005-EUUD" at bounding box center [193, 138] width 43 height 5
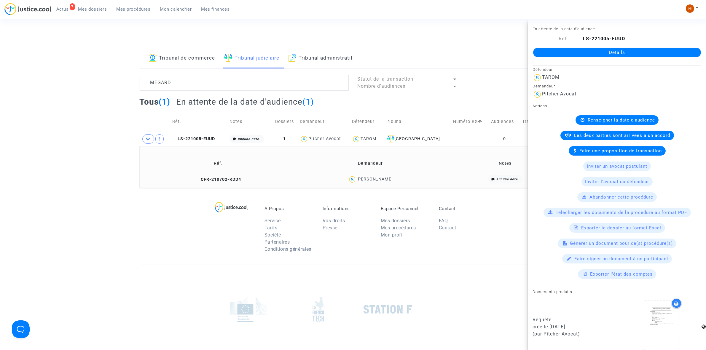
click at [646, 51] on link "Détails" at bounding box center [617, 52] width 168 height 9
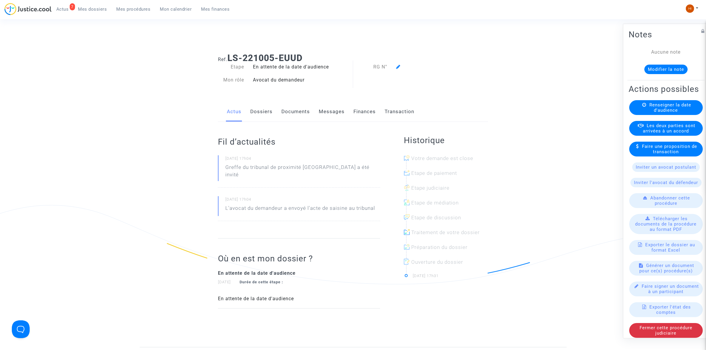
click at [657, 113] on span "Renseigner la date d'audience" at bounding box center [671, 107] width 42 height 11
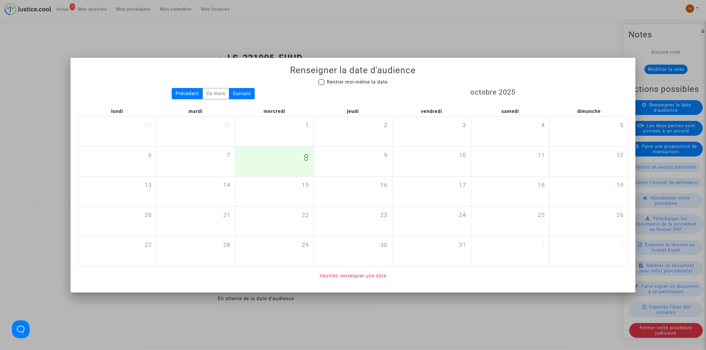
click at [343, 82] on span "Rentrer moi-même la date" at bounding box center [357, 82] width 61 height 6
click at [322, 85] on input "Rentrer moi-même la date" at bounding box center [321, 85] width 0 height 0
checkbox input "true"
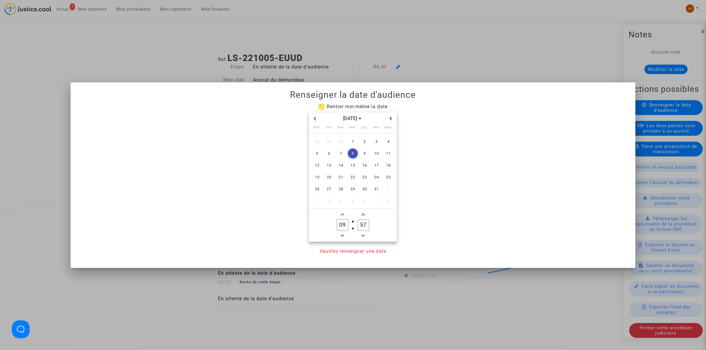
click at [390, 117] on icon "Next month" at bounding box center [391, 119] width 4 height 4
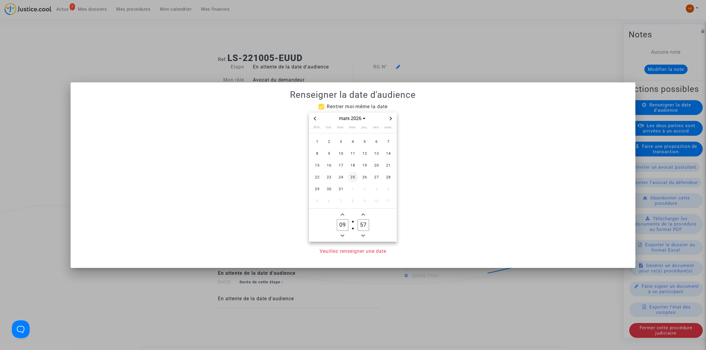
click at [350, 177] on span "25" at bounding box center [353, 177] width 11 height 11
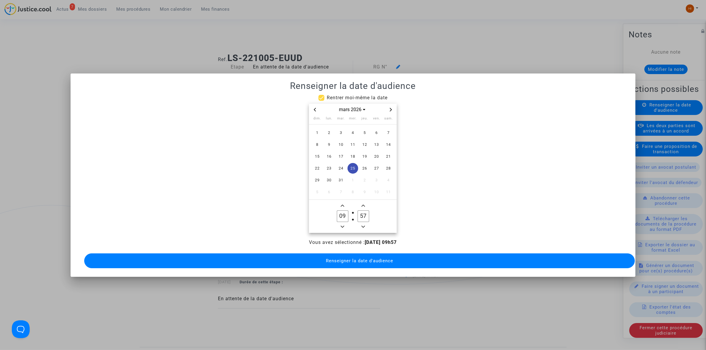
click at [364, 212] on input "57" at bounding box center [363, 216] width 11 height 11
drag, startPoint x: 367, startPoint y: 214, endPoint x: 364, endPoint y: 212, distance: 3.9
click at [364, 212] on input "37" at bounding box center [363, 216] width 11 height 11
type input "30"
click at [347, 265] on button "Renseigner la date d'audience" at bounding box center [359, 261] width 551 height 15
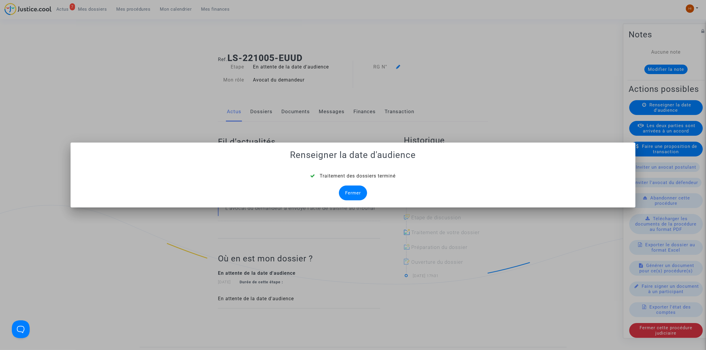
click at [358, 195] on div "Fermer" at bounding box center [353, 193] width 28 height 15
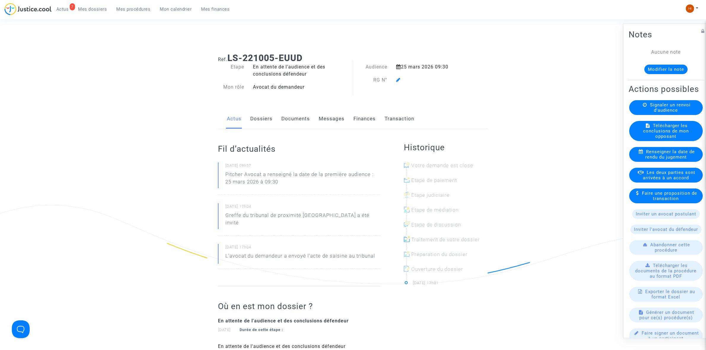
click at [397, 78] on icon at bounding box center [398, 79] width 4 height 5
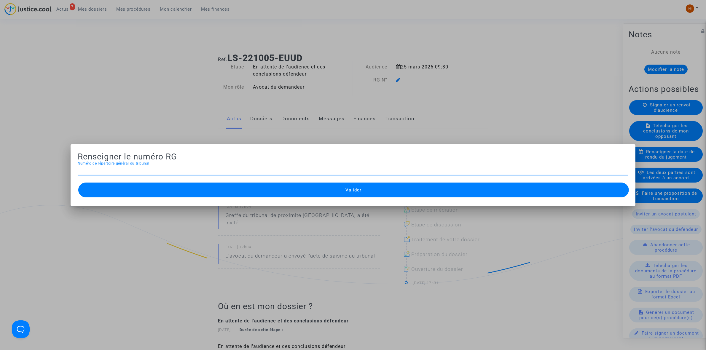
paste input "11-22-003962"
type input "11-22-003935"
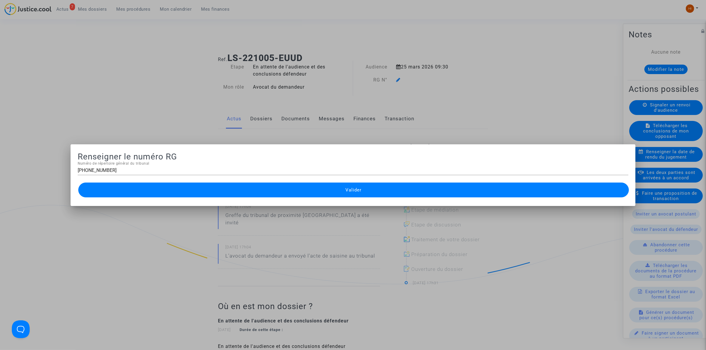
click at [286, 188] on button "Valider" at bounding box center [353, 190] width 551 height 15
click at [296, 193] on button "Valider" at bounding box center [353, 190] width 551 height 15
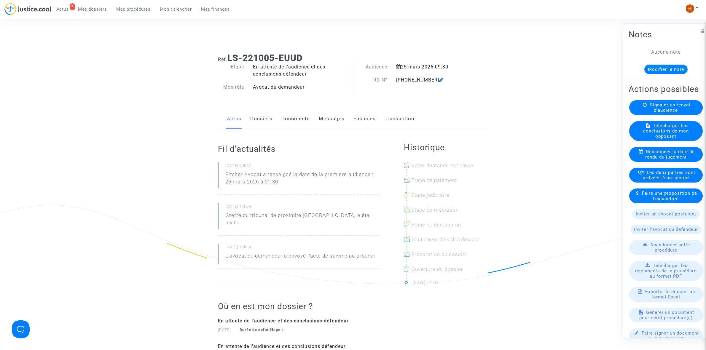
click at [295, 116] on link "Documents" at bounding box center [296, 119] width 28 height 20
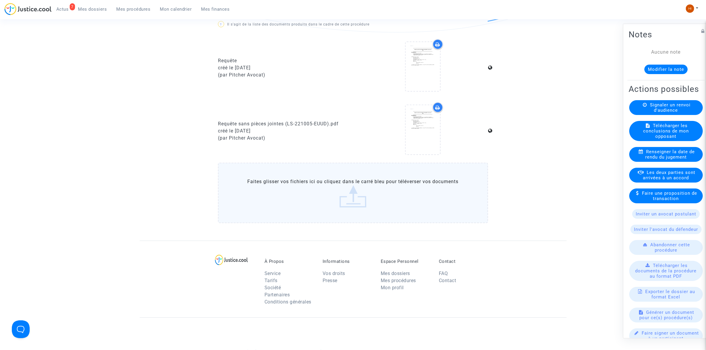
scroll to position [260, 0]
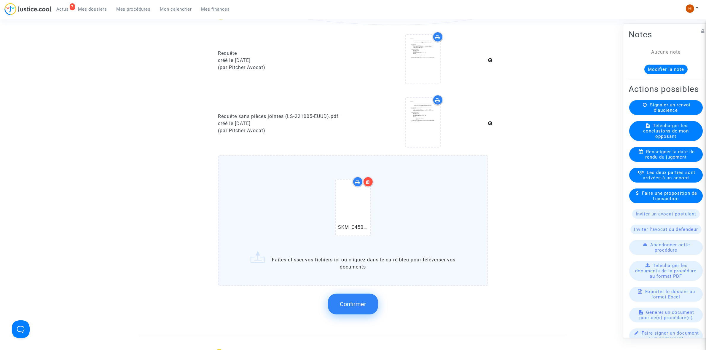
click at [586, 298] on div "Ref. LS-221005-EUUD Etape En attente de l'audience et des conclusions défendeur…" at bounding box center [353, 62] width 706 height 547
click at [375, 303] on button "Confirmer" at bounding box center [353, 304] width 50 height 21
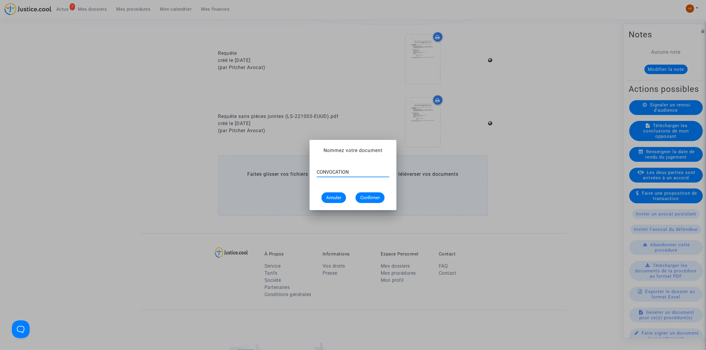
type input "CONVOCATION"
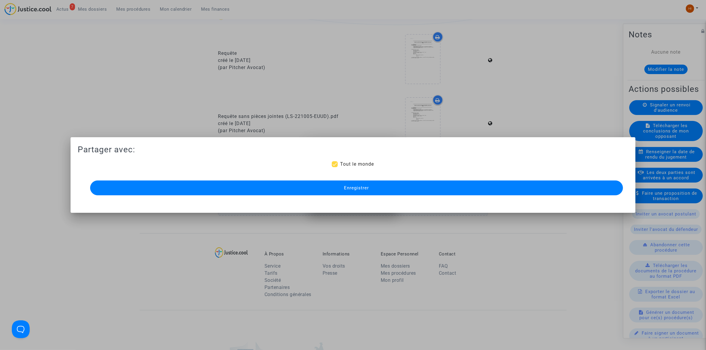
scroll to position [260, 0]
click at [429, 184] on button "Enregistrer" at bounding box center [356, 188] width 533 height 15
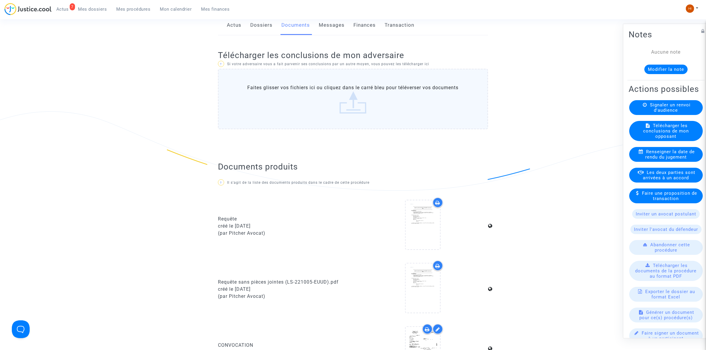
scroll to position [0, 0]
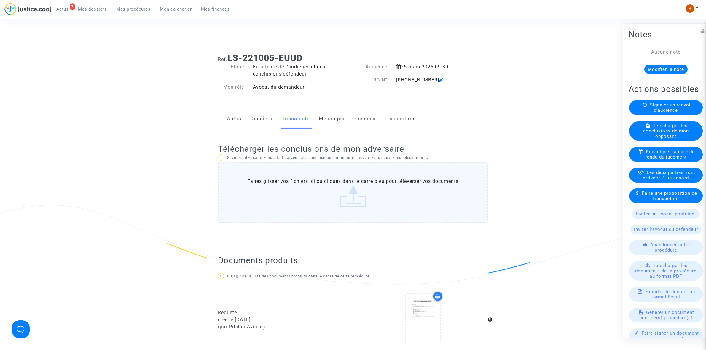
click at [144, 8] on span "Mes procédures" at bounding box center [134, 9] width 34 height 5
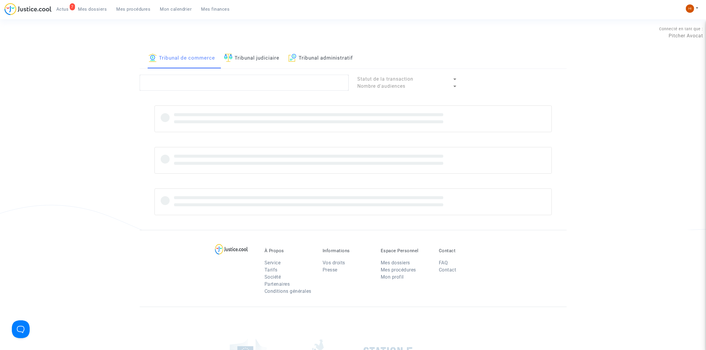
click at [258, 59] on link "Tribunal judiciaire" at bounding box center [251, 58] width 55 height 20
click at [239, 82] on textarea at bounding box center [244, 83] width 209 height 16
type textarea "COUILLAUD"
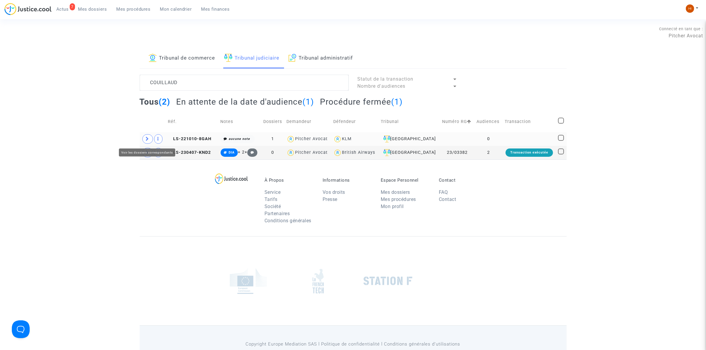
click at [147, 139] on icon at bounding box center [148, 139] width 4 height 4
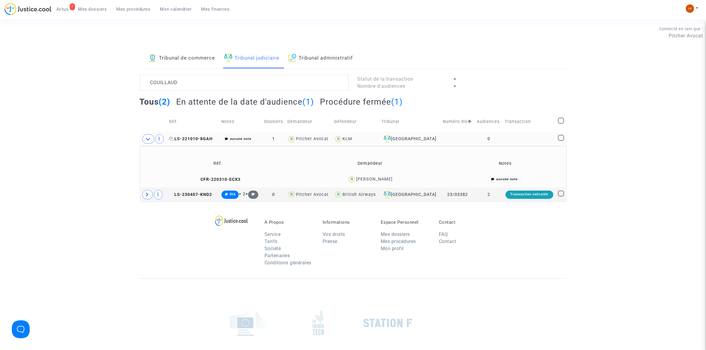
click at [196, 139] on span "LS-221010-8GAH" at bounding box center [191, 138] width 44 height 5
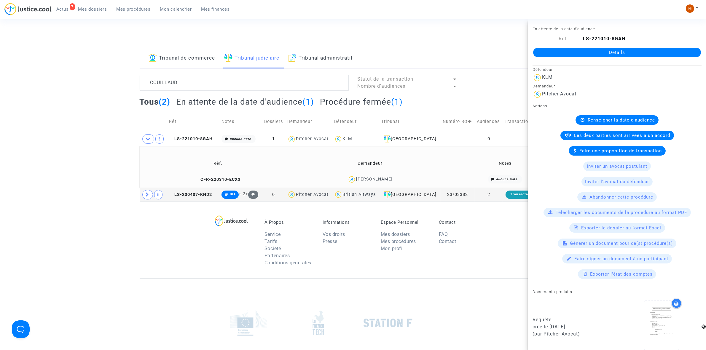
click at [614, 54] on link "Détails" at bounding box center [617, 52] width 168 height 9
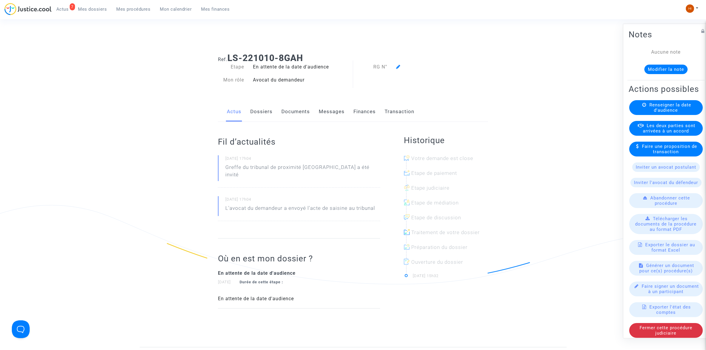
click at [264, 106] on link "Dossiers" at bounding box center [261, 112] width 22 height 20
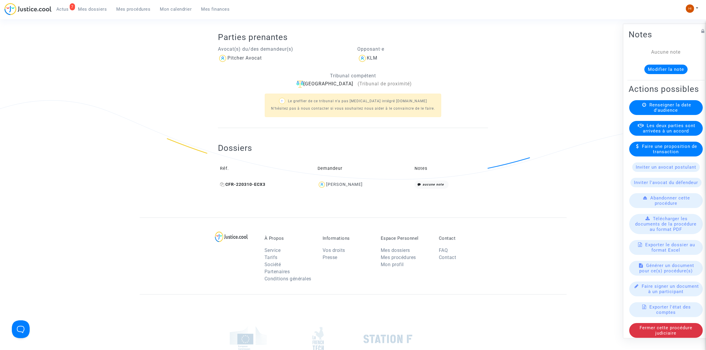
scroll to position [148, 0]
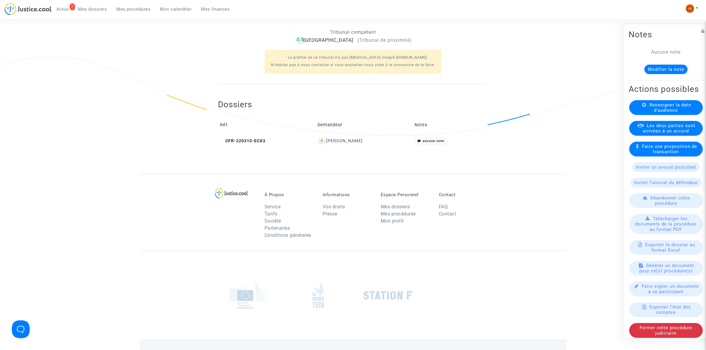
drag, startPoint x: 223, startPoint y: 140, endPoint x: 223, endPoint y: 126, distance: 13.9
click at [223, 138] on td "CFR-220310-ECX3" at bounding box center [267, 141] width 98 height 13
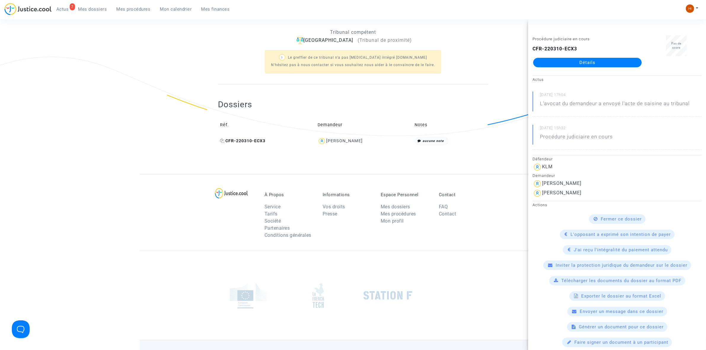
click at [223, 141] on icon at bounding box center [222, 141] width 4 height 4
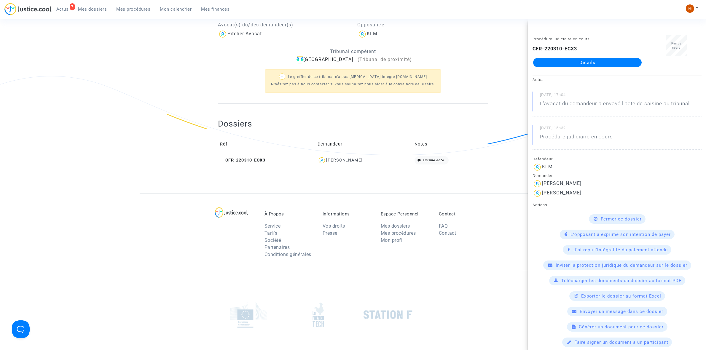
scroll to position [0, 0]
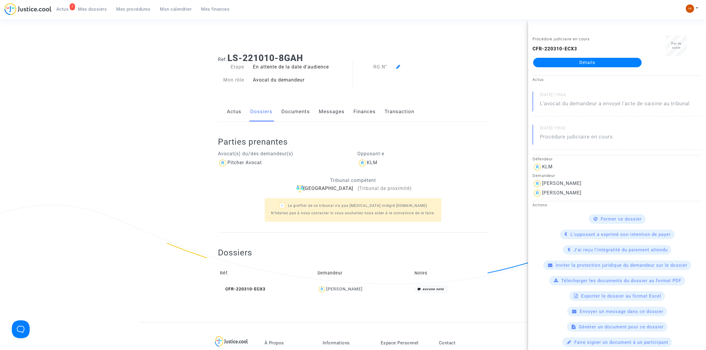
click at [184, 107] on ng-component "Ref. LS-221010-8GAH Etape En attente de la date d'audience Mon rôle Avocat du d…" at bounding box center [353, 185] width 427 height 274
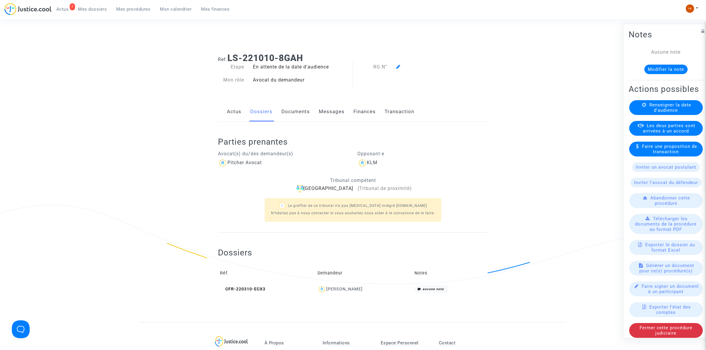
click at [660, 115] on div "Renseigner la date d'audience" at bounding box center [667, 107] width 74 height 15
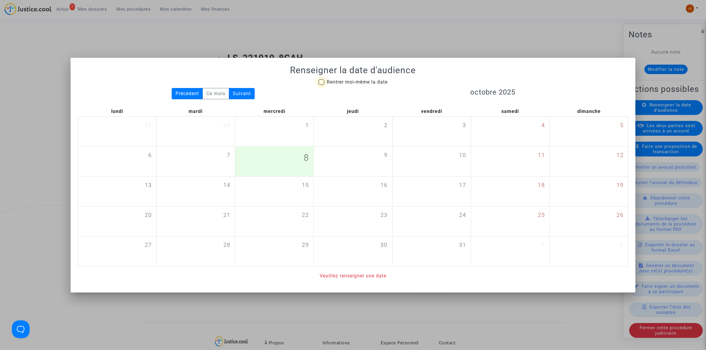
click at [354, 82] on span "Rentrer moi-même la date" at bounding box center [357, 82] width 61 height 6
click at [322, 85] on input "Rentrer moi-même la date" at bounding box center [321, 85] width 0 height 0
checkbox input "true"
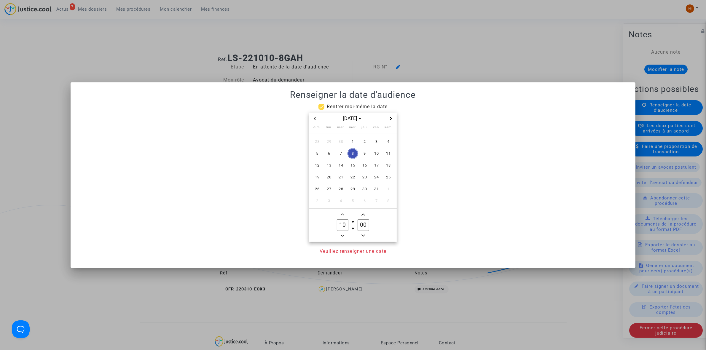
click at [390, 117] on icon "Next month" at bounding box center [391, 119] width 4 height 4
click at [389, 117] on icon "Next month" at bounding box center [391, 119] width 4 height 4
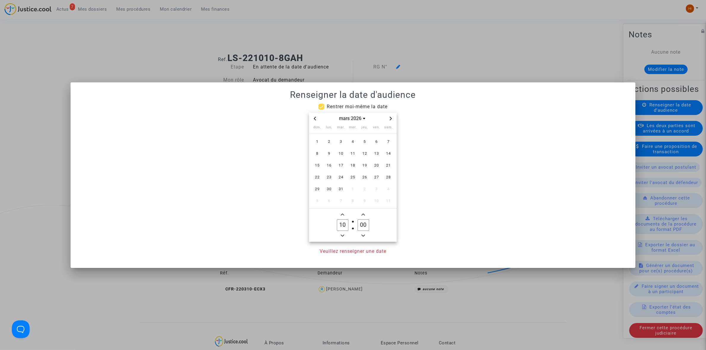
click at [389, 117] on icon "Next month" at bounding box center [391, 119] width 4 height 4
click at [317, 114] on div "avr. 2026" at bounding box center [353, 119] width 88 height 12
click at [316, 119] on icon "Previous month" at bounding box center [315, 119] width 4 height 4
click at [356, 174] on span "25" at bounding box center [353, 177] width 11 height 11
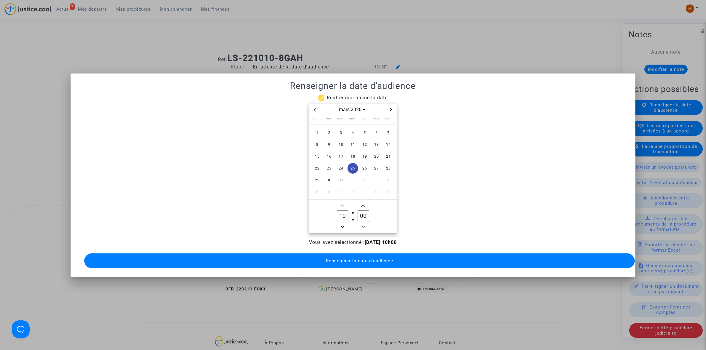
drag, startPoint x: 343, startPoint y: 215, endPoint x: 331, endPoint y: 213, distance: 12.3
click at [331, 213] on owl-date-time-timer "10 Hour 00 Minute" at bounding box center [353, 216] width 88 height 33
type input "09"
drag, startPoint x: 362, startPoint y: 213, endPoint x: 364, endPoint y: 216, distance: 3.4
click at [364, 216] on input "00" at bounding box center [363, 216] width 11 height 11
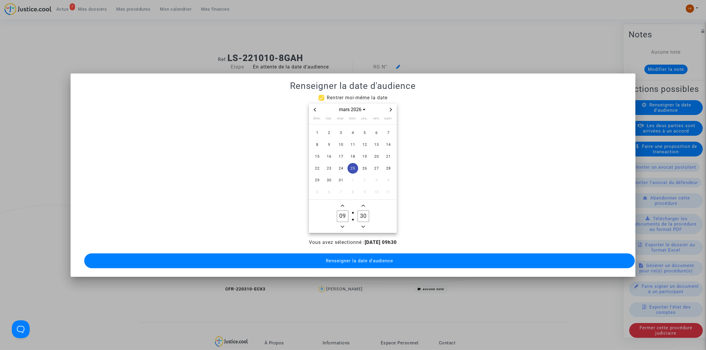
type input "30"
click at [374, 261] on button "Renseigner la date d'audience" at bounding box center [359, 261] width 551 height 15
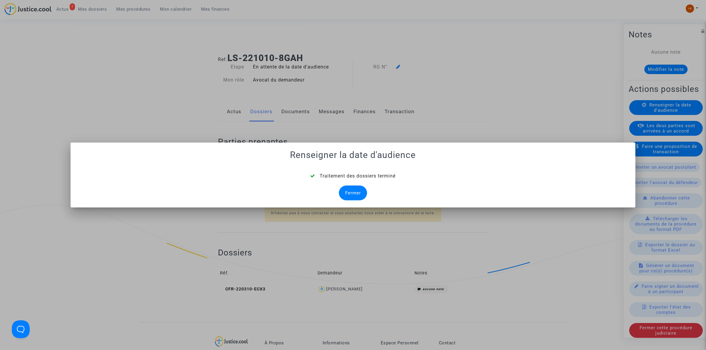
click at [351, 198] on div "Fermer" at bounding box center [353, 193] width 28 height 15
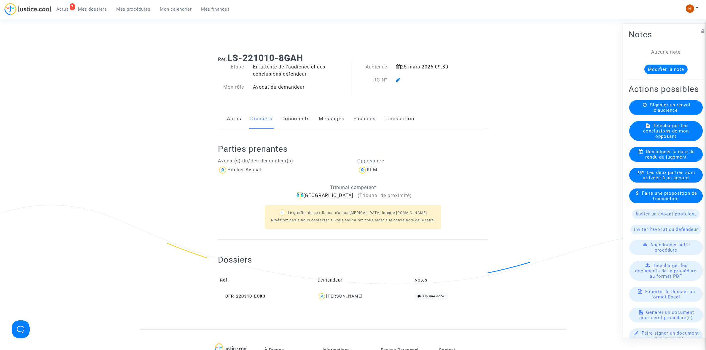
click at [400, 80] on icon at bounding box center [398, 79] width 4 height 5
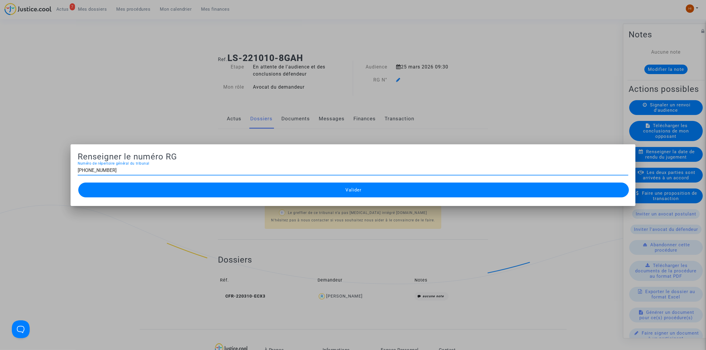
type input "11-22-003939"
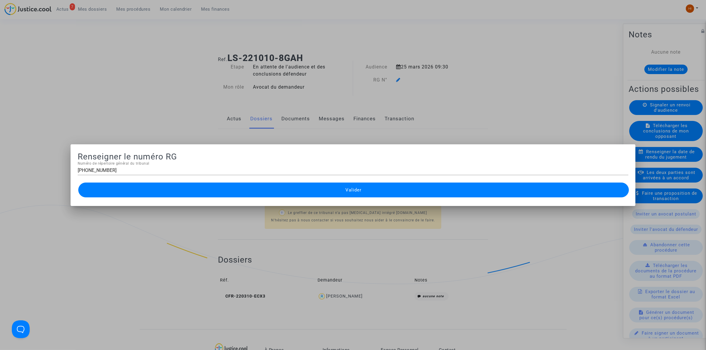
click at [352, 193] on button "Valider" at bounding box center [353, 190] width 551 height 15
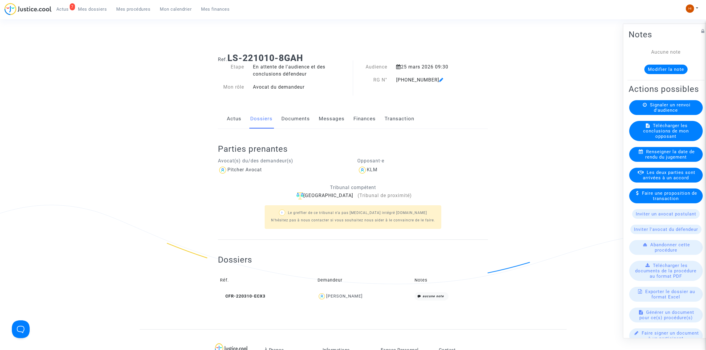
click at [300, 116] on link "Documents" at bounding box center [296, 119] width 28 height 20
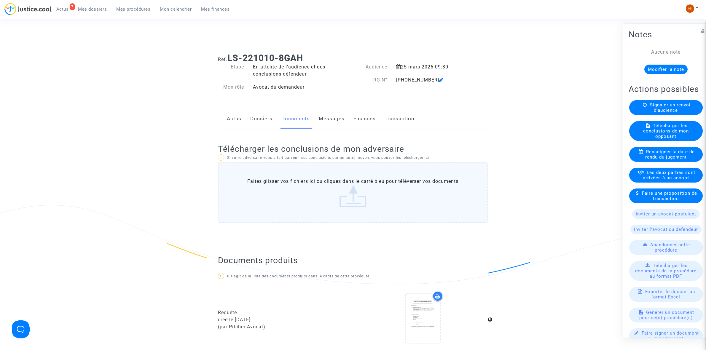
scroll to position [260, 0]
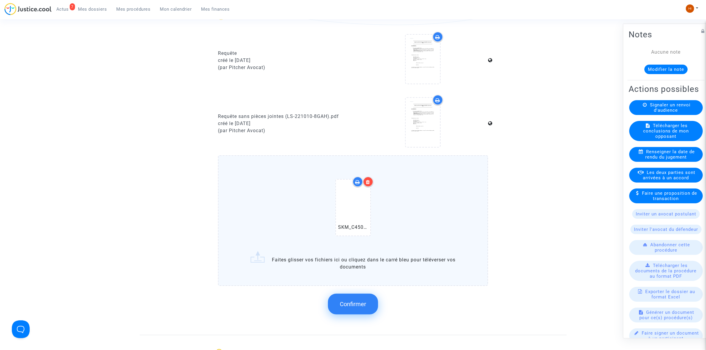
click at [355, 301] on span "Confirmer" at bounding box center [353, 304] width 26 height 7
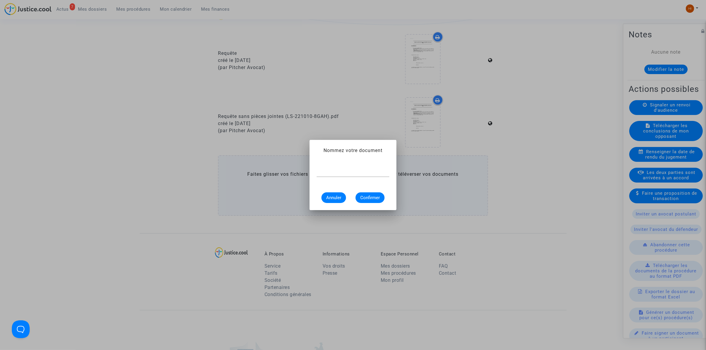
scroll to position [0, 0]
type input "CONVOCATION"
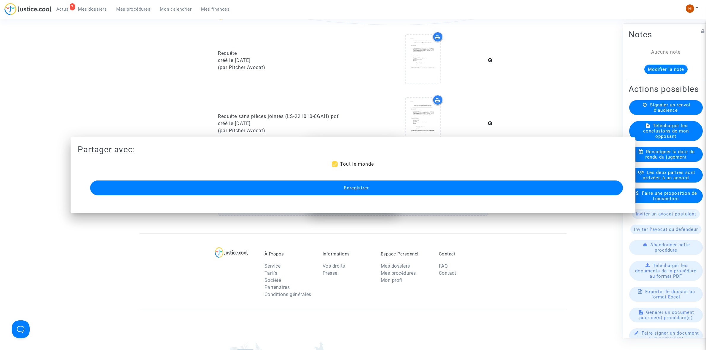
scroll to position [260, 0]
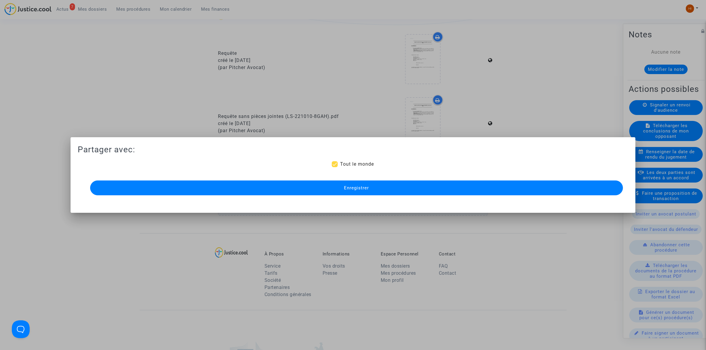
click at [363, 188] on span "Enregistrer" at bounding box center [356, 187] width 25 height 5
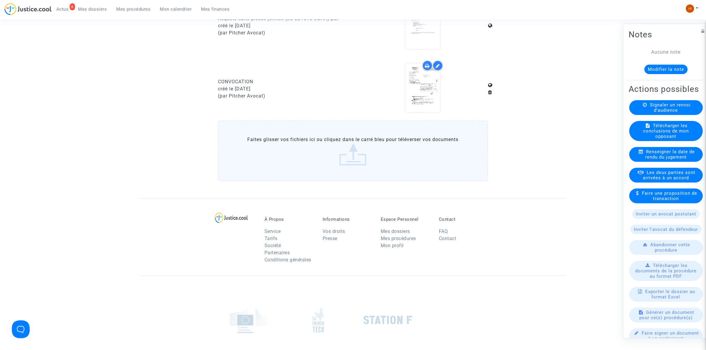
scroll to position [350, 0]
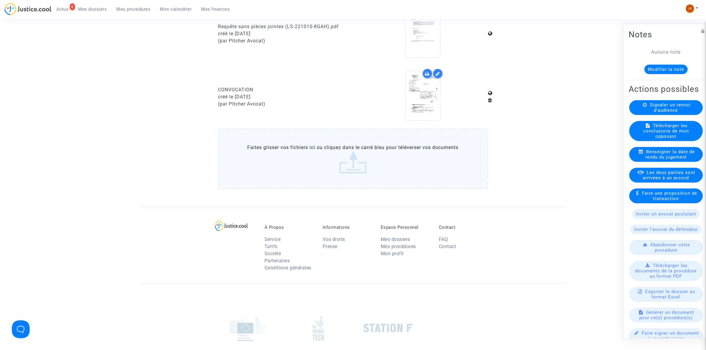
drag, startPoint x: 134, startPoint y: 11, endPoint x: 142, endPoint y: 7, distance: 9.8
click at [134, 11] on span "Mes procédures" at bounding box center [134, 9] width 34 height 5
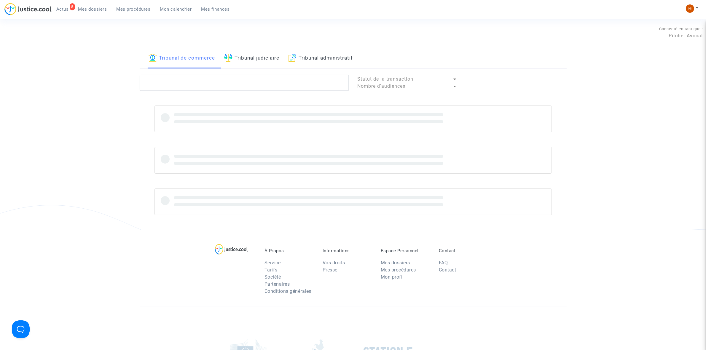
click at [242, 57] on link "Tribunal judiciaire" at bounding box center [251, 58] width 55 height 20
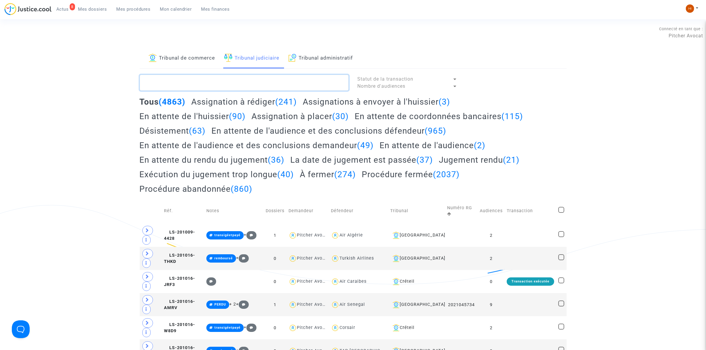
click at [232, 80] on textarea at bounding box center [244, 83] width 209 height 16
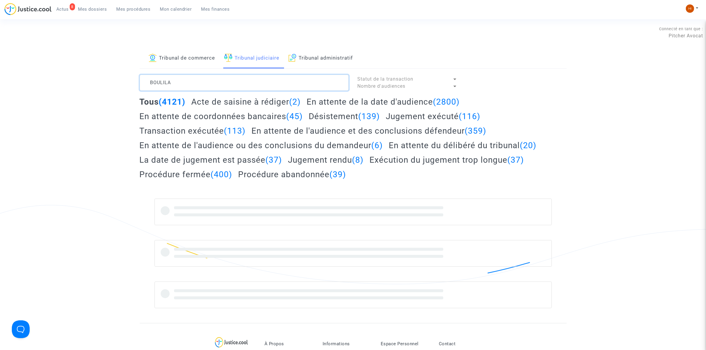
type textarea "BOULILA"
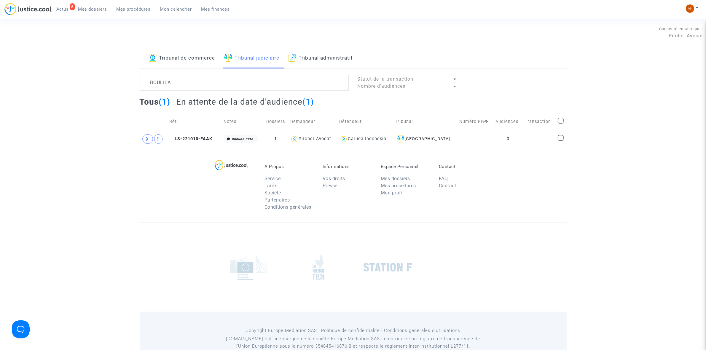
click at [137, 136] on div "BOULILA Statut de la transaction Nombre d'audiences Tous (1) En attente de la d…" at bounding box center [353, 110] width 436 height 71
click at [143, 137] on span at bounding box center [147, 138] width 11 height 9
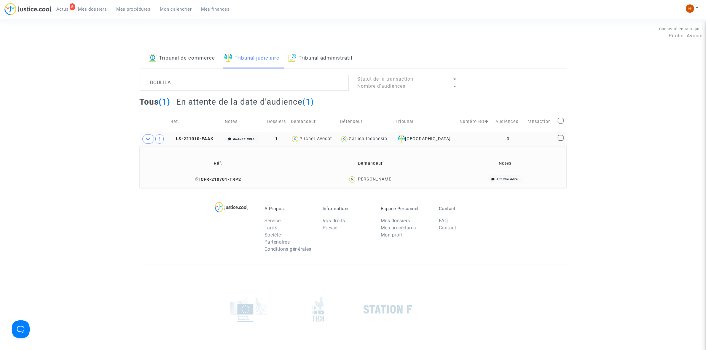
click at [200, 180] on icon at bounding box center [198, 179] width 4 height 4
click at [203, 139] on span "LS-221010-FAAK" at bounding box center [192, 138] width 43 height 5
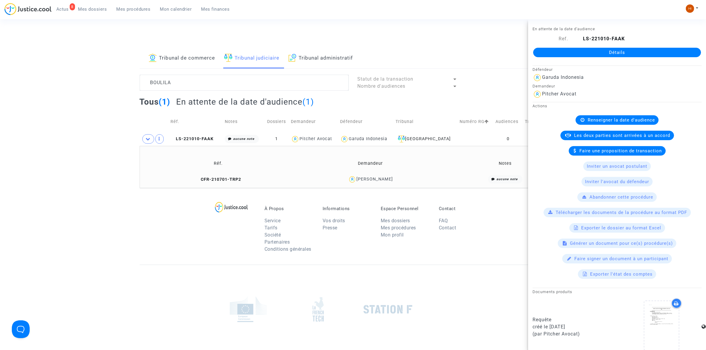
click at [617, 50] on link "Détails" at bounding box center [617, 52] width 168 height 9
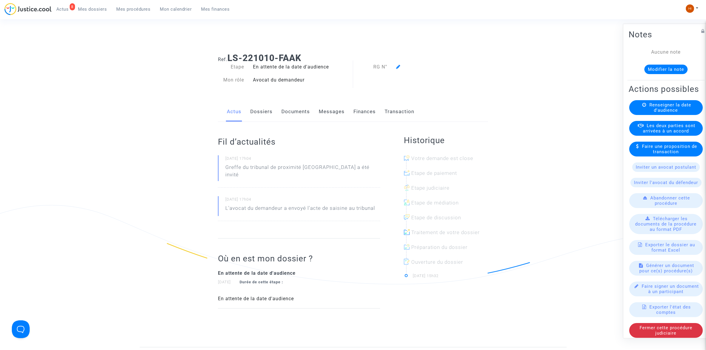
click at [254, 112] on link "Dossiers" at bounding box center [261, 112] width 22 height 20
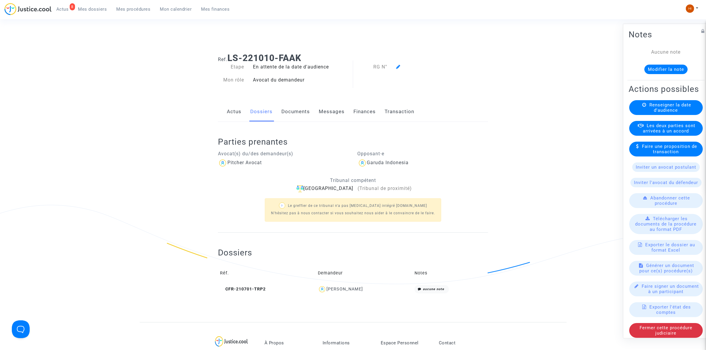
click at [635, 115] on div "Renseigner la date d'audience" at bounding box center [667, 107] width 74 height 15
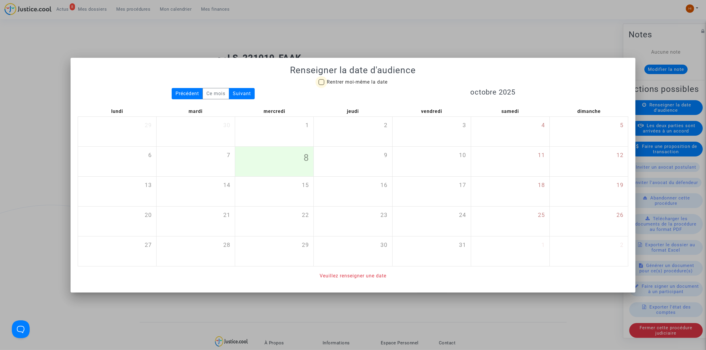
click at [347, 85] on span "Rentrer moi-même la date" at bounding box center [357, 82] width 61 height 7
click at [322, 85] on input "Rentrer moi-même la date" at bounding box center [321, 85] width 0 height 0
checkbox input "true"
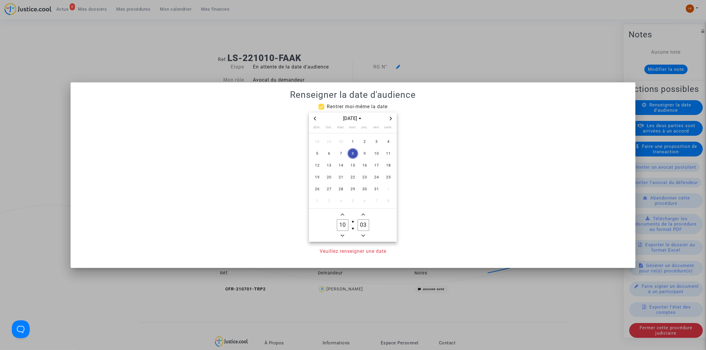
click at [392, 119] on icon "Next month" at bounding box center [391, 119] width 4 height 4
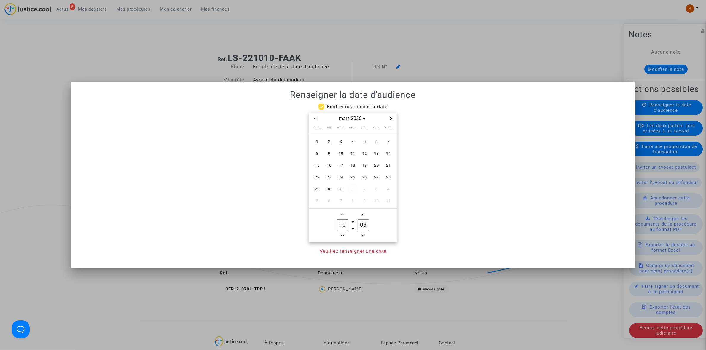
click at [352, 177] on span "25" at bounding box center [353, 177] width 11 height 11
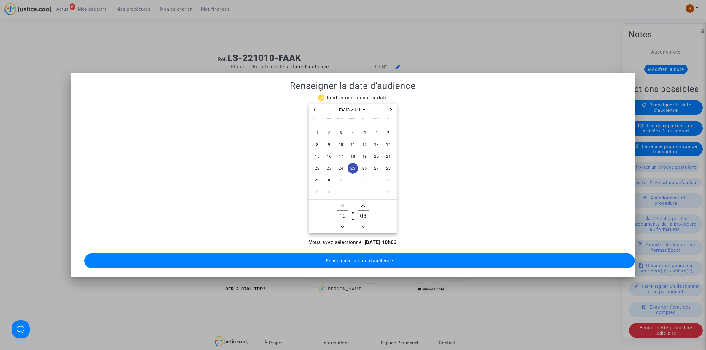
drag, startPoint x: 342, startPoint y: 215, endPoint x: 339, endPoint y: 215, distance: 3.6
click at [339, 215] on input "10" at bounding box center [342, 216] width 11 height 11
click at [344, 215] on input "00" at bounding box center [342, 216] width 11 height 11
type input "09"
drag, startPoint x: 362, startPoint y: 214, endPoint x: 354, endPoint y: 215, distance: 8.6
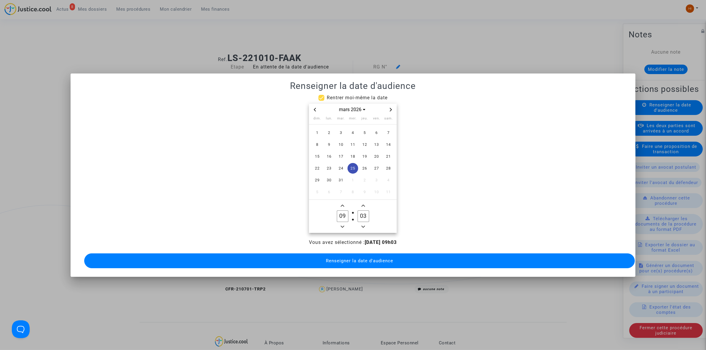
click at [354, 215] on owl-date-time-timer-box "03 Minute" at bounding box center [363, 216] width 21 height 28
click at [363, 226] on icon "Minus a minute" at bounding box center [364, 227] width 4 height 4
type input "30"
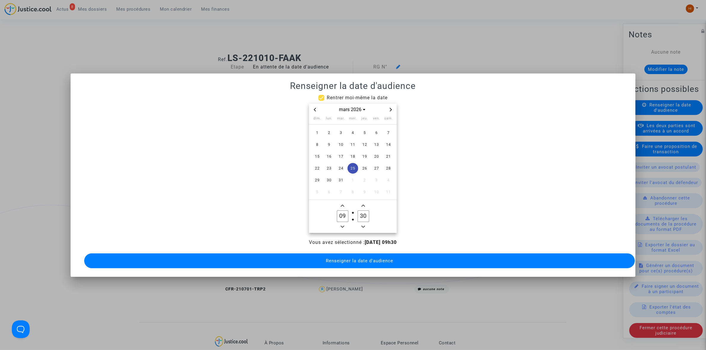
click at [360, 263] on button "Renseigner la date d'audience" at bounding box center [359, 261] width 551 height 15
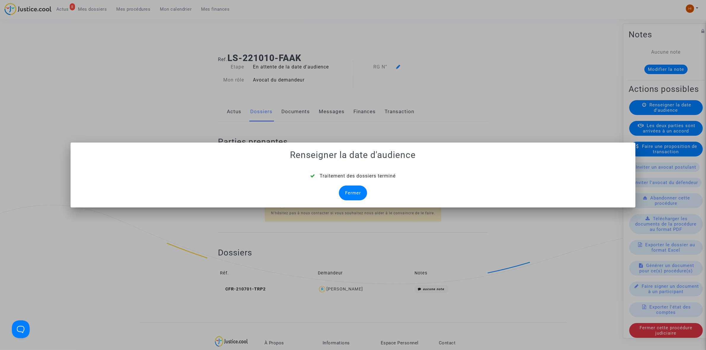
drag, startPoint x: 350, startPoint y: 191, endPoint x: 346, endPoint y: 163, distance: 28.2
click at [350, 191] on div "Fermer" at bounding box center [353, 193] width 28 height 15
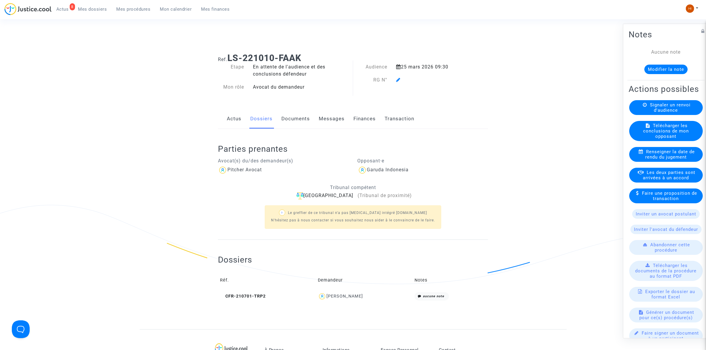
click at [399, 80] on icon at bounding box center [398, 79] width 4 height 5
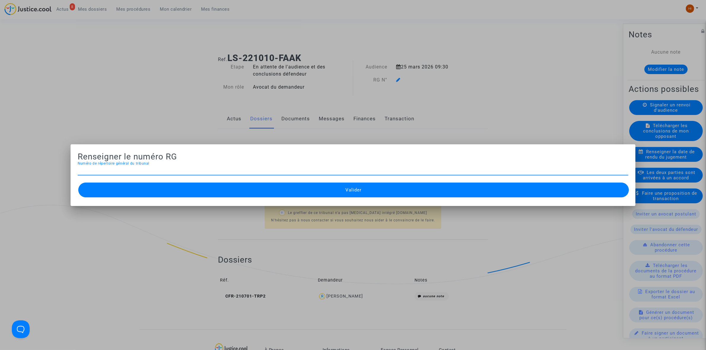
type input "CFR-210701-TRP2"
paste input "11-22-003962"
type input "11-22-003951"
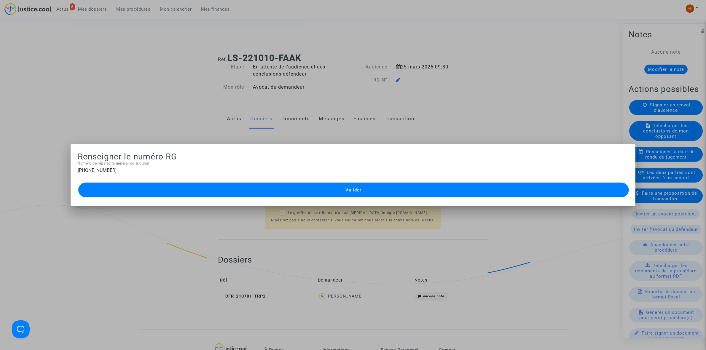
click at [115, 187] on button "Valider" at bounding box center [353, 190] width 551 height 15
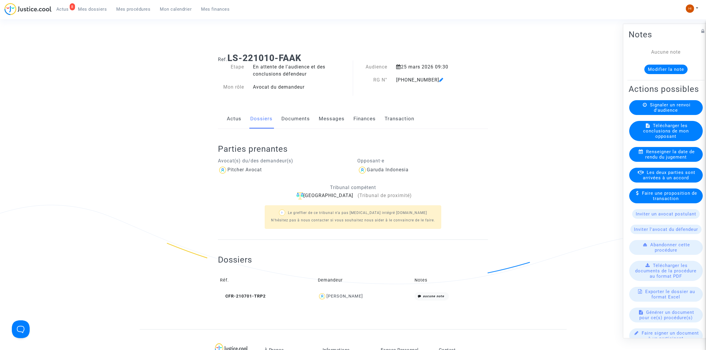
click at [297, 115] on link "Documents" at bounding box center [296, 119] width 28 height 20
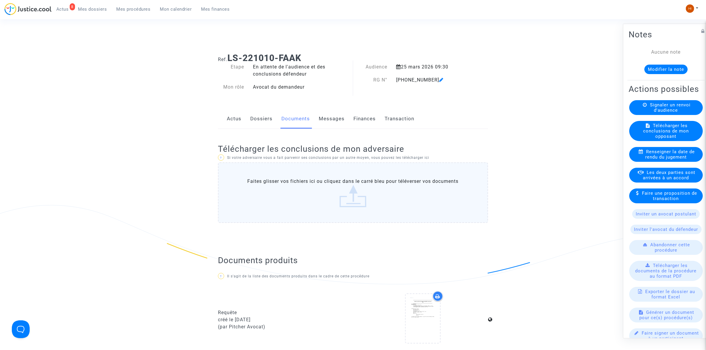
scroll to position [260, 0]
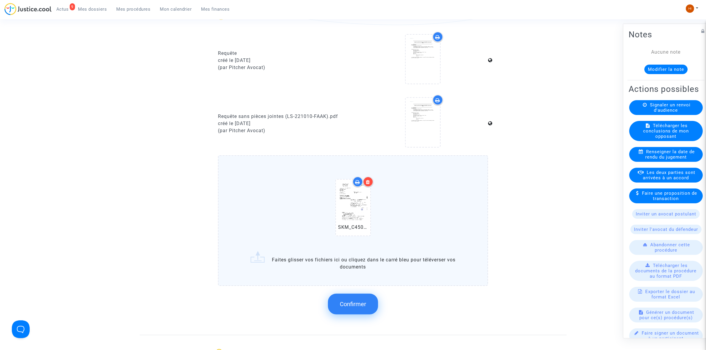
click at [363, 303] on span "Confirmer" at bounding box center [353, 304] width 26 height 7
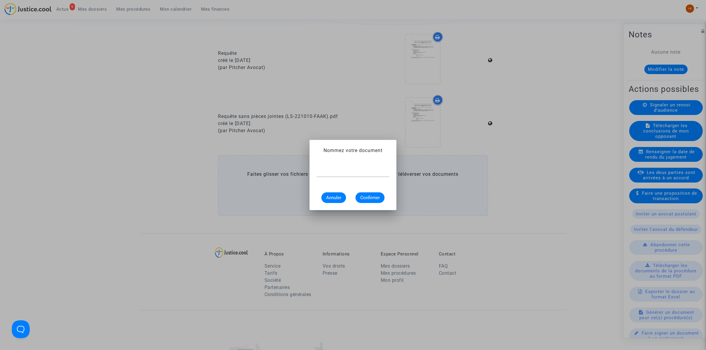
scroll to position [0, 0]
type input "CONVOCATION"
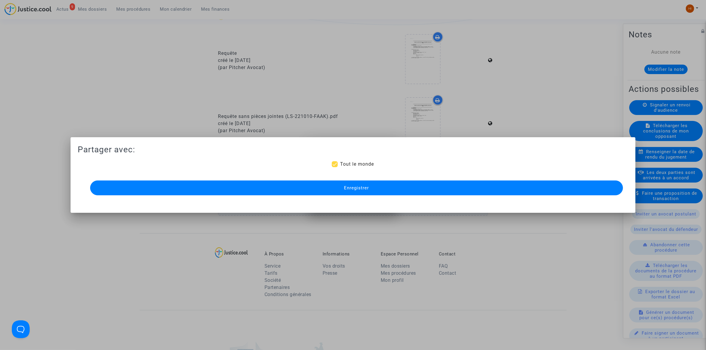
scroll to position [260, 0]
click at [265, 193] on button "Enregistrer" at bounding box center [356, 188] width 533 height 15
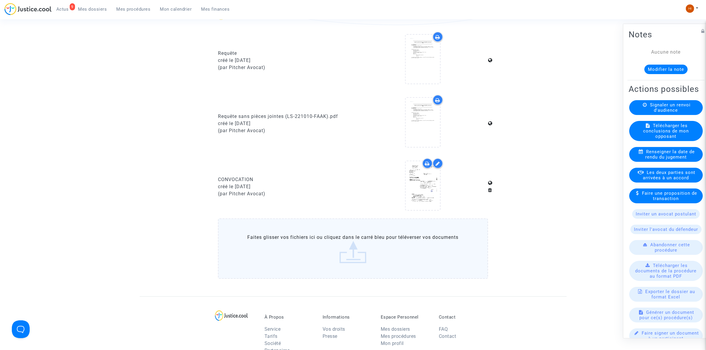
click at [139, 9] on span "Mes procédures" at bounding box center [134, 9] width 34 height 5
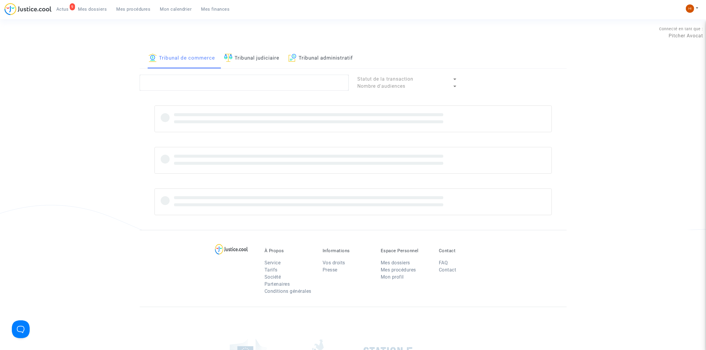
click at [275, 61] on link "Tribunal judiciaire" at bounding box center [251, 58] width 55 height 20
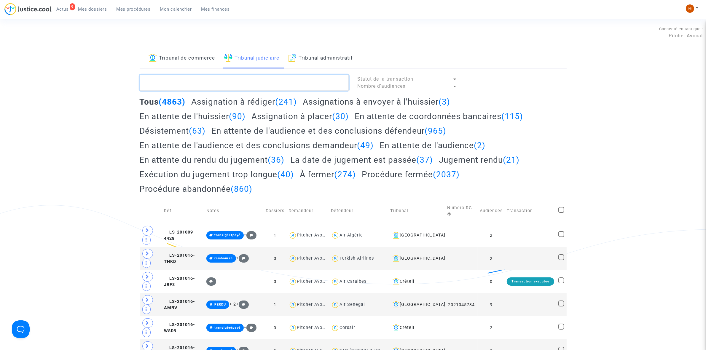
click at [276, 79] on textarea at bounding box center [244, 83] width 209 height 16
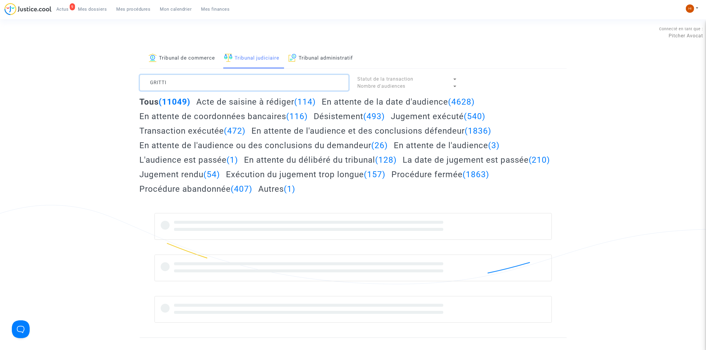
type textarea "GRITTI"
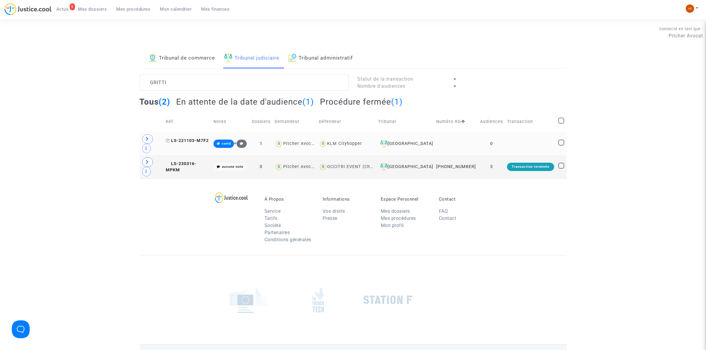
click at [180, 138] on span "LS-221103-M7F2" at bounding box center [187, 140] width 43 height 5
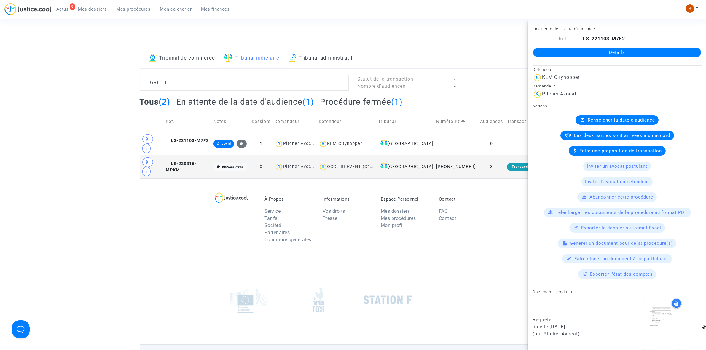
click at [626, 50] on link "Détails" at bounding box center [617, 52] width 168 height 9
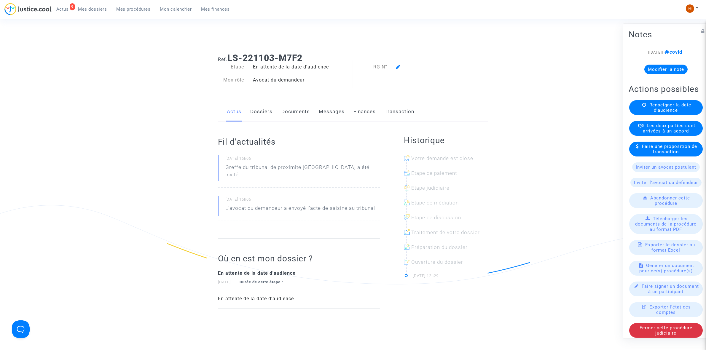
click at [658, 113] on span "Renseigner la date d'audience" at bounding box center [671, 107] width 42 height 11
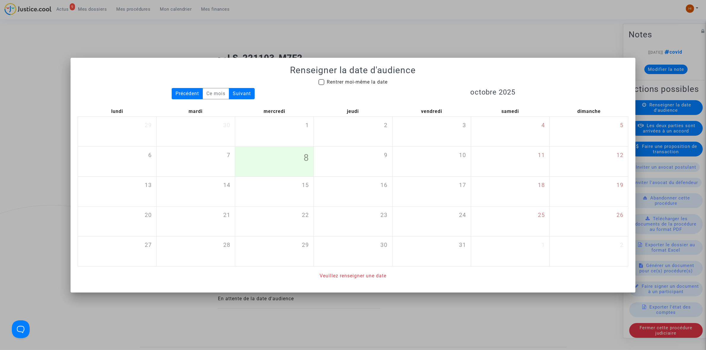
click at [370, 82] on span "Rentrer moi-même la date" at bounding box center [357, 82] width 61 height 6
click at [322, 85] on input "Rentrer moi-même la date" at bounding box center [321, 85] width 0 height 0
checkbox input "true"
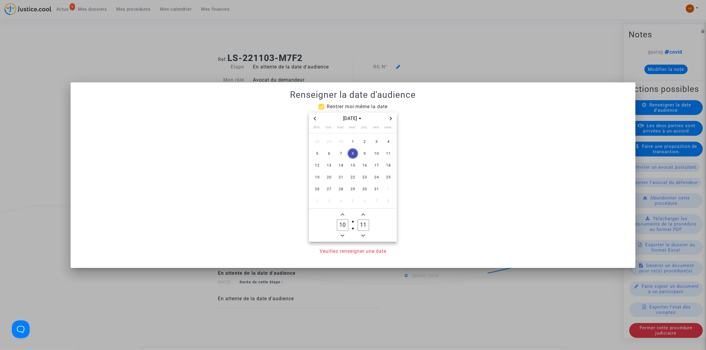
click at [389, 118] on span "Next month" at bounding box center [390, 118] width 7 height 7
click at [389, 117] on span "Next month" at bounding box center [390, 118] width 7 height 7
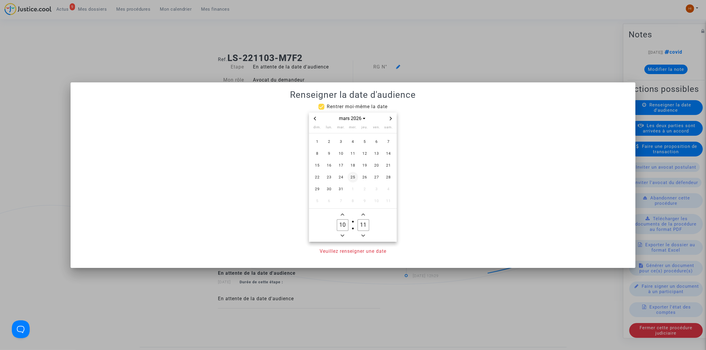
click at [352, 178] on span "25" at bounding box center [353, 177] width 11 height 11
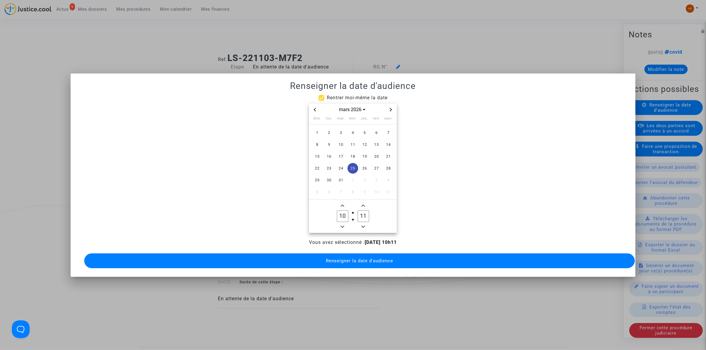
click at [340, 223] on span "Minus a hour" at bounding box center [342, 226] width 7 height 7
type input "09"
drag, startPoint x: 364, startPoint y: 212, endPoint x: 351, endPoint y: 214, distance: 13.4
click at [353, 214] on owl-date-time-timer-box "11 Minute" at bounding box center [363, 216] width 21 height 28
click at [366, 223] on span "Minus a minute" at bounding box center [363, 226] width 7 height 7
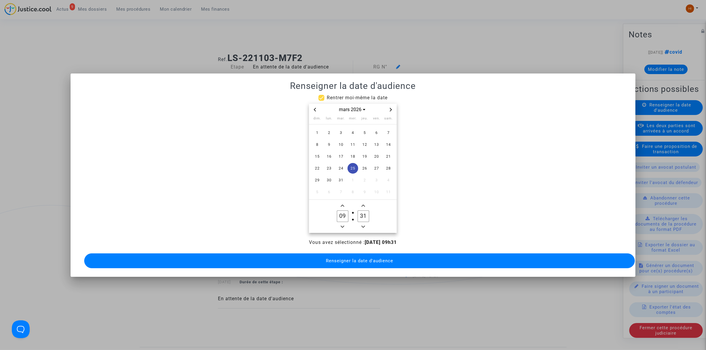
type input "30"
click at [355, 263] on button "Renseigner la date d'audience" at bounding box center [359, 261] width 551 height 15
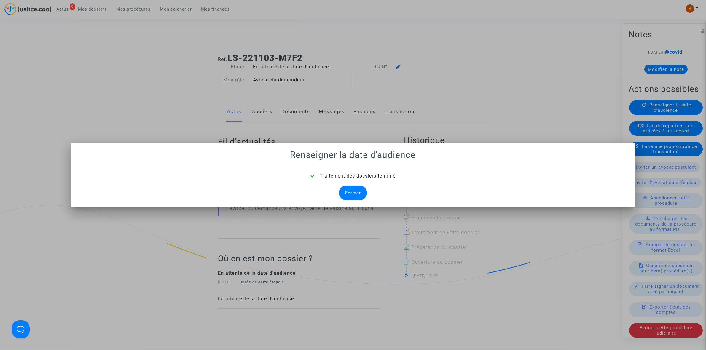
click at [363, 192] on div "Fermer" at bounding box center [353, 193] width 28 height 15
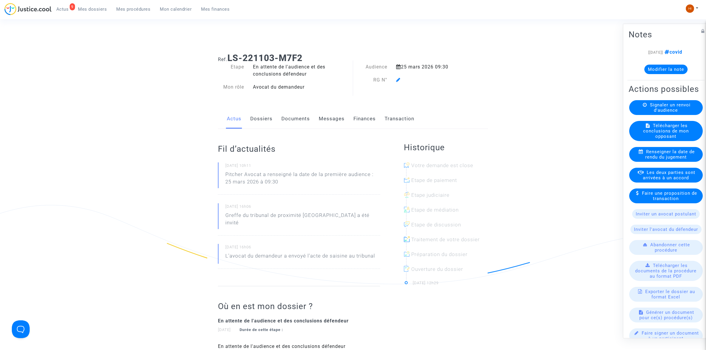
click at [398, 80] on icon at bounding box center [398, 79] width 4 height 5
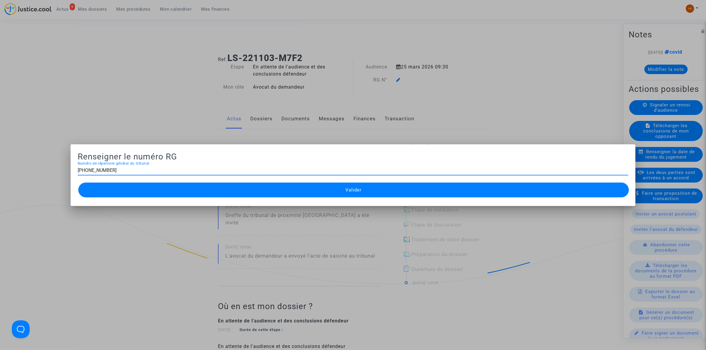
type input "11-22-004227"
click at [321, 190] on button "Valider" at bounding box center [353, 190] width 551 height 15
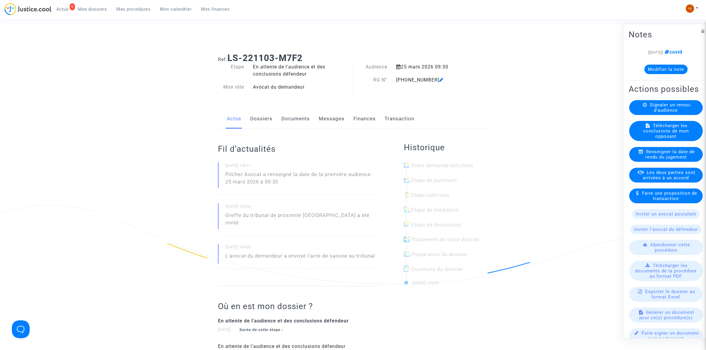
click at [303, 112] on link "Documents" at bounding box center [296, 119] width 28 height 20
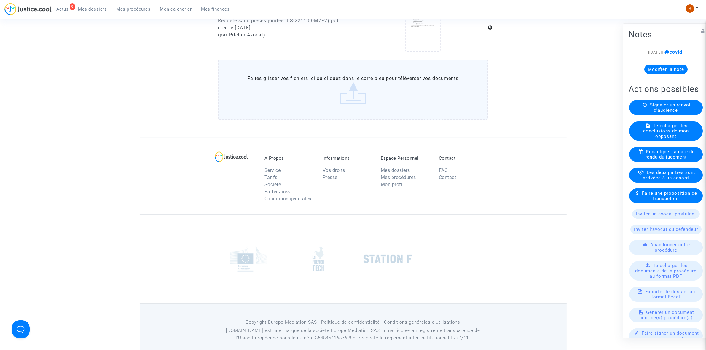
scroll to position [361, 0]
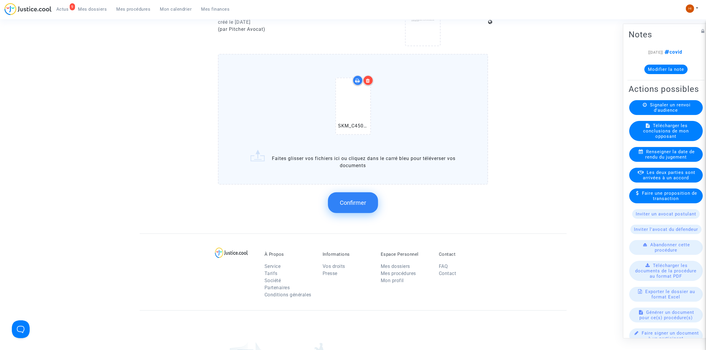
click at [350, 203] on span "Confirmer" at bounding box center [353, 202] width 26 height 7
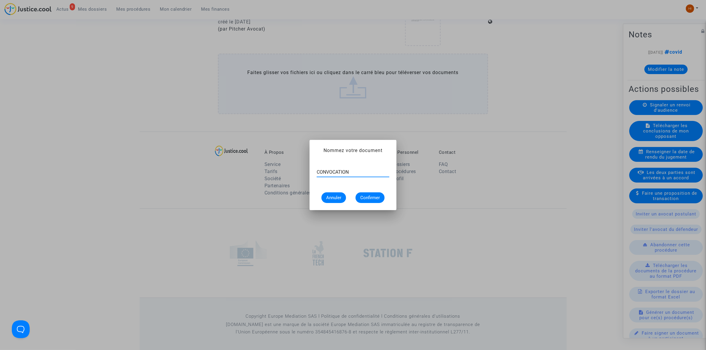
type input "CONVOCATION"
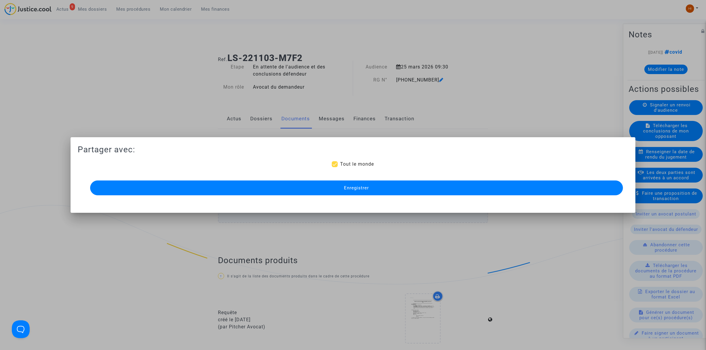
scroll to position [361, 0]
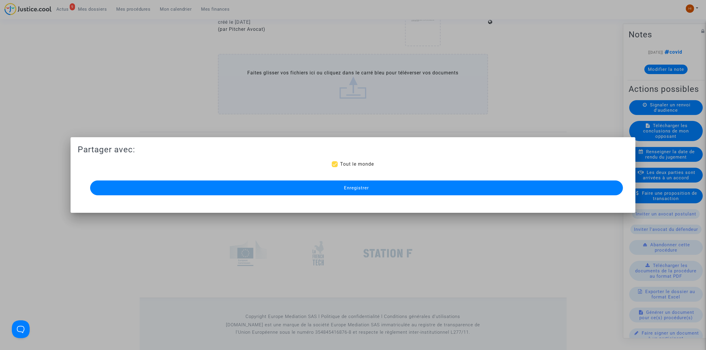
click at [370, 181] on button "Enregistrer" at bounding box center [356, 188] width 533 height 15
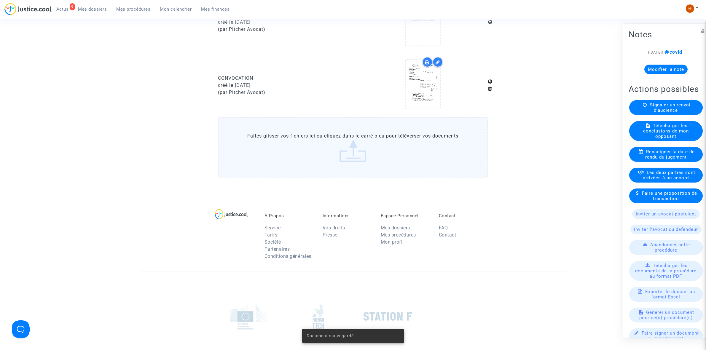
click at [136, 12] on link "Mes procédures" at bounding box center [134, 9] width 44 height 9
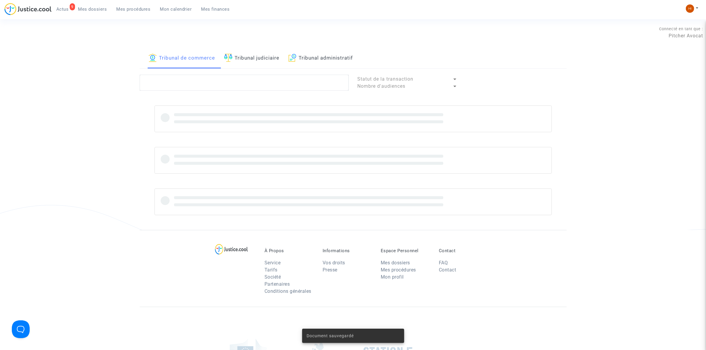
click at [266, 56] on link "Tribunal judiciaire" at bounding box center [251, 58] width 55 height 20
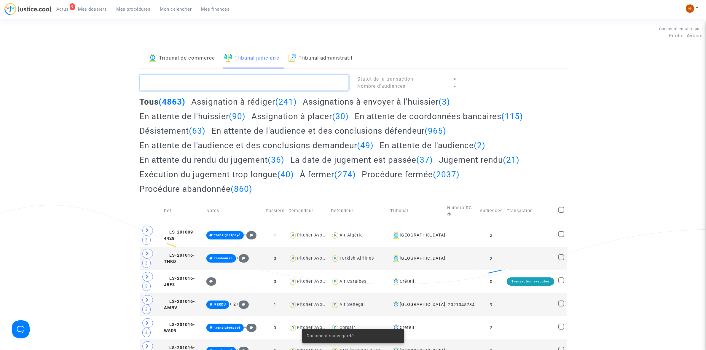
click at [260, 80] on textarea at bounding box center [244, 83] width 209 height 16
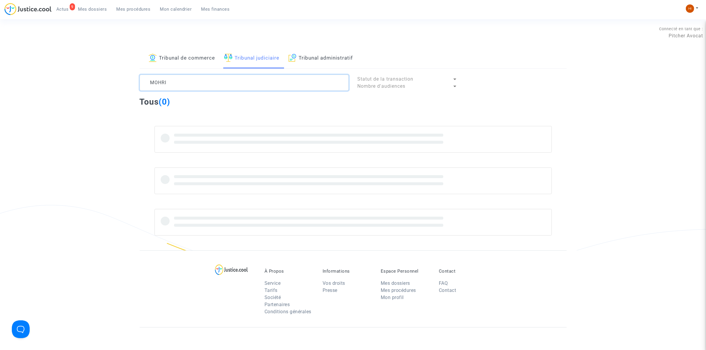
type textarea "MOHRI"
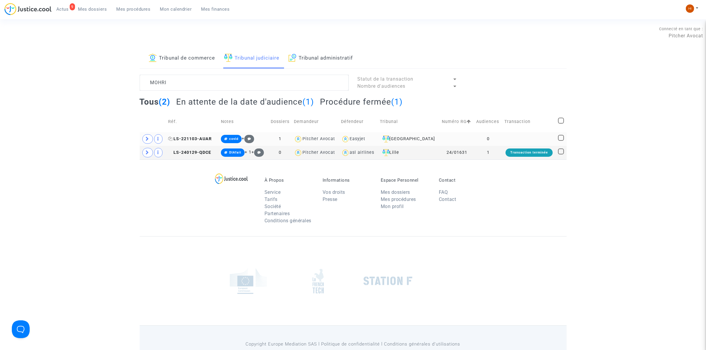
click at [183, 139] on span "LS-221103-AUAR" at bounding box center [190, 138] width 44 height 5
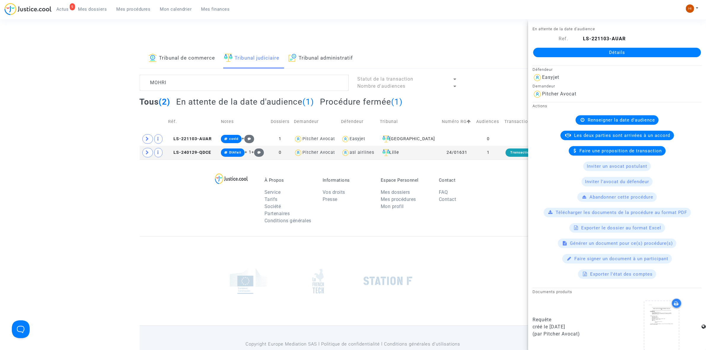
click at [612, 49] on link "Détails" at bounding box center [617, 52] width 168 height 9
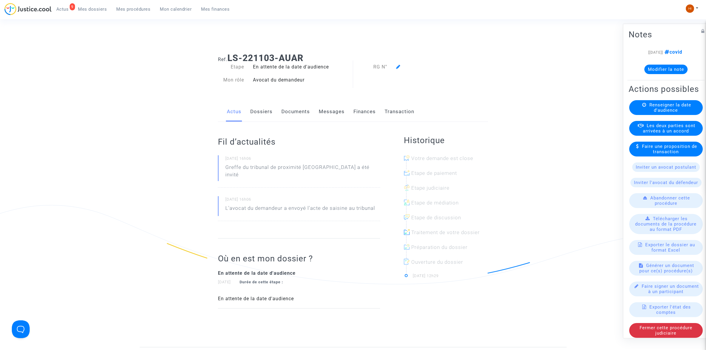
click at [672, 113] on span "Renseigner la date d'audience" at bounding box center [671, 107] width 42 height 11
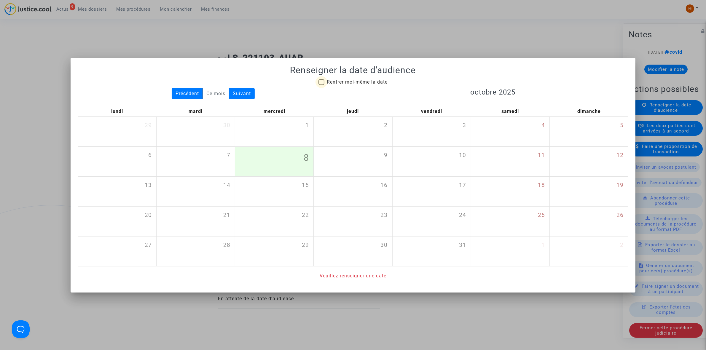
click at [350, 79] on span "Rentrer moi-même la date" at bounding box center [357, 82] width 61 height 6
click at [322, 85] on input "Rentrer moi-même la date" at bounding box center [321, 85] width 0 height 0
checkbox input "true"
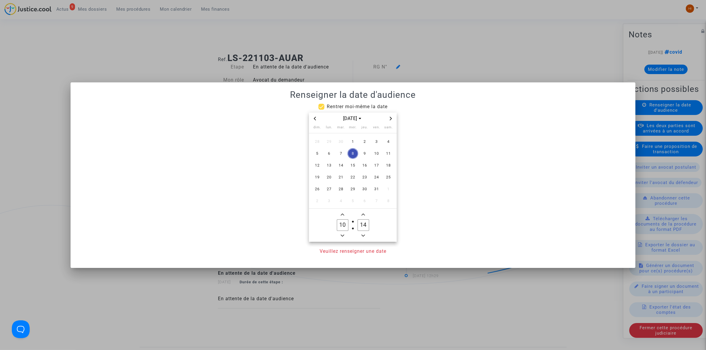
click at [395, 119] on span "Next month" at bounding box center [390, 118] width 7 height 7
click at [395, 120] on span "Next month" at bounding box center [390, 118] width 7 height 7
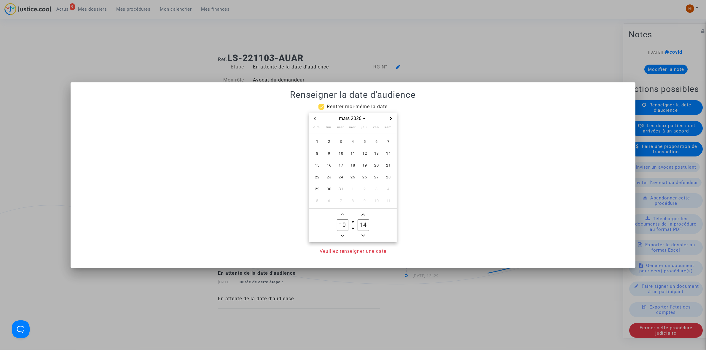
drag, startPoint x: 355, startPoint y: 180, endPoint x: 351, endPoint y: 212, distance: 32.1
click at [355, 180] on span "25" at bounding box center [353, 177] width 11 height 11
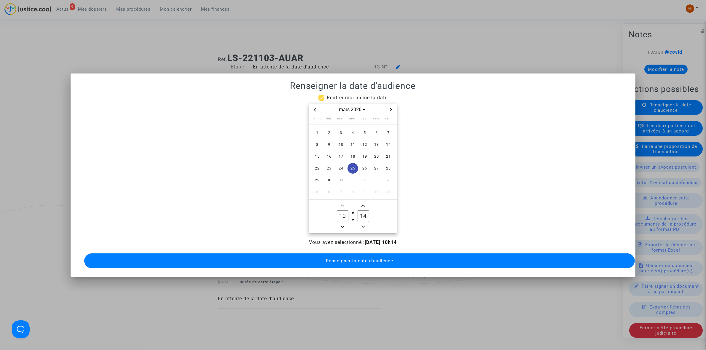
click at [343, 225] on icon "Minus a hour" at bounding box center [343, 227] width 4 height 4
type input "09"
click at [363, 212] on input "14" at bounding box center [363, 216] width 11 height 11
drag, startPoint x: 367, startPoint y: 215, endPoint x: 364, endPoint y: 214, distance: 3.2
click at [364, 214] on input "34" at bounding box center [363, 216] width 11 height 11
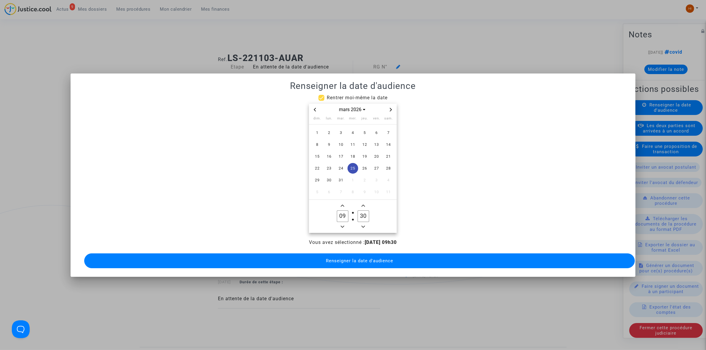
type input "30"
click at [370, 254] on button "Renseigner la date d'audience" at bounding box center [359, 261] width 551 height 15
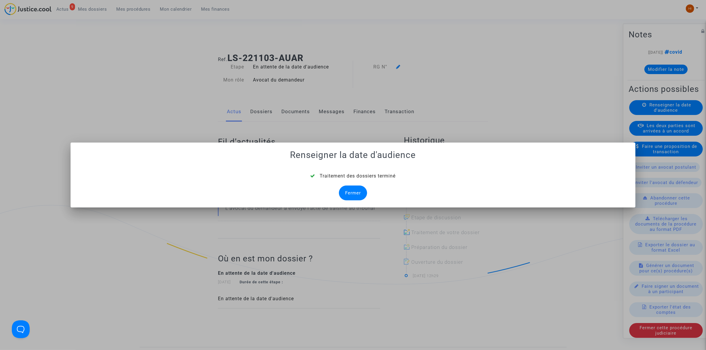
click at [347, 202] on mat-dialog-container "Renseigner la date d'audience Traitement des dossiers terminé Fermer" at bounding box center [353, 175] width 565 height 65
click at [357, 194] on div "Fermer" at bounding box center [353, 193] width 28 height 15
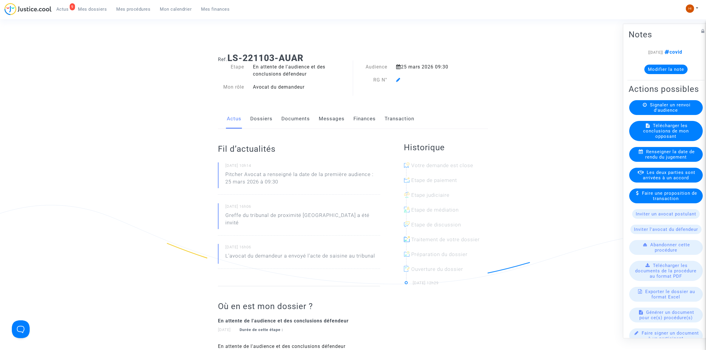
click at [397, 80] on icon at bounding box center [398, 79] width 4 height 5
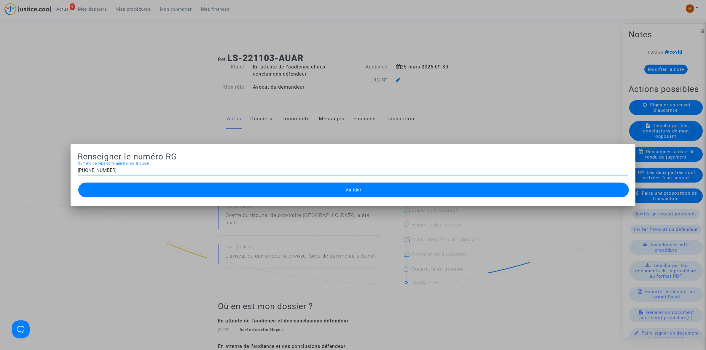
type input "11-22-004229"
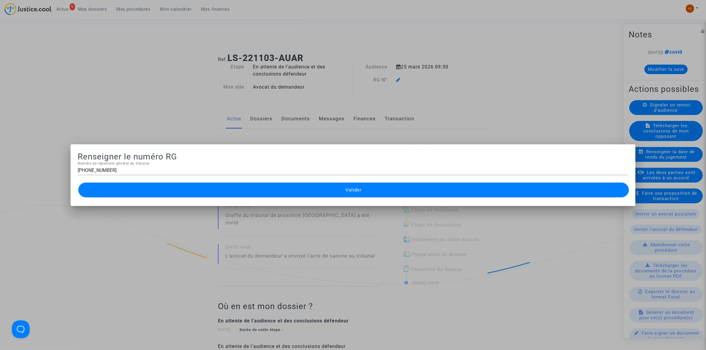
click at [339, 189] on button "Valider" at bounding box center [353, 190] width 551 height 15
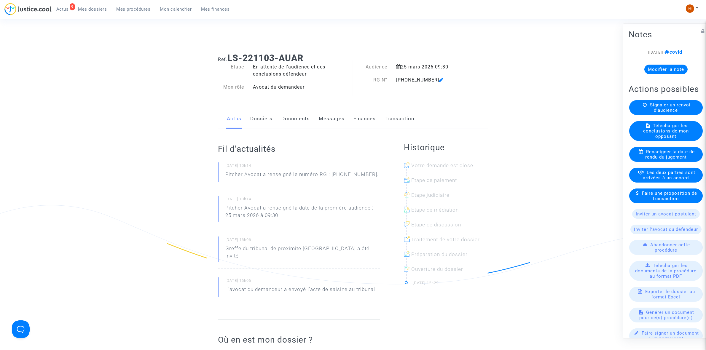
click at [301, 117] on link "Documents" at bounding box center [296, 119] width 28 height 20
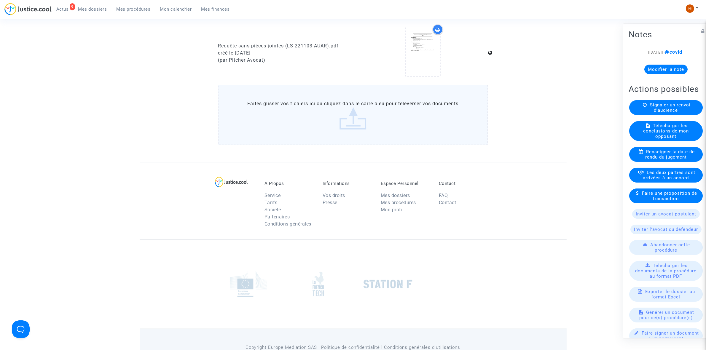
scroll to position [334, 0]
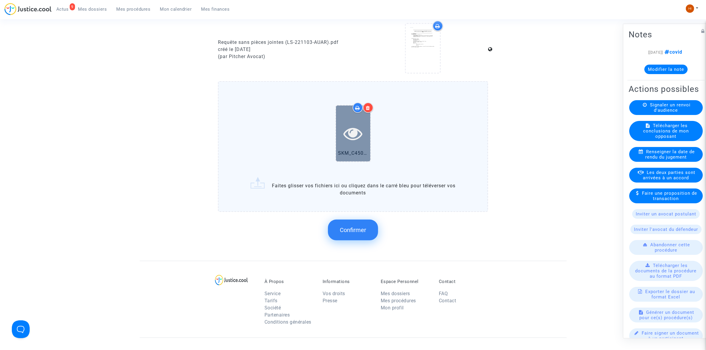
click at [346, 133] on icon at bounding box center [353, 133] width 19 height 19
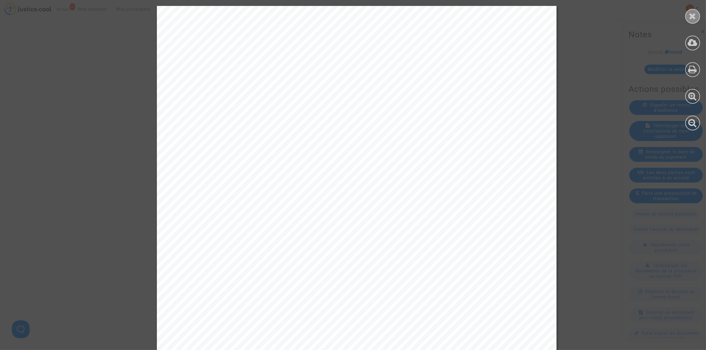
click at [696, 17] on icon at bounding box center [693, 16] width 7 height 9
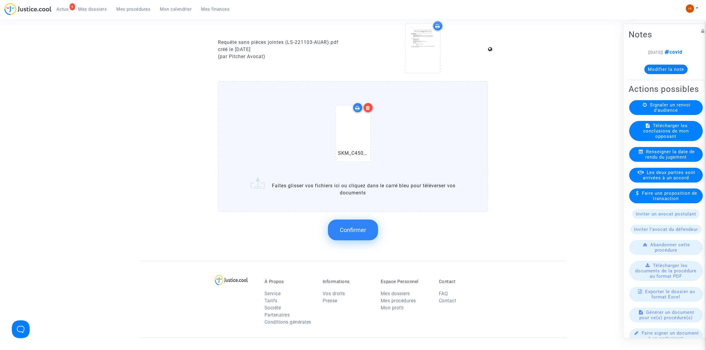
click at [370, 107] on icon at bounding box center [368, 108] width 4 height 5
click at [371, 229] on button "Confirmer" at bounding box center [353, 230] width 50 height 21
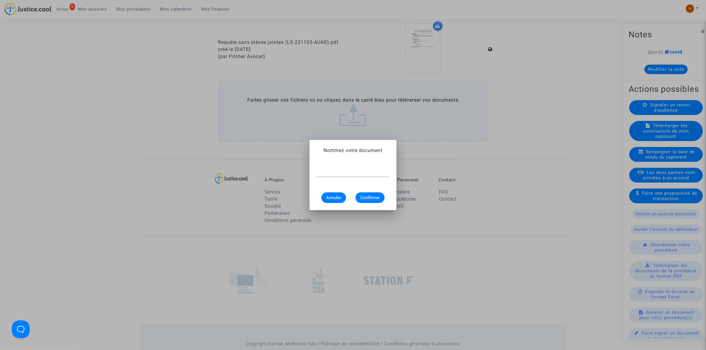
scroll to position [0, 0]
type input "CONVOCATION"
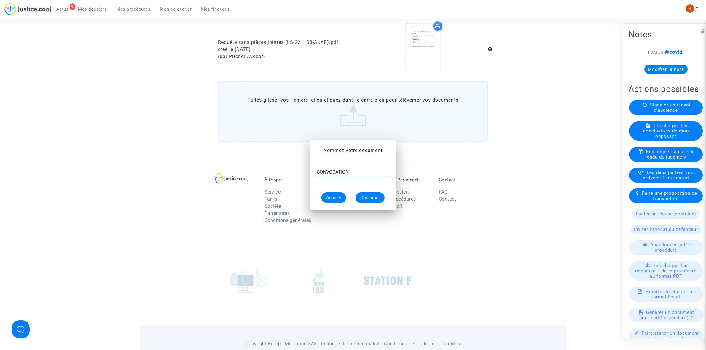
scroll to position [334, 0]
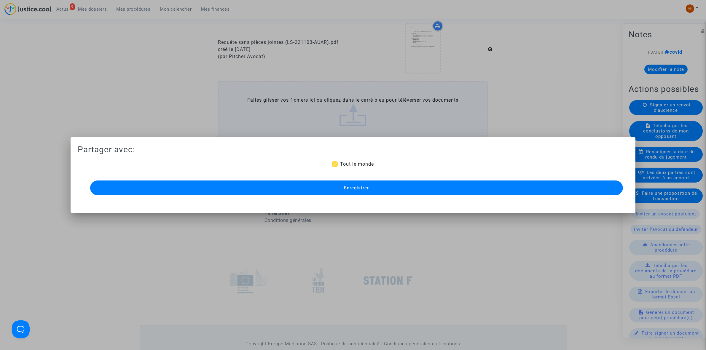
click at [325, 188] on button "Enregistrer" at bounding box center [356, 188] width 533 height 15
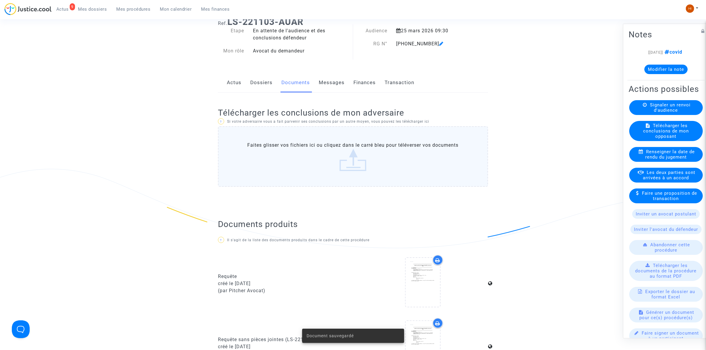
scroll to position [0, 0]
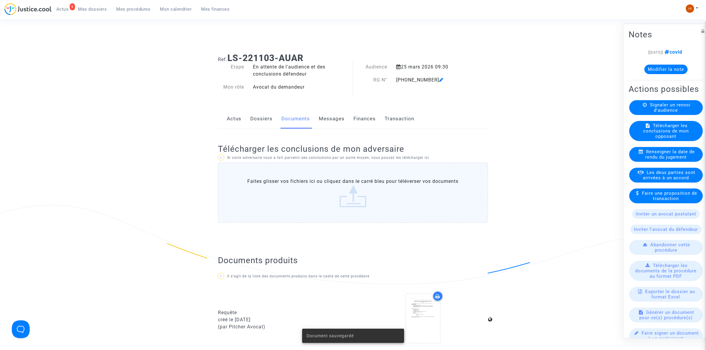
click at [260, 117] on link "Dossiers" at bounding box center [261, 119] width 22 height 20
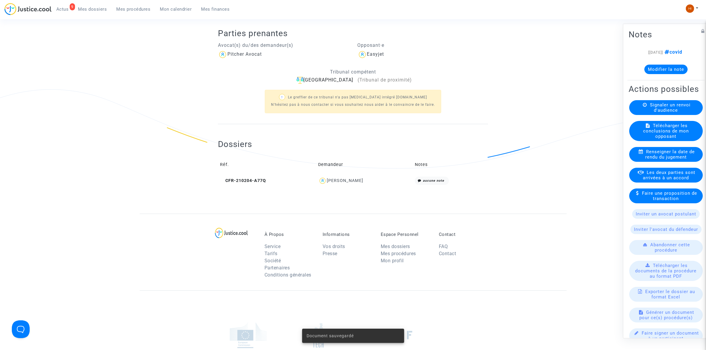
scroll to position [148, 0]
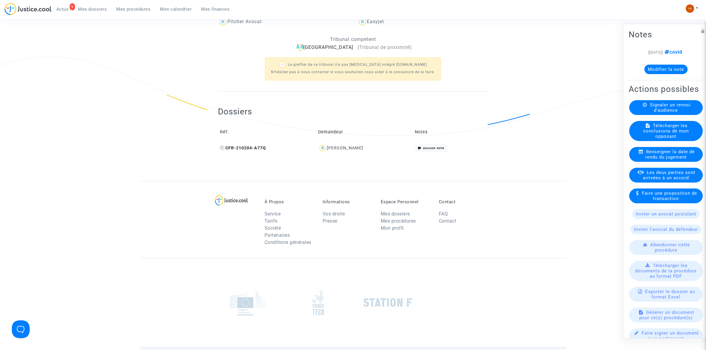
click at [224, 148] on icon at bounding box center [222, 148] width 4 height 4
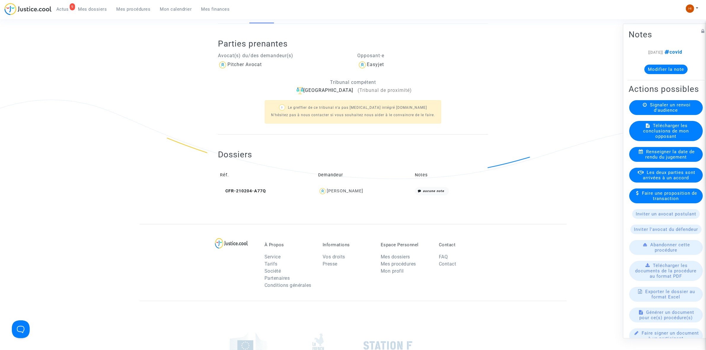
scroll to position [0, 0]
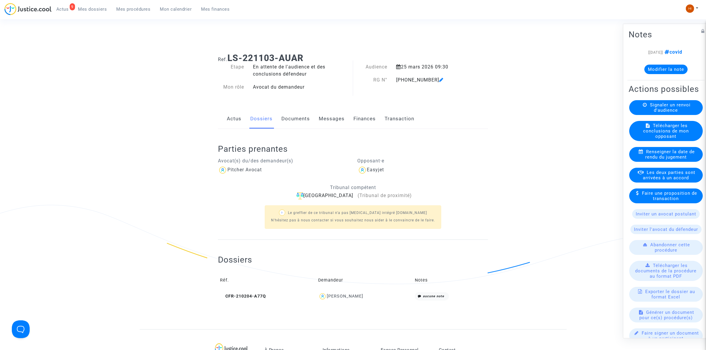
click at [290, 123] on link "Documents" at bounding box center [296, 119] width 28 height 20
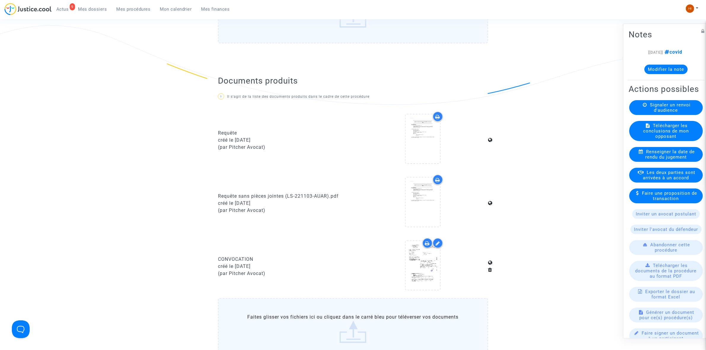
scroll to position [223, 0]
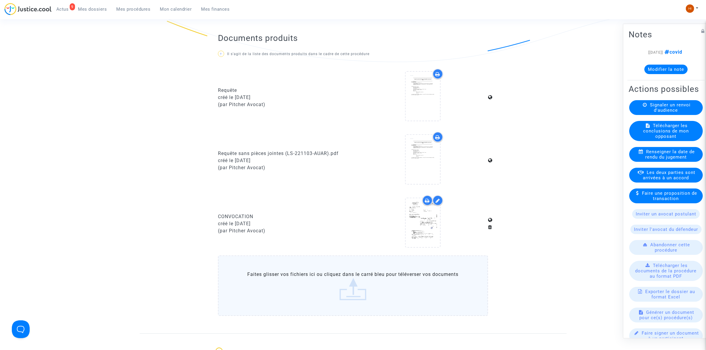
click at [119, 9] on span "Mes procédures" at bounding box center [134, 9] width 34 height 5
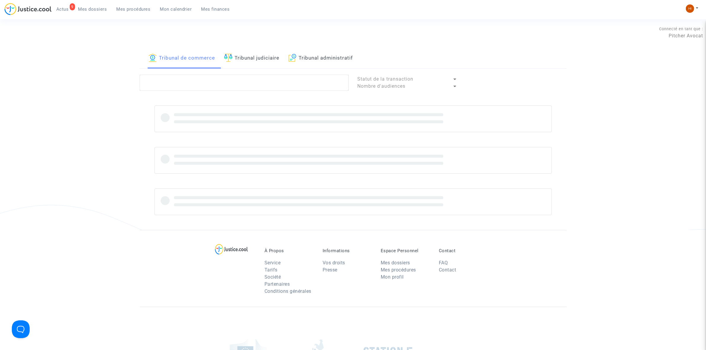
click at [241, 57] on link "Tribunal judiciaire" at bounding box center [251, 58] width 55 height 20
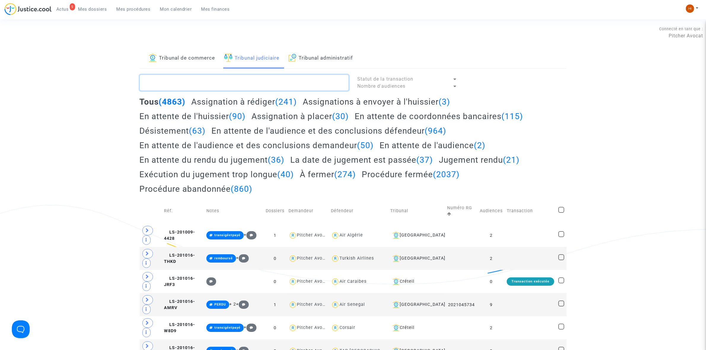
click at [235, 76] on textarea at bounding box center [244, 83] width 209 height 16
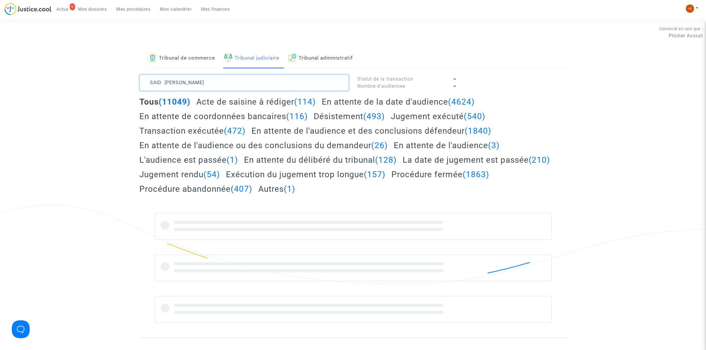
type textarea "SAID OMAR"
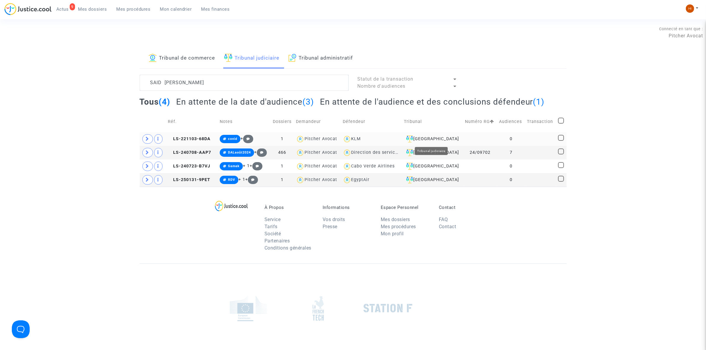
click at [448, 139] on div "Aulnay-sous-Bois" at bounding box center [432, 139] width 57 height 7
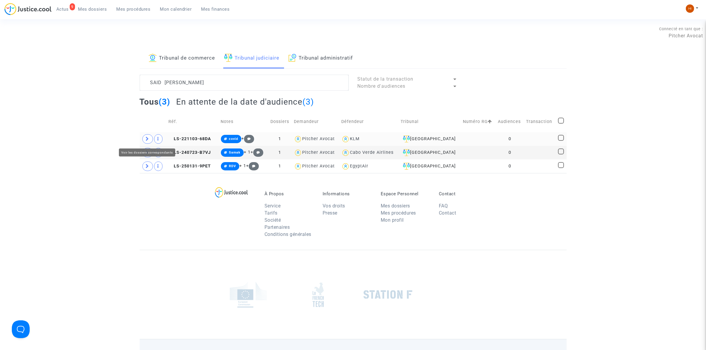
click at [144, 141] on span at bounding box center [147, 138] width 11 height 9
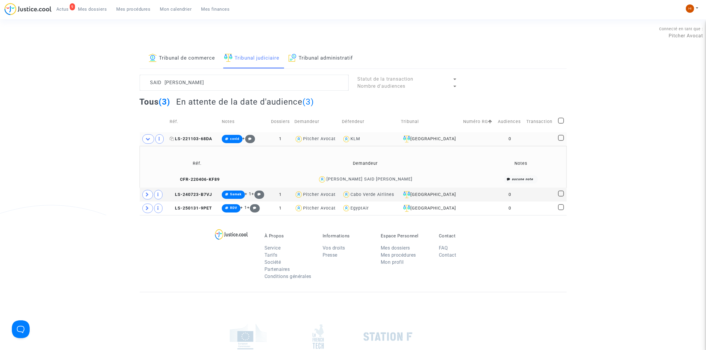
click at [189, 138] on span "LS-221103-68DA" at bounding box center [191, 138] width 43 height 5
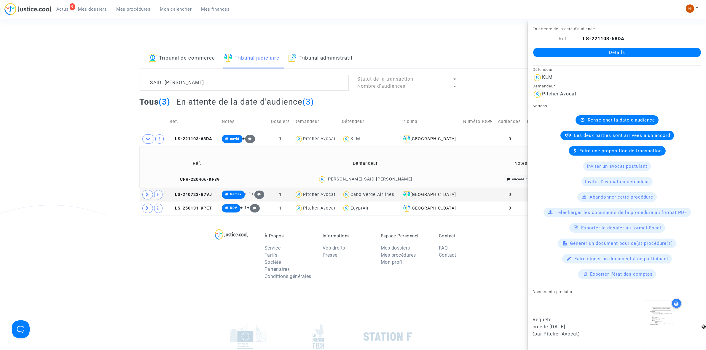
drag, startPoint x: 585, startPoint y: 52, endPoint x: 582, endPoint y: 57, distance: 6.4
click at [585, 52] on link "Détails" at bounding box center [617, 52] width 168 height 9
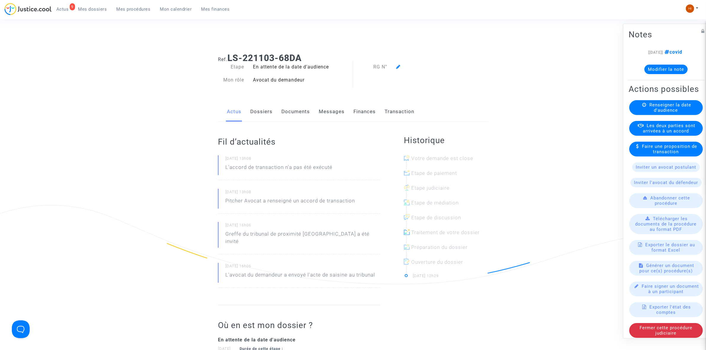
drag, startPoint x: 657, startPoint y: 110, endPoint x: 654, endPoint y: 113, distance: 4.4
click at [657, 110] on div "Actions possibles Renseigner la date d'audience Les deux parties sont arrivées …" at bounding box center [666, 210] width 77 height 257
click at [653, 113] on span "Renseigner la date d'audience" at bounding box center [671, 107] width 42 height 11
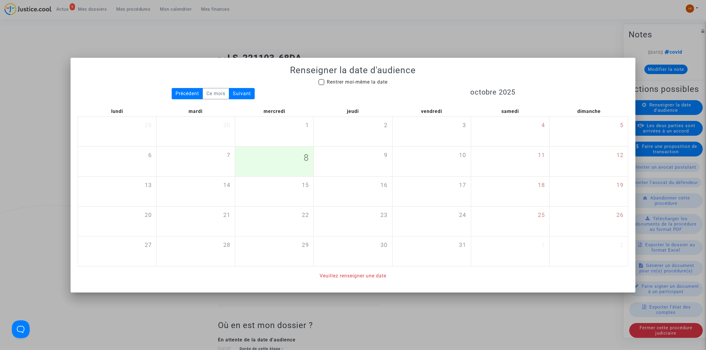
click at [349, 82] on span "Rentrer moi-même la date" at bounding box center [357, 82] width 61 height 6
click at [322, 85] on input "Rentrer moi-même la date" at bounding box center [321, 85] width 0 height 0
checkbox input "true"
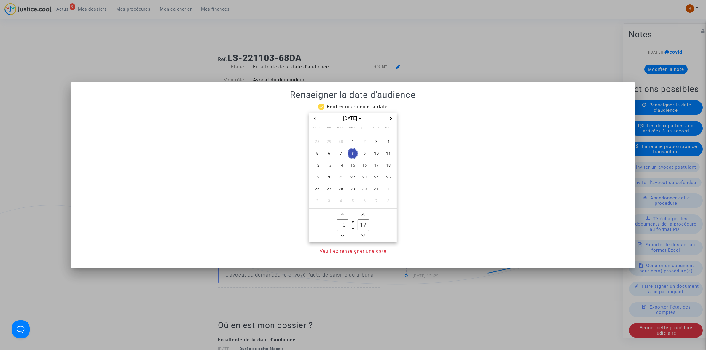
click at [389, 117] on icon "Next month" at bounding box center [391, 119] width 4 height 4
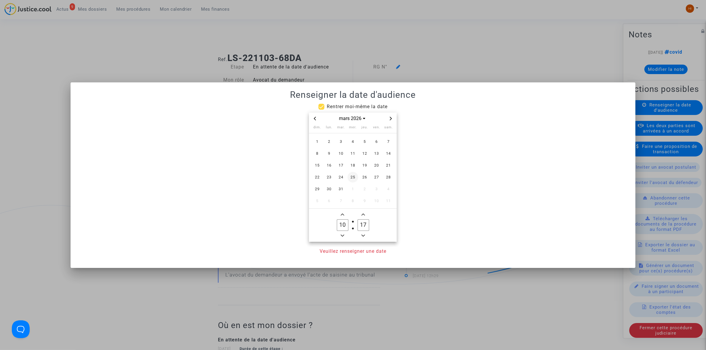
click at [353, 180] on span "25" at bounding box center [353, 177] width 11 height 11
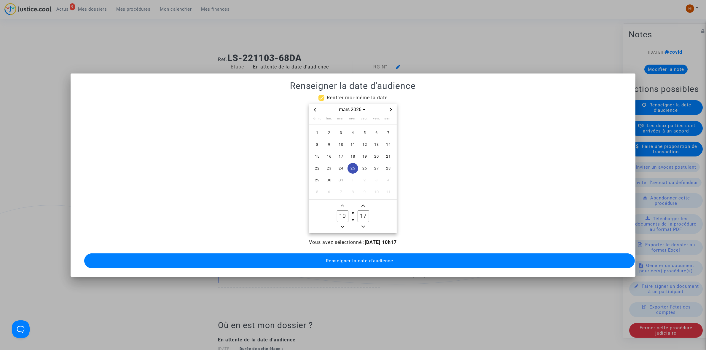
click at [341, 225] on icon "Minus a hour" at bounding box center [343, 227] width 4 height 4
type input "09"
drag, startPoint x: 364, startPoint y: 212, endPoint x: 350, endPoint y: 211, distance: 13.7
click at [350, 211] on owl-date-time-timer "09 Hour 17 Minute" at bounding box center [353, 216] width 88 height 33
drag, startPoint x: 364, startPoint y: 215, endPoint x: 369, endPoint y: 215, distance: 5.0
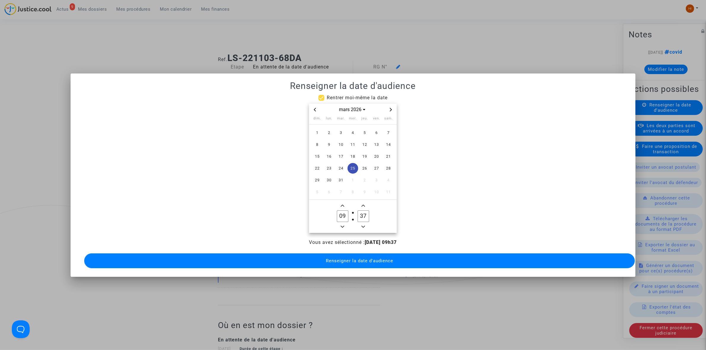
click at [369, 215] on label "37 Minute" at bounding box center [363, 217] width 21 height 12
type input "30"
drag, startPoint x: 358, startPoint y: 262, endPoint x: 350, endPoint y: 253, distance: 12.0
click at [356, 262] on button "Renseigner la date d'audience" at bounding box center [359, 261] width 551 height 15
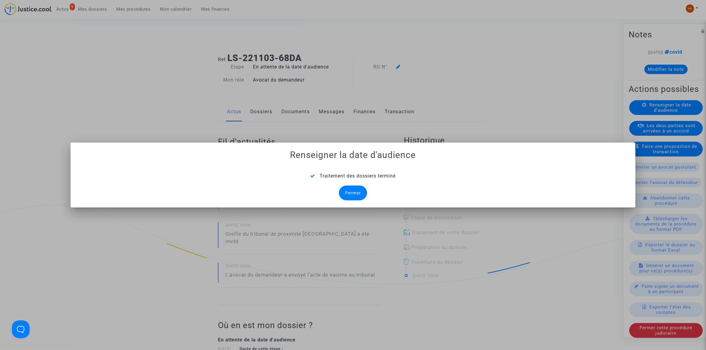
click at [353, 196] on div "Fermer" at bounding box center [353, 193] width 28 height 15
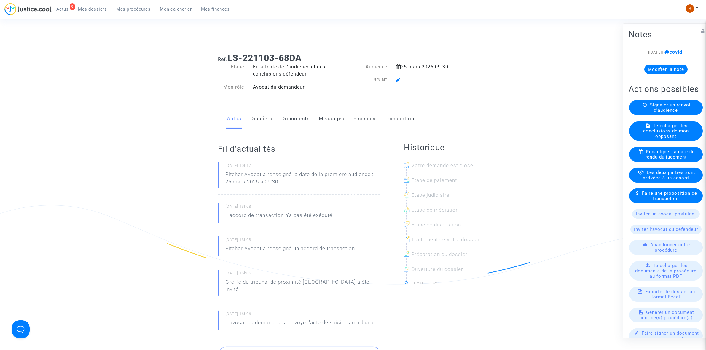
click at [396, 79] on icon at bounding box center [398, 79] width 4 height 5
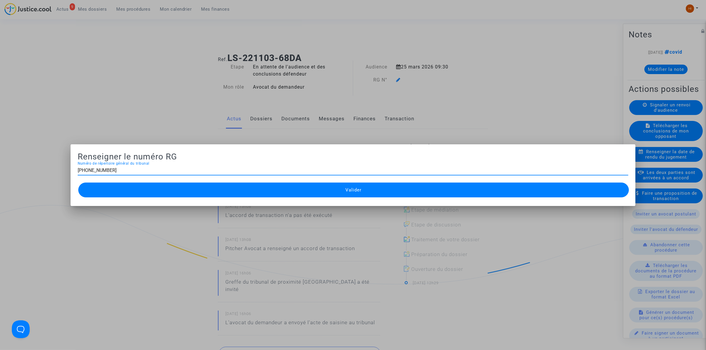
type input "11-22-004224"
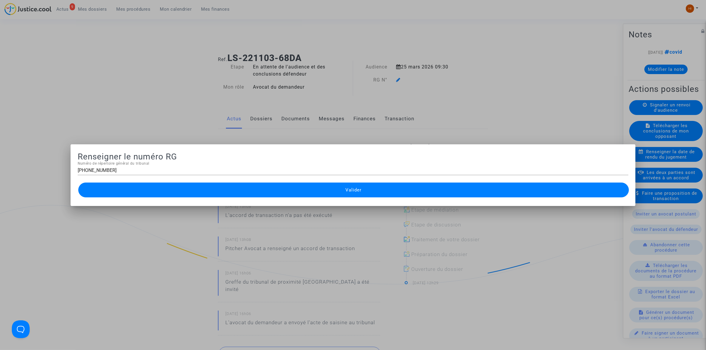
click at [360, 188] on span "Valider" at bounding box center [354, 190] width 16 height 5
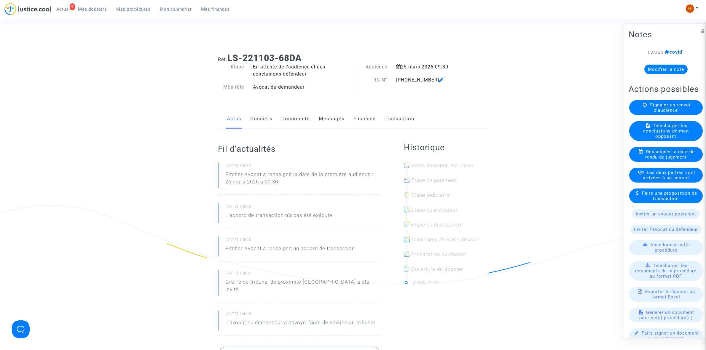
click at [297, 114] on link "Documents" at bounding box center [296, 119] width 28 height 20
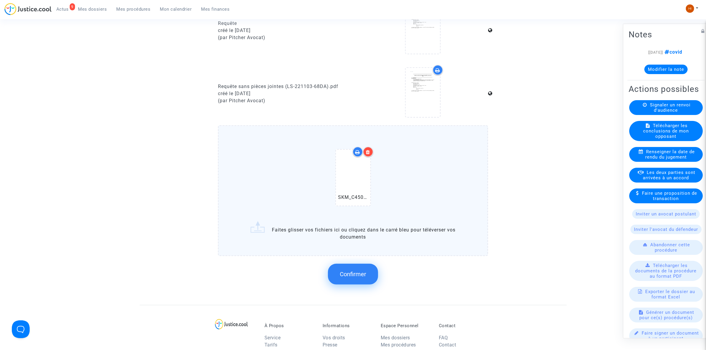
scroll to position [297, 0]
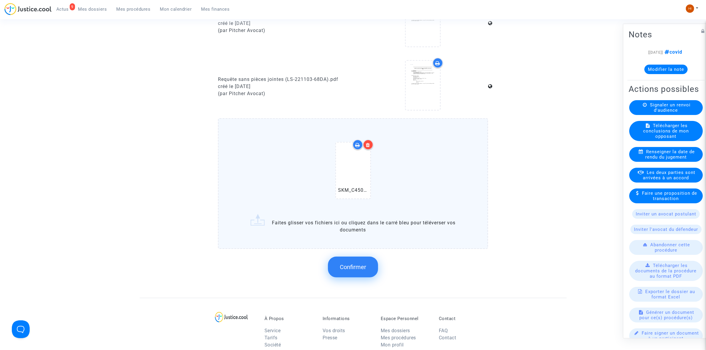
click at [353, 264] on span "Confirmer" at bounding box center [353, 267] width 26 height 7
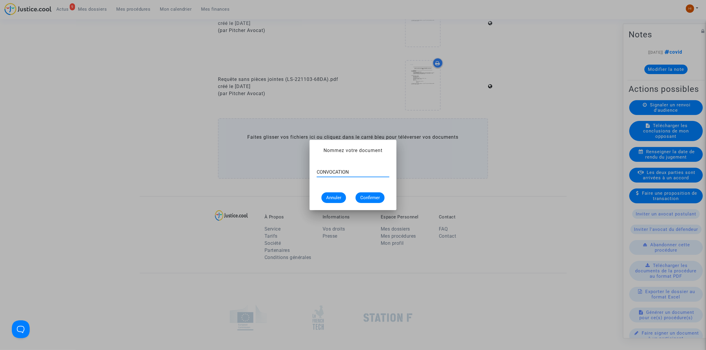
type input "CONVOCATION"
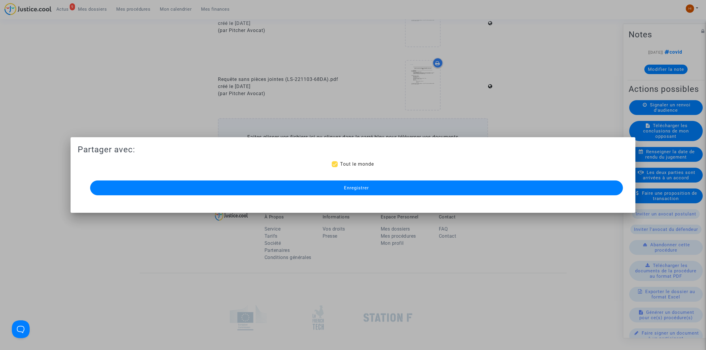
click at [346, 192] on button "Enregistrer" at bounding box center [356, 188] width 533 height 15
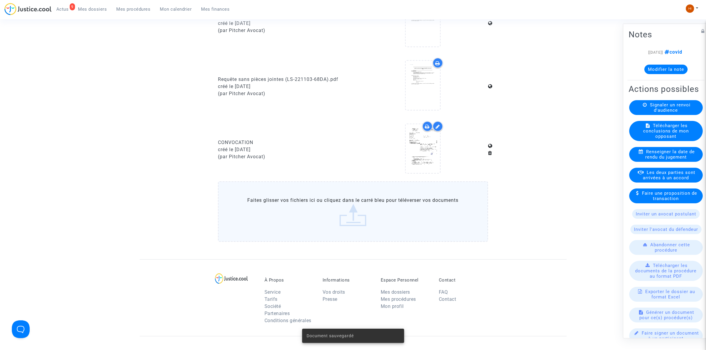
click at [128, 11] on span "Mes procédures" at bounding box center [134, 9] width 34 height 5
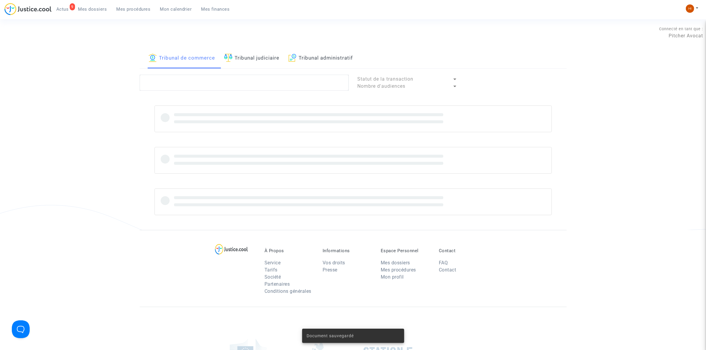
drag, startPoint x: 254, startPoint y: 60, endPoint x: 242, endPoint y: 85, distance: 28.1
click at [255, 60] on link "Tribunal judiciaire" at bounding box center [251, 58] width 55 height 20
click at [242, 85] on textarea at bounding box center [244, 83] width 209 height 16
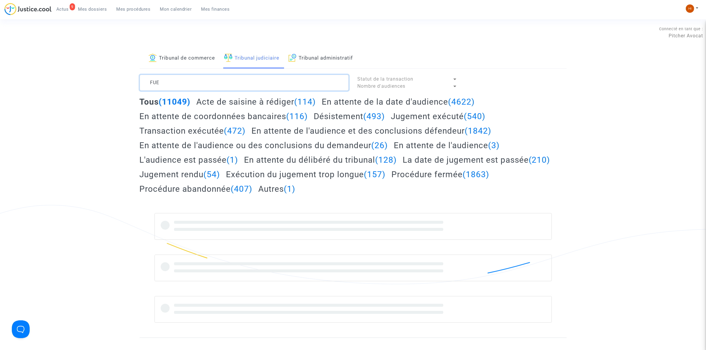
type textarea "FUE"
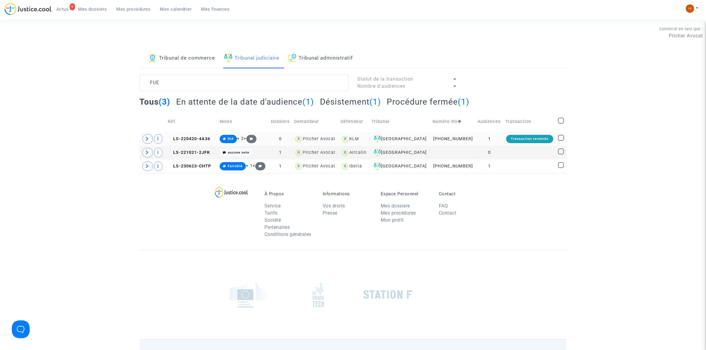
drag, startPoint x: 207, startPoint y: 150, endPoint x: 218, endPoint y: 143, distance: 13.3
click at [207, 150] on copy "LS-221021-2JFK" at bounding box center [189, 152] width 42 height 5
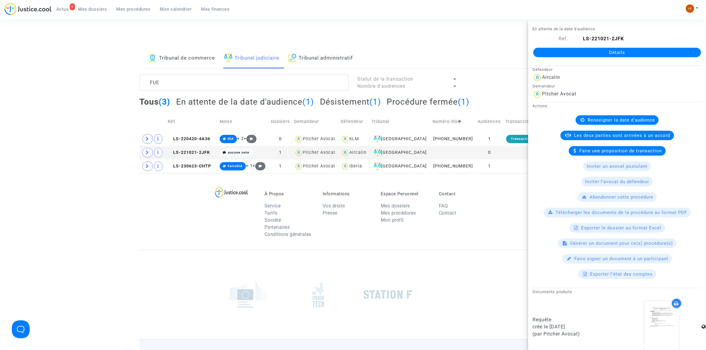
click at [626, 49] on link "Détails" at bounding box center [617, 52] width 168 height 9
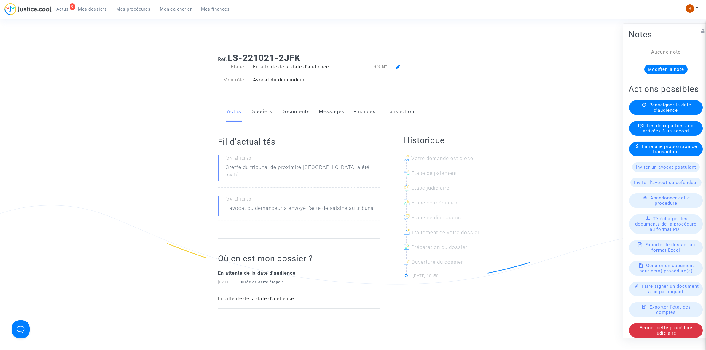
click at [647, 128] on available-action-list "Renseigner la date d'audience Les deux parties sont arrivées à un accord Faire …" at bounding box center [666, 219] width 75 height 238
click at [651, 113] on span "Renseigner la date d'audience" at bounding box center [671, 107] width 42 height 11
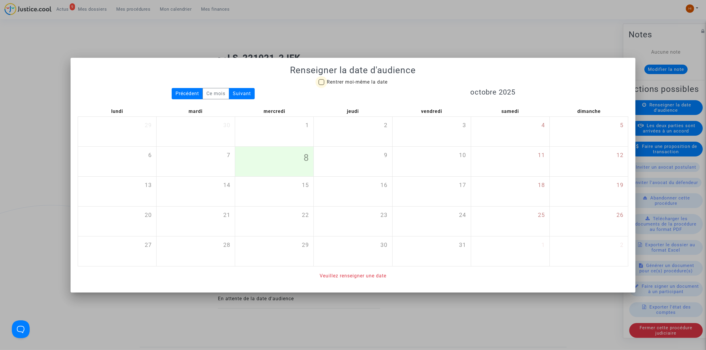
click at [361, 80] on span "Rentrer moi-même la date" at bounding box center [357, 82] width 61 height 6
click at [322, 85] on input "Rentrer moi-même la date" at bounding box center [321, 85] width 0 height 0
checkbox input "true"
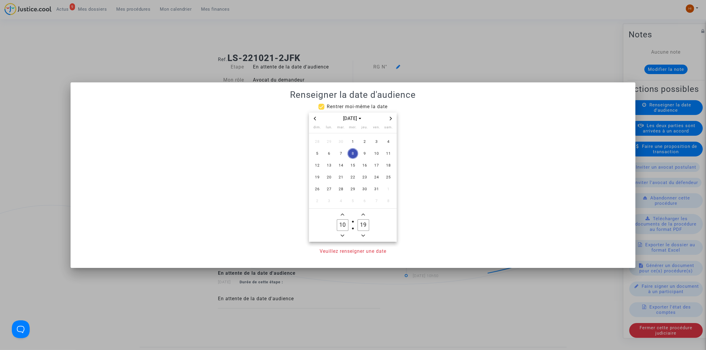
click at [392, 118] on icon "Next month" at bounding box center [391, 119] width 4 height 4
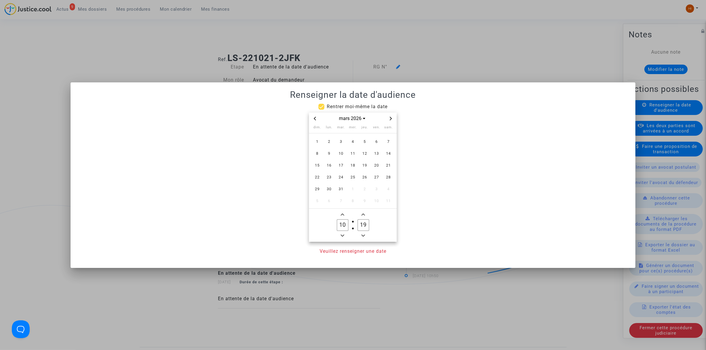
click at [392, 118] on icon "Next month" at bounding box center [391, 119] width 4 height 4
click at [315, 120] on icon "Previous month" at bounding box center [315, 119] width 4 height 4
click at [355, 175] on span "25" at bounding box center [353, 177] width 11 height 11
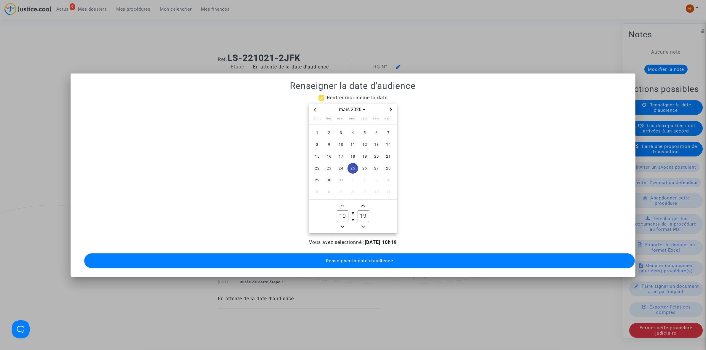
click at [344, 223] on span "Minus a hour" at bounding box center [342, 226] width 7 height 7
type input "09"
drag, startPoint x: 364, startPoint y: 213, endPoint x: 353, endPoint y: 212, distance: 11.1
click at [353, 212] on owl-date-time-timer-box "19 Minute" at bounding box center [363, 216] width 21 height 28
click at [355, 211] on label "39 Minute" at bounding box center [363, 217] width 21 height 12
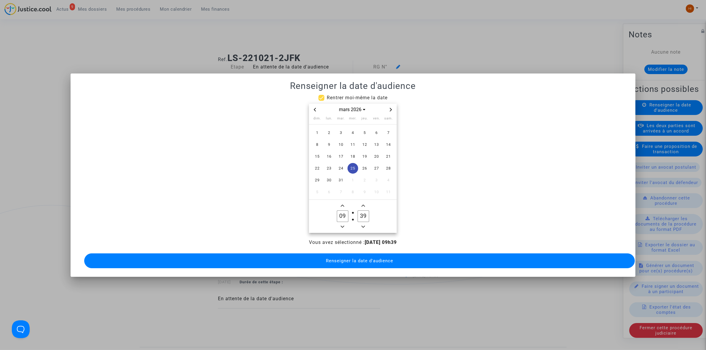
click at [358, 211] on input "39" at bounding box center [363, 216] width 11 height 11
drag, startPoint x: 365, startPoint y: 212, endPoint x: 378, endPoint y: 214, distance: 13.4
click at [378, 214] on owl-date-time-timer "09 Hour 39 Minute" at bounding box center [353, 216] width 88 height 33
type input "30"
click at [361, 254] on button "Renseigner la date d'audience" at bounding box center [359, 261] width 551 height 15
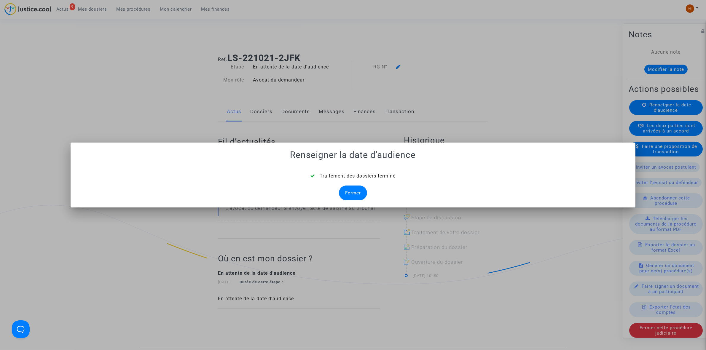
click at [354, 196] on div "Fermer" at bounding box center [353, 193] width 28 height 15
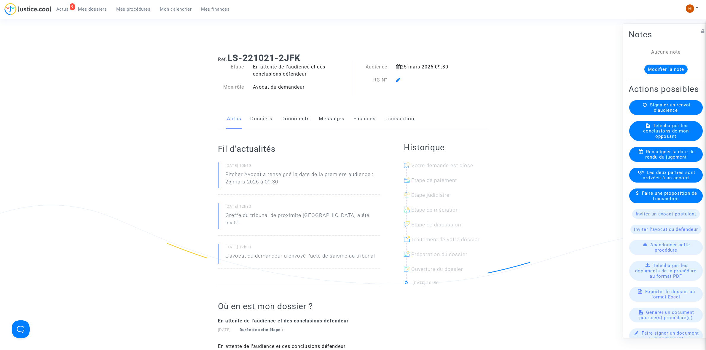
click at [399, 80] on icon at bounding box center [398, 79] width 4 height 5
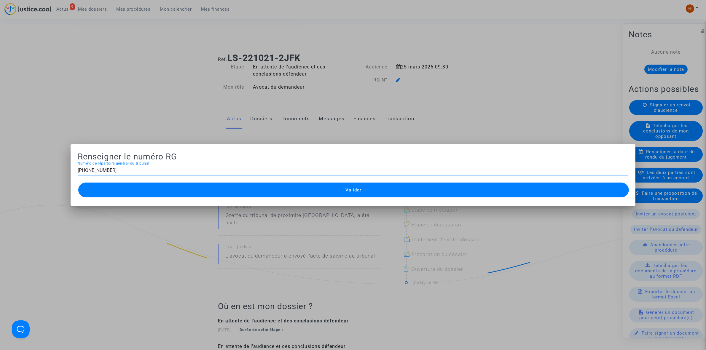
type input "11-22-003969"
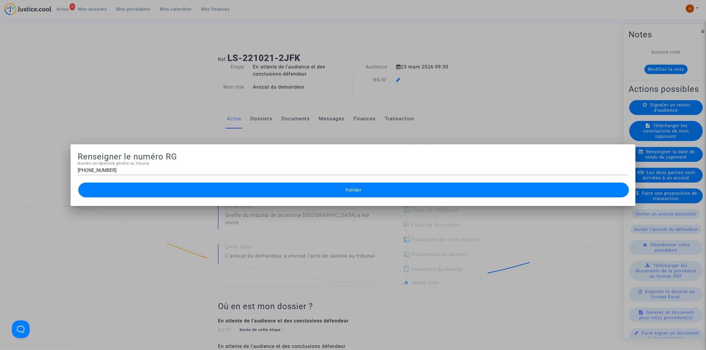
click at [308, 185] on button "Valider" at bounding box center [353, 190] width 551 height 15
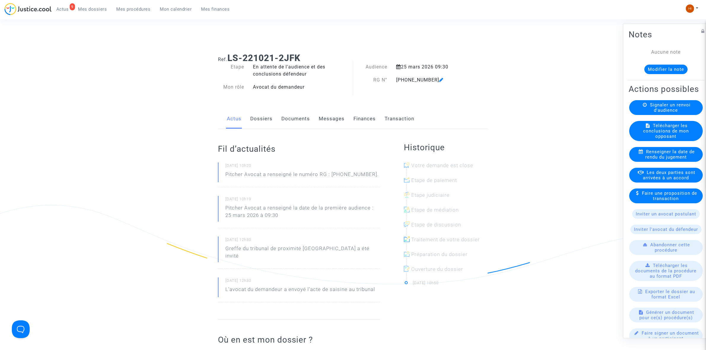
click at [290, 122] on link "Documents" at bounding box center [296, 119] width 28 height 20
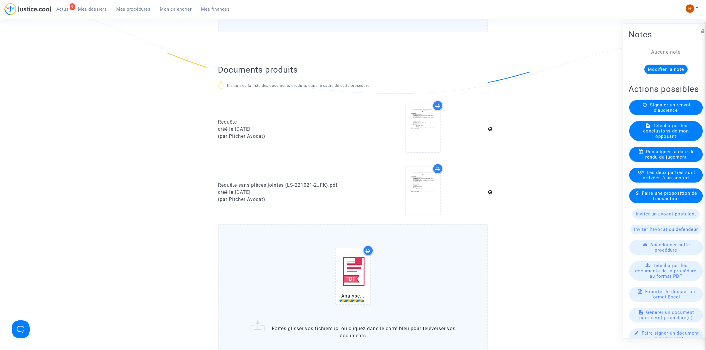
scroll to position [297, 0]
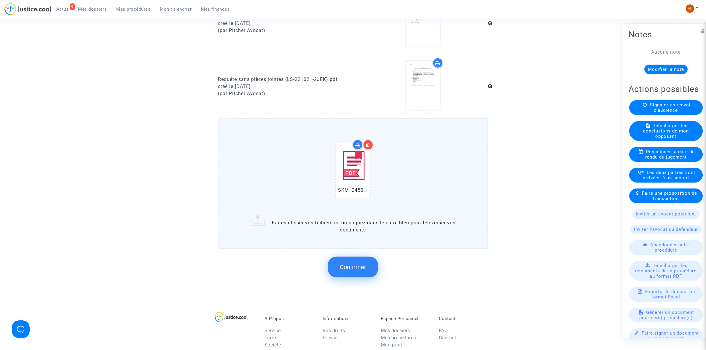
click at [357, 266] on span "Confirmer" at bounding box center [353, 267] width 26 height 7
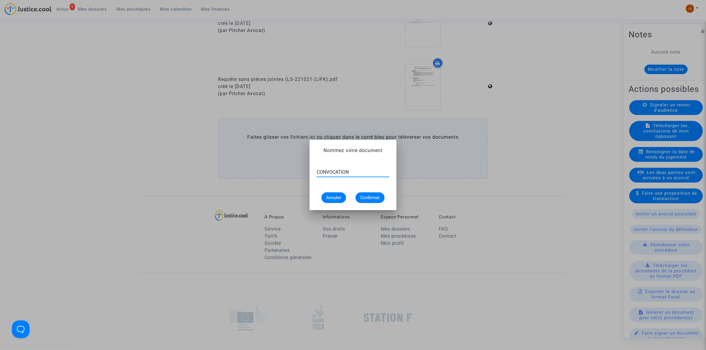
type input "CONVOCATION"
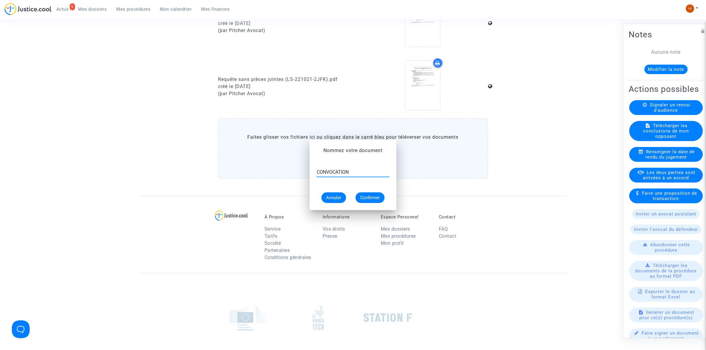
scroll to position [297, 0]
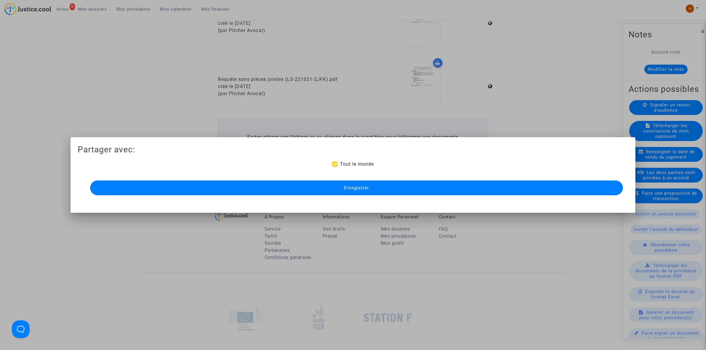
click at [247, 188] on button "Enregistrer" at bounding box center [356, 188] width 533 height 15
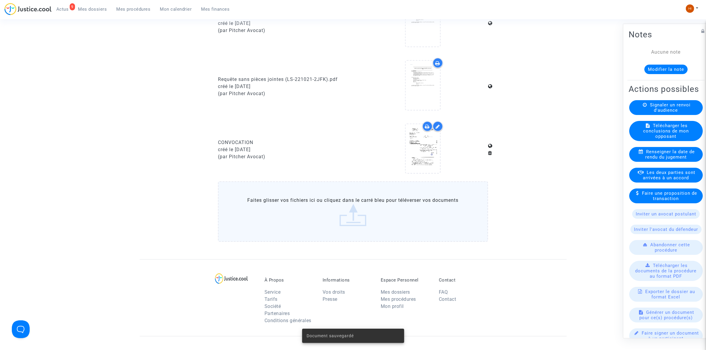
click at [140, 51] on ng-component "Ref. LS-221021-2JFK Etape En attente de l'audience et des conclusions défendeur…" at bounding box center [353, 6] width 427 height 508
click at [142, 7] on span "Mes procédures" at bounding box center [134, 9] width 34 height 5
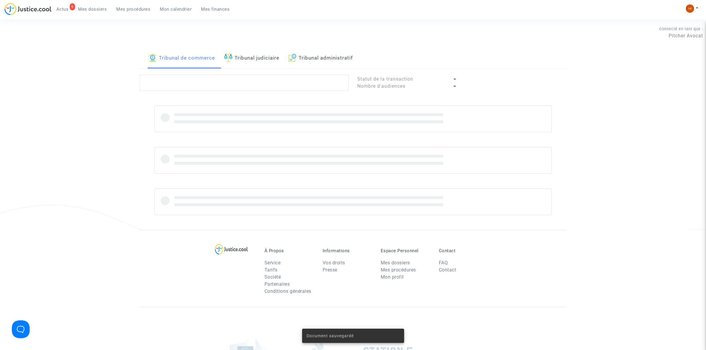
click at [271, 62] on link "Tribunal judiciaire" at bounding box center [251, 58] width 55 height 20
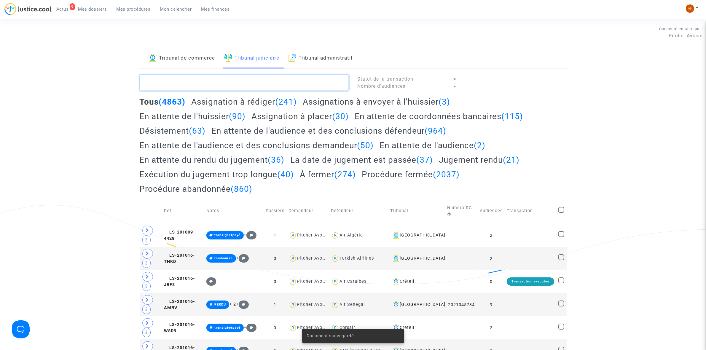
click at [271, 83] on textarea at bounding box center [244, 83] width 209 height 16
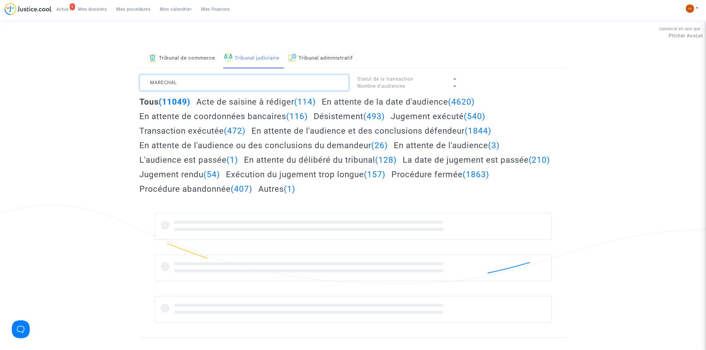
type textarea "MARECHAL"
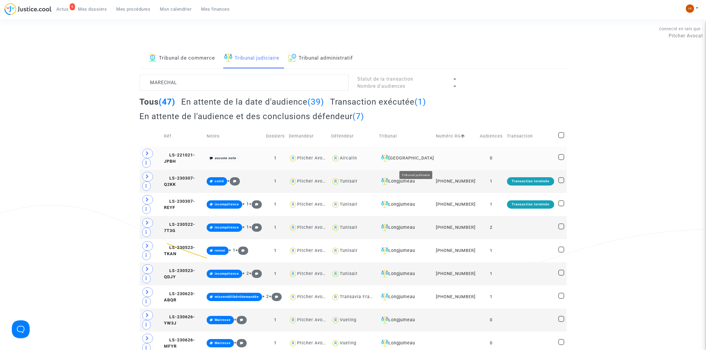
click at [428, 162] on div "Aulnay-sous-Bois" at bounding box center [405, 158] width 53 height 7
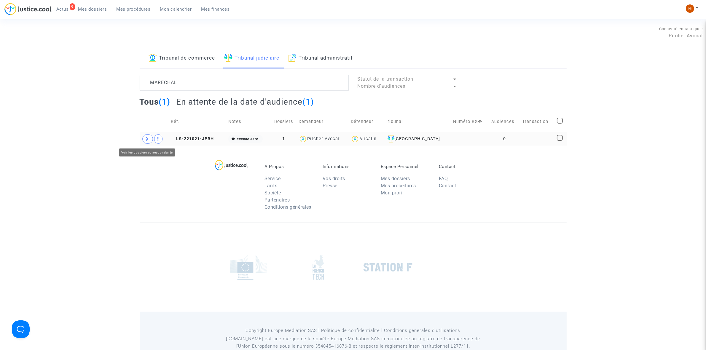
click at [149, 142] on span at bounding box center [147, 138] width 11 height 9
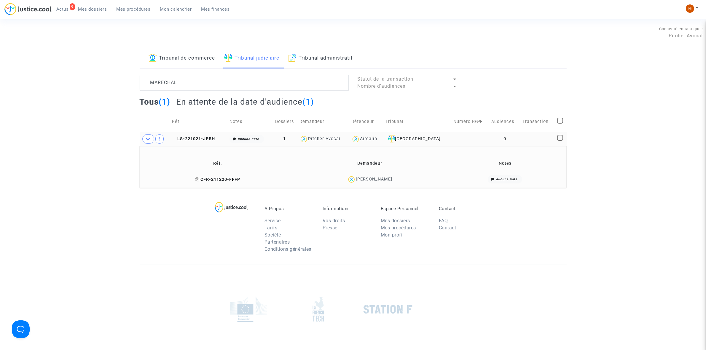
click at [195, 179] on icon at bounding box center [197, 179] width 4 height 4
click at [196, 139] on span "LS-221021-JPBH" at bounding box center [193, 138] width 43 height 5
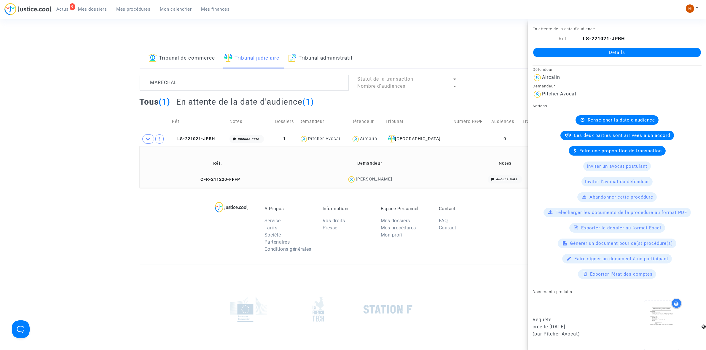
click at [567, 51] on link "Détails" at bounding box center [617, 52] width 168 height 9
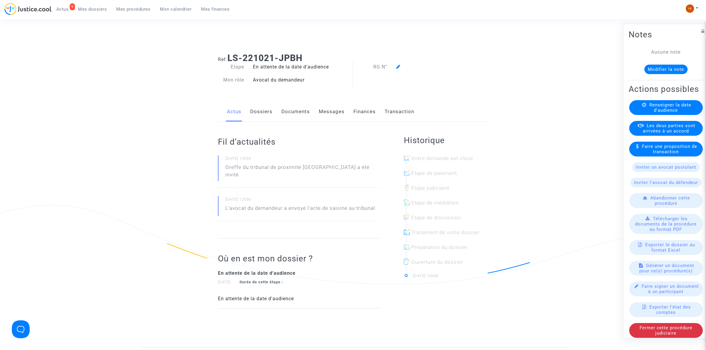
click at [662, 113] on span "Renseigner la date d'audience" at bounding box center [671, 107] width 42 height 11
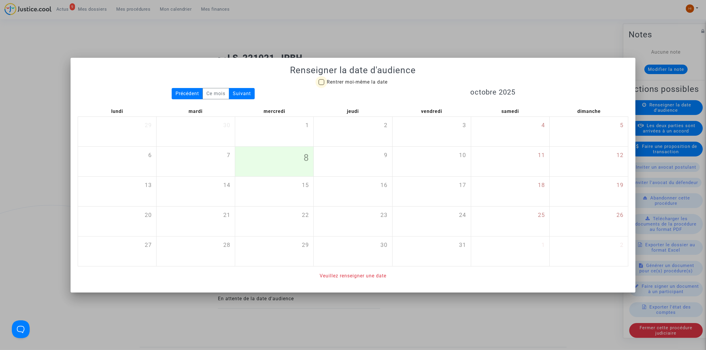
click at [344, 82] on span "Rentrer moi-même la date" at bounding box center [357, 82] width 61 height 6
click at [322, 85] on input "Rentrer moi-même la date" at bounding box center [321, 85] width 0 height 0
checkbox input "true"
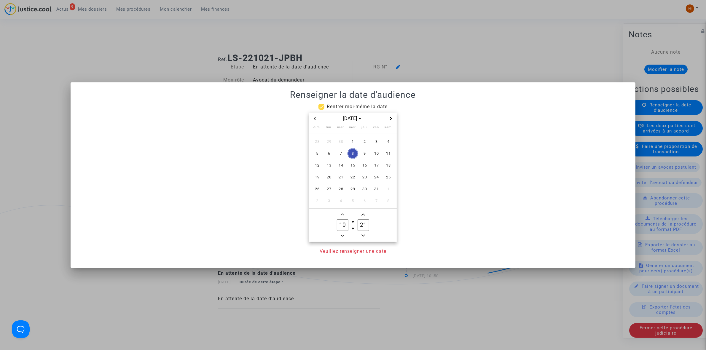
click at [391, 118] on icon "Next month" at bounding box center [391, 119] width 4 height 4
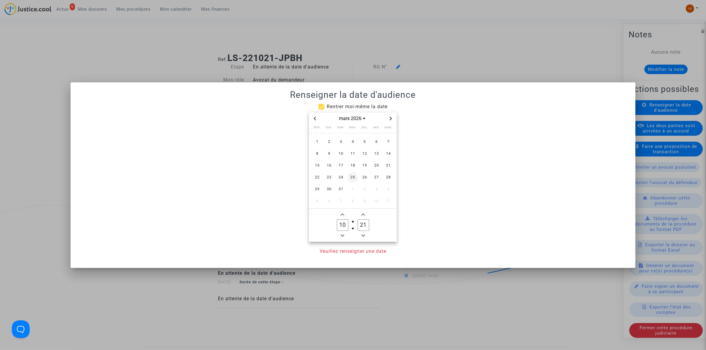
click at [352, 179] on span "25" at bounding box center [353, 177] width 11 height 11
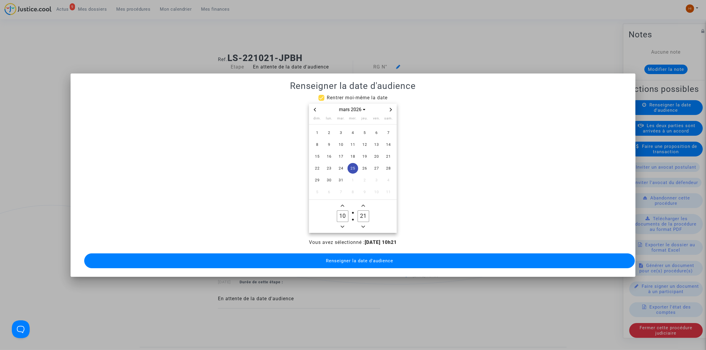
click at [340, 224] on span "Minus a hour" at bounding box center [342, 226] width 7 height 7
type input "09"
click at [364, 204] on icon "Add a minute" at bounding box center [364, 206] width 4 height 4
click at [364, 205] on icon "Add a minute" at bounding box center [364, 206] width 4 height 2
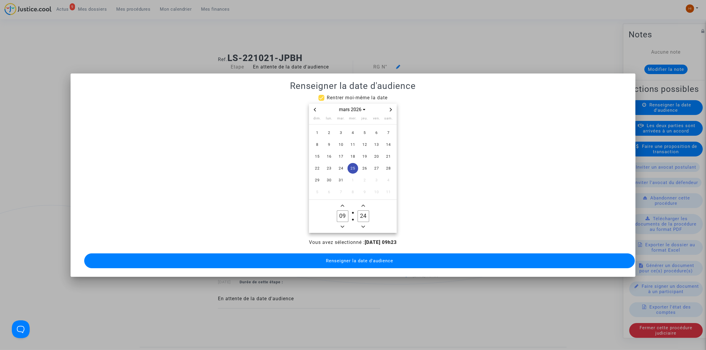
click at [364, 205] on icon "Add a minute" at bounding box center [364, 206] width 4 height 2
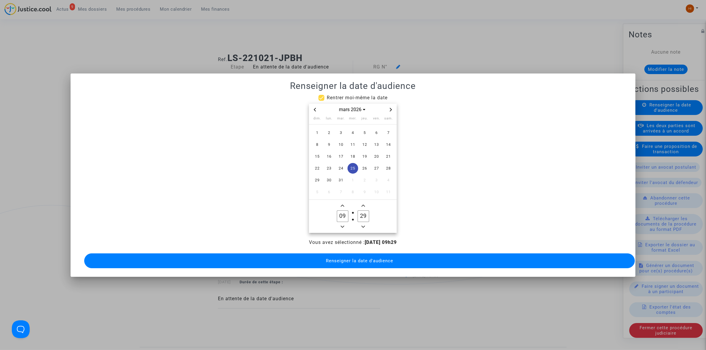
click at [364, 205] on icon "Add a minute" at bounding box center [364, 206] width 4 height 2
type input "30"
click at [350, 260] on span "Renseigner la date d'audience" at bounding box center [359, 260] width 67 height 5
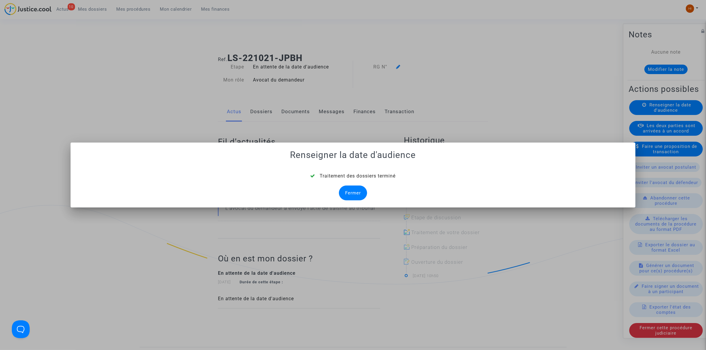
click at [346, 195] on div "Fermer" at bounding box center [353, 193] width 28 height 15
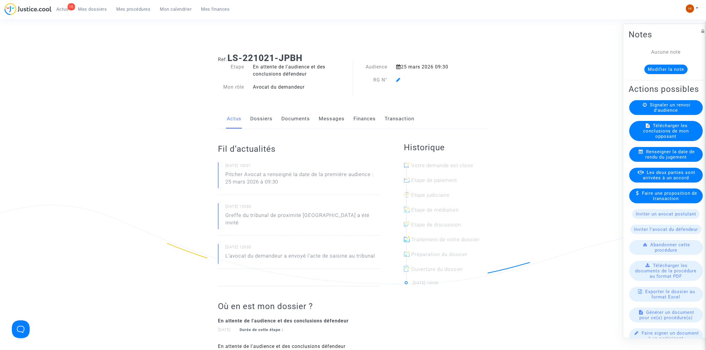
click at [397, 80] on icon at bounding box center [398, 79] width 4 height 5
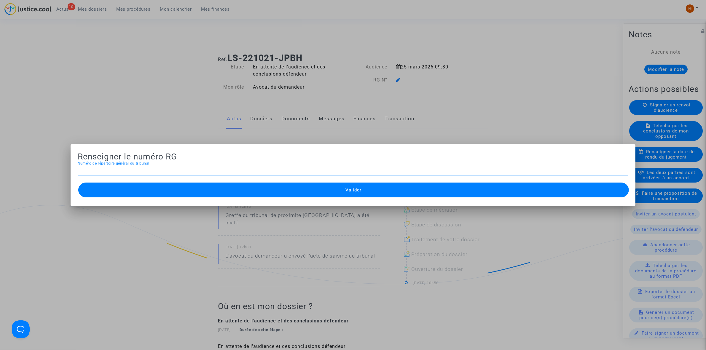
paste input "11-22-003962"
type input "11-22-003968"
click at [417, 187] on button "Valider" at bounding box center [353, 190] width 551 height 15
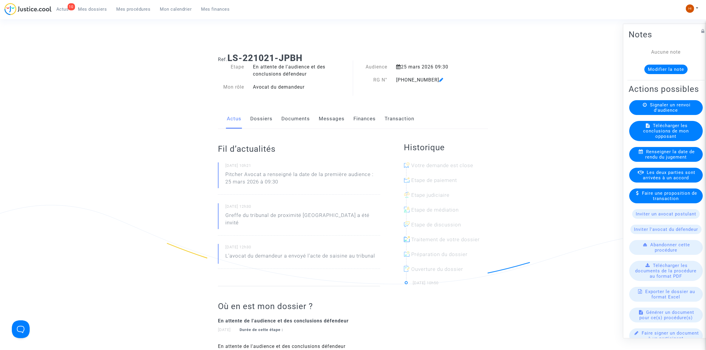
click at [301, 122] on link "Documents" at bounding box center [296, 119] width 28 height 20
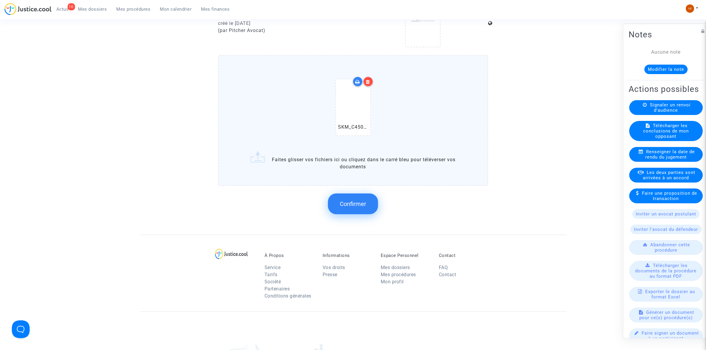
scroll to position [371, 0]
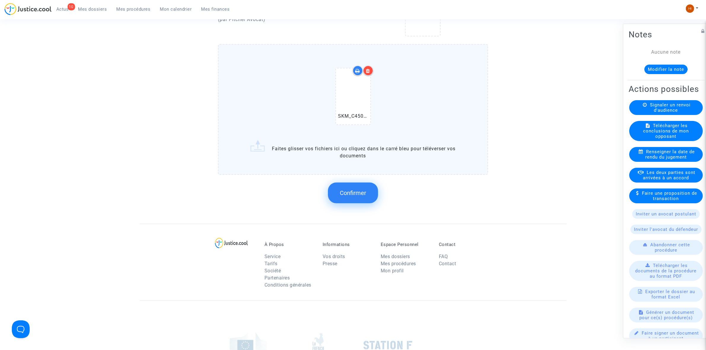
click at [343, 191] on span "Confirmer" at bounding box center [353, 193] width 26 height 7
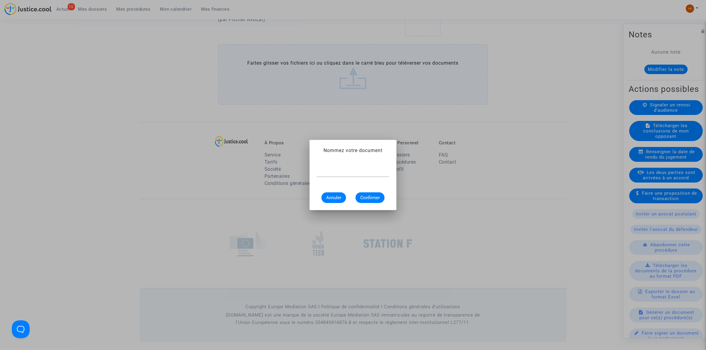
scroll to position [0, 0]
type input "CONVOCATION"
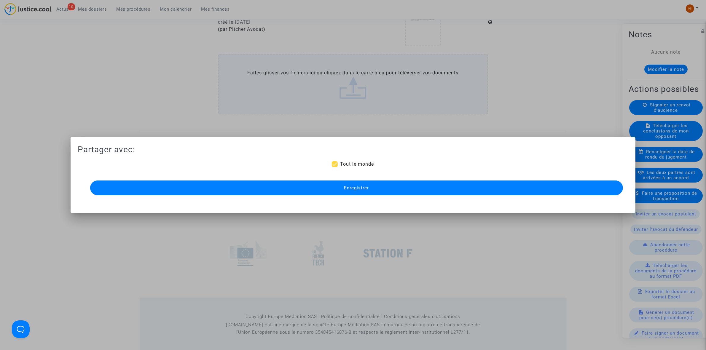
click at [369, 189] on button "Enregistrer" at bounding box center [356, 188] width 533 height 15
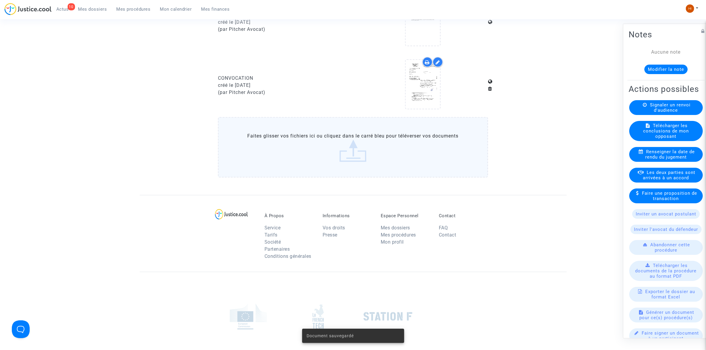
click at [127, 8] on span "Mes procédures" at bounding box center [134, 9] width 34 height 5
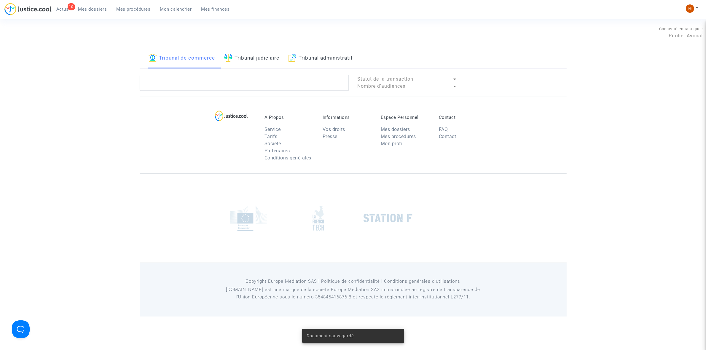
click at [247, 53] on link "Tribunal judiciaire" at bounding box center [251, 58] width 55 height 20
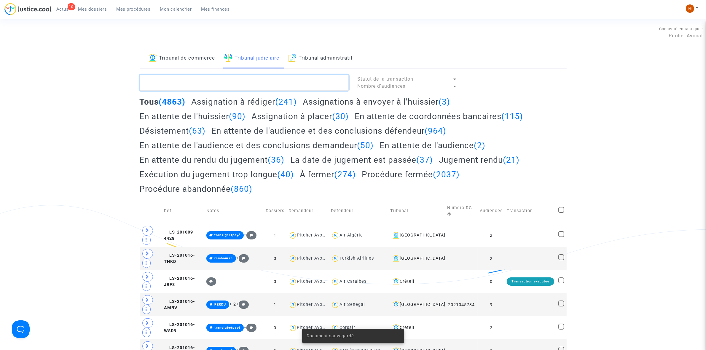
click at [242, 78] on textarea at bounding box center [244, 83] width 209 height 16
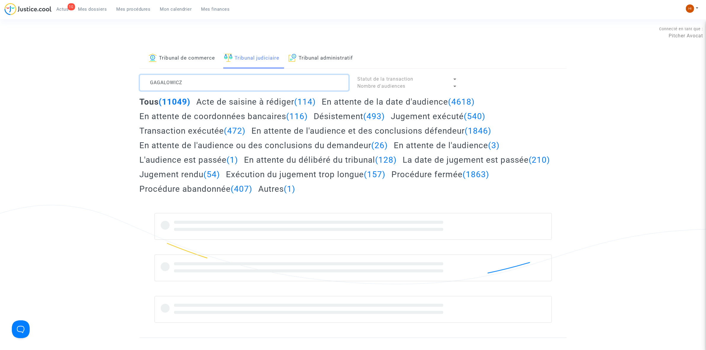
type textarea "GAGALOWICZ"
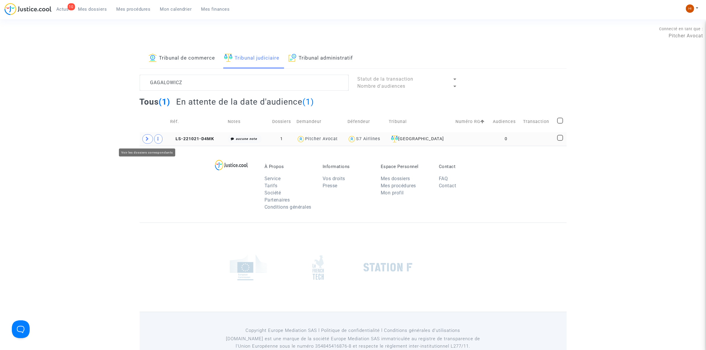
click at [144, 141] on span at bounding box center [147, 138] width 11 height 9
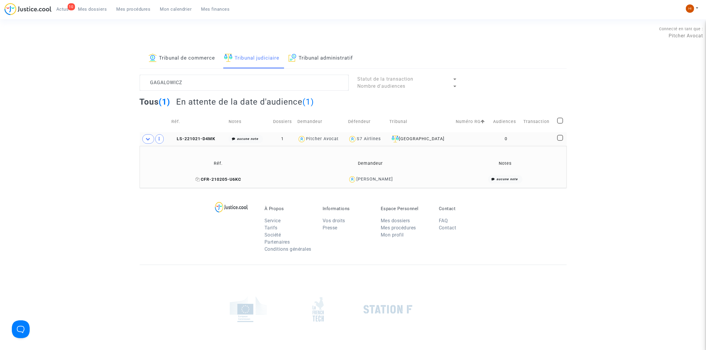
click at [196, 179] on icon at bounding box center [198, 179] width 4 height 4
click at [206, 141] on span "LS-221021-D4MK" at bounding box center [193, 138] width 44 height 5
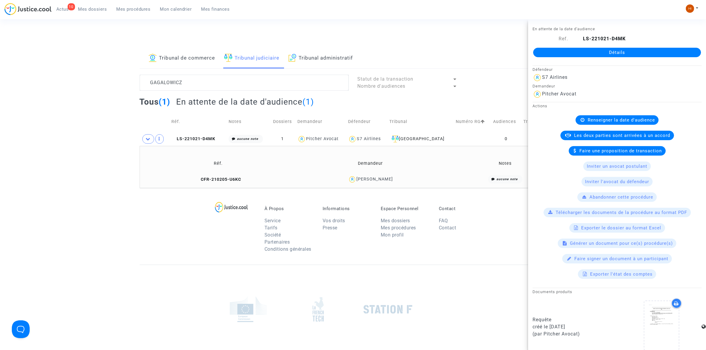
click at [572, 53] on link "Détails" at bounding box center [617, 52] width 168 height 9
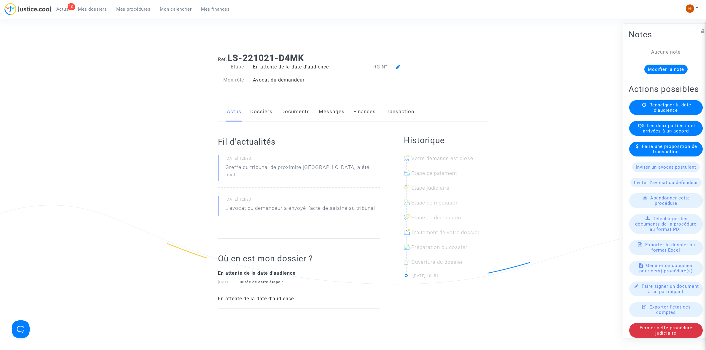
click at [651, 113] on span "Renseigner la date d'audience" at bounding box center [671, 107] width 42 height 11
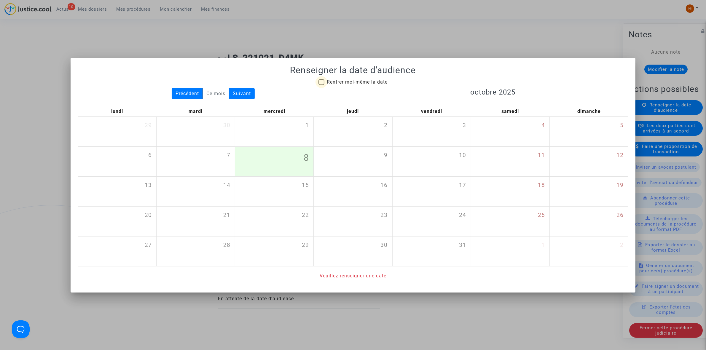
click at [361, 79] on span "Rentrer moi-même la date" at bounding box center [357, 82] width 61 height 7
click at [322, 85] on input "Rentrer moi-même la date" at bounding box center [321, 85] width 0 height 0
checkbox input "true"
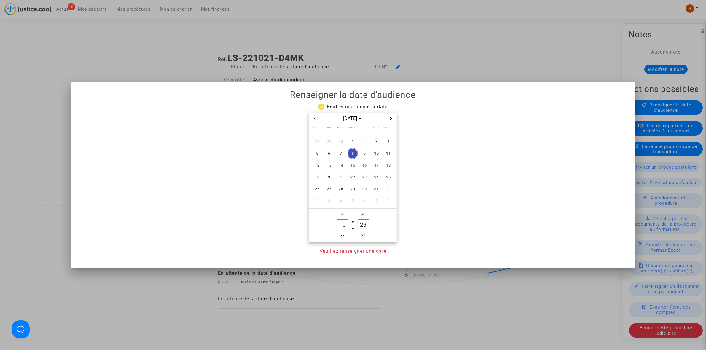
click at [392, 117] on icon "Next month" at bounding box center [391, 119] width 4 height 4
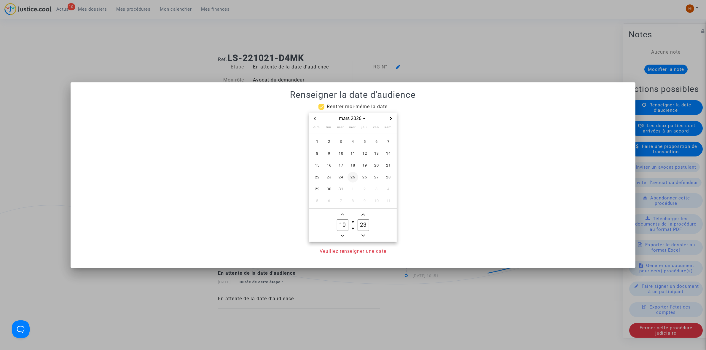
click at [352, 174] on span "25" at bounding box center [353, 177] width 11 height 11
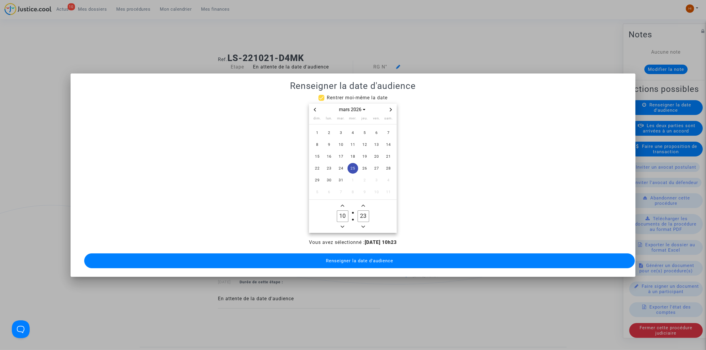
click at [344, 229] on owl-date-time-timer "10 Hour 23 Minute" at bounding box center [353, 216] width 88 height 33
click at [343, 225] on icon "Minus a hour" at bounding box center [343, 227] width 4 height 4
type input "09"
click at [364, 202] on span "Add a minute" at bounding box center [363, 205] width 7 height 7
click at [364, 204] on icon "Add a minute" at bounding box center [364, 206] width 4 height 4
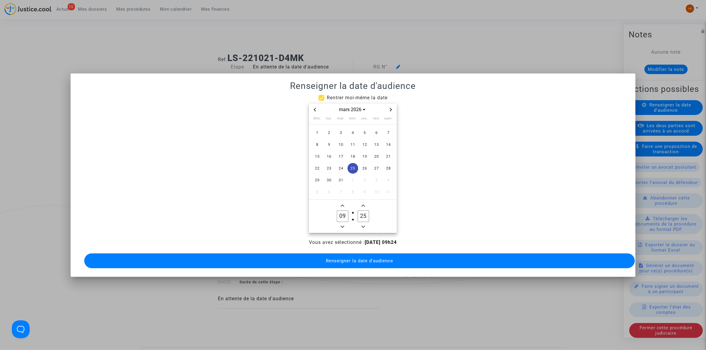
click at [364, 204] on icon "Add a minute" at bounding box center [364, 206] width 4 height 4
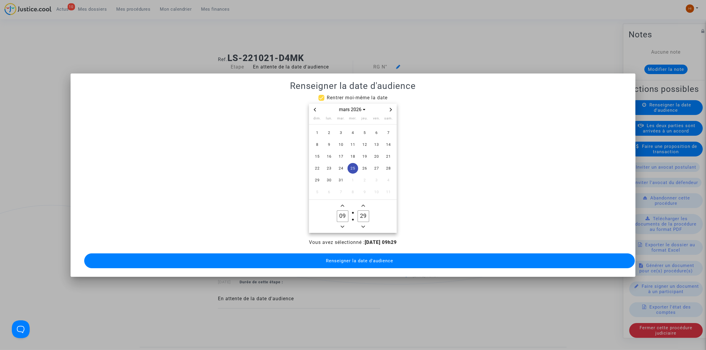
type input "30"
click at [355, 258] on span "Renseigner la date d'audience" at bounding box center [359, 260] width 67 height 5
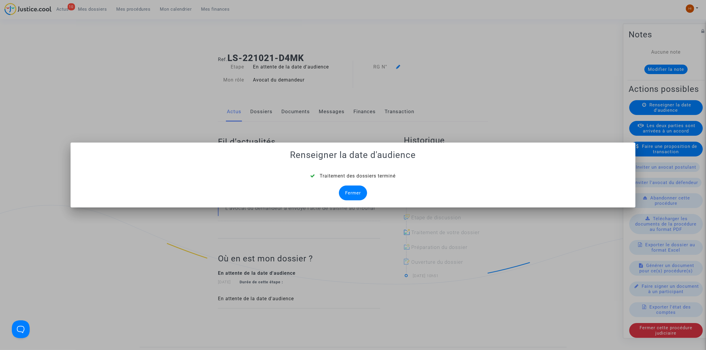
click at [357, 190] on div "Fermer" at bounding box center [353, 193] width 28 height 15
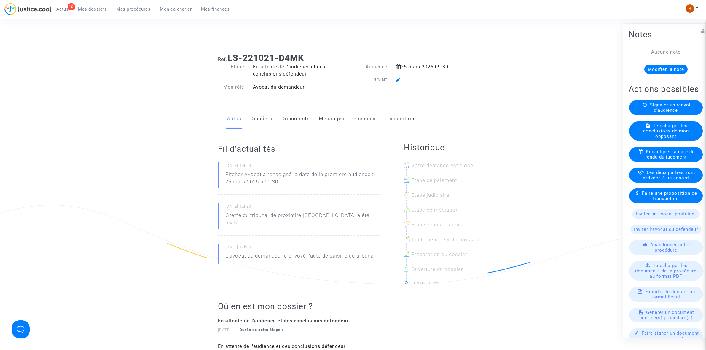
click at [398, 80] on icon at bounding box center [398, 79] width 4 height 5
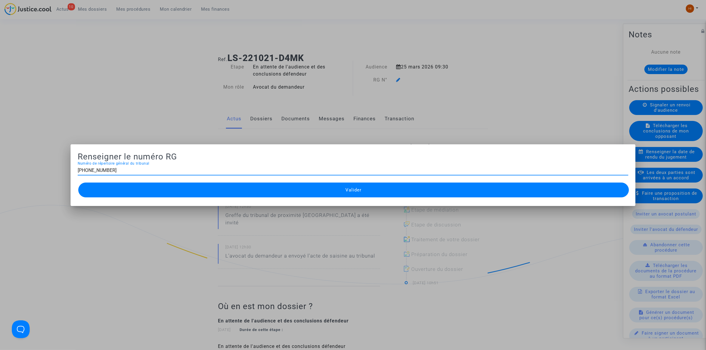
type input "11-22-003966"
click at [268, 192] on button "Valider" at bounding box center [353, 190] width 551 height 15
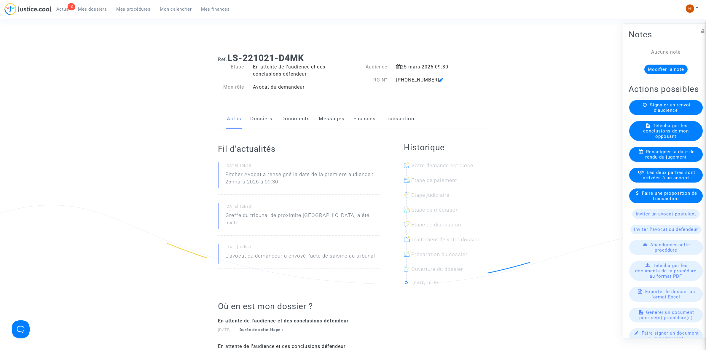
click at [298, 116] on link "Documents" at bounding box center [296, 119] width 28 height 20
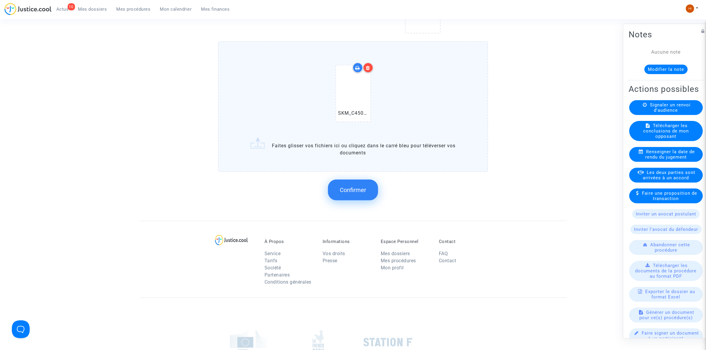
scroll to position [408, 0]
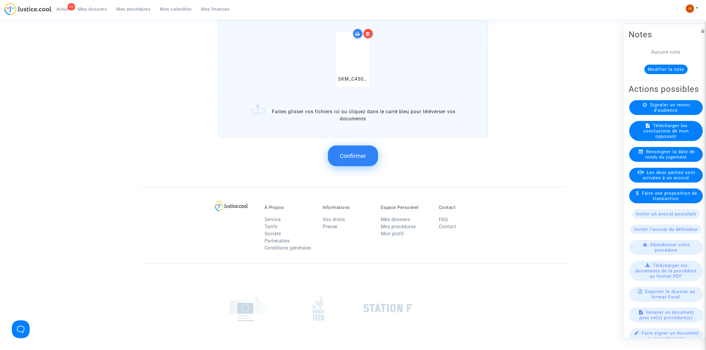
click at [370, 156] on button "Confirmer" at bounding box center [353, 156] width 50 height 21
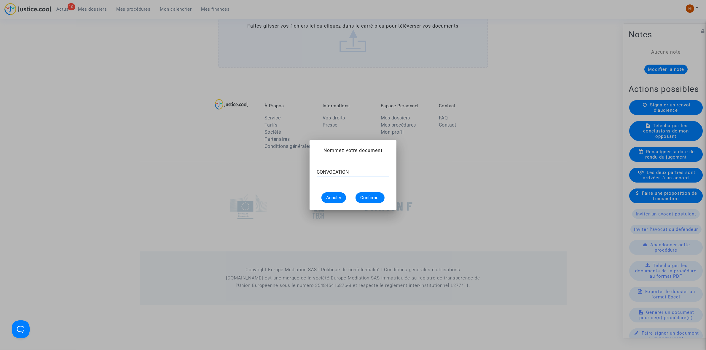
type input "CONVOCATION"
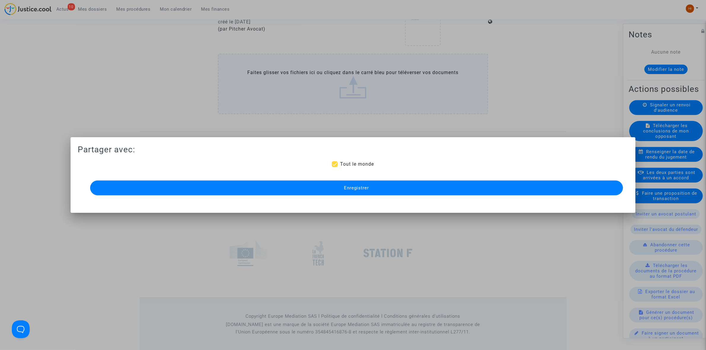
click at [354, 186] on span "Enregistrer" at bounding box center [356, 187] width 25 height 5
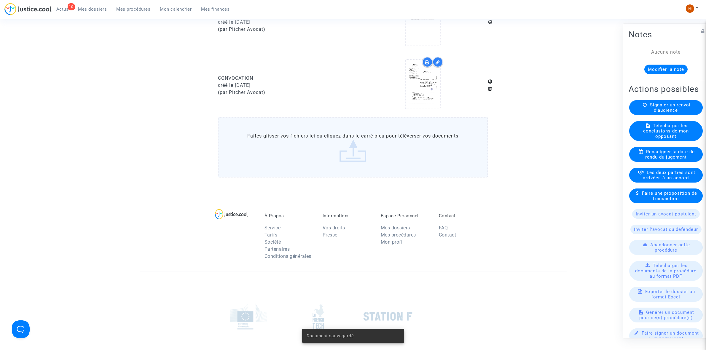
click at [138, 9] on span "Mes procédures" at bounding box center [134, 9] width 34 height 5
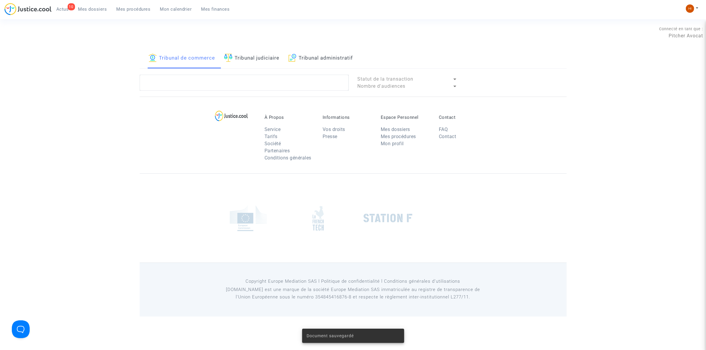
drag, startPoint x: 244, startPoint y: 60, endPoint x: 244, endPoint y: 78, distance: 18.4
click at [244, 60] on link "Tribunal judiciaire" at bounding box center [251, 58] width 55 height 20
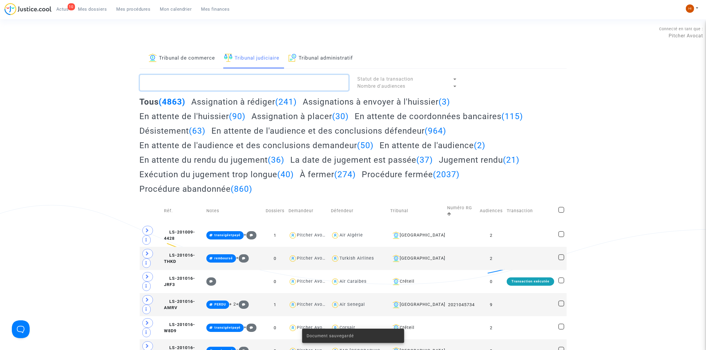
click at [244, 78] on textarea at bounding box center [244, 83] width 209 height 16
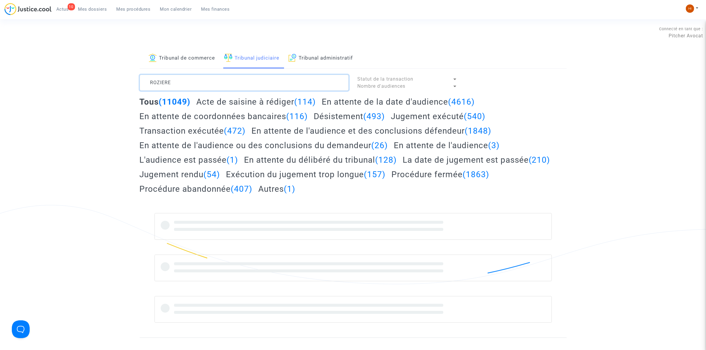
type textarea "ROZIERE"
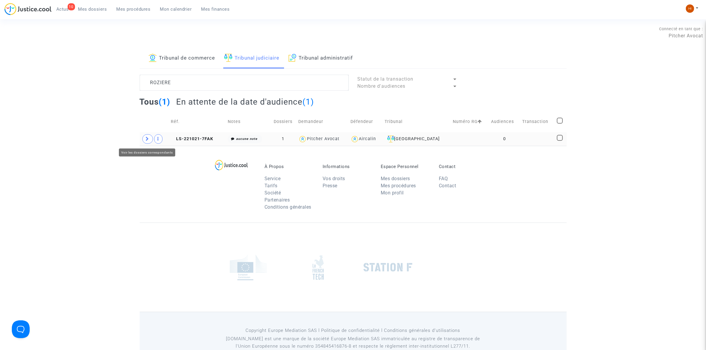
drag, startPoint x: 149, startPoint y: 142, endPoint x: 157, endPoint y: 144, distance: 8.1
click at [149, 142] on span at bounding box center [147, 138] width 11 height 9
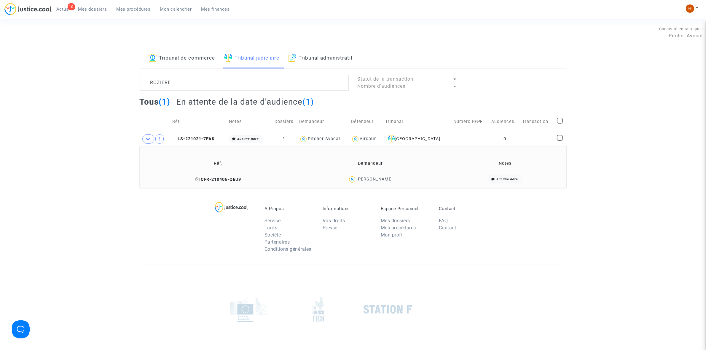
click at [199, 181] on icon at bounding box center [198, 179] width 4 height 4
click at [193, 138] on span "LS-221021-7FAK" at bounding box center [193, 138] width 42 height 5
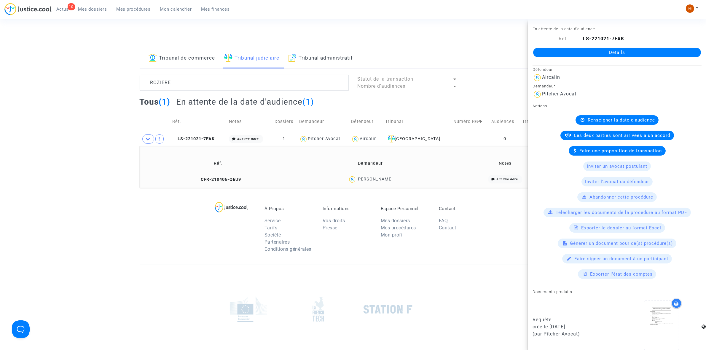
click at [649, 54] on link "Détails" at bounding box center [617, 52] width 168 height 9
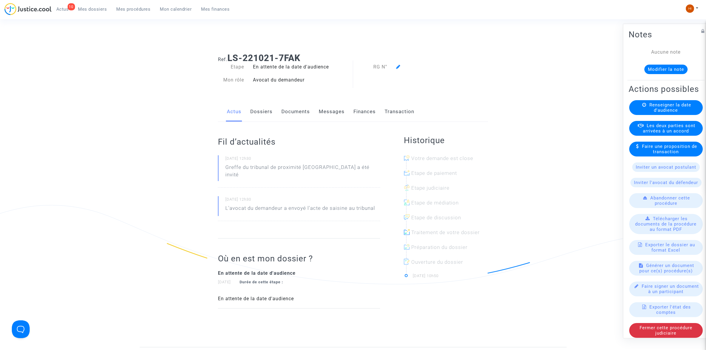
click at [658, 113] on span "Renseigner la date d'audience" at bounding box center [671, 107] width 42 height 11
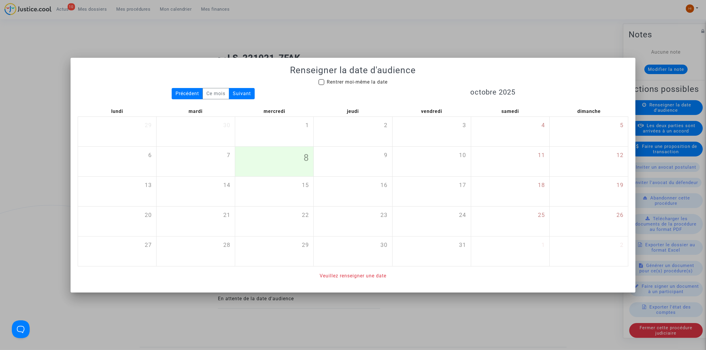
drag, startPoint x: 330, startPoint y: 80, endPoint x: 341, endPoint y: 109, distance: 30.4
click at [330, 80] on span "Rentrer moi-même la date" at bounding box center [357, 82] width 61 height 6
click at [322, 85] on input "Rentrer moi-même la date" at bounding box center [321, 85] width 0 height 0
checkbox input "true"
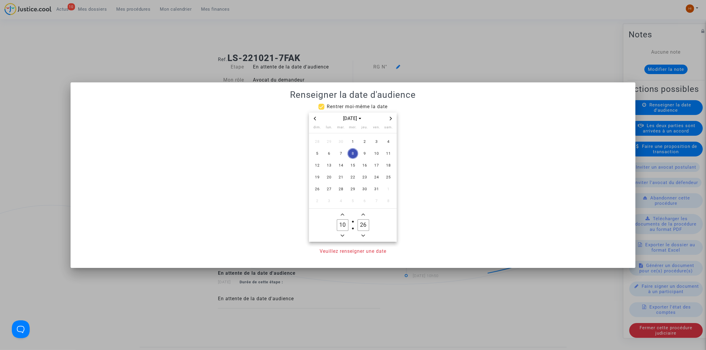
click at [393, 120] on span "Next month" at bounding box center [390, 118] width 7 height 7
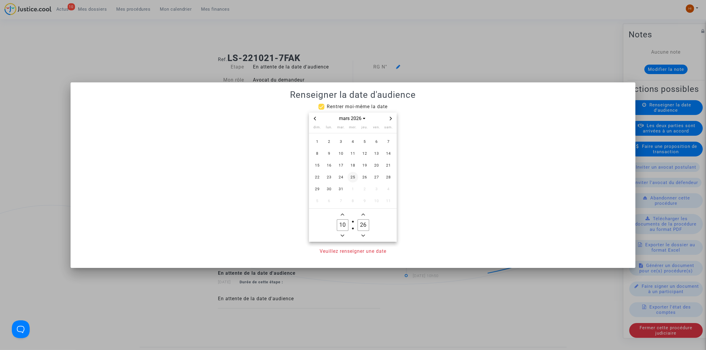
click at [350, 176] on span "25" at bounding box center [353, 177] width 11 height 11
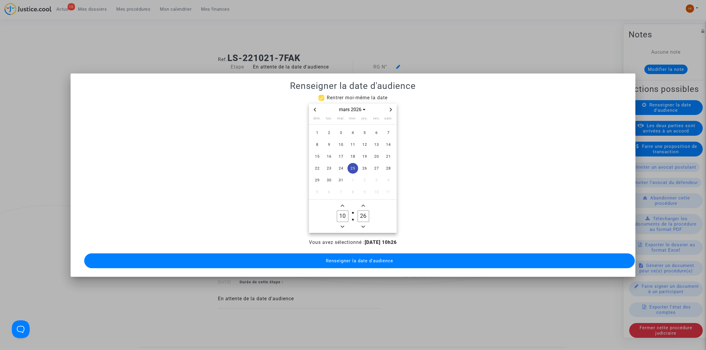
click at [343, 220] on owl-date-time-timer-box "10 Hour" at bounding box center [342, 216] width 21 height 28
click at [342, 227] on span "Minus a hour" at bounding box center [342, 226] width 7 height 7
type input "09"
click at [364, 211] on input "26" at bounding box center [363, 216] width 11 height 11
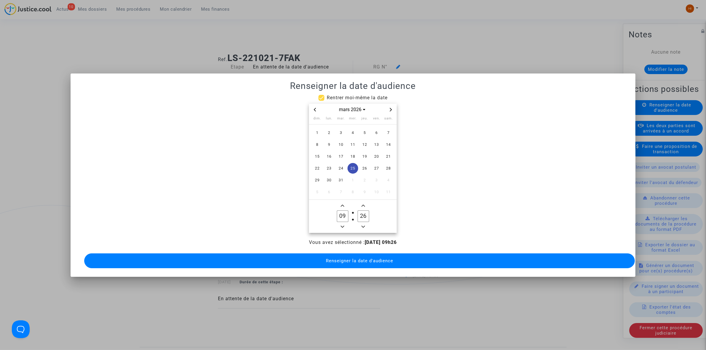
click at [364, 204] on icon "Add a minute" at bounding box center [364, 206] width 4 height 4
type input "30"
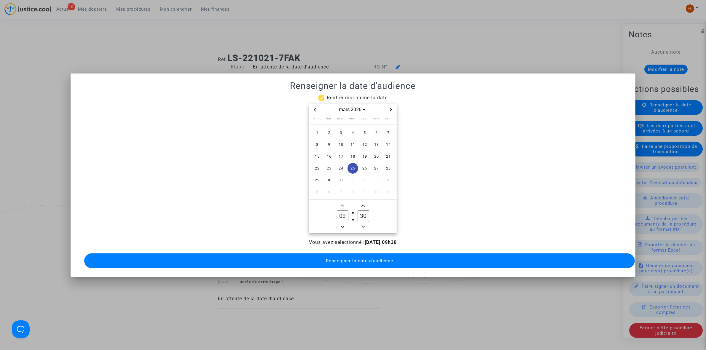
click at [365, 258] on span "Renseigner la date d'audience" at bounding box center [359, 260] width 67 height 5
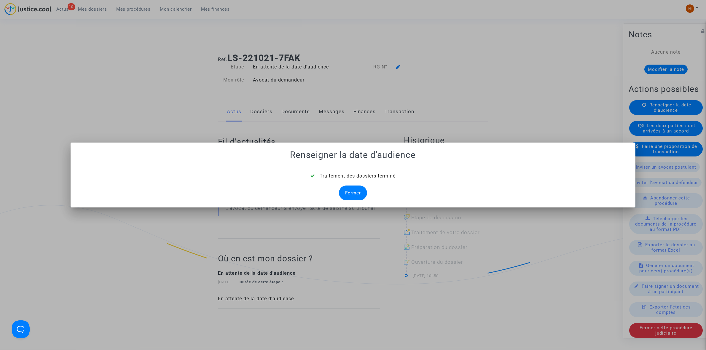
drag, startPoint x: 358, startPoint y: 192, endPoint x: 379, endPoint y: 159, distance: 39.0
click at [357, 192] on div "Fermer" at bounding box center [353, 193] width 28 height 15
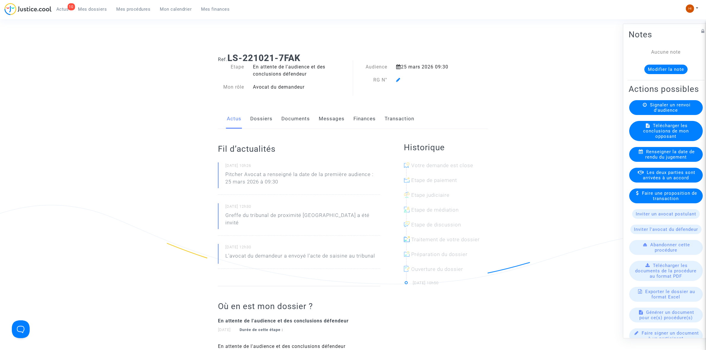
click at [399, 80] on icon at bounding box center [398, 79] width 4 height 5
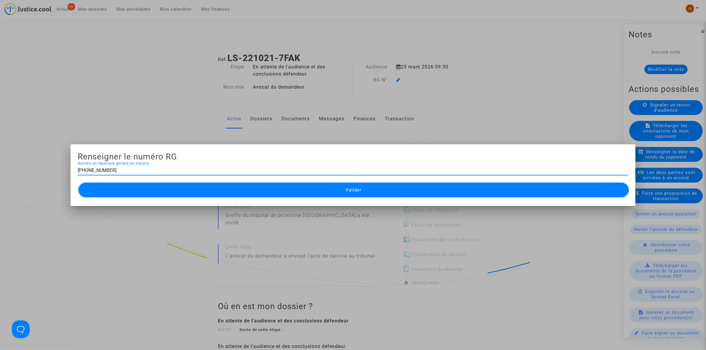
type input "11-22-003964"
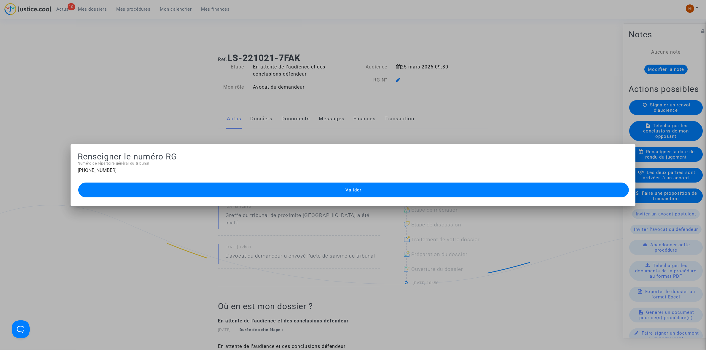
drag, startPoint x: 355, startPoint y: 187, endPoint x: 342, endPoint y: 155, distance: 35.3
click at [354, 188] on span "Valider" at bounding box center [354, 190] width 16 height 5
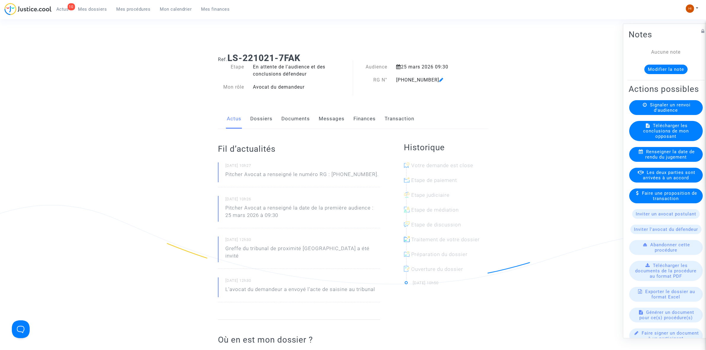
click at [284, 120] on link "Documents" at bounding box center [296, 119] width 28 height 20
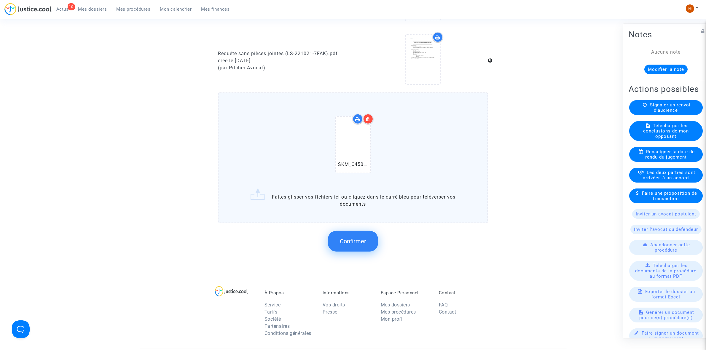
scroll to position [334, 0]
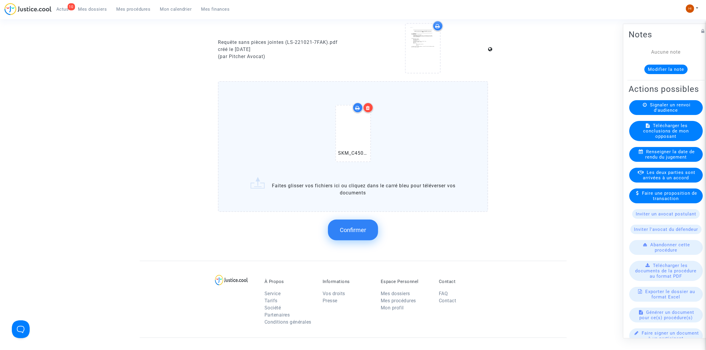
click at [346, 232] on button "Confirmer" at bounding box center [353, 230] width 50 height 21
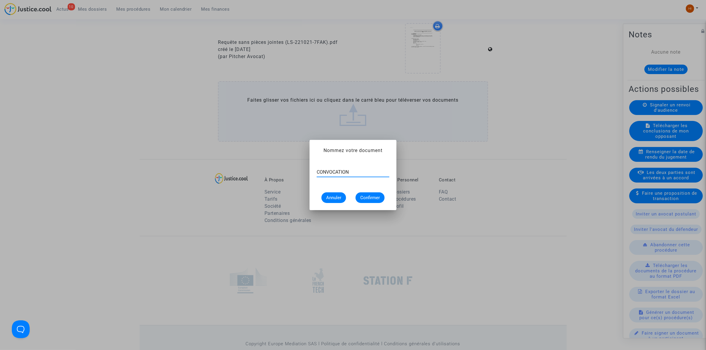
type input "CONVOCATION"
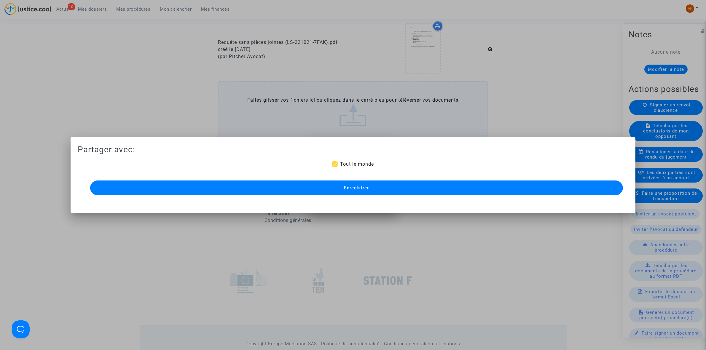
scroll to position [334, 0]
click at [422, 180] on div "Enregistrer" at bounding box center [353, 188] width 533 height 18
drag, startPoint x: 421, startPoint y: 190, endPoint x: 403, endPoint y: 181, distance: 20.0
click at [421, 190] on button "Enregistrer" at bounding box center [356, 188] width 533 height 15
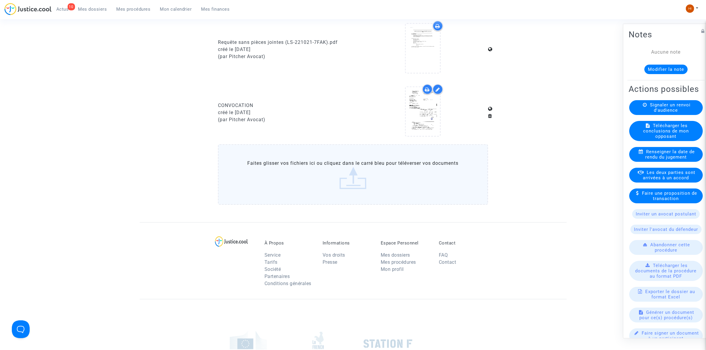
click at [135, 6] on link "Mes procédures" at bounding box center [134, 9] width 44 height 9
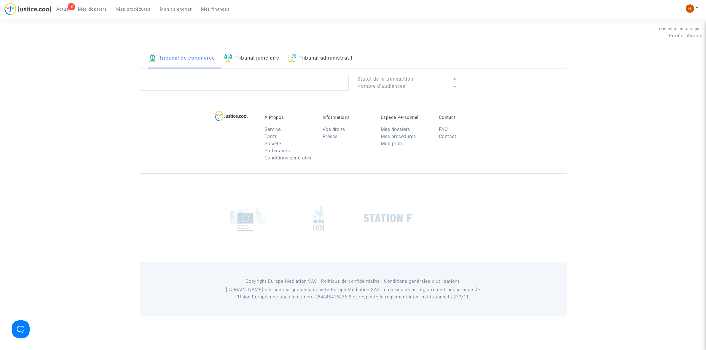
click at [250, 52] on link "Tribunal judiciaire" at bounding box center [251, 58] width 55 height 20
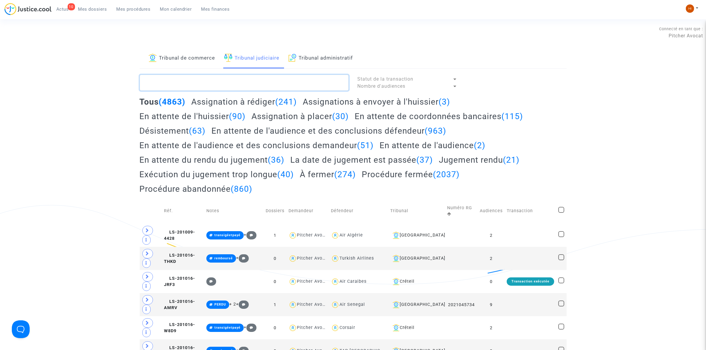
click at [252, 84] on textarea at bounding box center [244, 83] width 209 height 16
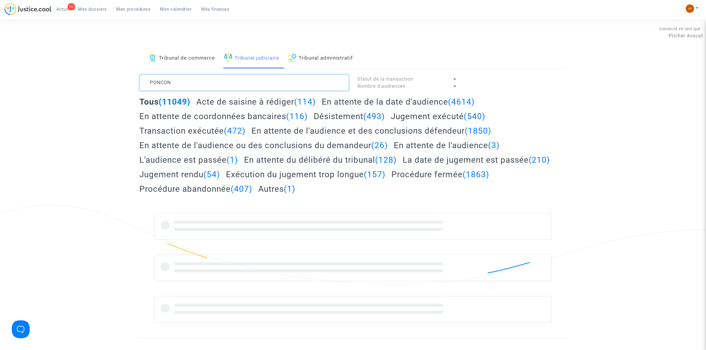
type textarea "PONCON"
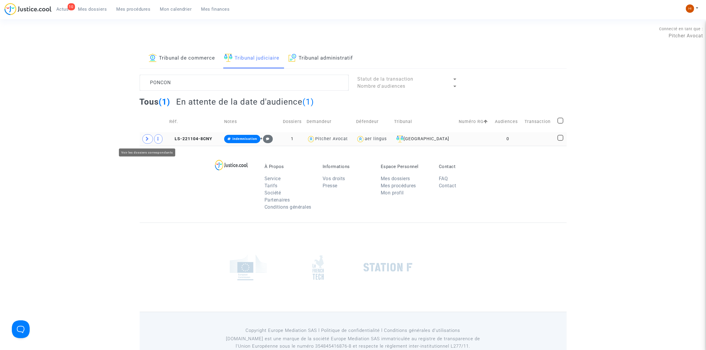
click at [148, 139] on icon at bounding box center [148, 139] width 4 height 4
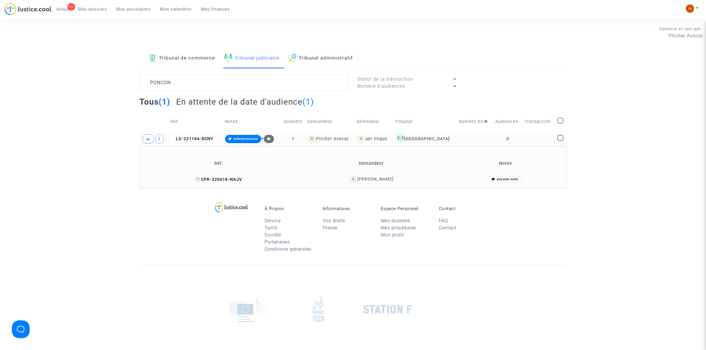
click at [200, 180] on icon at bounding box center [198, 179] width 4 height 4
click at [190, 142] on td "LS-221104-8CNY" at bounding box center [196, 139] width 55 height 14
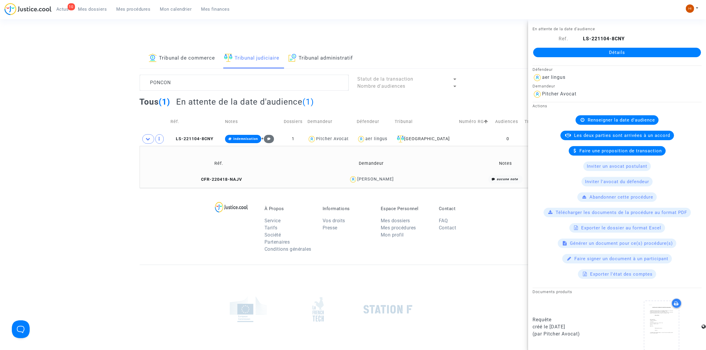
click at [643, 49] on link "Détails" at bounding box center [617, 52] width 168 height 9
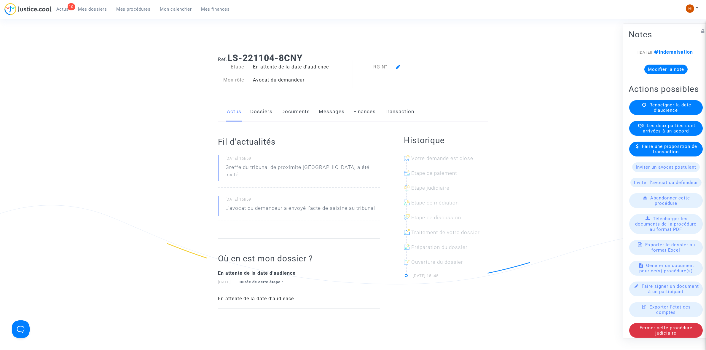
click at [666, 113] on span "Renseigner la date d'audience" at bounding box center [671, 107] width 42 height 11
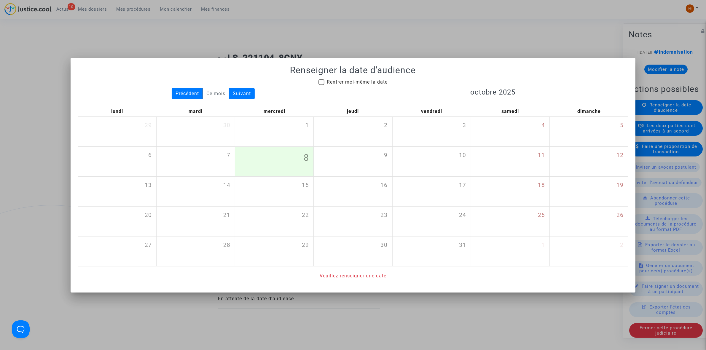
click at [359, 85] on mat-checkbox "Rentrer moi-même la date" at bounding box center [353, 83] width 69 height 9
click at [359, 85] on span "Rentrer moi-même la date" at bounding box center [357, 82] width 61 height 7
click at [322, 85] on input "Rentrer moi-même la date" at bounding box center [321, 85] width 0 height 0
checkbox input "true"
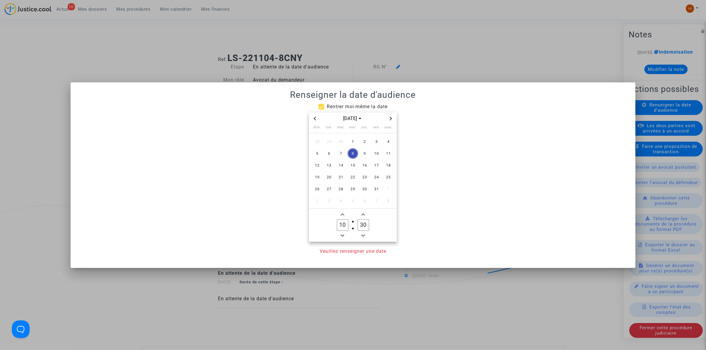
click at [393, 119] on span "Next month" at bounding box center [390, 118] width 7 height 7
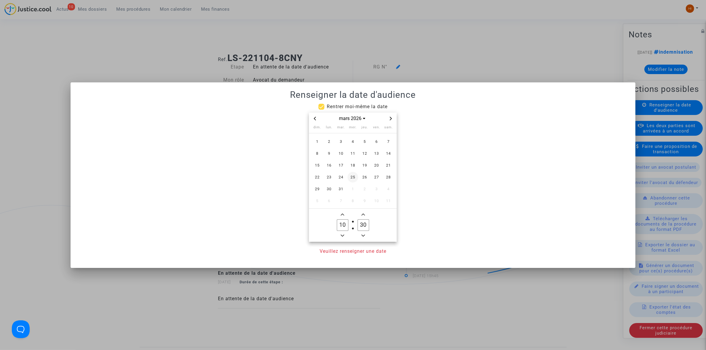
click at [354, 175] on span "25" at bounding box center [353, 177] width 11 height 11
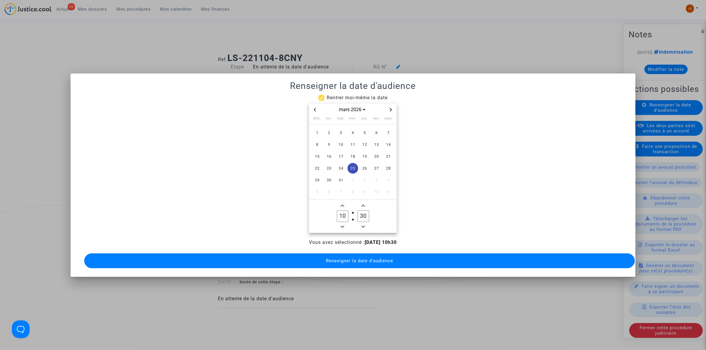
drag, startPoint x: 343, startPoint y: 223, endPoint x: 342, endPoint y: 238, distance: 15.4
click at [342, 225] on icon "Minus a hour" at bounding box center [343, 227] width 4 height 4
type input "09"
click at [335, 269] on mat-dialog-container "Renseigner la date d'audience Rentrer moi-même la date mars 2026 dim. lun. mar.…" at bounding box center [353, 176] width 565 height 204
click at [327, 260] on button "Renseigner la date d'audience" at bounding box center [359, 261] width 551 height 15
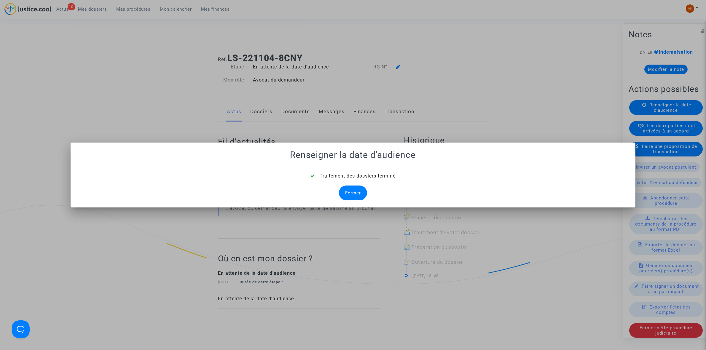
click at [365, 199] on div "Traitement des dossiers terminé Fermer" at bounding box center [353, 187] width 551 height 28
click at [357, 192] on div "Fermer" at bounding box center [353, 193] width 28 height 15
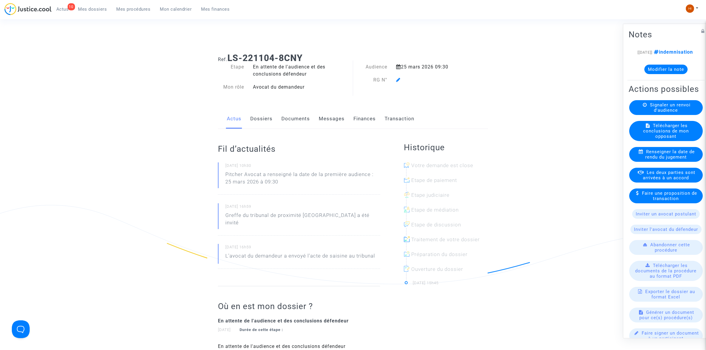
click at [398, 78] on icon at bounding box center [398, 79] width 4 height 5
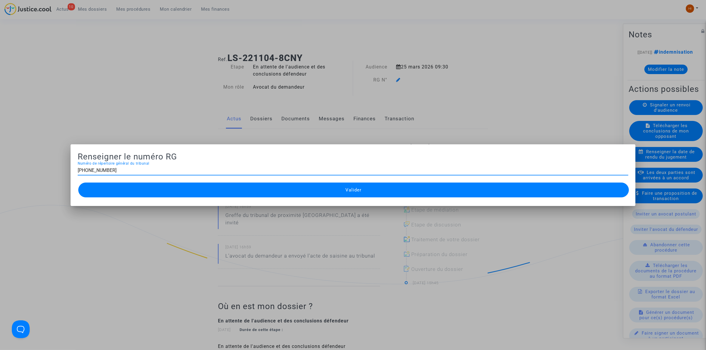
type input "11-22-004266"
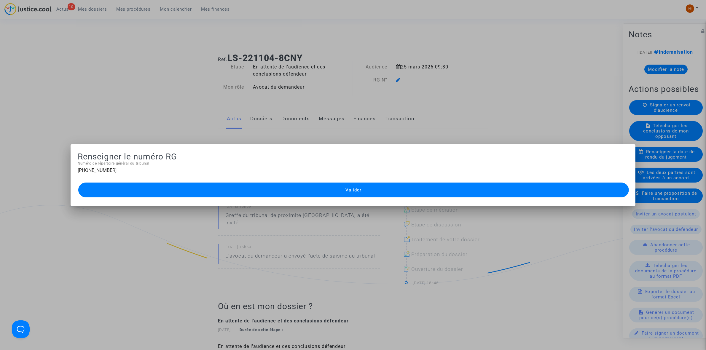
click at [336, 192] on button "Valider" at bounding box center [353, 190] width 551 height 15
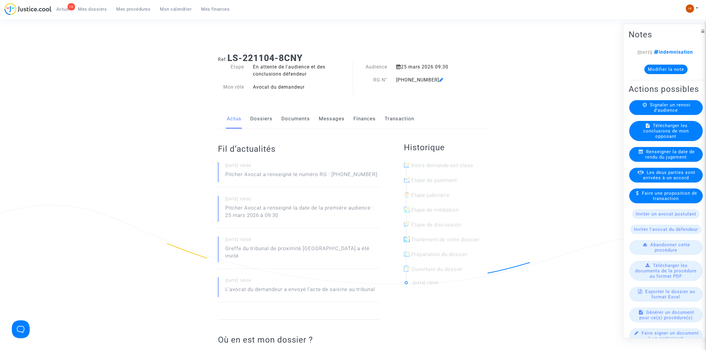
click at [298, 118] on link "Documents" at bounding box center [296, 119] width 28 height 20
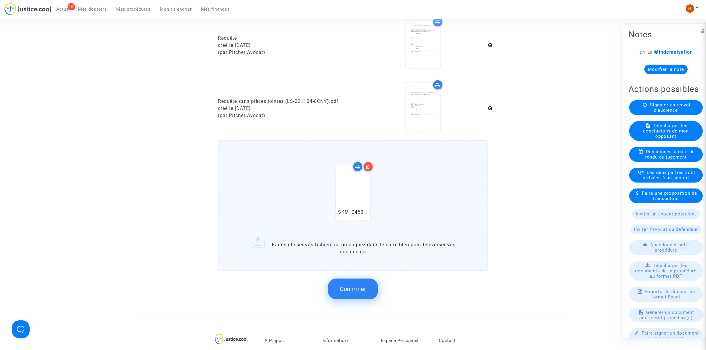
scroll to position [371, 0]
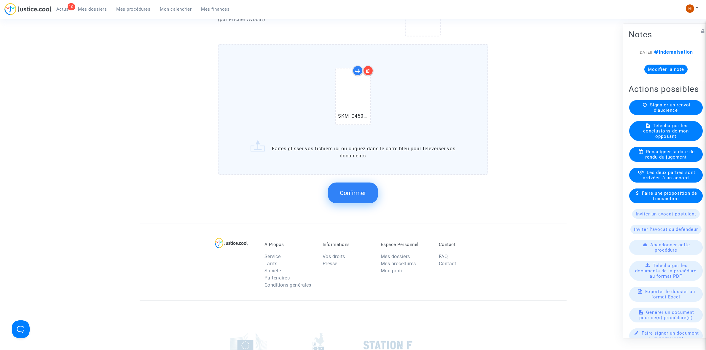
click at [365, 196] on button "Confirmer" at bounding box center [353, 193] width 50 height 21
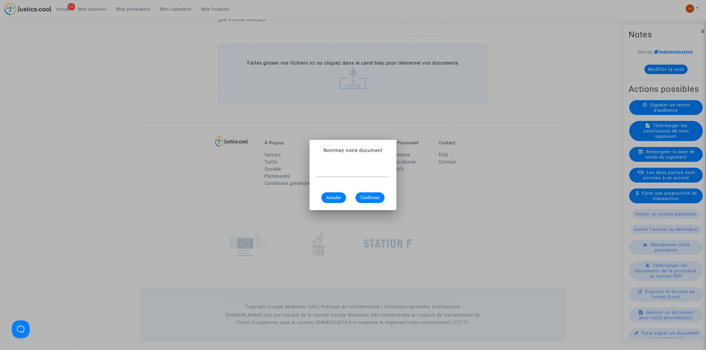
scroll to position [0, 0]
type input "CONVOCATION"
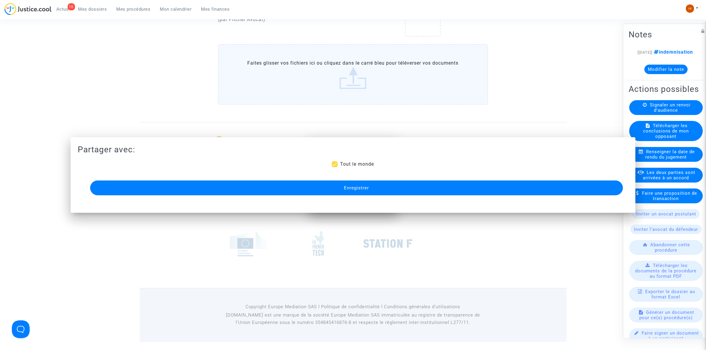
scroll to position [361, 0]
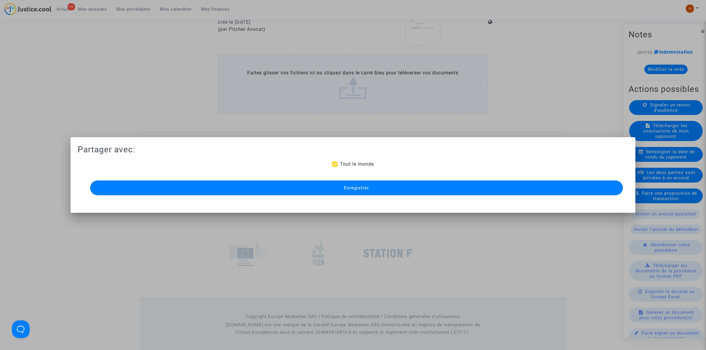
click at [380, 188] on button "Enregistrer" at bounding box center [356, 188] width 533 height 15
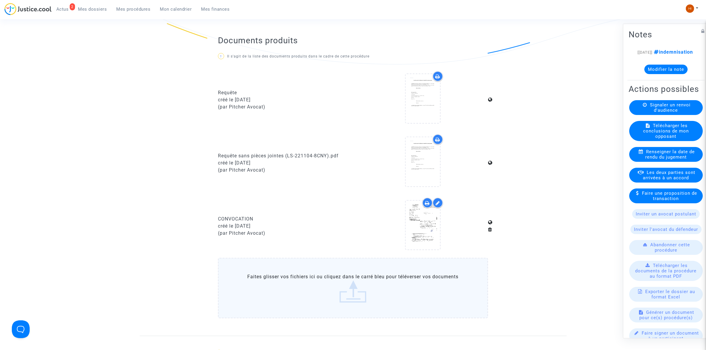
scroll to position [201, 0]
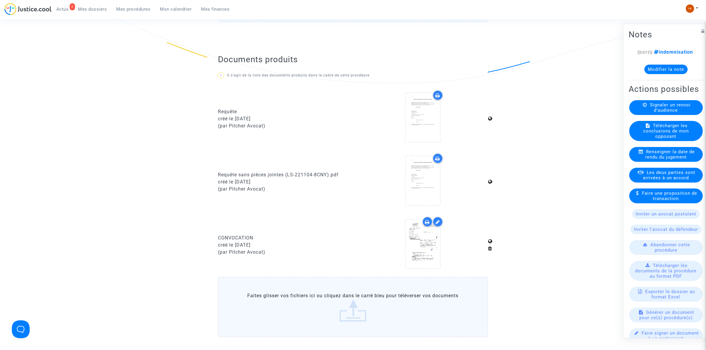
click at [125, 7] on span "Mes procédures" at bounding box center [134, 9] width 34 height 5
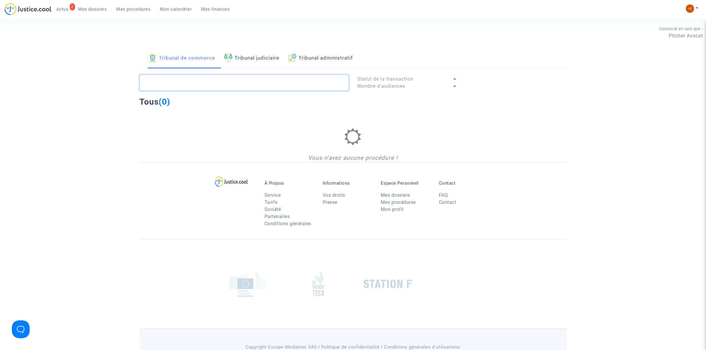
click at [308, 84] on textarea at bounding box center [244, 83] width 209 height 16
paste textarea "était antérieure à la réception dudit mémoire (1er octobre 2025"
type textarea "était antérieure à la réception dudit mémoire (1er octobre 2025"
drag, startPoint x: 327, startPoint y: 84, endPoint x: 89, endPoint y: 96, distance: 238.5
click at [92, 96] on div "Tribunal de commerce Tribunal judiciaire Tribunal administratif était antérieur…" at bounding box center [353, 105] width 706 height 114
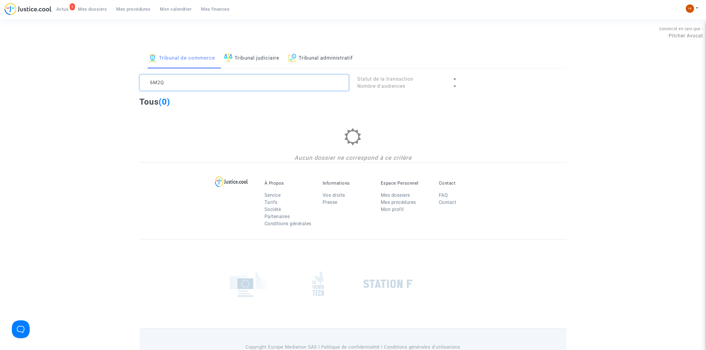
type textarea "6M2Q"
click at [686, 10] on button at bounding box center [692, 8] width 13 height 9
click at [679, 33] on link "Changer de compte" at bounding box center [669, 30] width 60 height 9
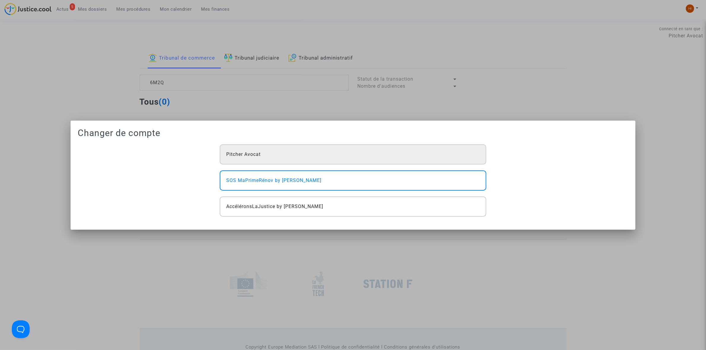
click at [371, 151] on div "Pitcher Avocat" at bounding box center [353, 154] width 266 height 20
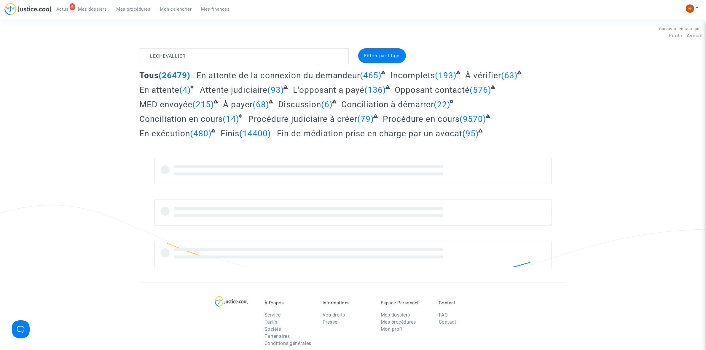
type textarea "LECHEVALLIER"
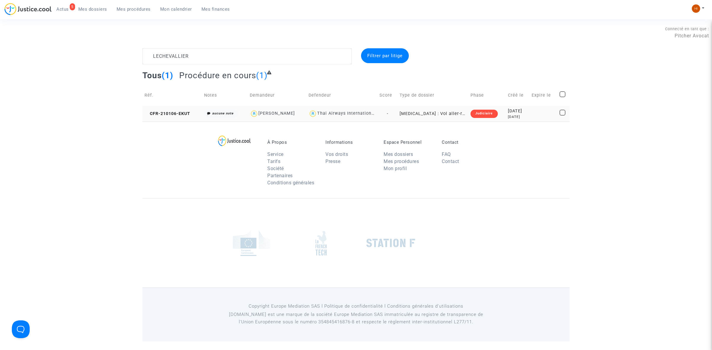
click at [176, 111] on copy "CFR-210106-EKUT" at bounding box center [167, 113] width 46 height 5
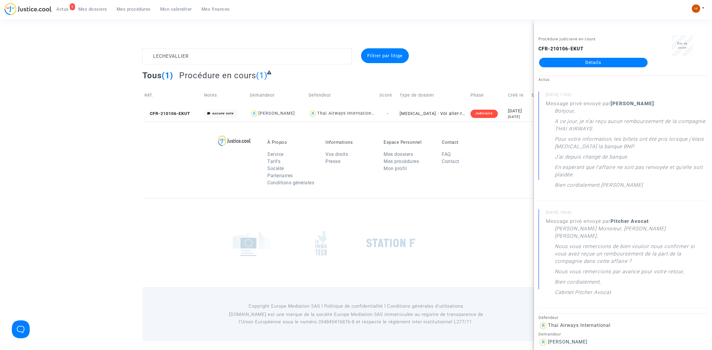
click at [564, 66] on link "Détails" at bounding box center [593, 62] width 109 height 9
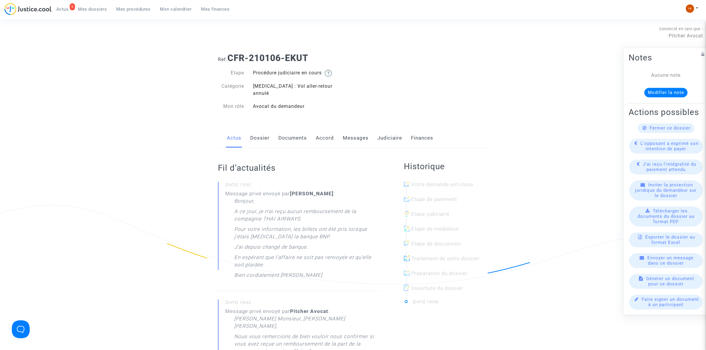
click at [386, 131] on link "Judiciaire" at bounding box center [390, 138] width 25 height 20
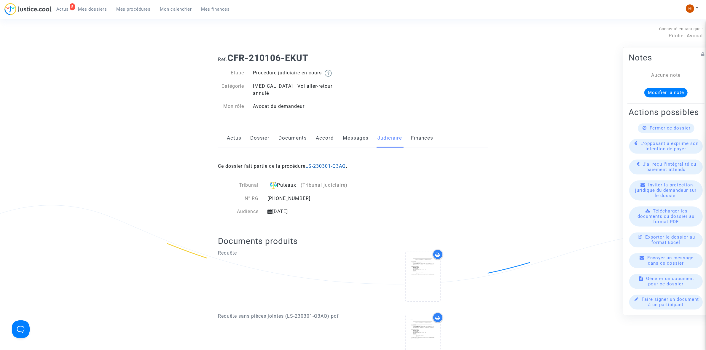
click at [332, 163] on link "LS-230301-Q3AQ" at bounding box center [326, 166] width 40 height 6
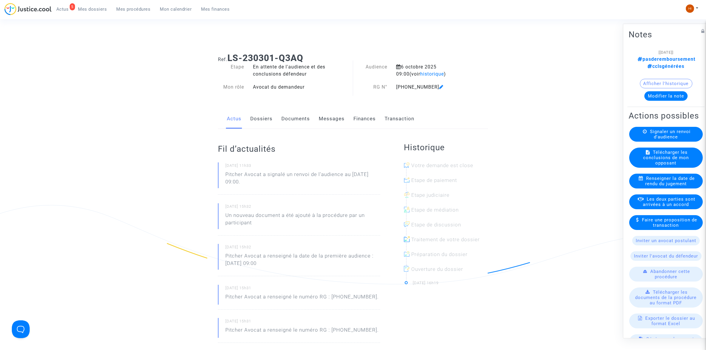
click at [290, 116] on link "Documents" at bounding box center [296, 119] width 28 height 20
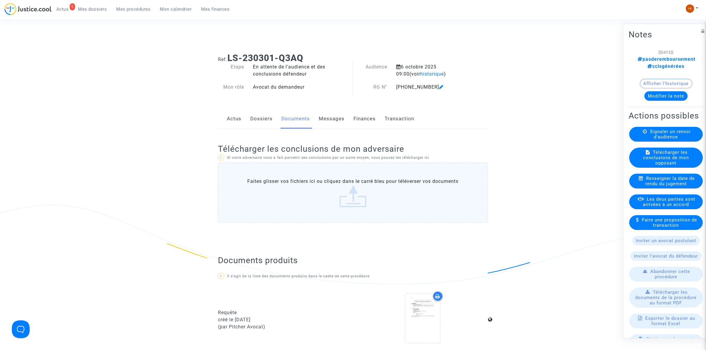
click at [259, 116] on link "Dossiers" at bounding box center [261, 119] width 22 height 20
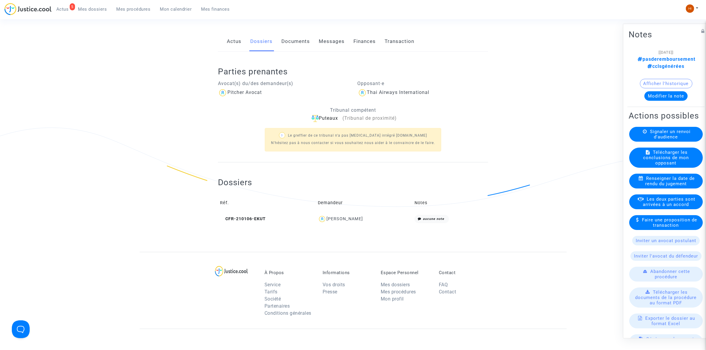
scroll to position [185, 0]
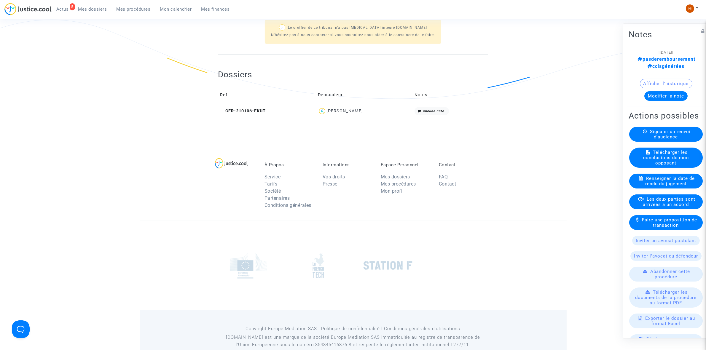
click at [245, 104] on td "Réf." at bounding box center [267, 95] width 98 height 19
click at [236, 111] on span "CFR-210106-EKUT" at bounding box center [243, 111] width 46 height 5
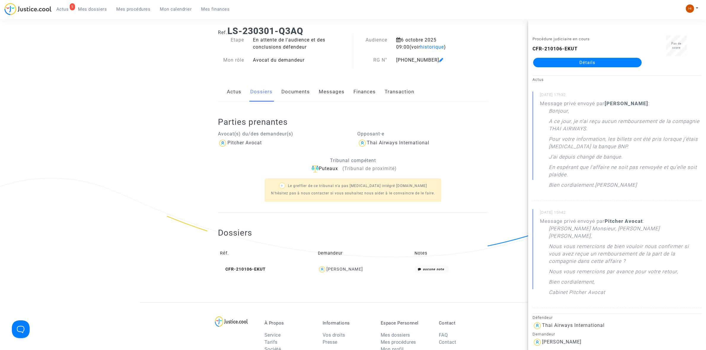
scroll to position [0, 0]
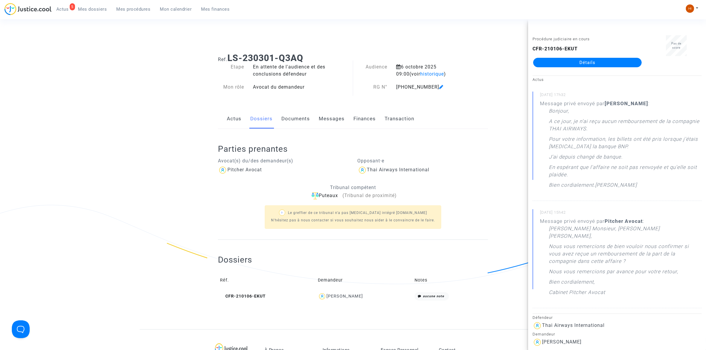
click at [352, 79] on div "Etape En attente de l'audience et des conclusions défendeur Mon rôle Avocat du …" at bounding box center [284, 80] width 140 height 34
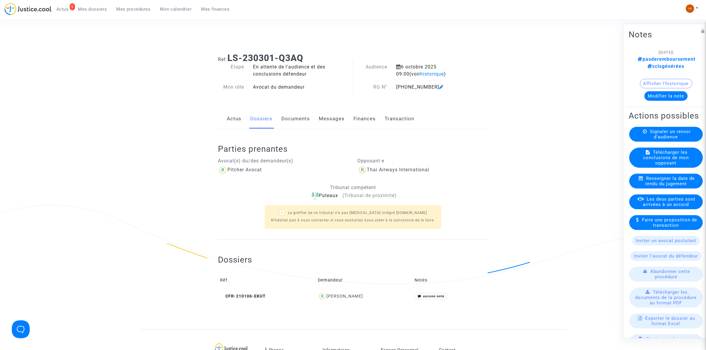
click at [323, 120] on link "Messages" at bounding box center [332, 119] width 26 height 20
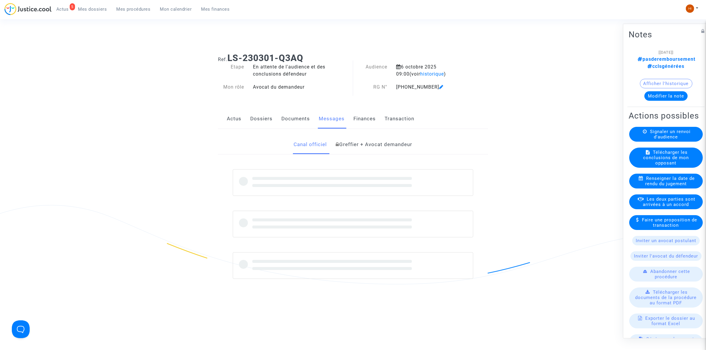
click at [296, 122] on link "Documents" at bounding box center [296, 119] width 28 height 20
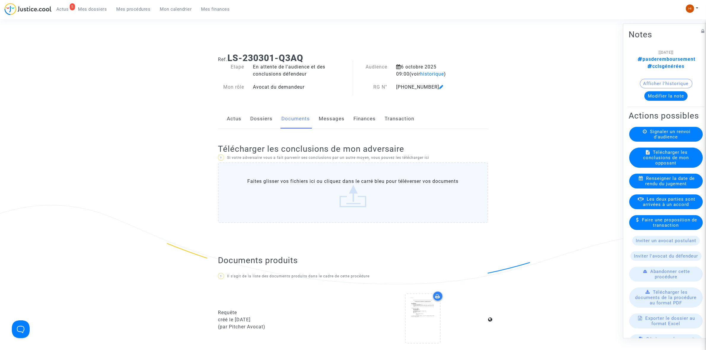
click at [260, 121] on link "Dossiers" at bounding box center [261, 119] width 22 height 20
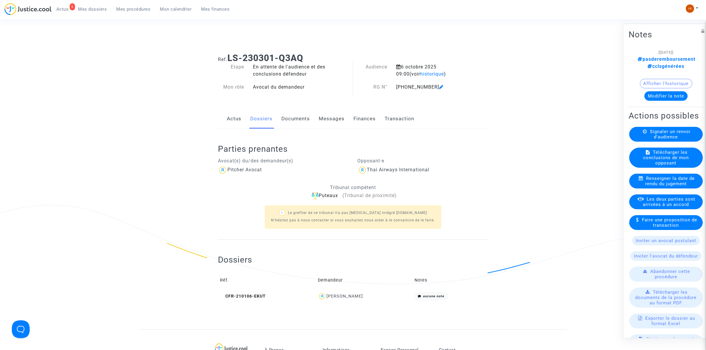
click at [296, 120] on link "Documents" at bounding box center [296, 119] width 28 height 20
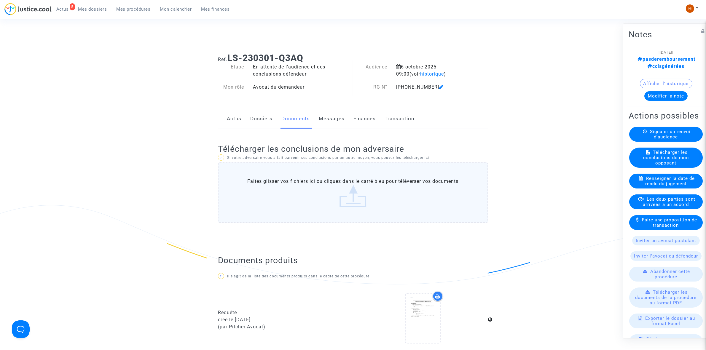
click at [326, 120] on link "Messages" at bounding box center [332, 119] width 26 height 20
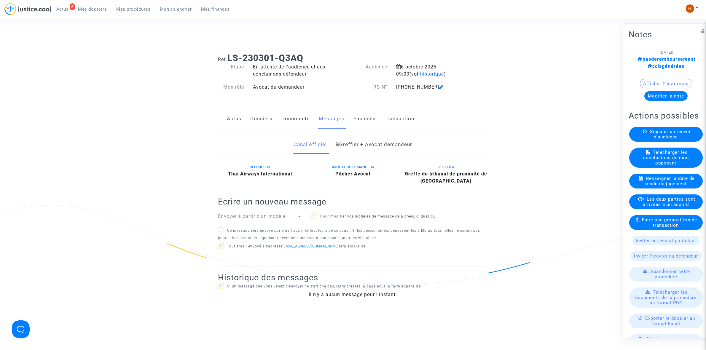
click at [281, 120] on div "Actus Dossiers Documents Messages Finances Transaction" at bounding box center [353, 119] width 270 height 20
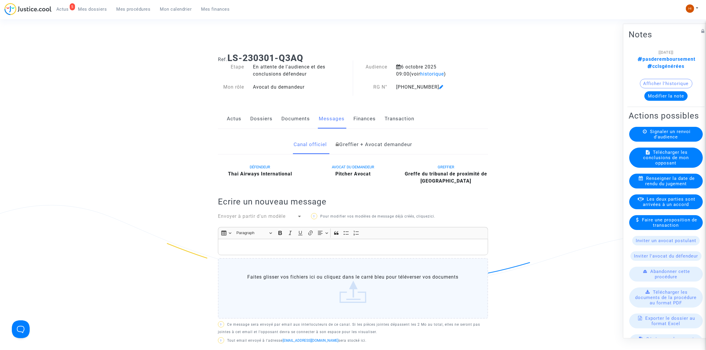
click at [267, 122] on link "Dossiers" at bounding box center [261, 119] width 22 height 20
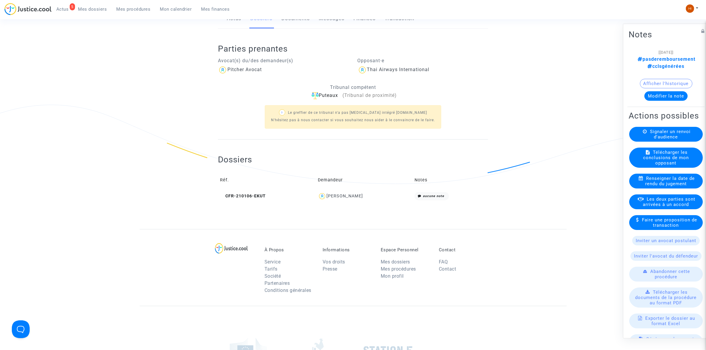
scroll to position [37, 0]
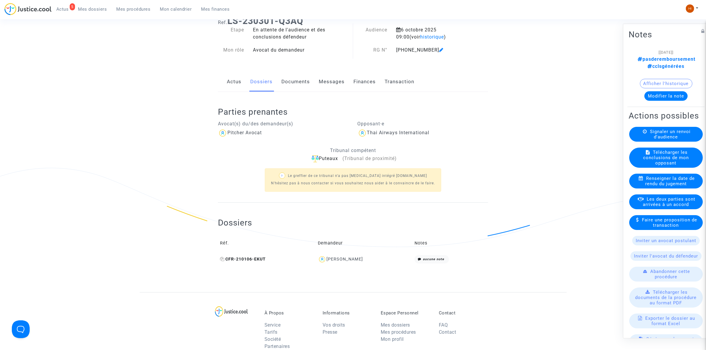
click at [252, 260] on span "CFR-210106-EKUT" at bounding box center [243, 259] width 46 height 5
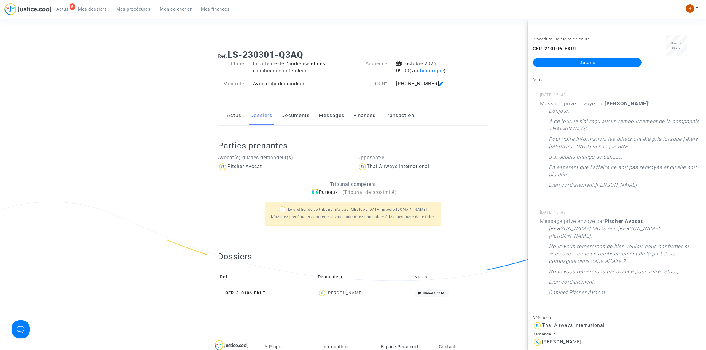
scroll to position [0, 0]
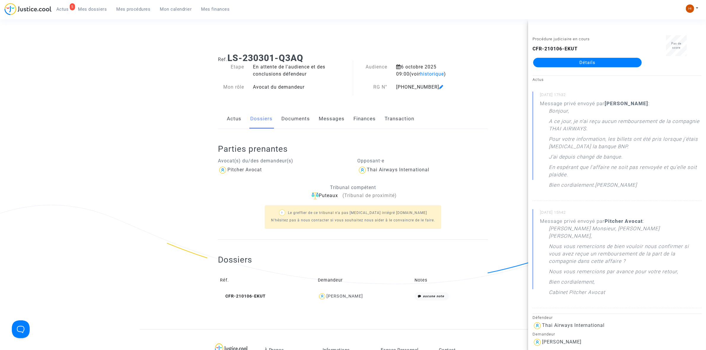
click at [295, 118] on link "Documents" at bounding box center [296, 119] width 28 height 20
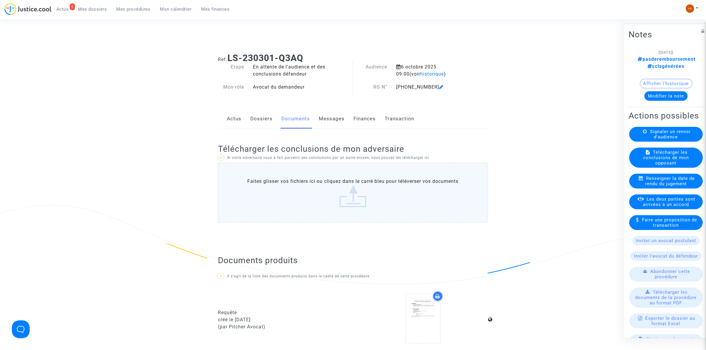
click at [261, 118] on link "Dossiers" at bounding box center [261, 119] width 22 height 20
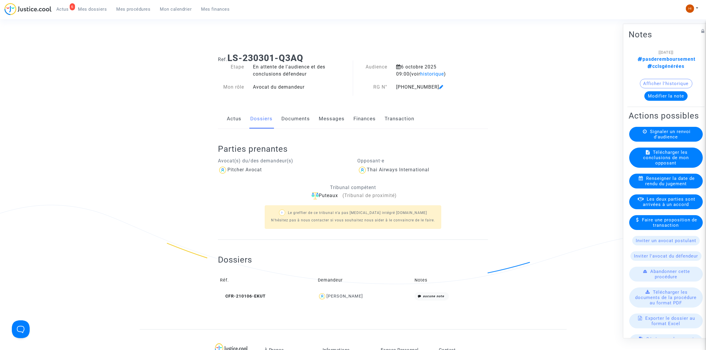
drag, startPoint x: 385, startPoint y: 85, endPoint x: 396, endPoint y: 85, distance: 11.0
click at [396, 85] on div "RG N° 11-23-000423" at bounding box center [411, 87] width 116 height 7
click at [396, 85] on div "11-23-000423" at bounding box center [430, 87] width 77 height 7
drag, startPoint x: 397, startPoint y: 86, endPoint x: 418, endPoint y: 88, distance: 21.7
click at [431, 88] on div "11-23-000423" at bounding box center [430, 87] width 77 height 7
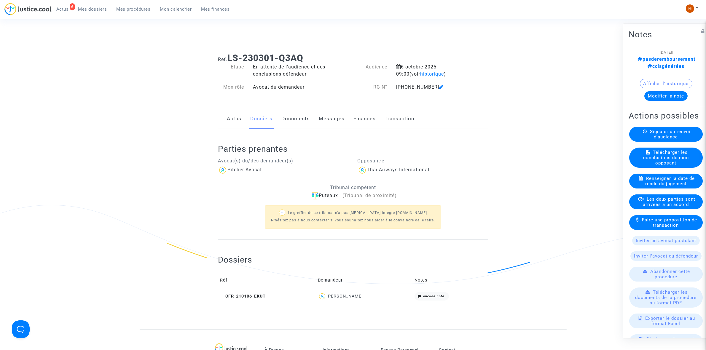
click at [138, 1] on nav "6 Actus Mes dossiers Mes procédures Mon calendrier Mes finances Mon profil Chan…" at bounding box center [353, 9] width 706 height 19
click at [141, 7] on span "Mes procédures" at bounding box center [134, 9] width 34 height 5
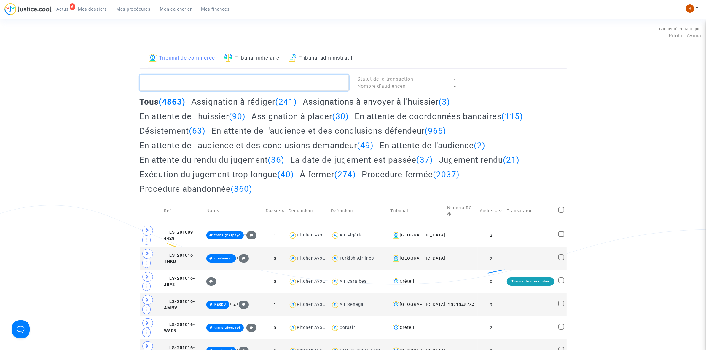
paste textarea "11-22-003962"
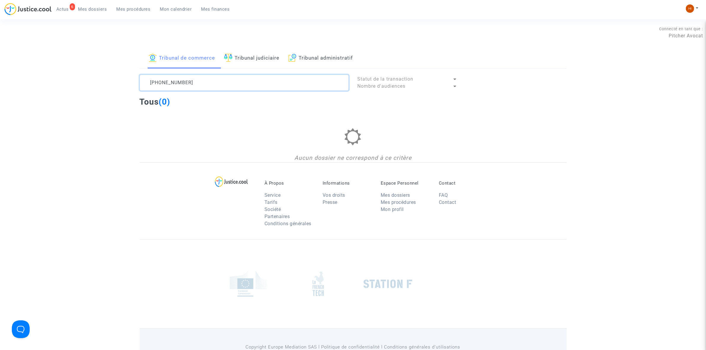
type textarea "11-22-003962"
click at [691, 9] on img at bounding box center [690, 8] width 8 height 8
click at [664, 34] on link "Changer de compte" at bounding box center [669, 30] width 60 height 9
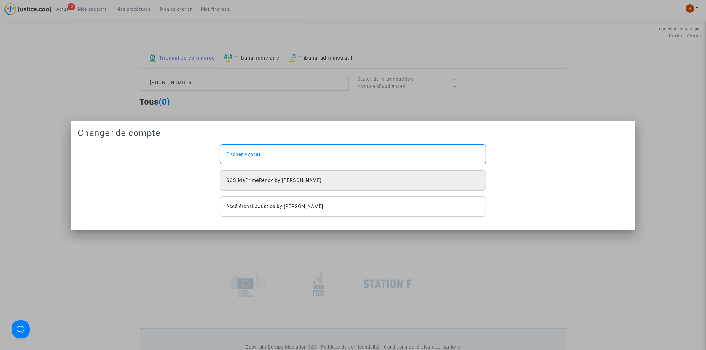
click at [367, 183] on div "SOS MaPrimeRénov by [PERSON_NAME]" at bounding box center [353, 181] width 266 height 20
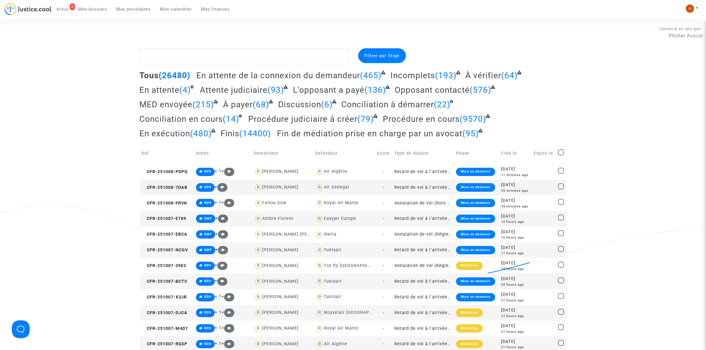
drag, startPoint x: 178, startPoint y: 7, endPoint x: 284, endPoint y: 35, distance: 109.4
click at [178, 7] on span "Mon calendrier" at bounding box center [176, 9] width 32 height 5
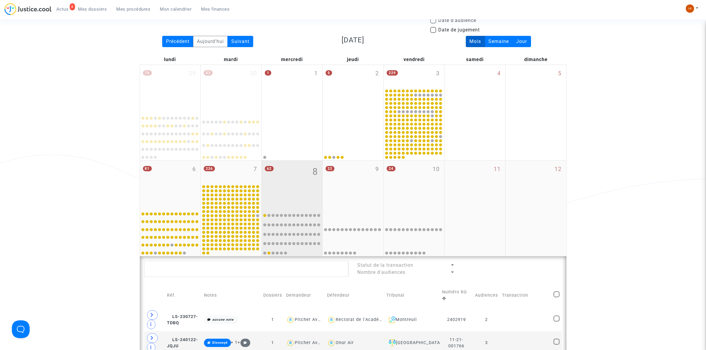
scroll to position [185, 0]
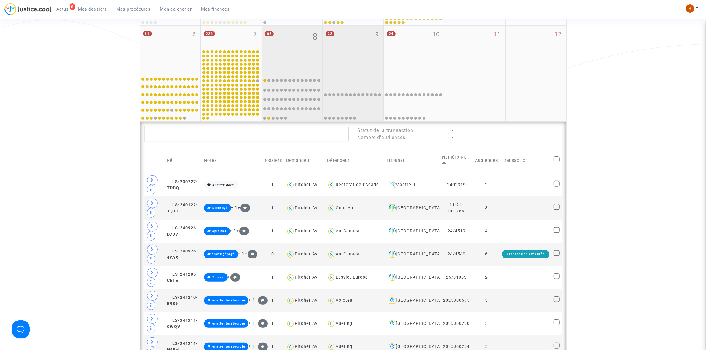
click at [286, 42] on div "62 8" at bounding box center [292, 49] width 61 height 47
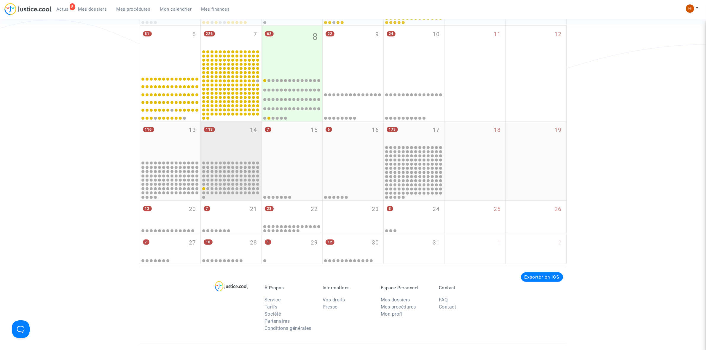
click at [231, 139] on div "113 14" at bounding box center [231, 141] width 61 height 39
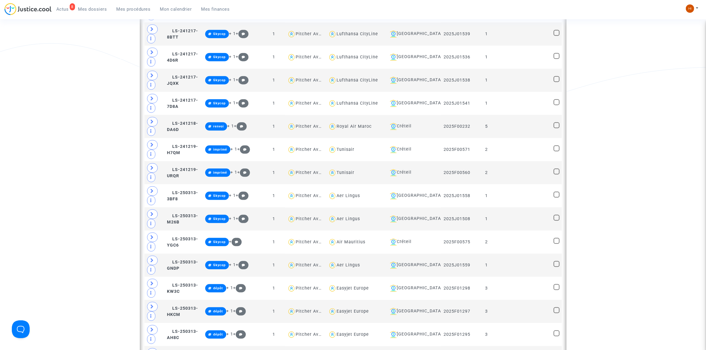
scroll to position [964, 0]
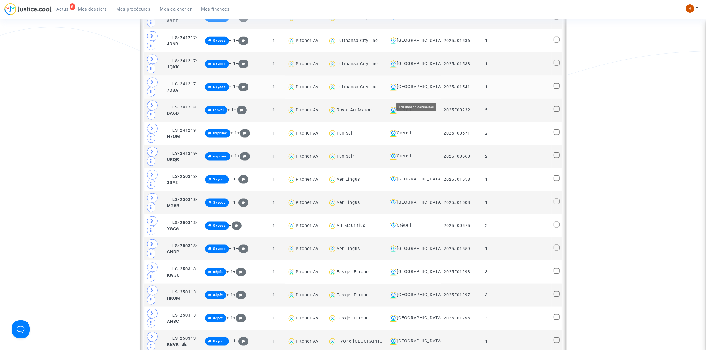
click at [415, 91] on div "Lyon" at bounding box center [414, 87] width 52 height 7
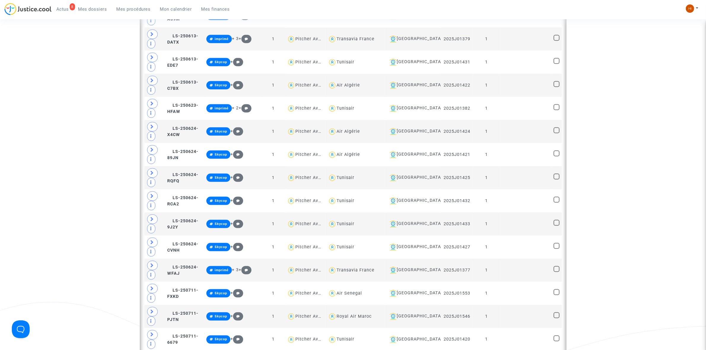
scroll to position [1085, 0]
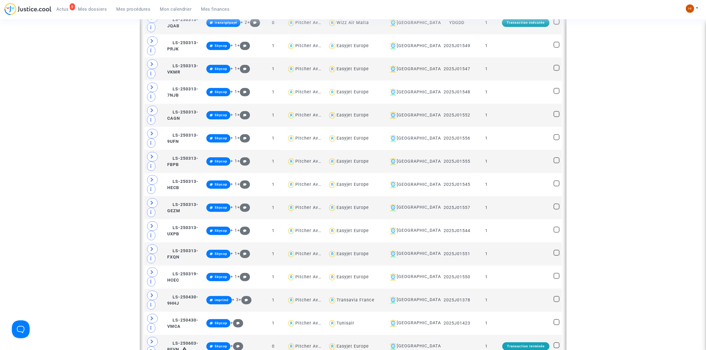
scroll to position [633, 0]
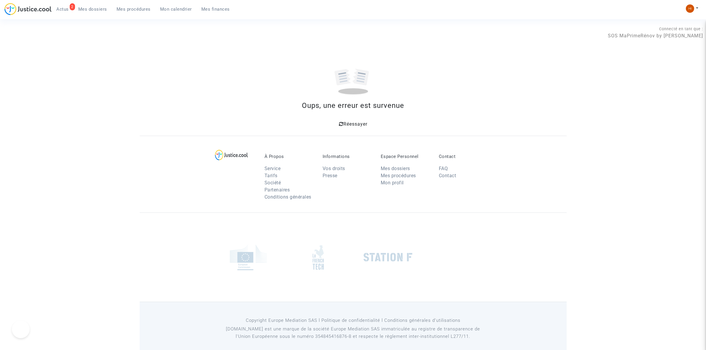
scroll to position [6, 0]
